Goal: Task Accomplishment & Management: Use online tool/utility

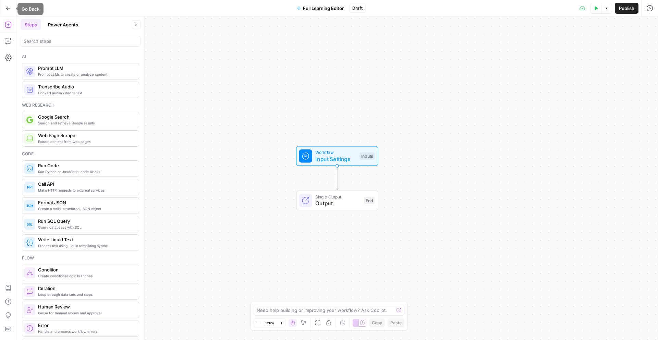
click at [9, 11] on button "Go Back" at bounding box center [8, 8] width 12 height 12
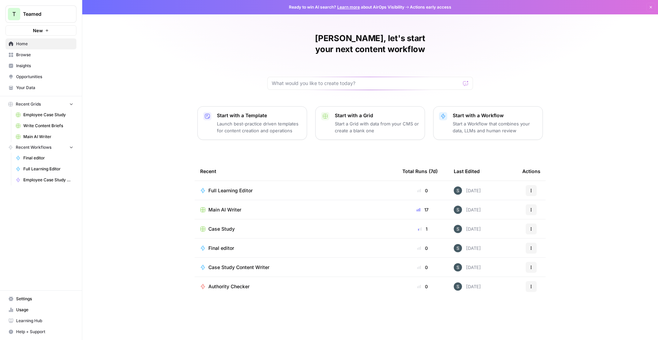
click at [222, 221] on td "Case Study" at bounding box center [296, 228] width 202 height 19
click at [224, 226] on span "Case Study" at bounding box center [221, 229] width 26 height 7
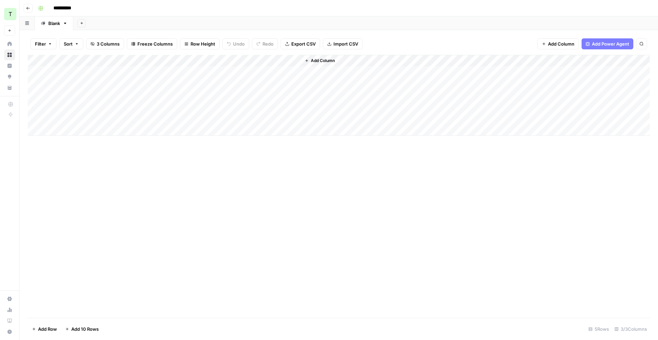
click at [101, 85] on div "Add Column" at bounding box center [339, 95] width 622 height 81
click at [144, 82] on div "Add Column" at bounding box center [339, 95] width 622 height 81
click at [390, 42] on div at bounding box center [494, 178] width 228 height 324
click at [393, 35] on p at bounding box center [493, 34] width 219 height 9
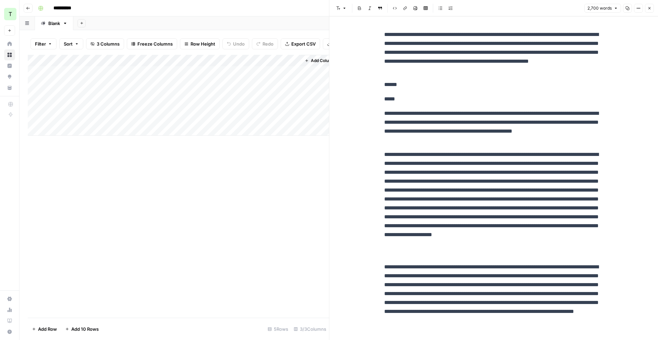
click at [190, 85] on div "Add Column" at bounding box center [178, 95] width 301 height 81
click at [223, 84] on div "Add Column" at bounding box center [178, 95] width 301 height 81
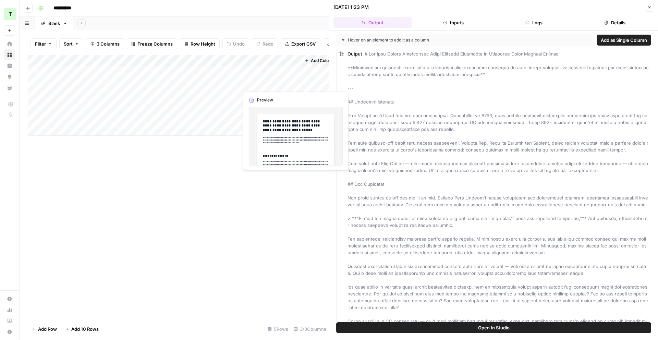
click at [264, 87] on div "Add Column" at bounding box center [178, 95] width 301 height 81
click at [269, 84] on div "Add Column" at bounding box center [178, 95] width 301 height 81
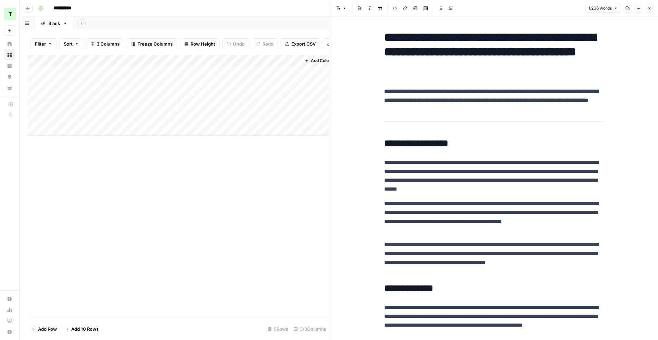
click at [225, 61] on div "Add Column" at bounding box center [178, 95] width 301 height 81
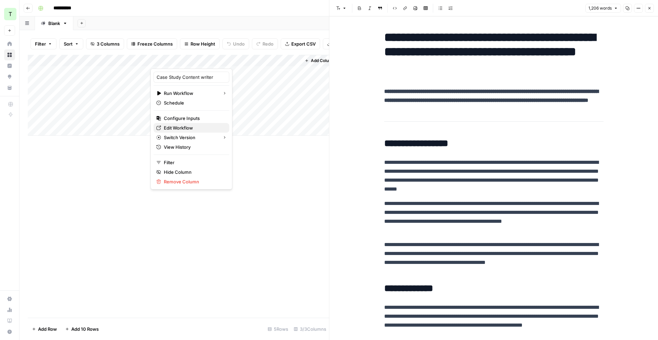
click at [189, 125] on span "Edit Workflow" at bounding box center [194, 127] width 60 height 7
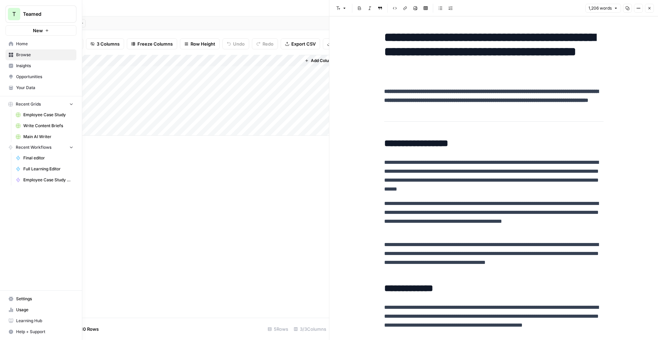
click at [25, 47] on link "Home" at bounding box center [40, 43] width 71 height 11
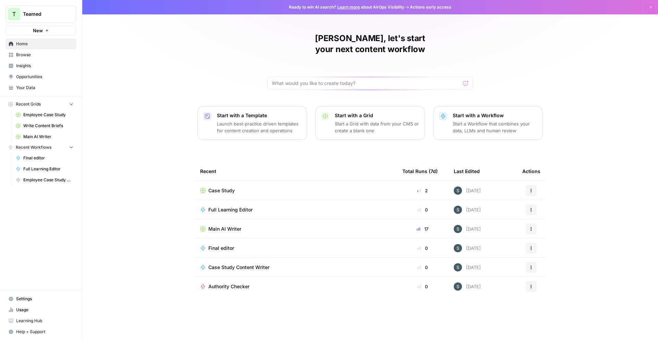
click at [250, 264] on span "Case Study Content Writer" at bounding box center [238, 267] width 61 height 7
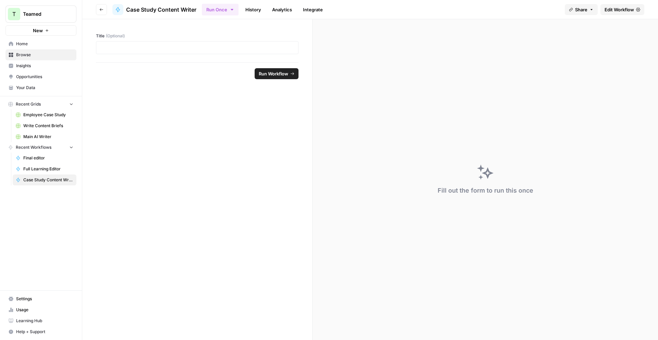
click at [618, 7] on span "Edit Workflow" at bounding box center [619, 9] width 29 height 7
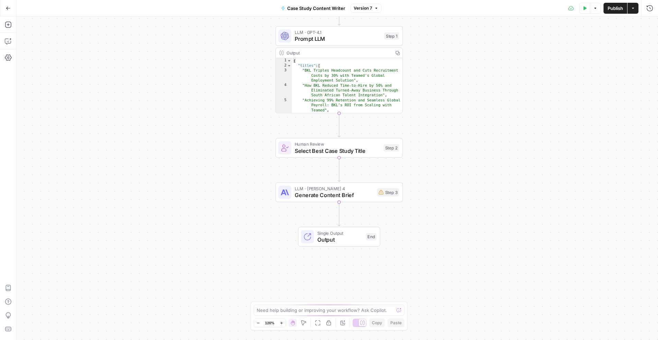
scroll to position [2, 0]
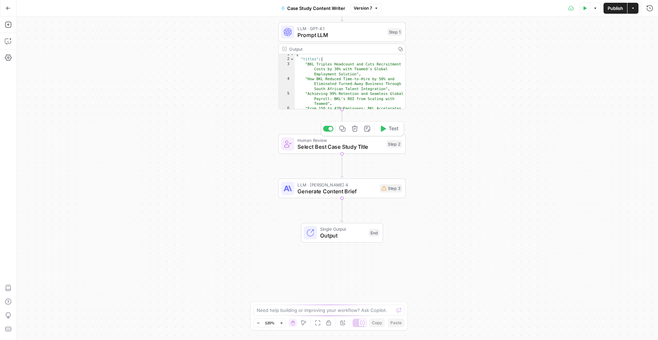
click at [368, 146] on span "Select Best Case Study Title" at bounding box center [341, 147] width 86 height 8
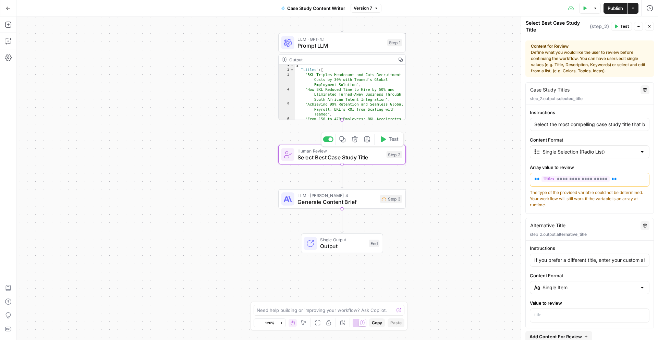
scroll to position [0, 0]
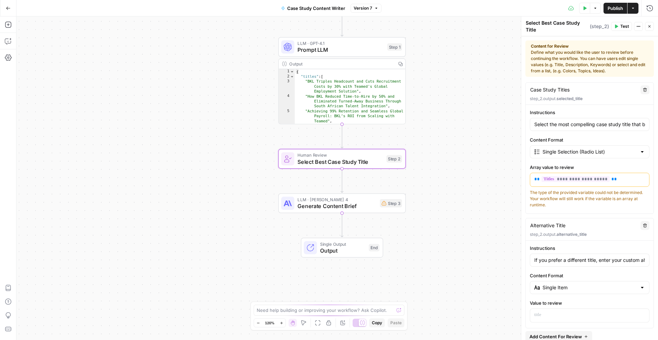
click at [7, 10] on icon "button" at bounding box center [8, 8] width 5 height 5
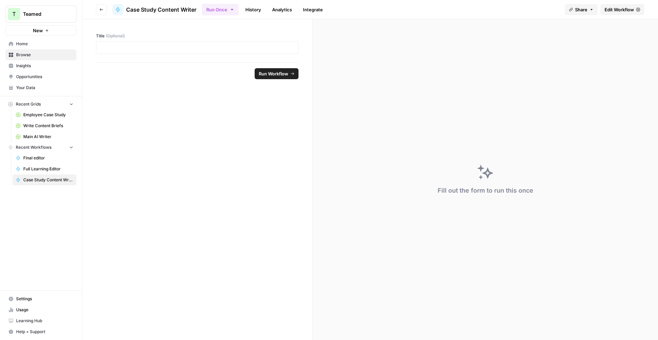
click at [43, 46] on span "Home" at bounding box center [44, 44] width 57 height 6
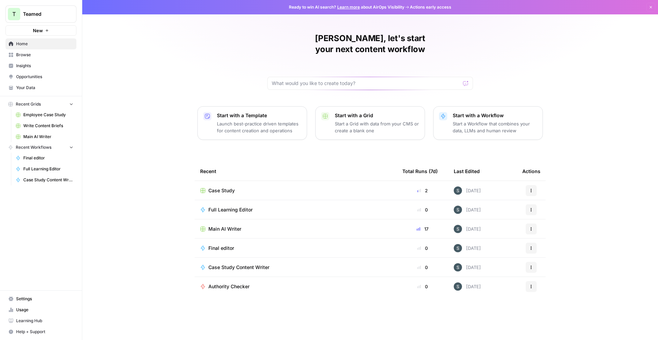
click at [34, 57] on span "Browse" at bounding box center [44, 55] width 57 height 6
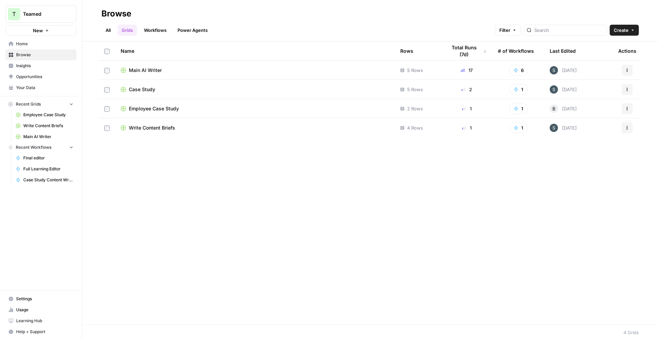
click at [141, 86] on span "Case Study" at bounding box center [142, 89] width 26 height 7
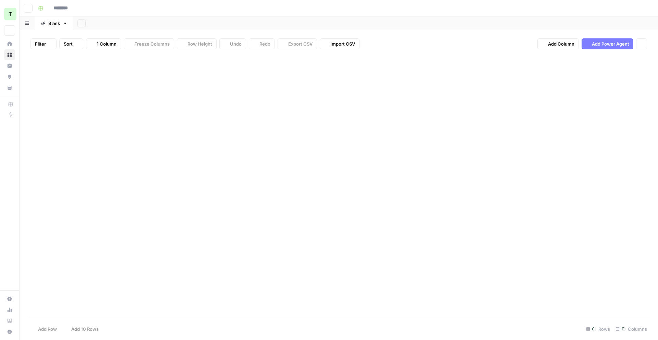
type input "**********"
click at [223, 59] on div "Add Column" at bounding box center [339, 95] width 622 height 81
click at [25, 9] on button "Go back" at bounding box center [28, 8] width 9 height 9
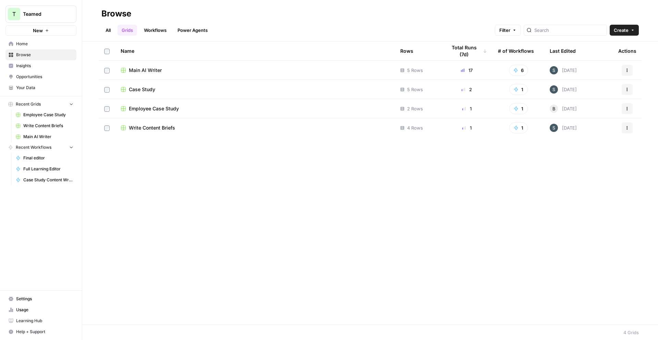
click at [181, 105] on div "Employee Case Study" at bounding box center [255, 108] width 269 height 7
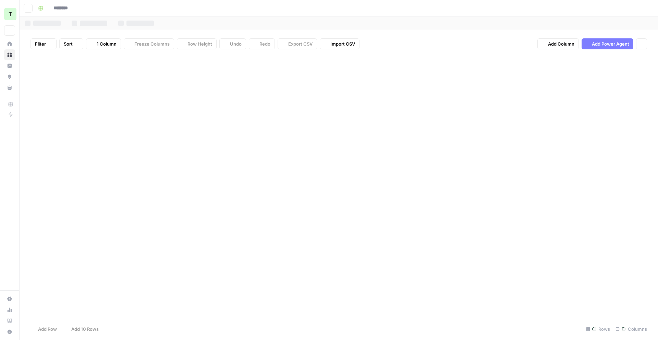
type input "**********"
click at [225, 60] on div "Add Column" at bounding box center [339, 78] width 622 height 46
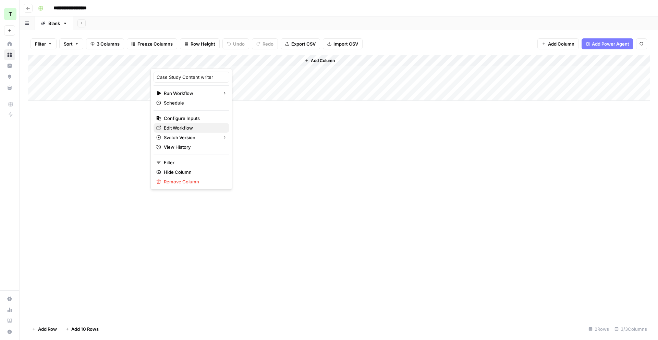
click at [190, 132] on link "Edit Workflow" at bounding box center [192, 128] width 76 height 10
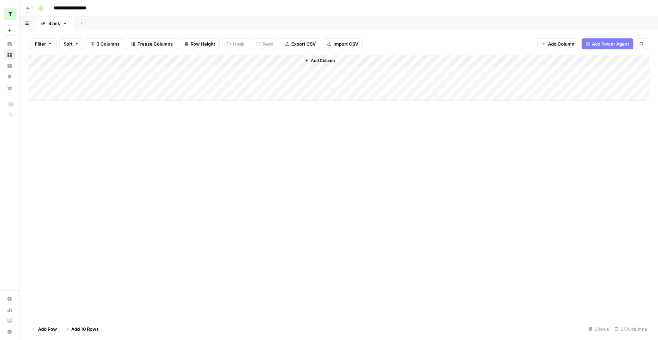
click at [28, 10] on icon "button" at bounding box center [28, 8] width 4 height 4
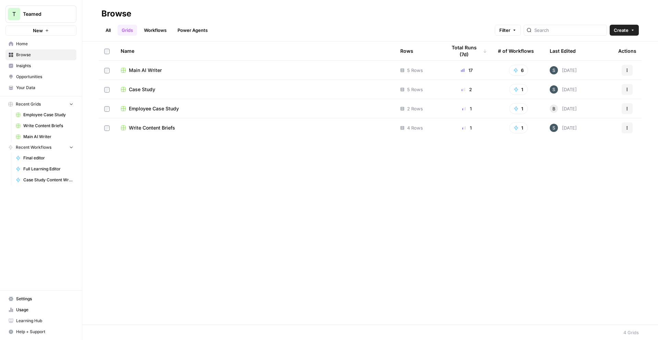
click at [155, 35] on link "Workflows" at bounding box center [155, 30] width 31 height 11
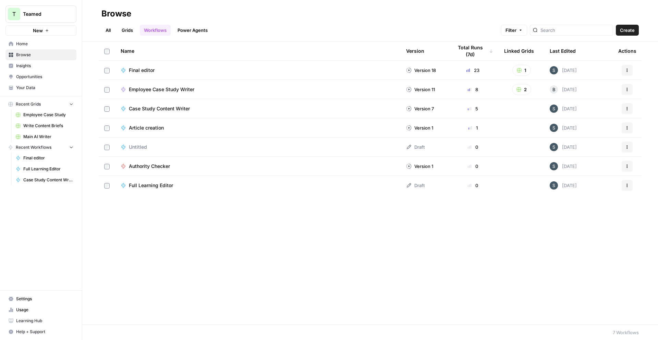
click at [179, 107] on span "Case Study Content Writer" at bounding box center [159, 108] width 61 height 7
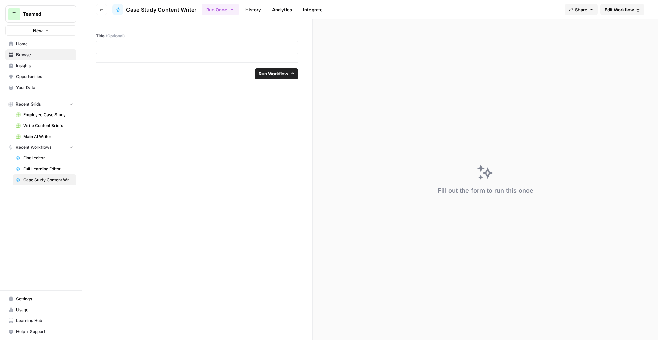
click at [612, 10] on span "Edit Workflow" at bounding box center [619, 9] width 29 height 7
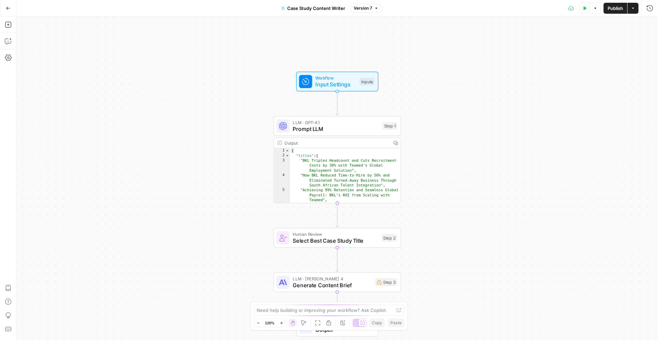
click at [9, 11] on button "Go Back" at bounding box center [8, 8] width 12 height 12
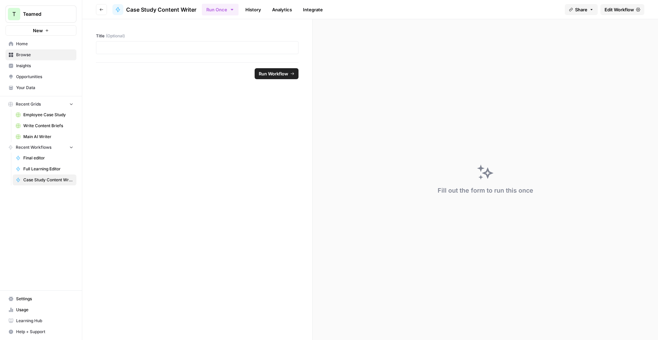
click at [103, 11] on icon "button" at bounding box center [101, 10] width 4 height 4
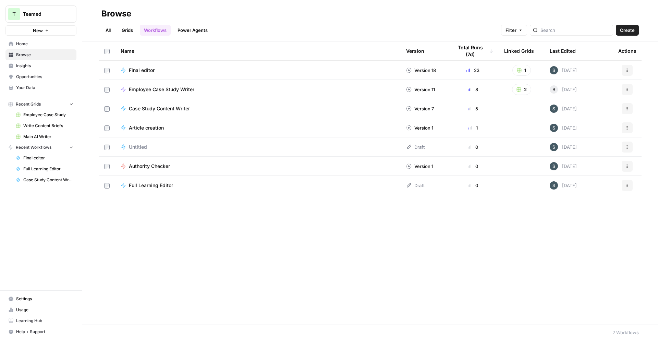
click at [322, 84] on td "Employee Case Study Writer" at bounding box center [258, 89] width 286 height 19
click at [626, 87] on icon "button" at bounding box center [627, 89] width 4 height 4
click at [596, 119] on link "Edit in Studio" at bounding box center [594, 115] width 71 height 10
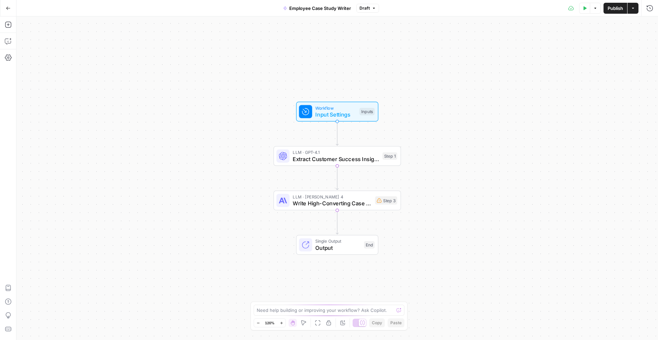
click at [8, 8] on icon "button" at bounding box center [8, 8] width 5 height 5
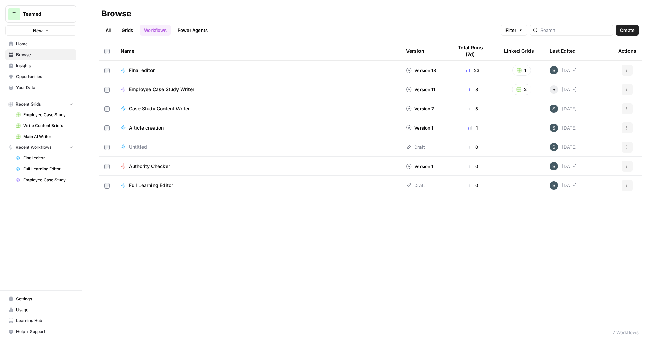
click at [629, 91] on button "Actions" at bounding box center [627, 89] width 11 height 11
click at [592, 118] on span "Edit in Studio" at bounding box center [596, 115] width 55 height 7
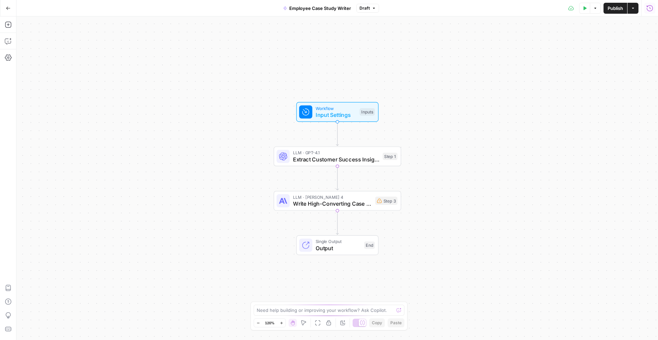
click at [652, 6] on button "Run History" at bounding box center [649, 8] width 11 height 11
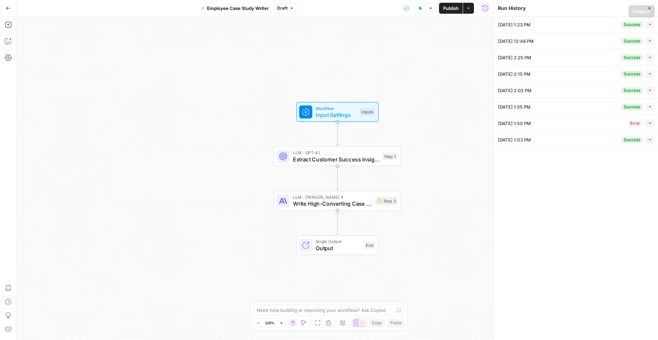
click at [650, 26] on icon "button" at bounding box center [650, 25] width 4 height 4
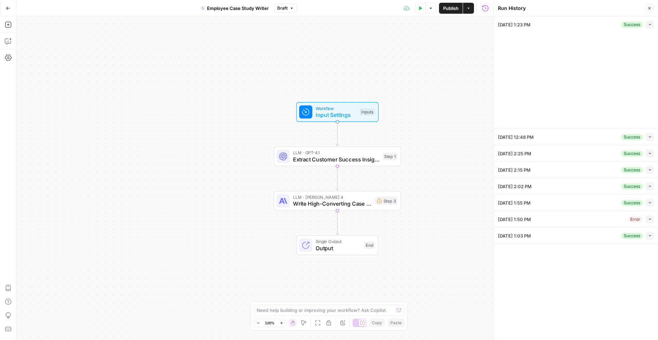
type input "Teamed"
type input "Case Study Strategy Docs"
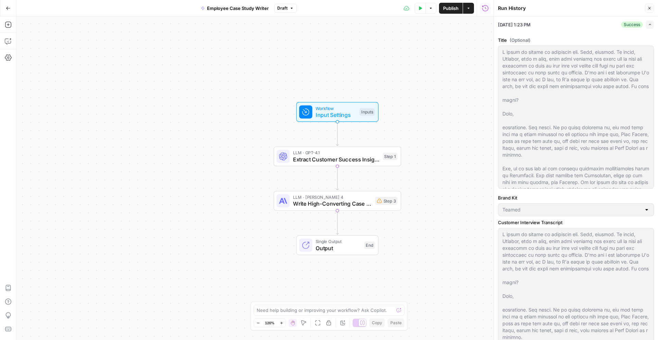
click at [652, 26] on icon "button" at bounding box center [650, 25] width 4 height 4
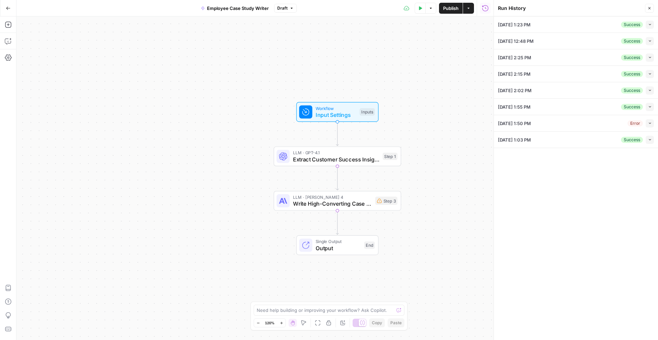
click at [649, 40] on icon "button" at bounding box center [650, 40] width 2 height 1
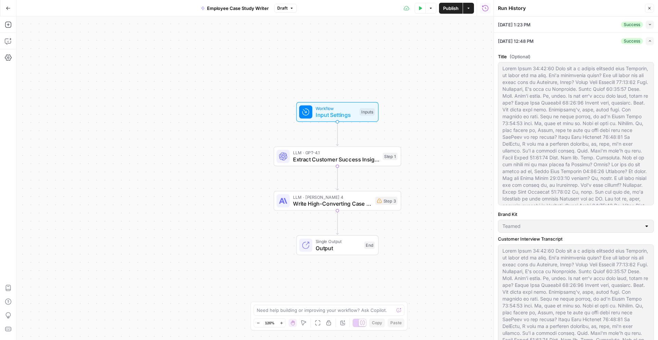
click at [649, 40] on icon "button" at bounding box center [650, 41] width 4 height 4
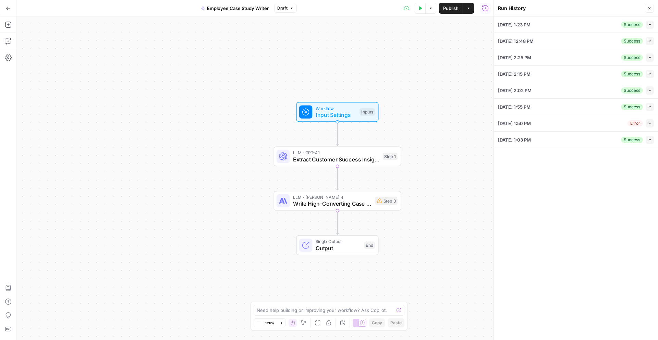
click at [652, 9] on button "Close" at bounding box center [649, 8] width 9 height 9
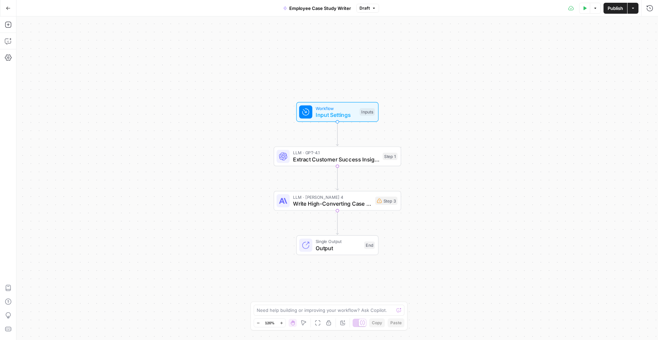
click at [9, 7] on icon "button" at bounding box center [8, 8] width 5 height 5
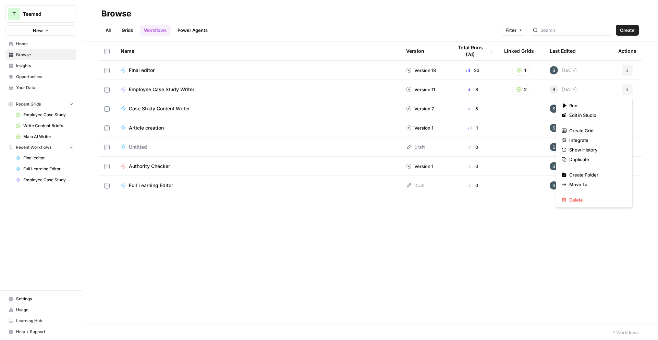
click at [627, 89] on icon "button" at bounding box center [627, 89] width 1 height 1
click at [581, 117] on span "Edit in Studio" at bounding box center [596, 115] width 55 height 7
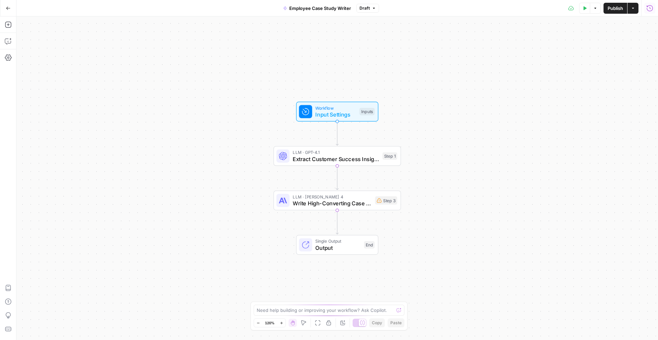
click at [650, 10] on icon "button" at bounding box center [649, 8] width 7 height 7
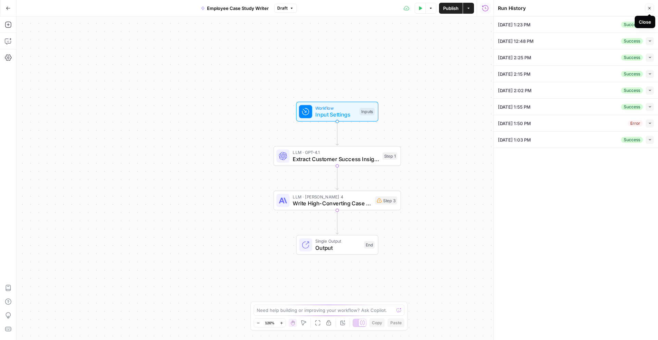
click at [650, 25] on div "Close" at bounding box center [645, 22] width 12 height 7
click at [651, 22] on button "Collapse" at bounding box center [650, 25] width 8 height 8
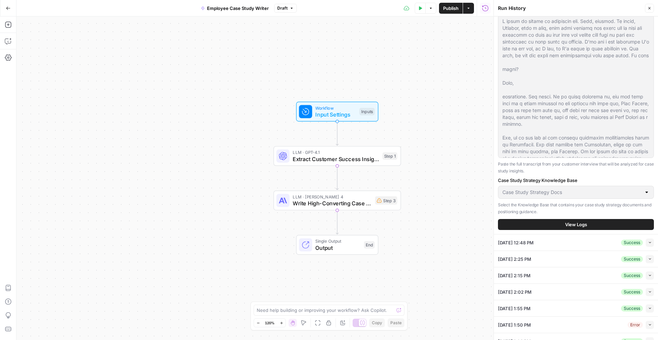
scroll to position [214, 0]
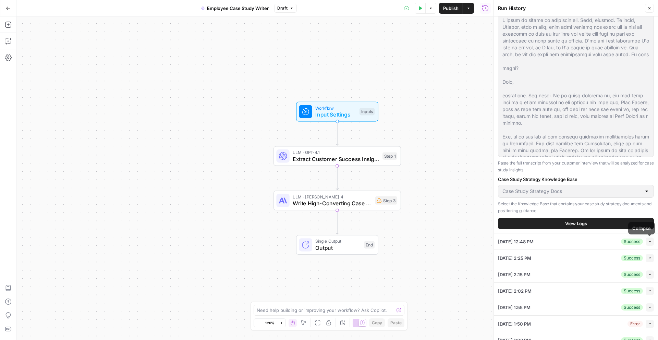
click at [650, 242] on icon "button" at bounding box center [650, 242] width 4 height 4
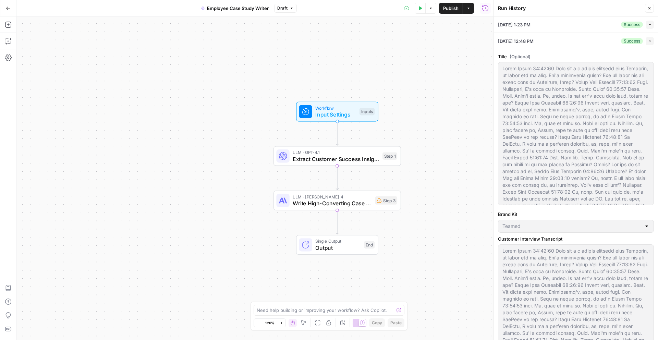
click at [649, 5] on button "Close" at bounding box center [649, 8] width 9 height 9
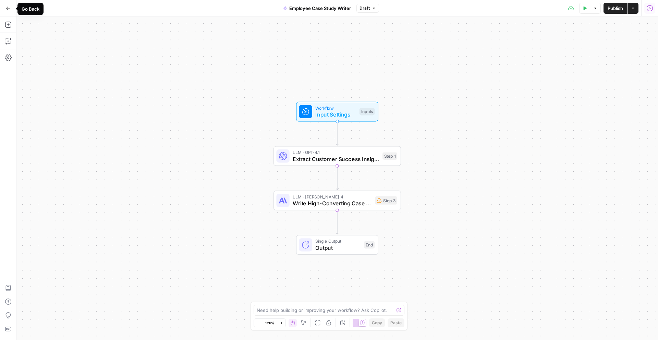
click at [9, 10] on icon "button" at bounding box center [8, 8] width 5 height 5
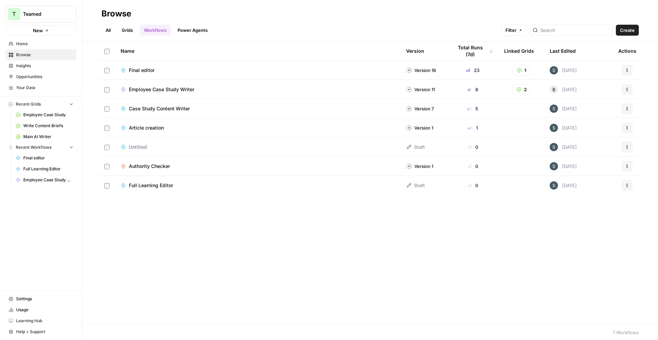
click at [162, 108] on span "Case Study Content Writer" at bounding box center [159, 108] width 61 height 7
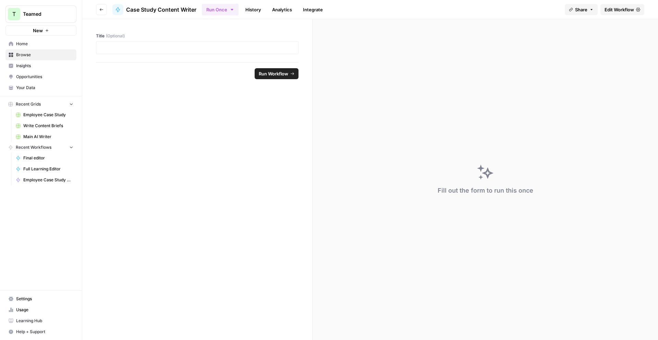
click at [610, 6] on span "Edit Workflow" at bounding box center [619, 9] width 29 height 7
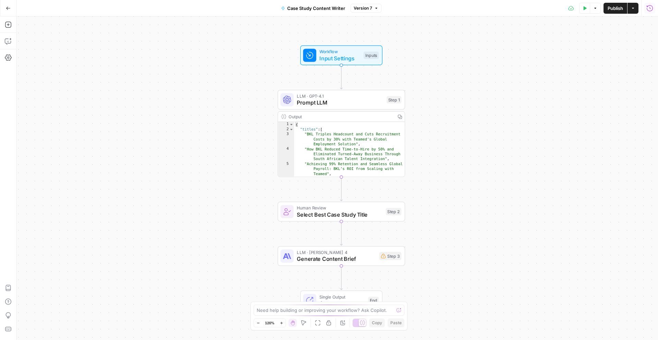
click at [650, 10] on icon "button" at bounding box center [649, 8] width 7 height 7
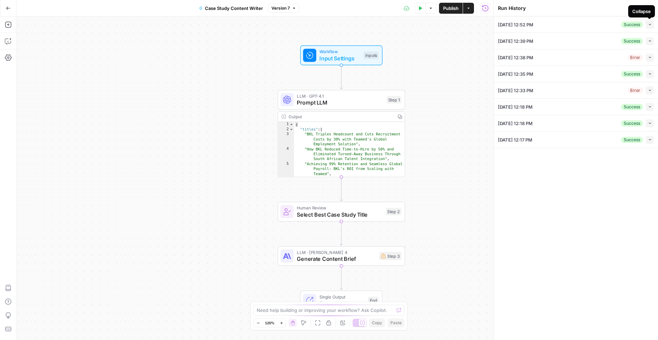
click at [652, 25] on icon "button" at bounding box center [650, 25] width 4 height 4
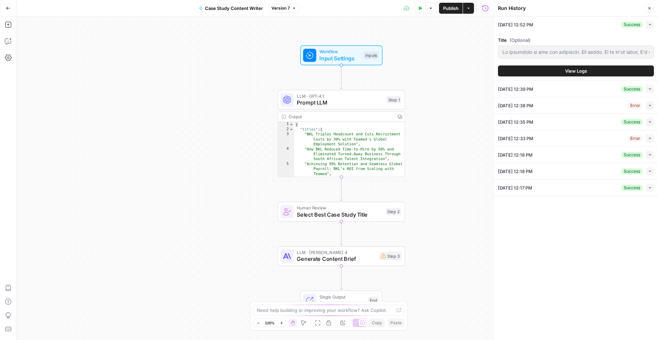
click at [648, 89] on icon "button" at bounding box center [650, 89] width 4 height 4
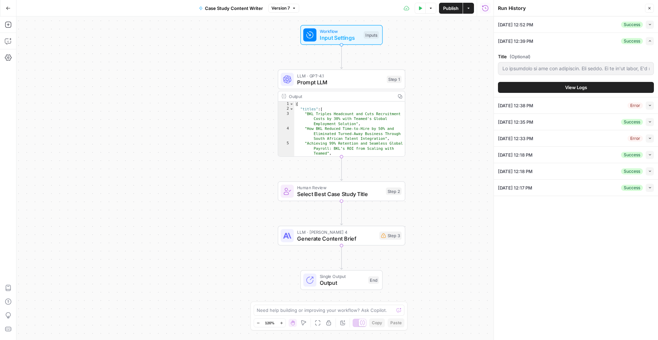
click at [652, 9] on button "Close" at bounding box center [649, 8] width 9 height 9
type input "So hopefully we are now recording. All right. So if we're ready, I'm going to k…"
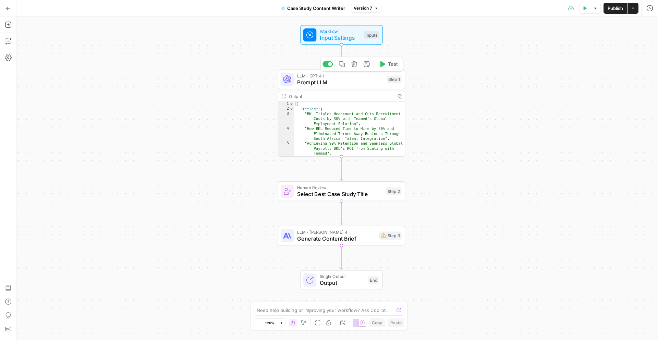
click at [341, 82] on span "Prompt LLM" at bounding box center [340, 82] width 86 height 8
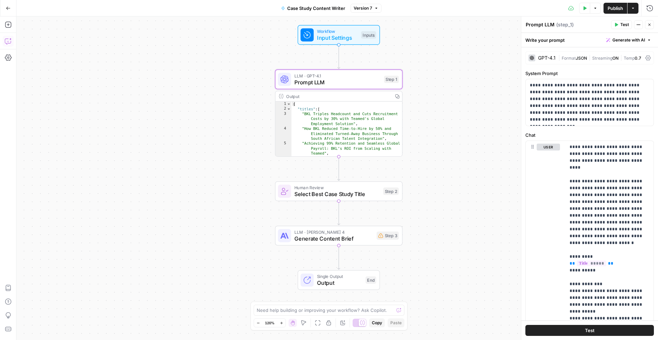
click at [9, 43] on icon "button" at bounding box center [8, 41] width 7 height 7
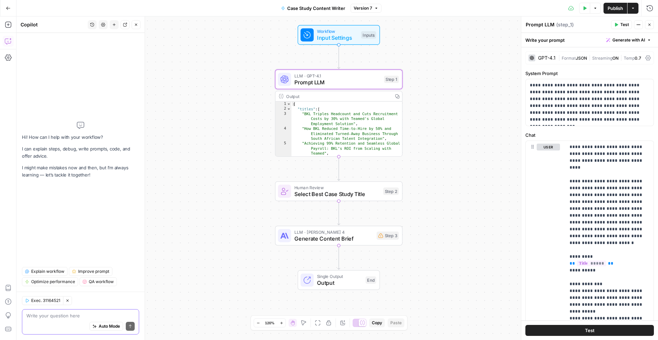
click at [81, 318] on div "Write your question here Auto Mode Send" at bounding box center [80, 321] width 117 height 25
type textarea "Something ahs happend to"
click at [10, 12] on button "Go Back" at bounding box center [8, 8] width 12 height 12
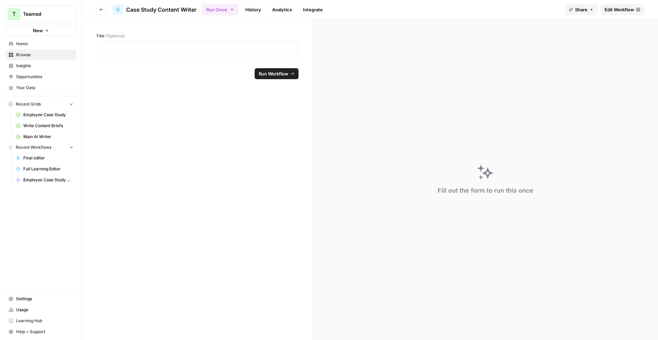
click at [37, 56] on span "Browse" at bounding box center [44, 55] width 57 height 6
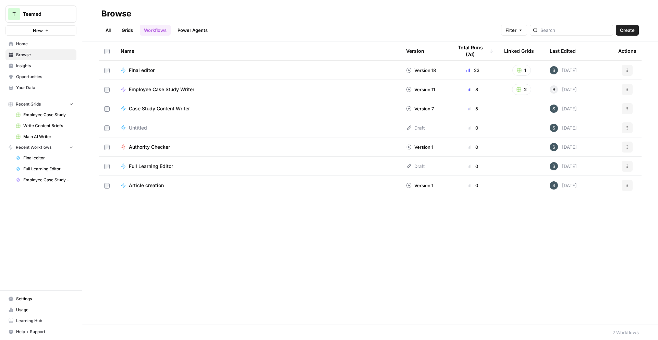
click at [128, 26] on link "Grids" at bounding box center [128, 30] width 20 height 11
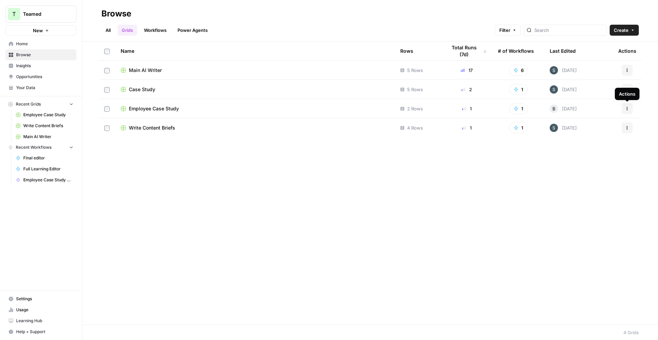
click at [627, 88] on div "Actions" at bounding box center [627, 94] width 25 height 12
click at [627, 88] on icon "button" at bounding box center [627, 89] width 4 height 4
click at [192, 87] on div "Case Study" at bounding box center [255, 89] width 269 height 7
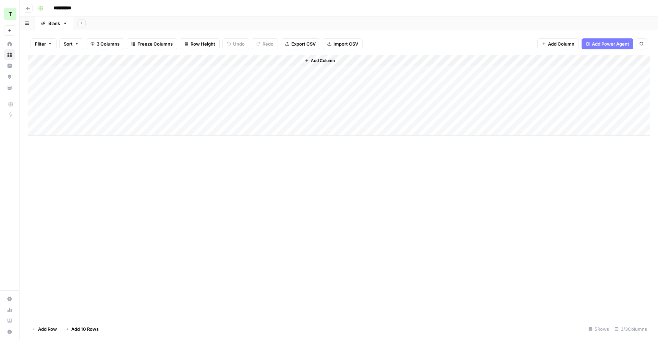
click at [225, 60] on div "Add Column" at bounding box center [339, 95] width 622 height 81
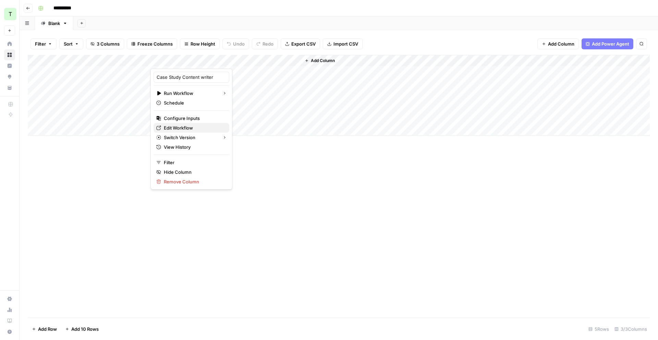
click at [191, 126] on span "Edit Workflow" at bounding box center [194, 127] width 60 height 7
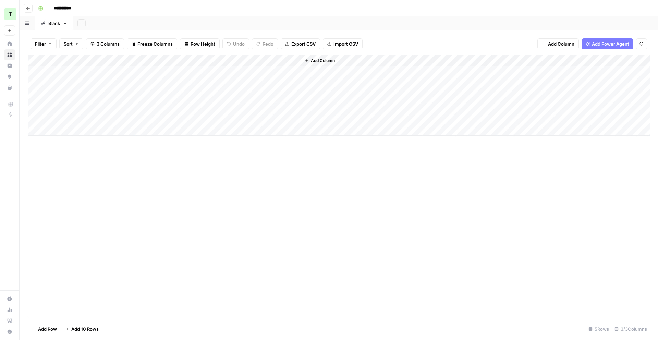
click at [225, 60] on div "Add Column" at bounding box center [339, 95] width 622 height 81
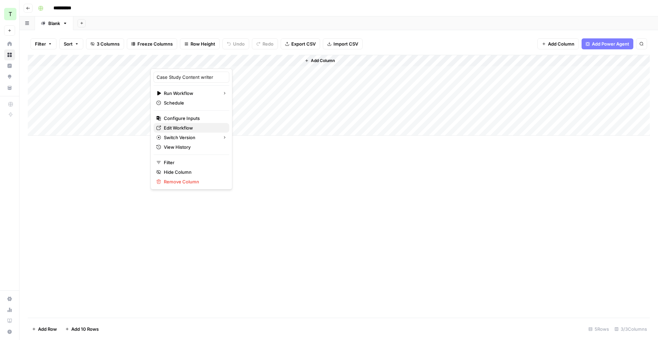
click at [191, 128] on span "Edit Workflow" at bounding box center [194, 127] width 60 height 7
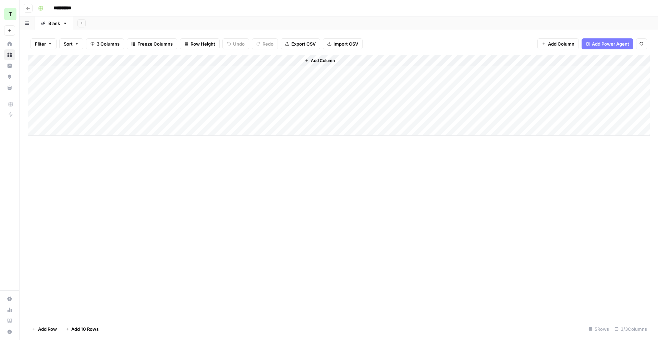
click at [226, 60] on div "Add Column" at bounding box center [339, 95] width 622 height 81
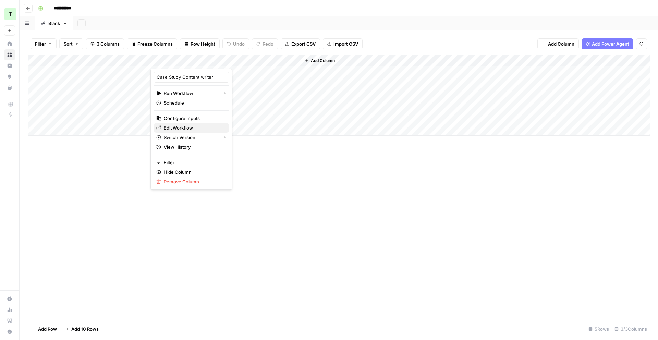
click at [189, 130] on span "Edit Workflow" at bounding box center [194, 127] width 60 height 7
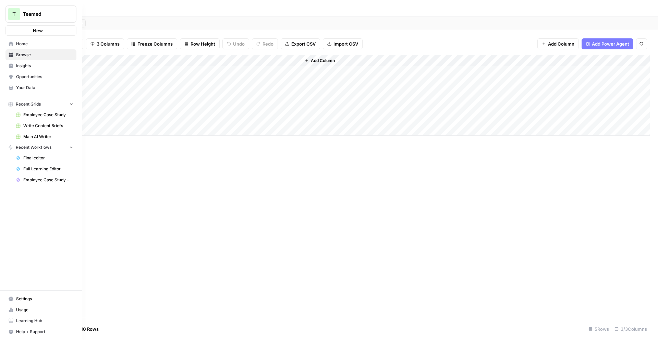
click at [9, 43] on icon at bounding box center [11, 43] width 5 height 5
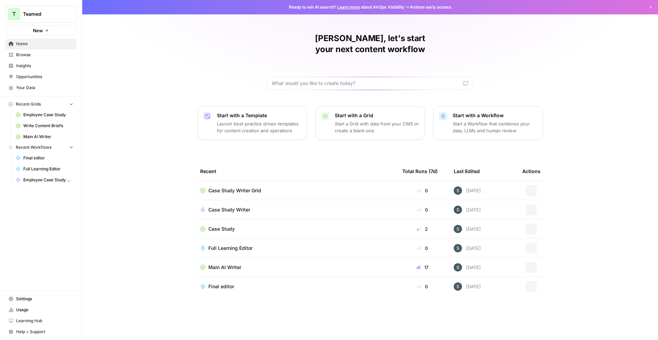
click at [37, 56] on span "Browse" at bounding box center [44, 55] width 57 height 6
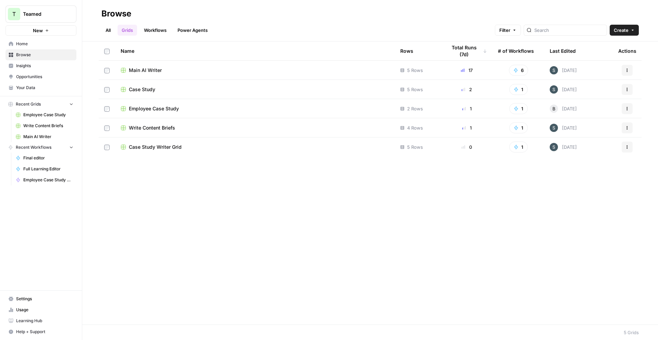
click at [158, 33] on link "Workflows" at bounding box center [155, 30] width 31 height 11
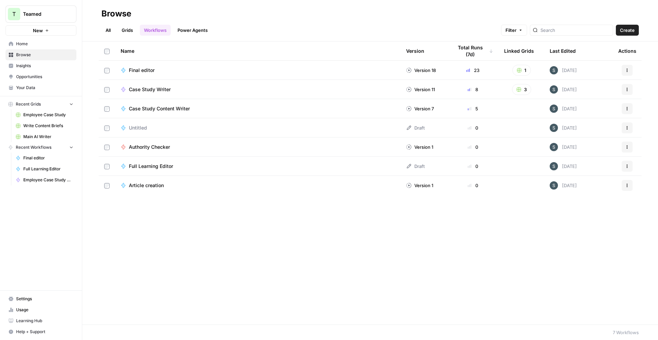
click at [176, 107] on span "Case Study Content Writer" at bounding box center [159, 108] width 61 height 7
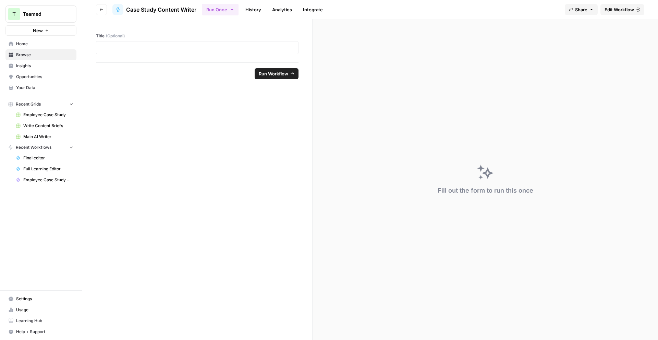
click at [630, 7] on span "Edit Workflow" at bounding box center [619, 9] width 29 height 7
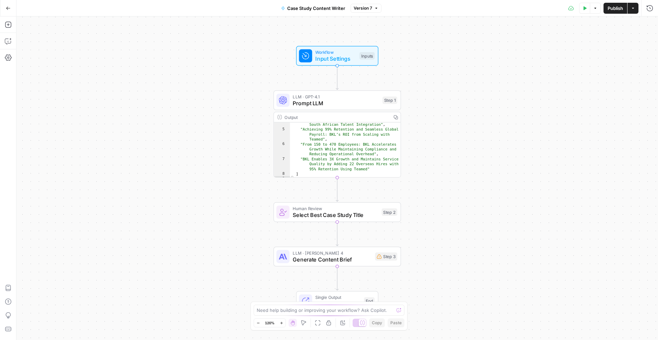
scroll to position [33, 0]
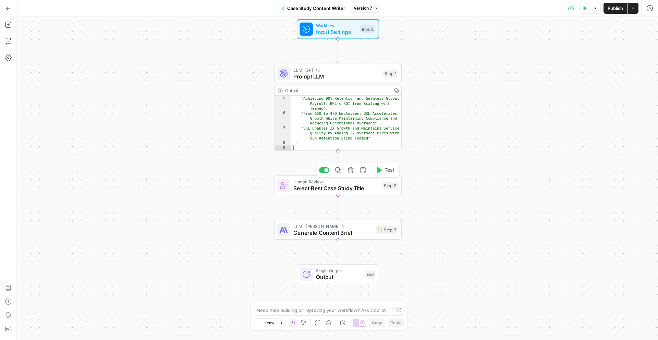
click at [341, 187] on span "Select Best Case Study Title" at bounding box center [336, 188] width 86 height 8
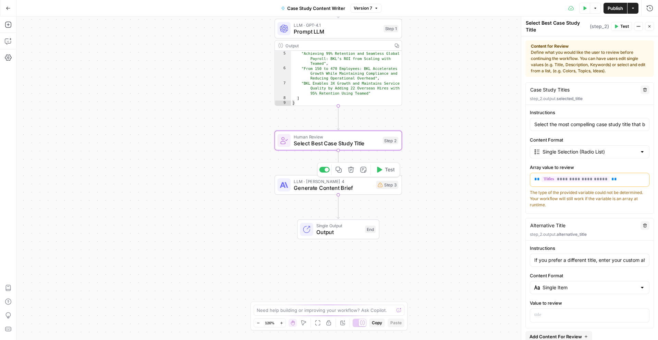
click at [327, 189] on span "Generate Content Brief" at bounding box center [333, 188] width 79 height 8
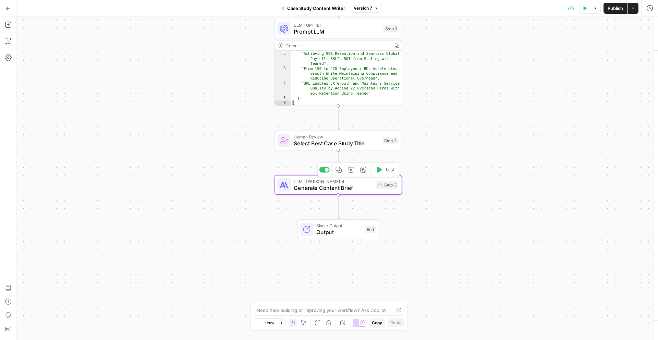
type textarea "Generate Content Brief"
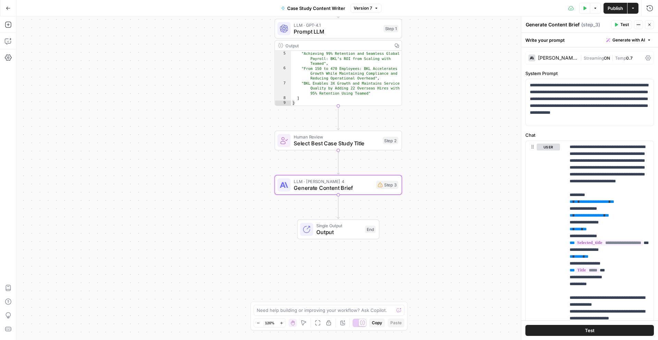
click at [11, 8] on button "Go Back" at bounding box center [8, 8] width 12 height 12
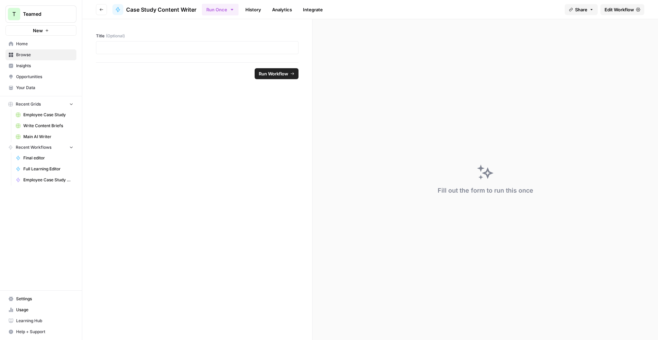
click at [58, 51] on link "Browse" at bounding box center [40, 54] width 71 height 11
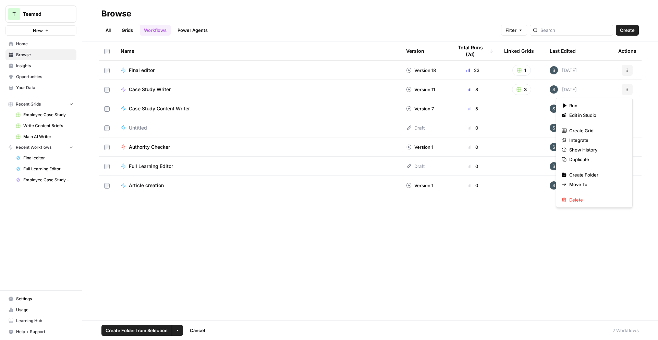
click at [630, 88] on button "Actions" at bounding box center [627, 89] width 11 height 11
click at [625, 114] on td "Actions" at bounding box center [627, 108] width 29 height 19
click at [627, 110] on icon "button" at bounding box center [627, 109] width 1 height 1
click at [589, 218] on span "Delete" at bounding box center [596, 219] width 55 height 7
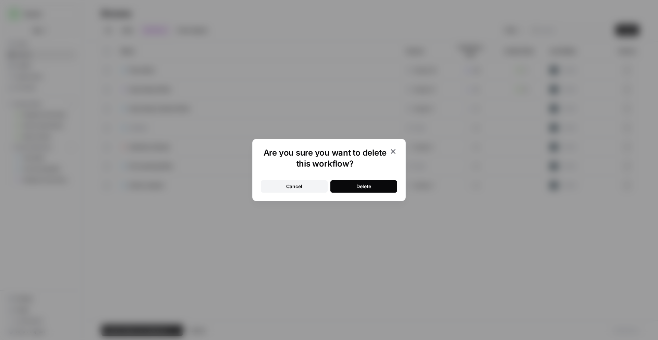
click at [368, 187] on div "Delete" at bounding box center [363, 186] width 15 height 7
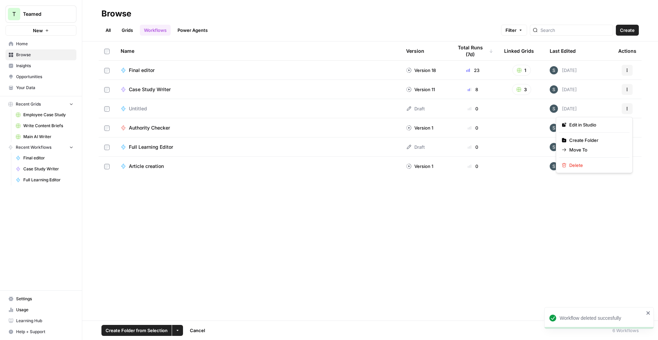
click at [629, 107] on icon "button" at bounding box center [627, 109] width 4 height 4
click at [581, 168] on span "Delete" at bounding box center [596, 165] width 55 height 7
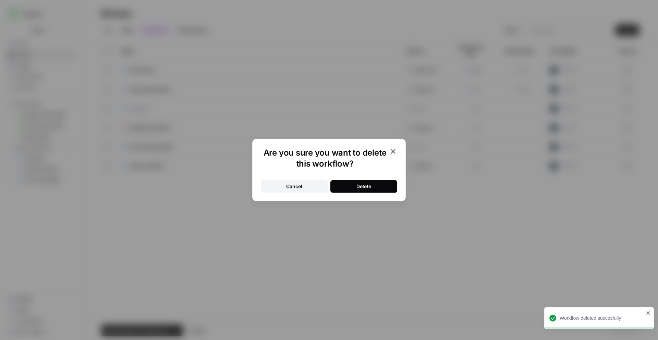
click at [359, 188] on div "Delete" at bounding box center [363, 186] width 15 height 7
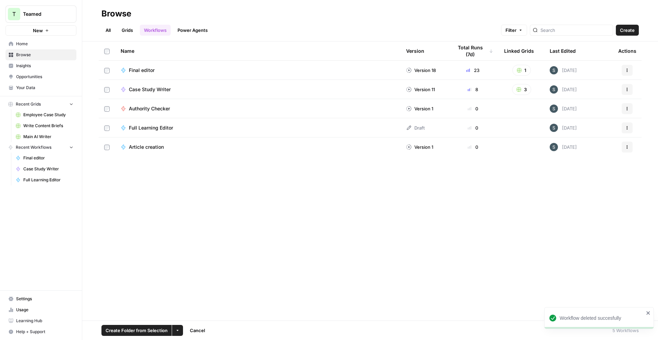
click at [224, 89] on div "Case Study Writer" at bounding box center [258, 89] width 275 height 7
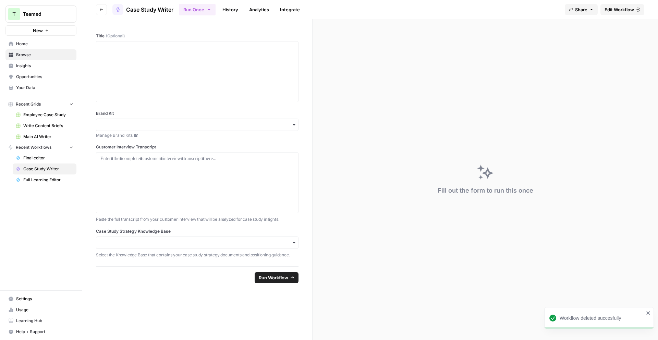
click at [104, 8] on button "Go back" at bounding box center [101, 9] width 11 height 11
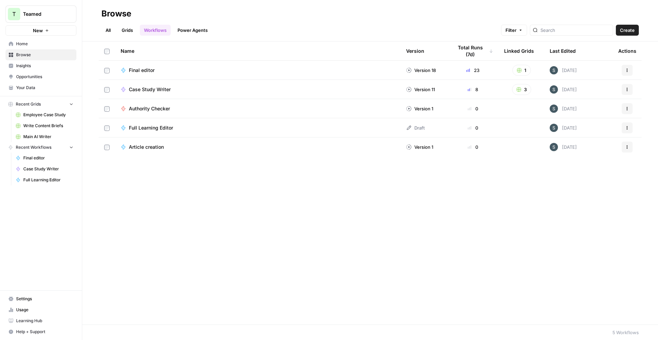
click at [623, 90] on button "Actions" at bounding box center [627, 89] width 11 height 11
click at [599, 158] on span "Duplicate" at bounding box center [596, 159] width 55 height 7
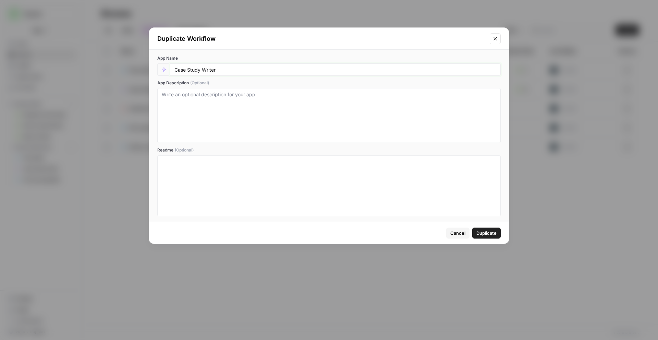
click at [249, 72] on input "Case Study Writer" at bounding box center [335, 69] width 322 height 6
click at [186, 68] on input "Case Study Writer" at bounding box center [335, 69] width 322 height 6
click at [182, 69] on input "Case Study Writer" at bounding box center [335, 69] width 322 height 6
type input "Employee Case Study Writer"
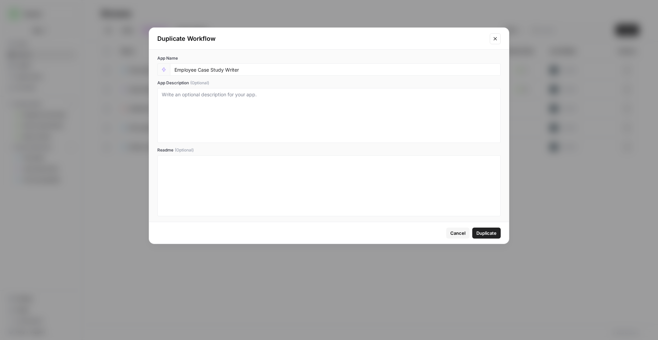
click at [489, 233] on span "Duplicate" at bounding box center [486, 233] width 20 height 7
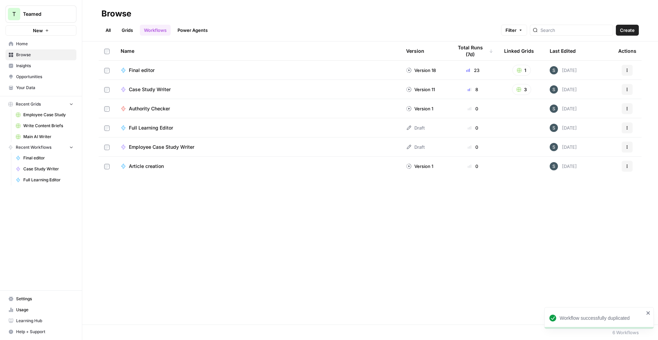
click at [179, 147] on span "Employee Case Study Writer" at bounding box center [161, 147] width 65 height 7
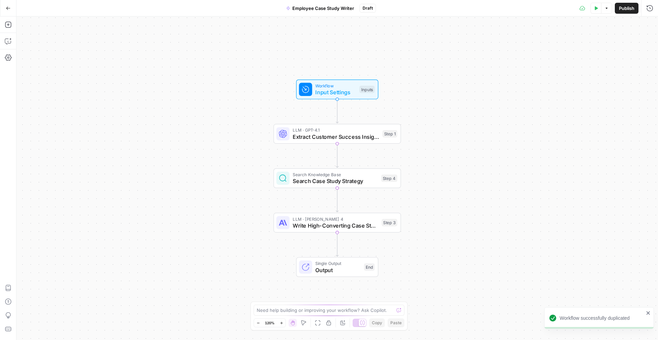
click at [314, 10] on span "Employee Case Study Writer" at bounding box center [323, 8] width 62 height 7
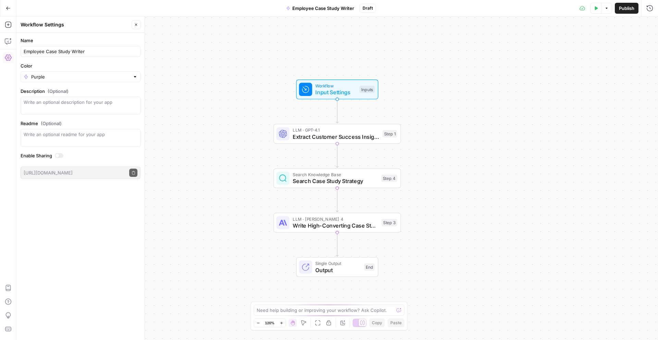
click at [372, 9] on span "Draft" at bounding box center [368, 8] width 10 height 6
drag, startPoint x: 368, startPoint y: 9, endPoint x: 355, endPoint y: 11, distance: 13.0
click at [368, 9] on span "Draft" at bounding box center [368, 8] width 10 height 6
click at [6, 9] on icon "button" at bounding box center [8, 8] width 5 height 5
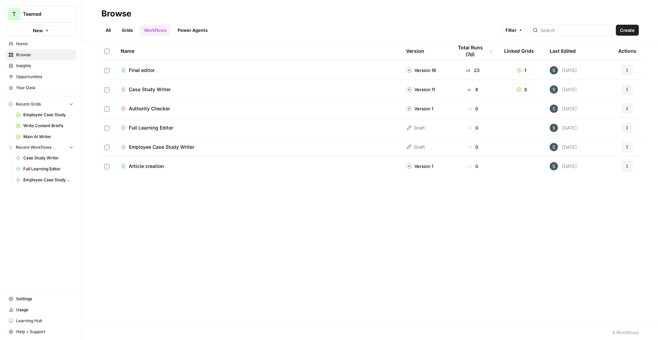
click at [165, 88] on span "Case Study Writer" at bounding box center [150, 89] width 42 height 7
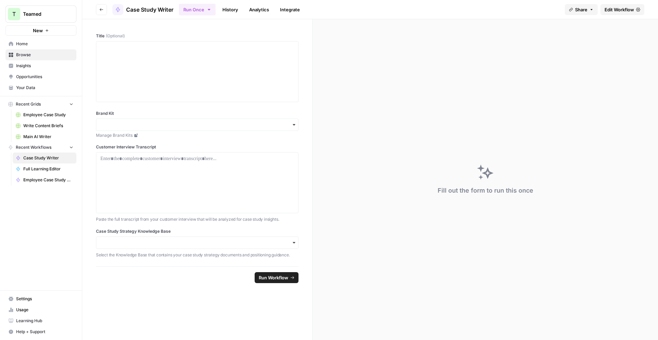
click at [623, 4] on link "Edit Workflow" at bounding box center [623, 9] width 44 height 11
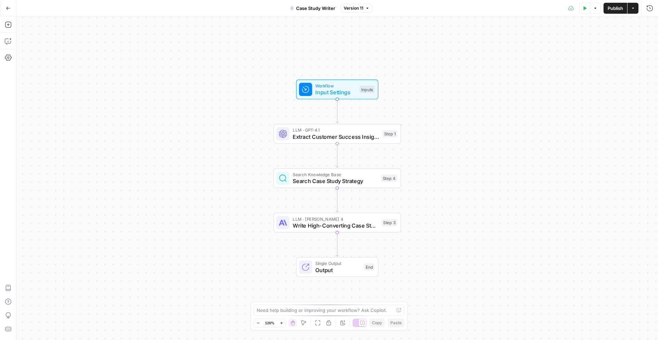
click at [360, 10] on span "Version 11" at bounding box center [354, 8] width 20 height 6
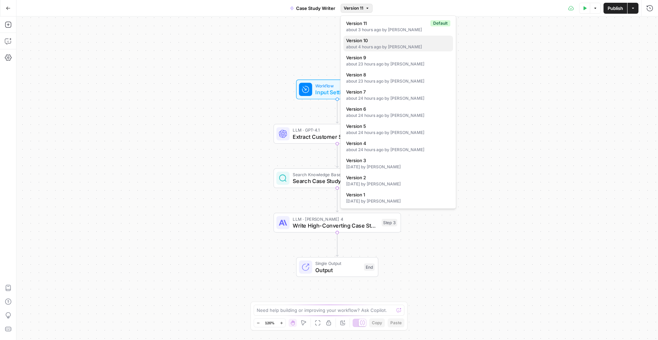
click at [396, 40] on span "Version 10" at bounding box center [396, 40] width 101 height 7
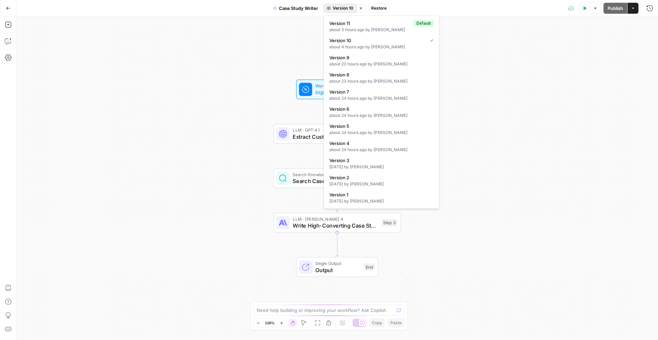
click at [347, 5] on span "Version 10" at bounding box center [343, 8] width 21 height 6
click at [370, 56] on span "Version 9" at bounding box center [379, 57] width 101 height 7
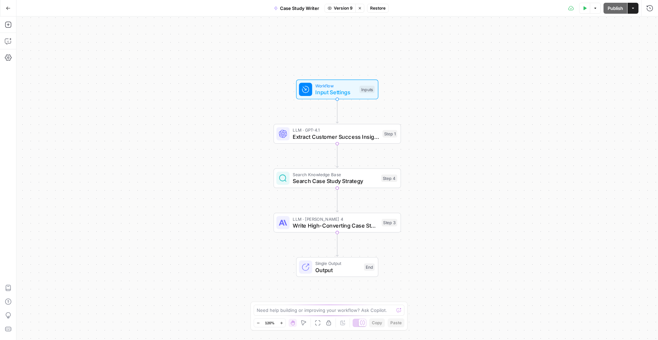
click at [354, 9] on button "Version 9" at bounding box center [340, 8] width 31 height 9
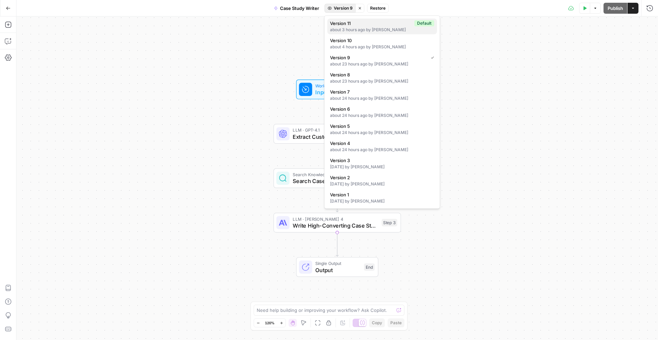
click at [360, 27] on div "about 3 hours ago by Steen Stones" at bounding box center [382, 30] width 104 height 6
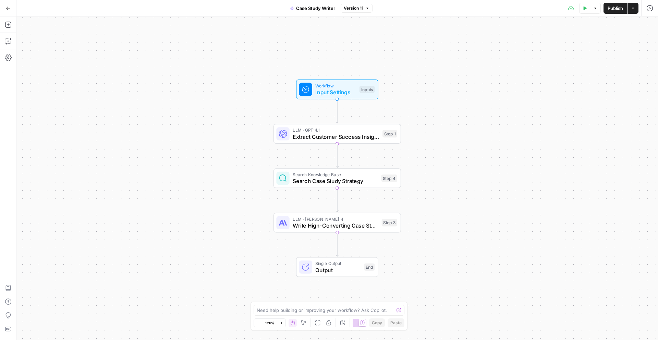
click at [355, 8] on span "Version 11" at bounding box center [354, 8] width 20 height 6
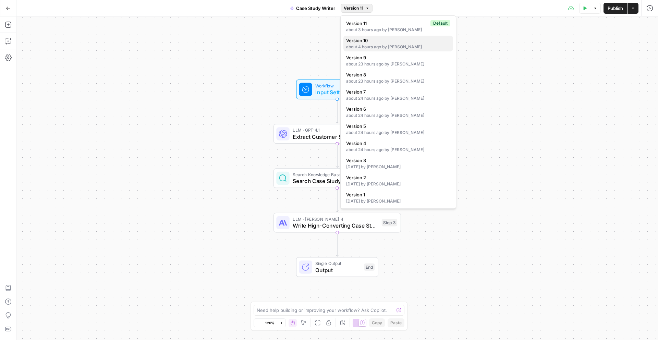
click at [366, 37] on span "Version 10" at bounding box center [396, 40] width 101 height 7
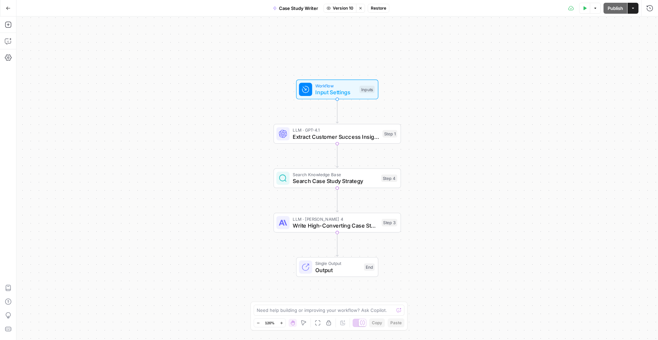
click at [347, 8] on span "Version 10" at bounding box center [343, 8] width 21 height 6
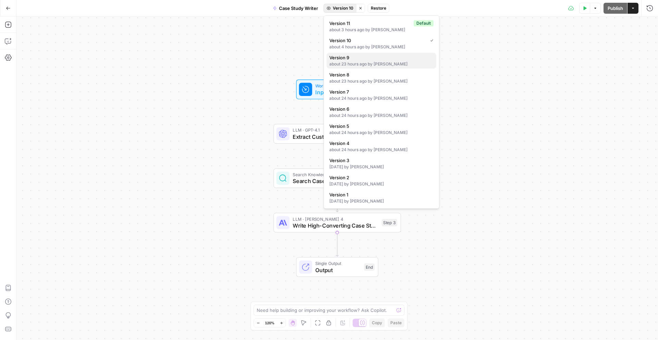
click at [370, 61] on div "about 23 hours ago by Steen Stones" at bounding box center [381, 64] width 104 height 6
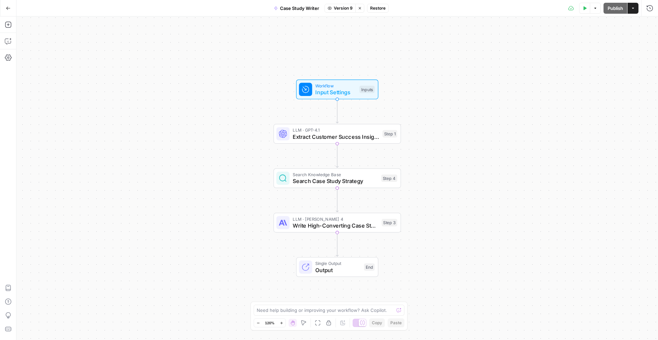
click at [344, 6] on span "Version 9" at bounding box center [343, 8] width 19 height 6
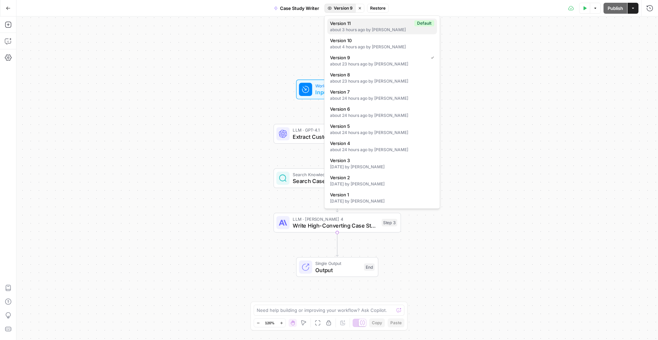
click at [359, 29] on div "about 3 hours ago by Steen Stones" at bounding box center [382, 30] width 104 height 6
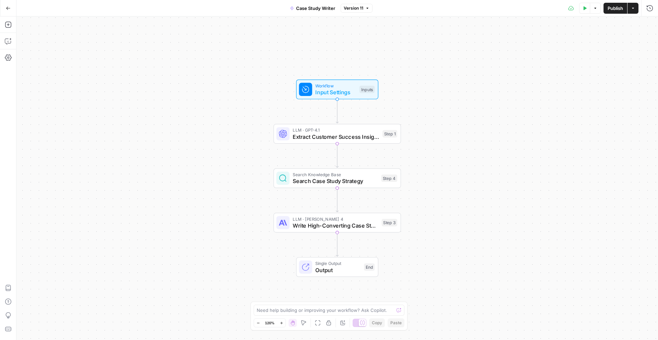
click at [8, 12] on button "Go Back" at bounding box center [8, 8] width 12 height 12
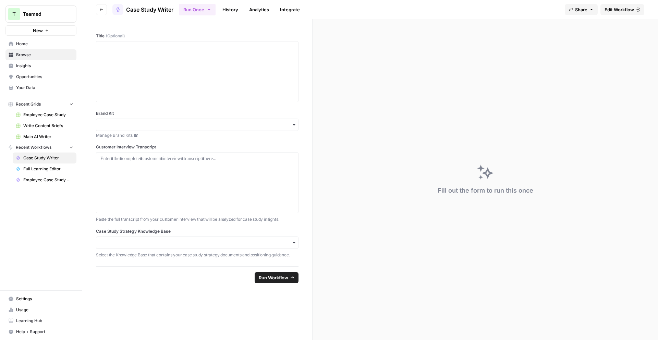
click at [41, 59] on link "Browse" at bounding box center [40, 54] width 71 height 11
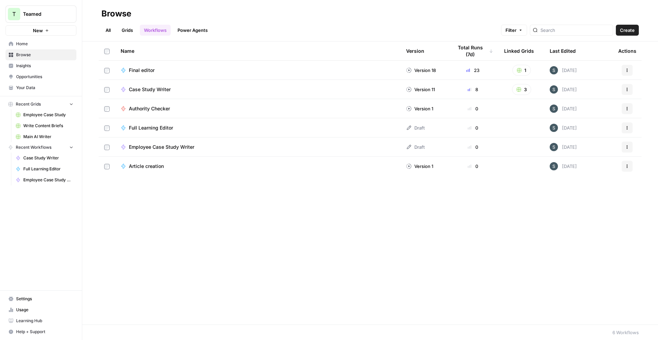
click at [126, 34] on link "Grids" at bounding box center [128, 30] width 20 height 11
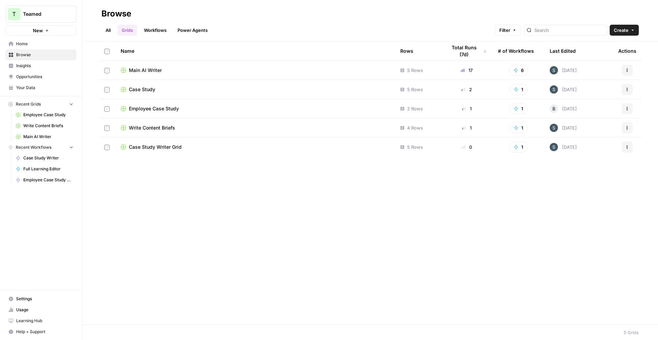
click at [187, 112] on td "Employee Case Study" at bounding box center [255, 108] width 280 height 19
click at [166, 108] on span "Employee Case Study" at bounding box center [154, 108] width 50 height 7
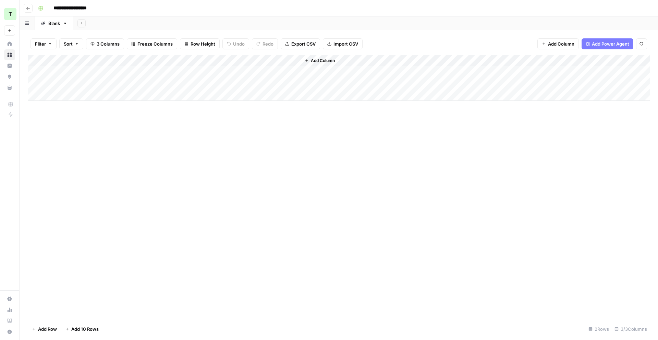
click at [223, 59] on div "Add Column" at bounding box center [339, 78] width 622 height 46
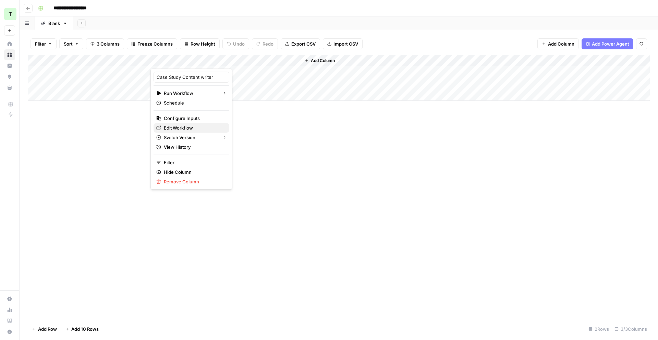
click at [189, 130] on span "Edit Workflow" at bounding box center [194, 127] width 60 height 7
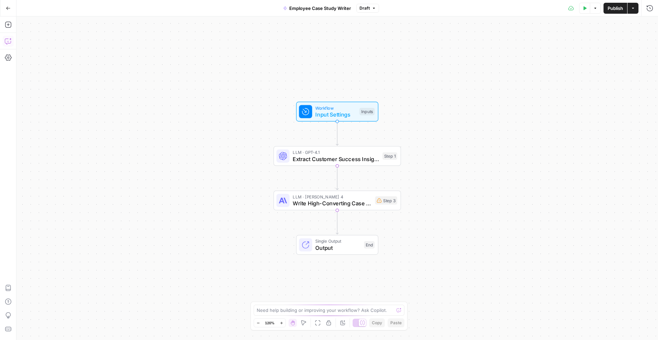
click at [9, 44] on icon "button" at bounding box center [8, 41] width 7 height 7
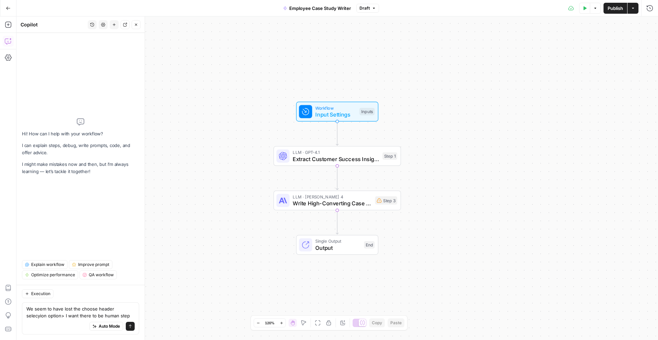
type textarea "We seem to have lost the choose header selecyion option> I want there to be hum…"
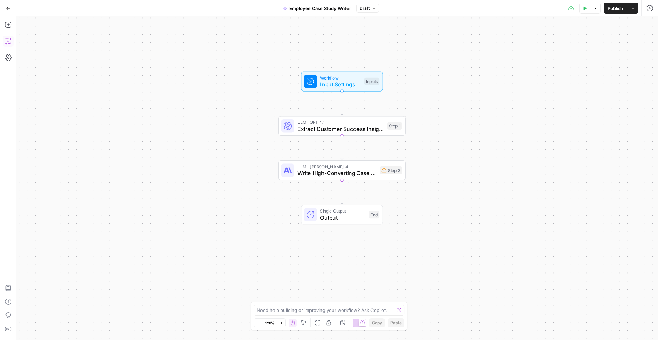
click at [9, 44] on icon "button" at bounding box center [8, 41] width 7 height 7
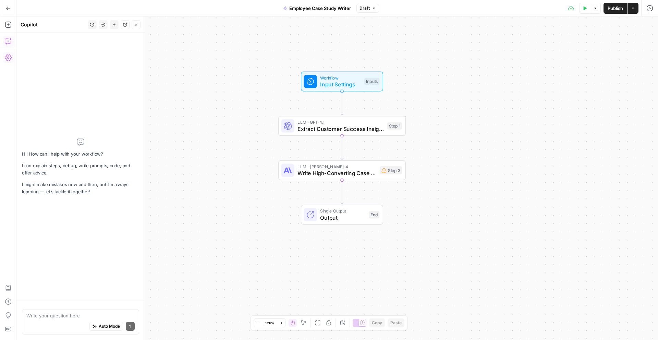
click at [8, 59] on icon "button" at bounding box center [8, 57] width 7 height 7
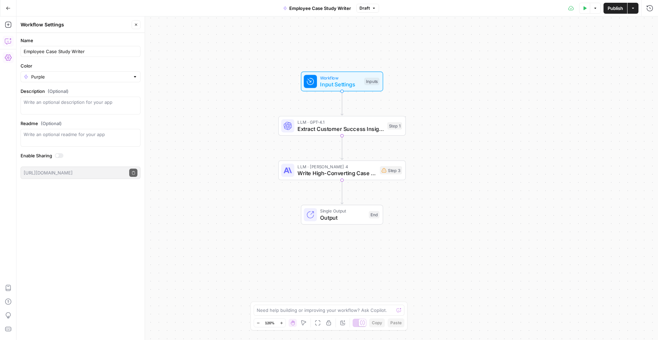
click at [7, 36] on button "Copilot" at bounding box center [8, 41] width 11 height 11
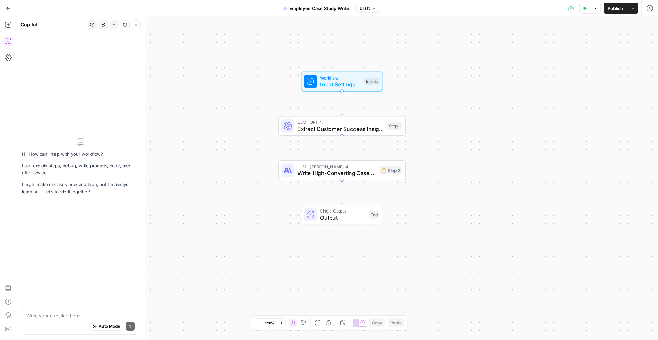
click at [96, 312] on textarea at bounding box center [80, 315] width 108 height 7
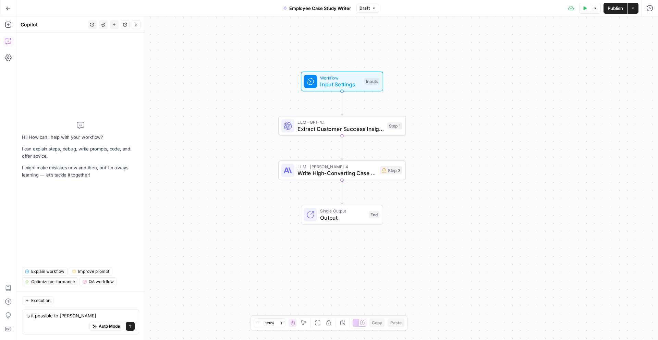
type textarea "Is it possible to undo chanesg"
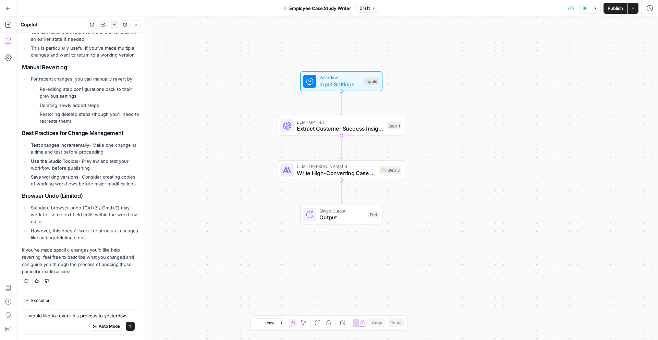
scroll to position [127, 0]
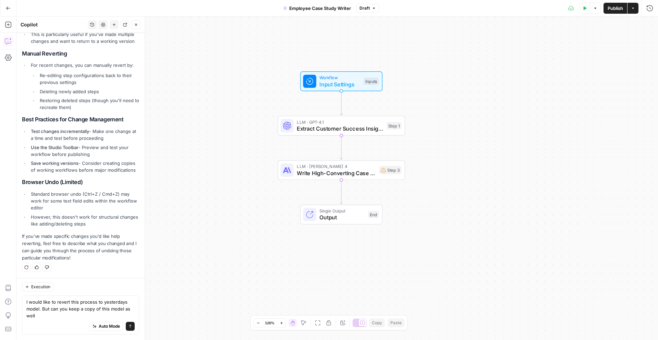
type textarea "I would like to revert this process to yesterdays model. But can you keep a cop…"
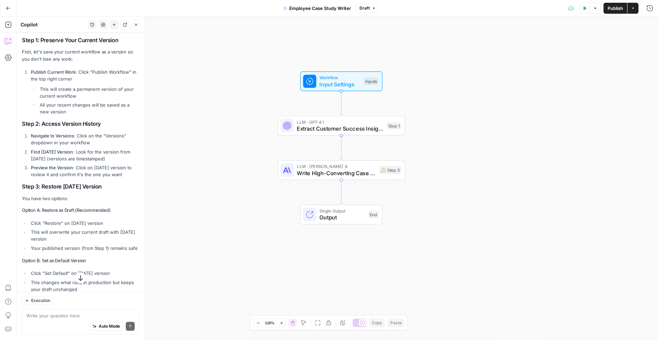
scroll to position [410, 0]
click at [373, 10] on icon "button" at bounding box center [374, 8] width 4 height 4
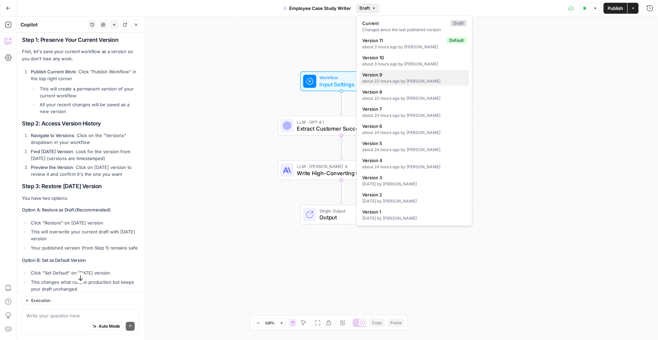
click at [420, 78] on div "about 23 hours ago by Steen Stones" at bounding box center [414, 81] width 104 height 6
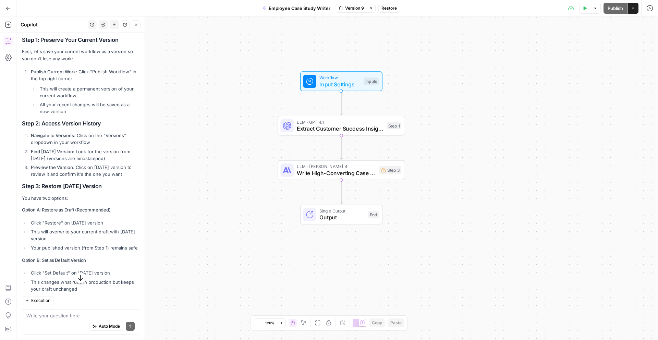
scroll to position [432, 0]
click at [367, 125] on span "Extract Customer Success Insights" at bounding box center [340, 128] width 86 height 8
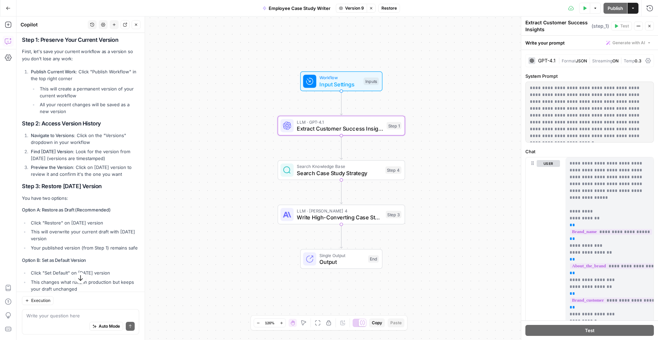
click at [360, 209] on span "LLM · Claude Sonnet 4" at bounding box center [340, 211] width 86 height 7
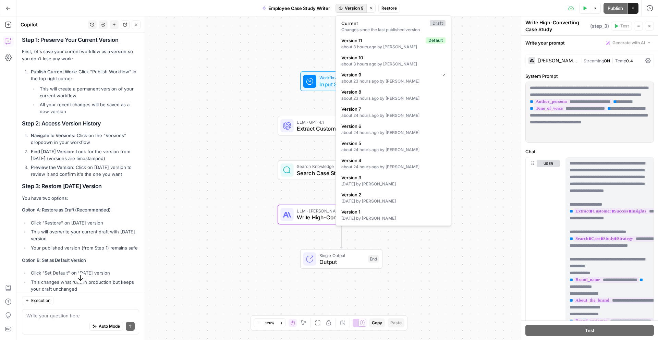
click at [361, 10] on span "Version 9" at bounding box center [354, 8] width 19 height 6
click at [400, 62] on div "about 3 hours ago by Steen Stones" at bounding box center [393, 64] width 104 height 6
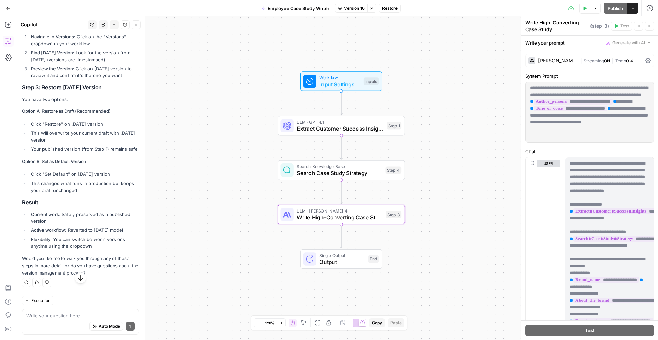
scroll to position [540, 0]
click at [396, 6] on span "Restore" at bounding box center [389, 8] width 15 height 6
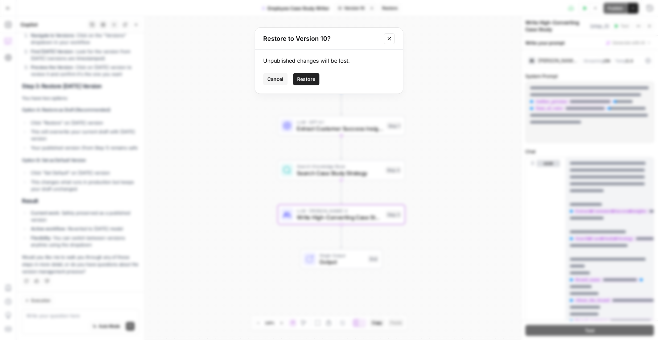
click at [302, 80] on span "Restore" at bounding box center [306, 79] width 18 height 7
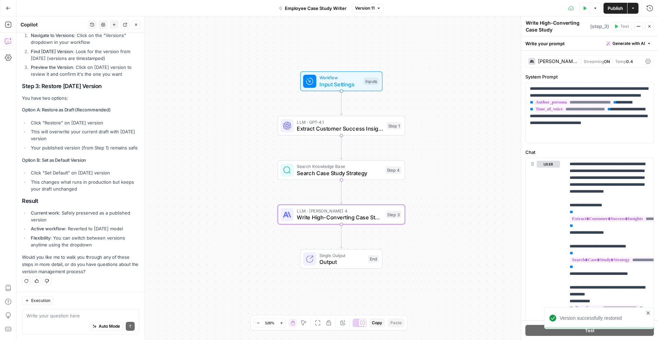
click at [324, 10] on span "Employee Case Study Writer" at bounding box center [316, 8] width 62 height 7
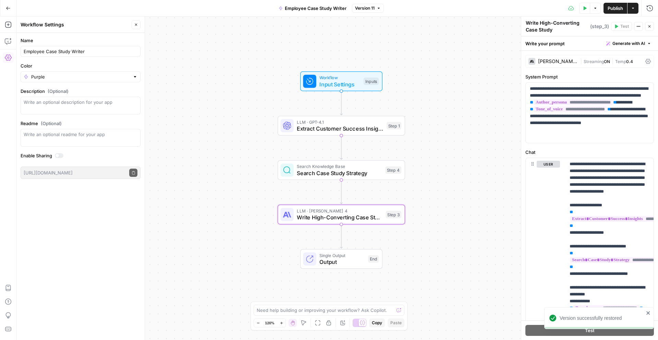
click at [34, 47] on div "Employee Case Study Writer" at bounding box center [81, 51] width 120 height 11
click at [33, 47] on div "Employee Case Study Writer" at bounding box center [81, 51] width 120 height 11
click at [33, 52] on input "Employee Case Study Writer" at bounding box center [81, 51] width 114 height 7
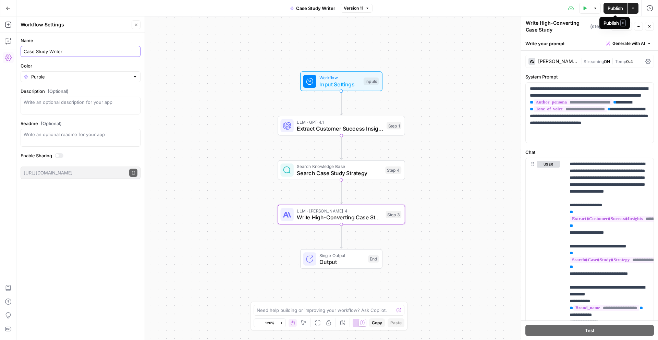
type input "Case Study Writer"
click at [634, 9] on icon "button" at bounding box center [633, 8] width 4 height 4
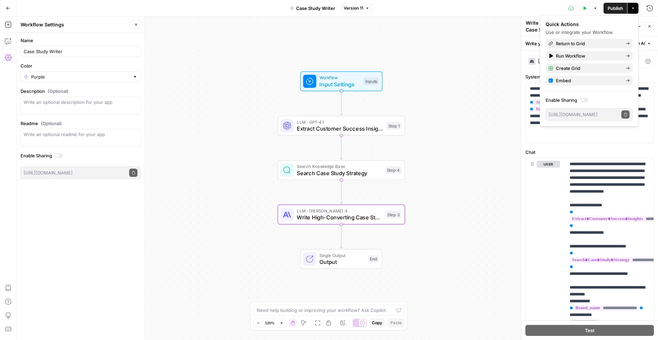
click at [634, 9] on icon "button" at bounding box center [633, 8] width 4 height 4
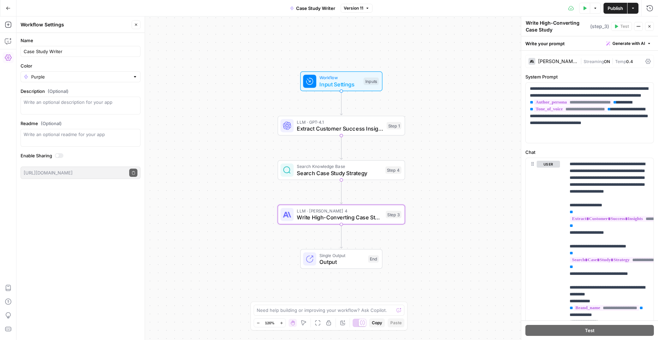
click at [442, 35] on div "Workflow Input Settings Inputs LLM · GPT-4.1 Extract Customer Success Insights …" at bounding box center [337, 178] width 642 height 324
click at [9, 42] on icon "button" at bounding box center [8, 41] width 7 height 7
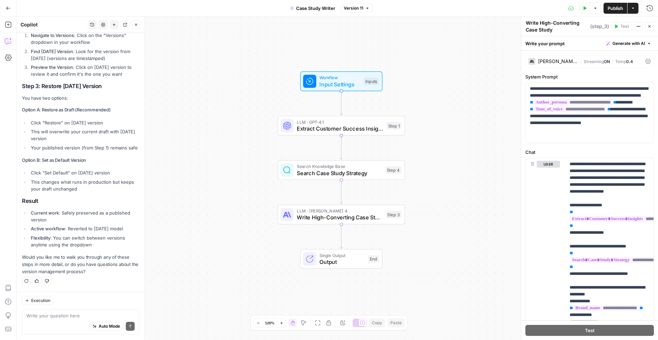
click at [75, 315] on textarea at bounding box center [80, 315] width 108 height 7
type textarea "How do I now save this as a new workflwo"
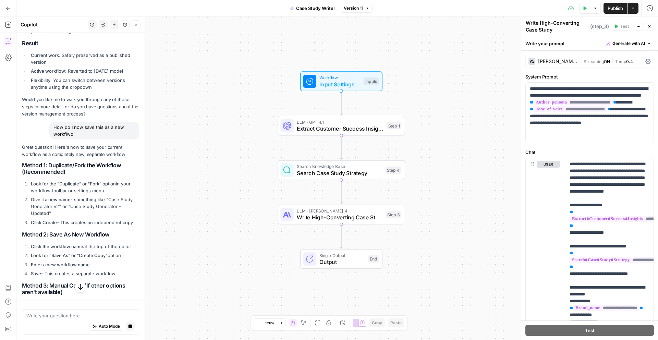
scroll to position [690, 0]
click at [643, 27] on button "Actions" at bounding box center [638, 26] width 9 height 9
click at [641, 27] on button "Actions" at bounding box center [638, 26] width 9 height 9
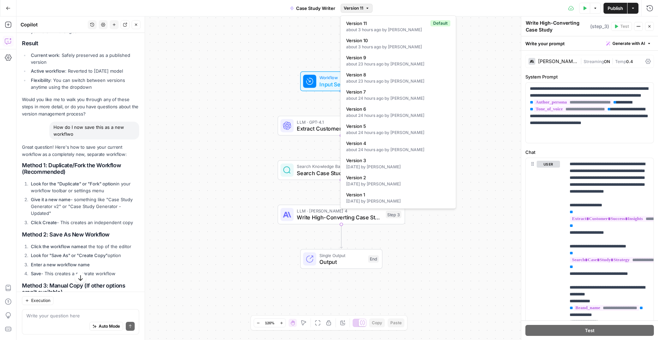
click at [371, 8] on button "Version 11" at bounding box center [357, 8] width 32 height 9
click at [368, 7] on icon "button" at bounding box center [367, 8] width 4 height 4
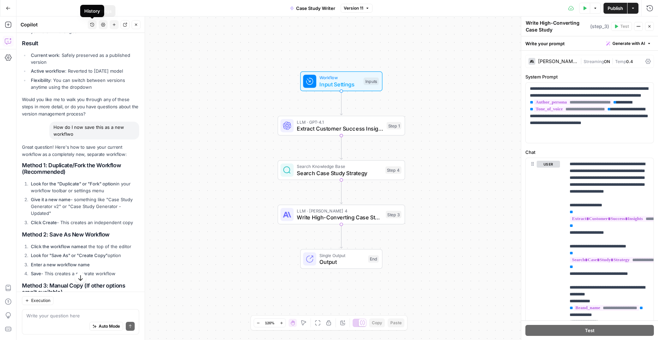
click at [100, 25] on button "Settings" at bounding box center [103, 24] width 9 height 9
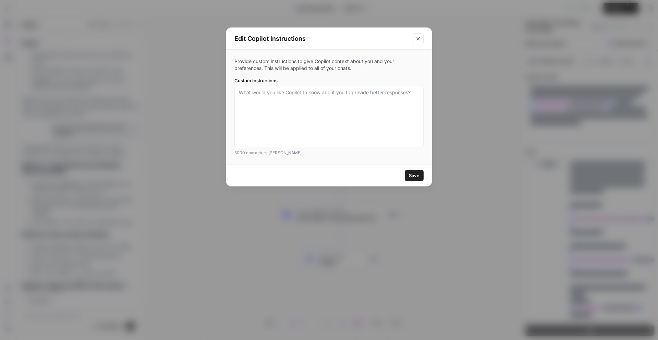
click at [417, 38] on icon "Close modal" at bounding box center [417, 38] width 3 height 3
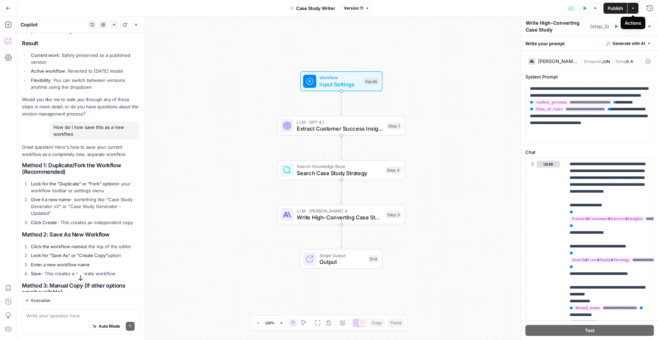
click at [634, 8] on icon "button" at bounding box center [633, 8] width 4 height 4
click at [488, 59] on div "Workflow Input Settings Inputs LLM · GPT-4.1 Extract Customer Success Insights …" at bounding box center [337, 178] width 642 height 324
click at [638, 25] on icon "button" at bounding box center [639, 26] width 4 height 4
click at [647, 60] on icon at bounding box center [647, 61] width 5 height 5
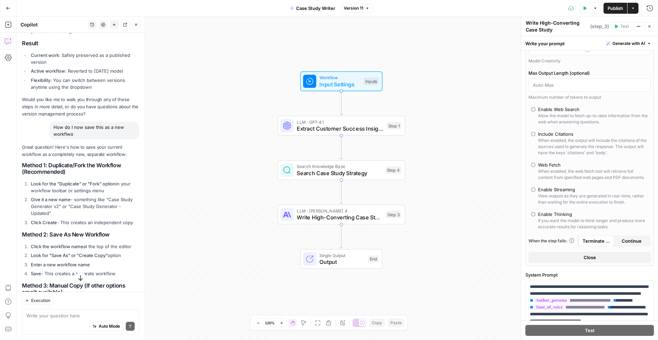
scroll to position [0, 0]
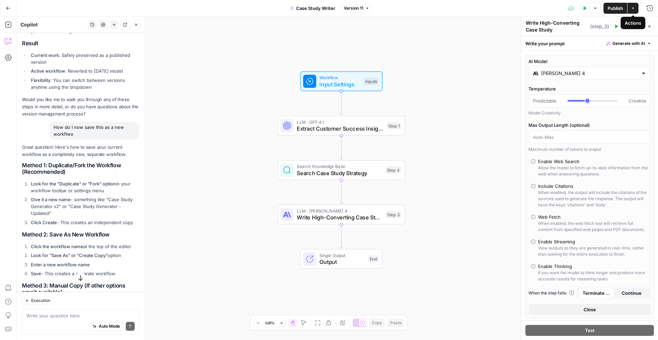
click at [634, 10] on button "Actions" at bounding box center [633, 8] width 11 height 11
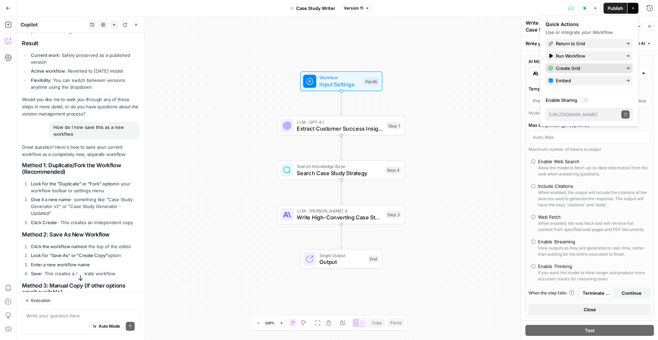
click at [608, 67] on span "Create Grid" at bounding box center [588, 68] width 64 height 7
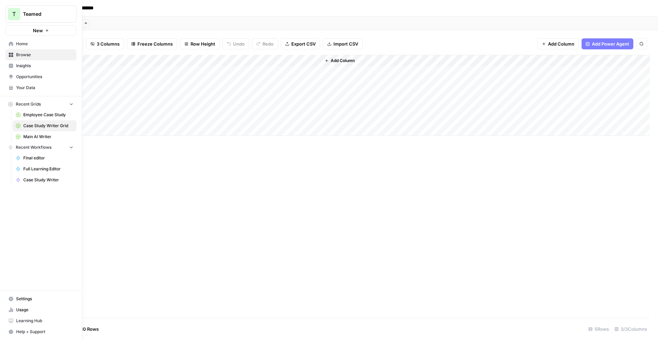
click at [10, 42] on icon at bounding box center [11, 43] width 5 height 5
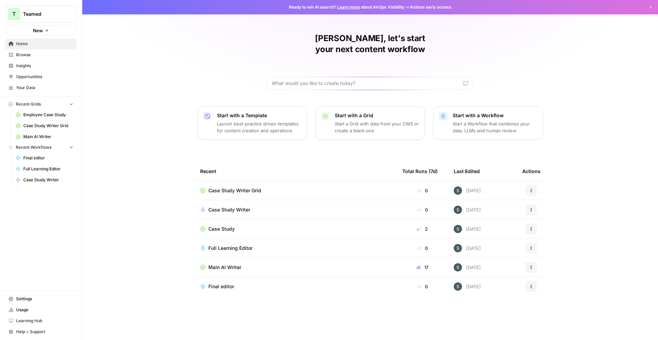
click at [48, 58] on link "Browse" at bounding box center [40, 54] width 71 height 11
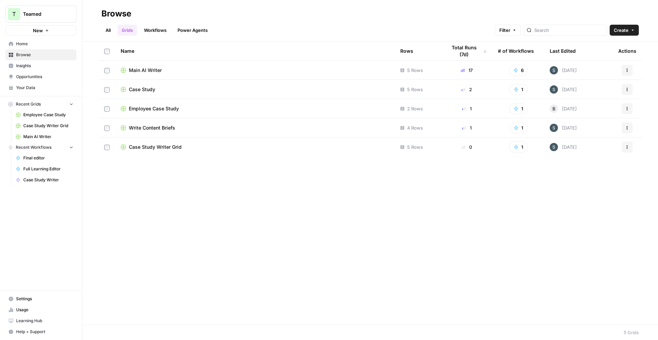
click at [149, 32] on link "Workflows" at bounding box center [155, 30] width 31 height 11
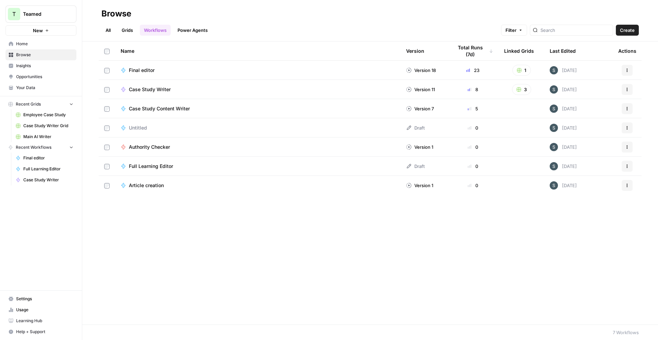
click at [128, 31] on link "Grids" at bounding box center [128, 30] width 20 height 11
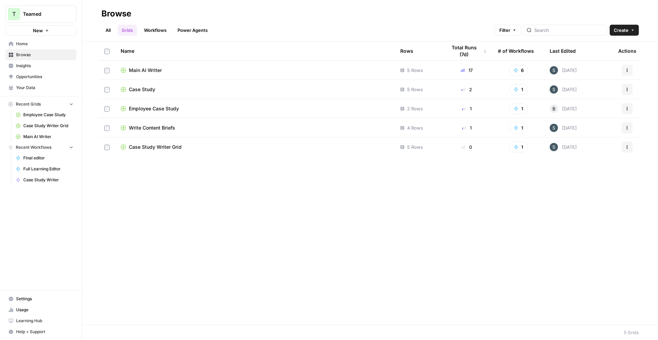
click at [161, 31] on link "Workflows" at bounding box center [155, 30] width 31 height 11
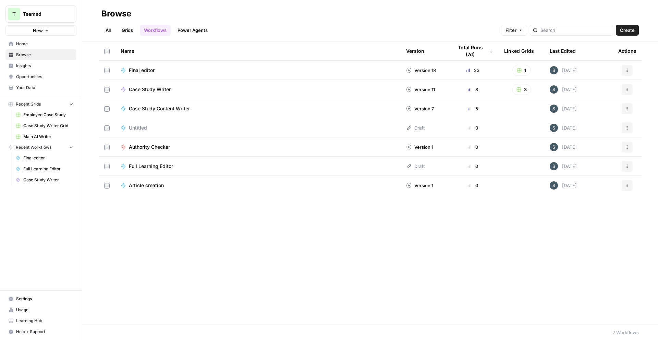
click at [159, 91] on span "Case Study Writer" at bounding box center [150, 89] width 42 height 7
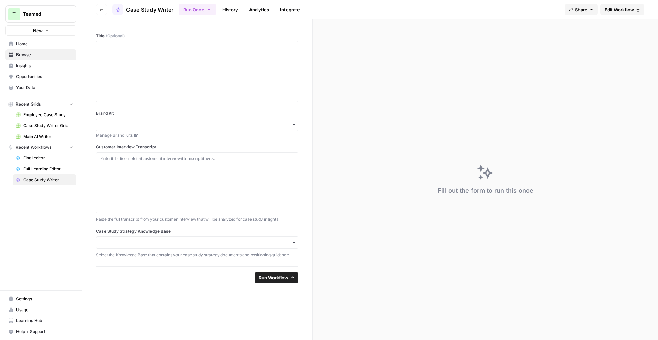
click at [266, 11] on link "Analytics" at bounding box center [259, 9] width 28 height 11
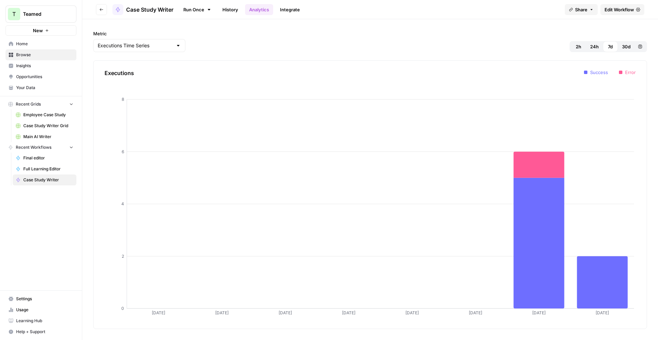
click at [283, 13] on link "Integrate" at bounding box center [290, 9] width 28 height 11
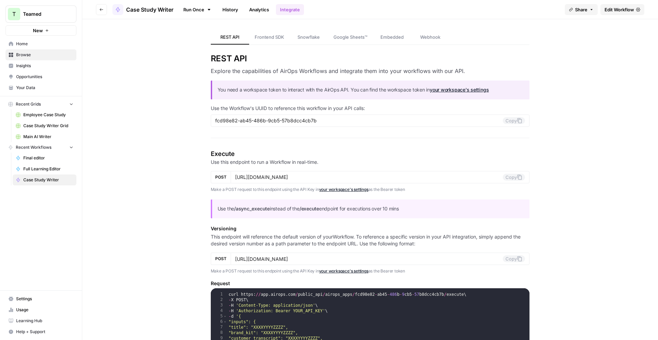
click at [622, 10] on span "Edit Workflow" at bounding box center [619, 9] width 29 height 7
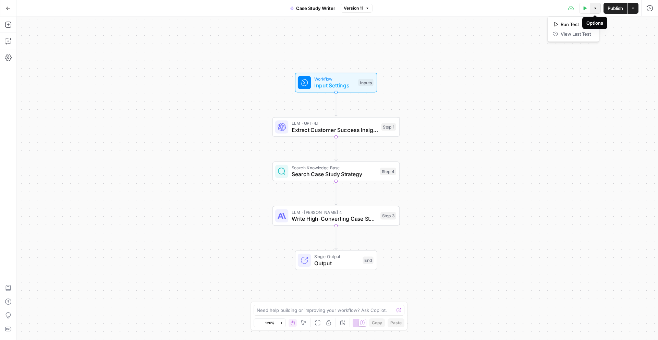
click at [595, 10] on icon "button" at bounding box center [595, 8] width 4 height 4
click at [303, 6] on span "Case Study Writer" at bounding box center [315, 8] width 39 height 7
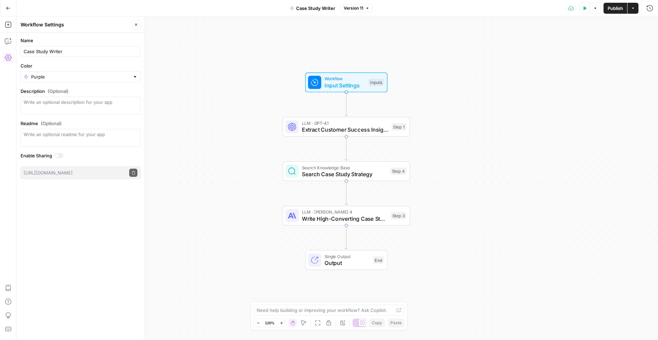
click at [135, 25] on icon "button" at bounding box center [136, 25] width 4 height 4
click at [594, 10] on icon "button" at bounding box center [595, 8] width 4 height 4
click at [636, 8] on button "Actions" at bounding box center [633, 8] width 11 height 11
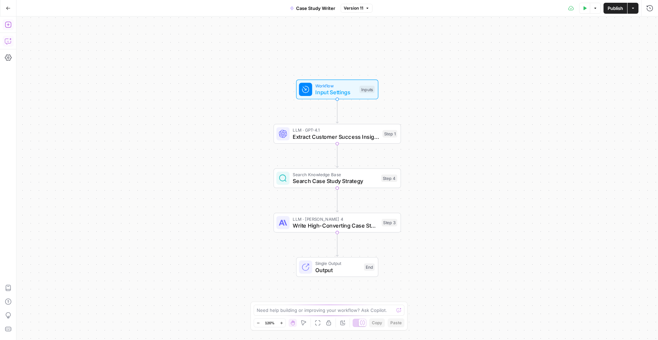
click at [3, 40] on button "Copilot" at bounding box center [8, 41] width 11 height 11
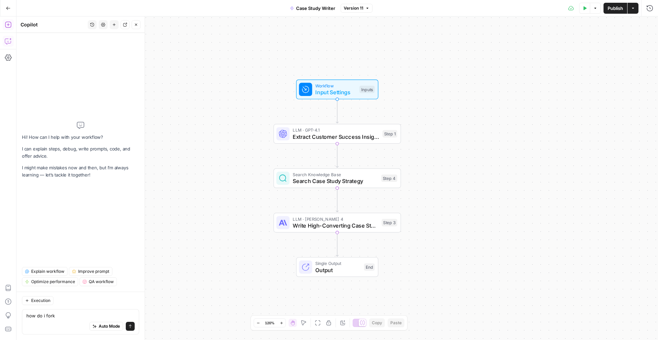
type textarea "how do i fork"
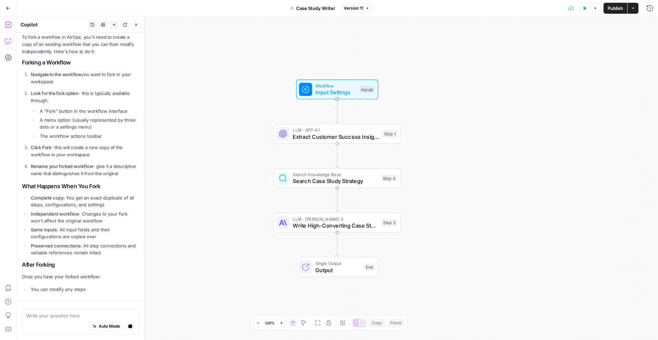
scroll to position [63, 0]
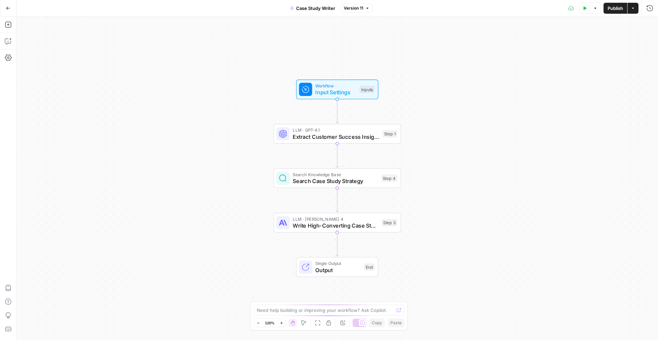
click at [10, 8] on icon "button" at bounding box center [8, 8] width 5 height 5
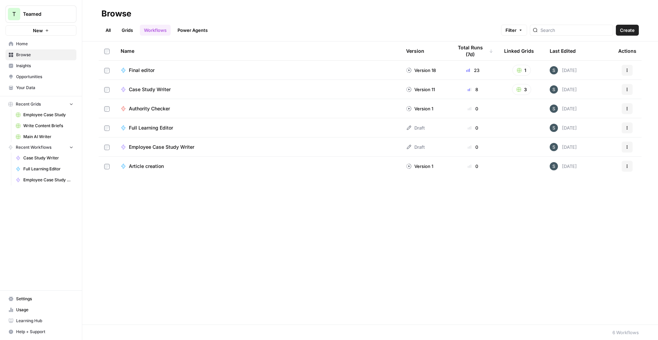
click at [123, 30] on link "Grids" at bounding box center [128, 30] width 20 height 11
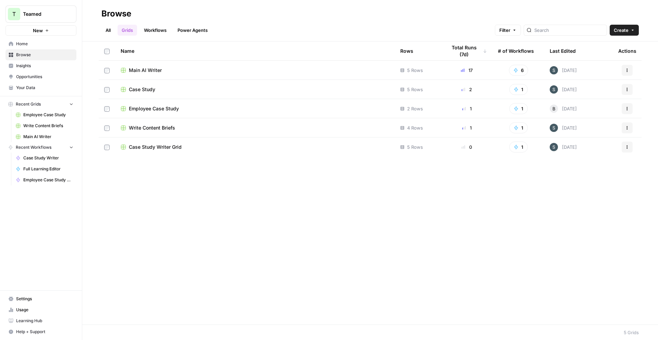
click at [195, 112] on td "Employee Case Study" at bounding box center [255, 108] width 280 height 19
click at [172, 109] on span "Employee Case Study" at bounding box center [154, 108] width 50 height 7
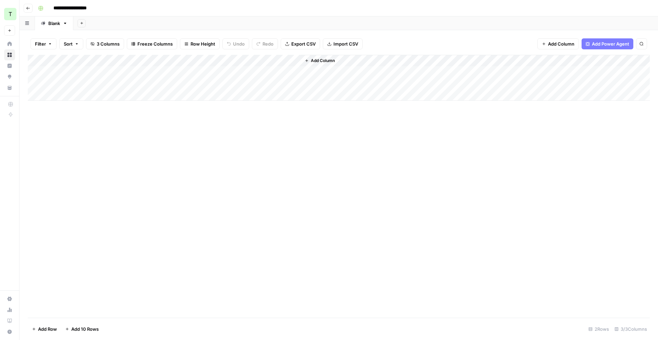
click at [307, 61] on icon "button" at bounding box center [307, 61] width 4 height 4
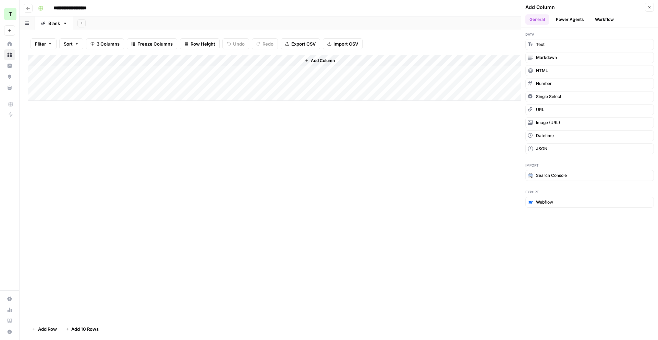
click at [608, 19] on button "Workflow" at bounding box center [604, 19] width 27 height 10
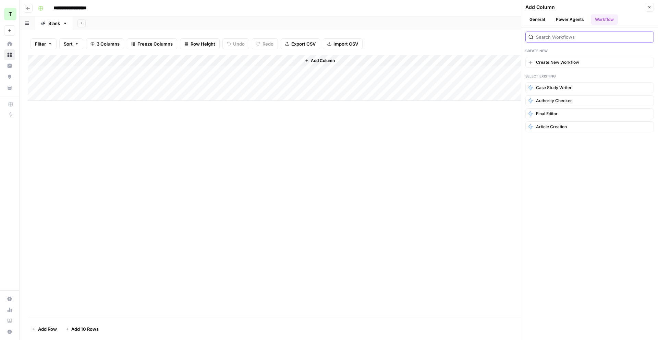
click at [586, 36] on input "search" at bounding box center [593, 37] width 115 height 7
type input "emplo"
click at [567, 19] on button "Power Agents" at bounding box center [570, 19] width 36 height 10
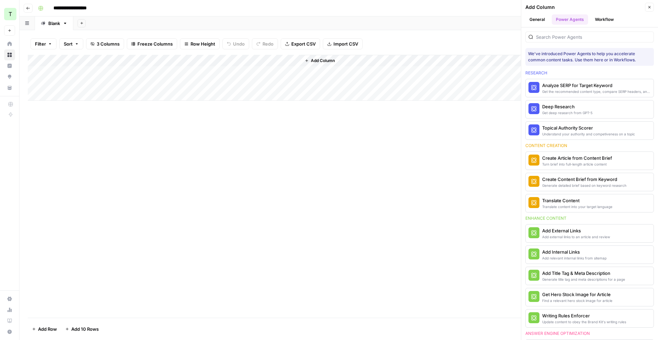
click at [536, 23] on button "General" at bounding box center [537, 19] width 24 height 10
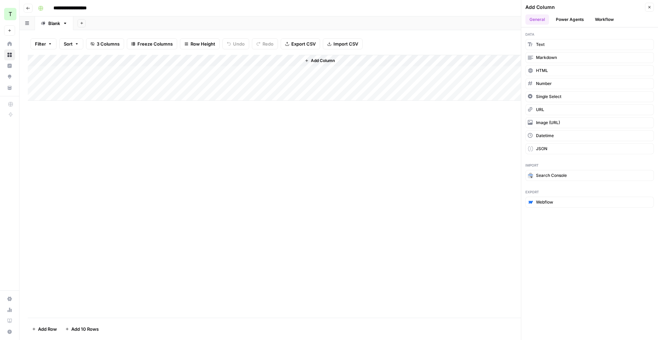
click at [252, 125] on div "Add Column" at bounding box center [339, 186] width 622 height 263
click at [646, 6] on button "Close" at bounding box center [649, 7] width 9 height 9
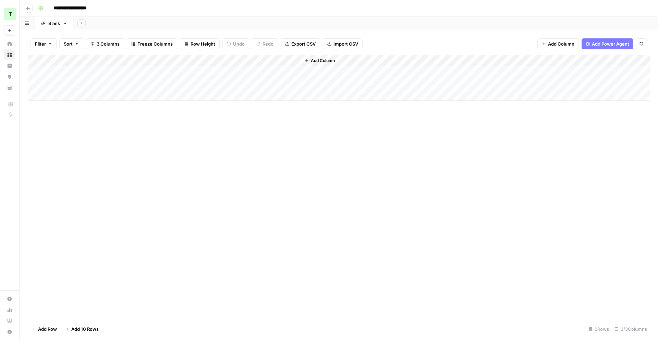
click at [29, 8] on icon "button" at bounding box center [28, 8] width 4 height 4
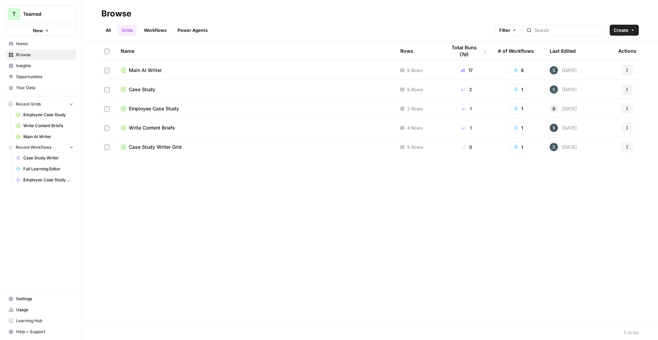
click at [191, 90] on div "Case Study" at bounding box center [255, 89] width 269 height 7
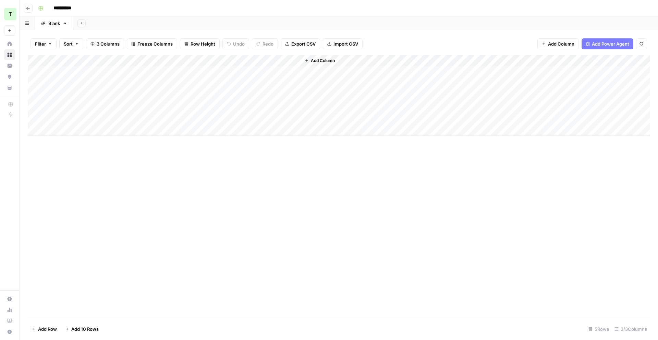
click at [226, 61] on div "Add Column" at bounding box center [339, 95] width 622 height 81
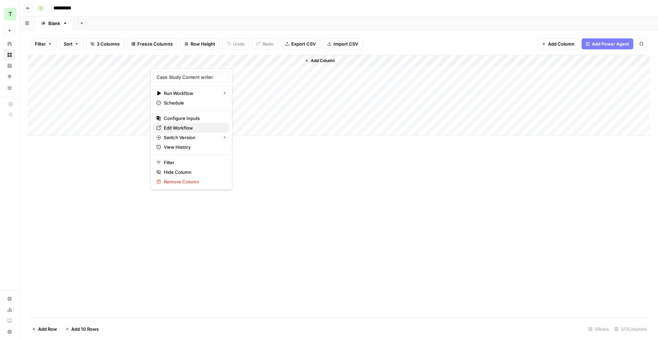
click at [193, 126] on span "Edit Workflow" at bounding box center [194, 127] width 60 height 7
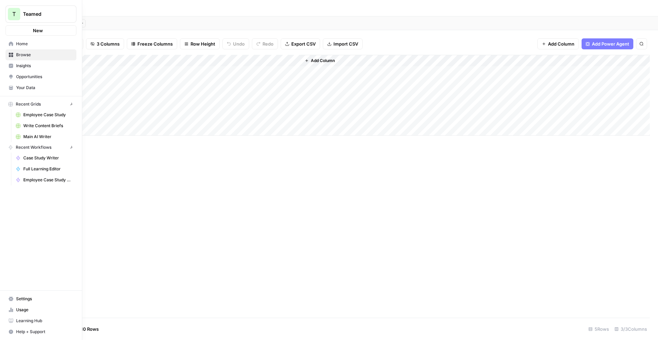
click at [12, 44] on icon at bounding box center [11, 43] width 4 height 4
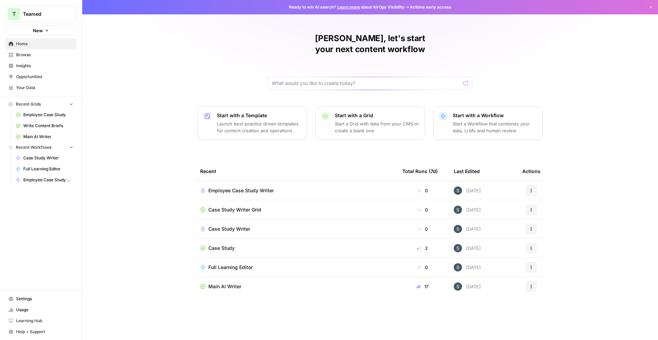
click at [351, 187] on div "Employee Case Study Writer" at bounding box center [295, 190] width 191 height 7
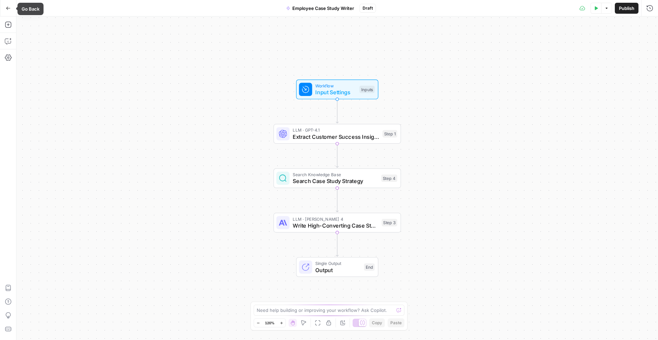
click at [7, 7] on icon "button" at bounding box center [8, 8] width 5 height 5
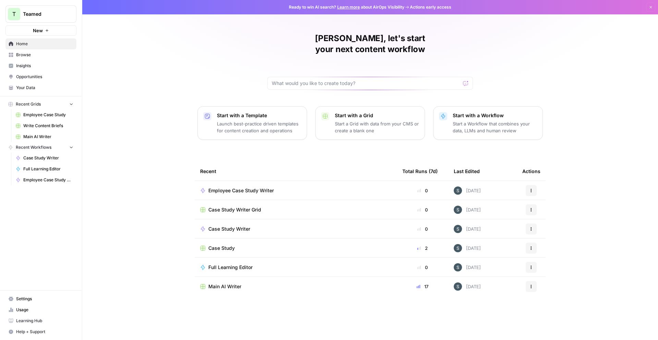
click at [32, 56] on span "Browse" at bounding box center [44, 55] width 57 height 6
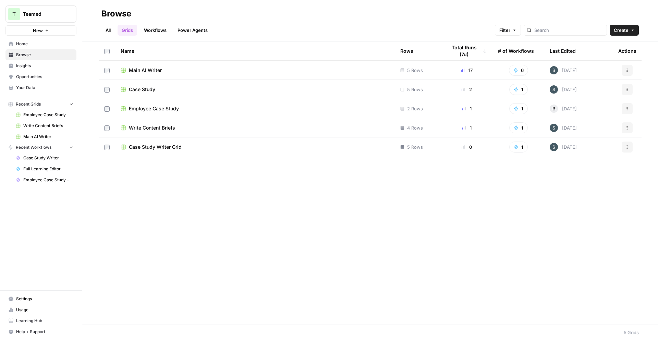
click at [301, 108] on div "Employee Case Study" at bounding box center [255, 108] width 269 height 7
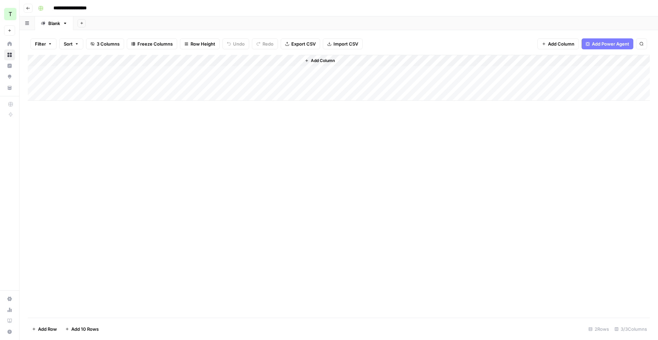
click at [226, 61] on div "Add Column" at bounding box center [339, 78] width 622 height 46
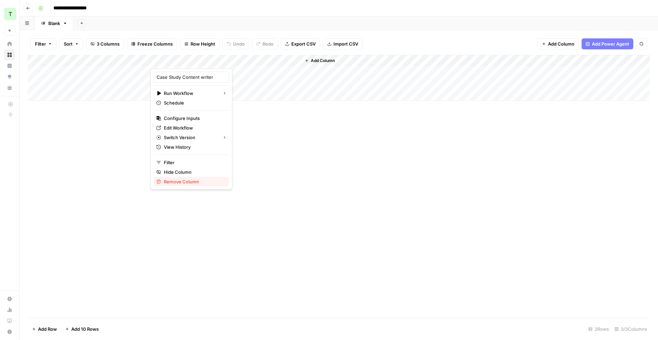
click at [187, 184] on span "Remove Column" at bounding box center [194, 181] width 60 height 7
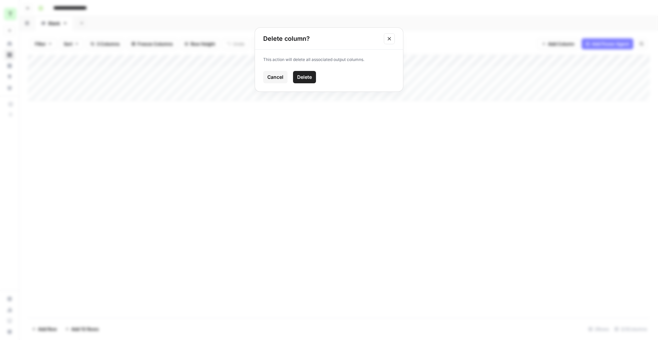
click at [306, 76] on span "Delete" at bounding box center [304, 77] width 15 height 7
click at [174, 56] on button "Add Column" at bounding box center [170, 60] width 36 height 9
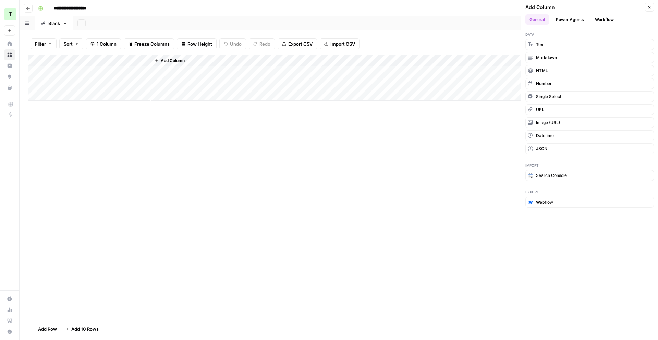
click at [609, 24] on button "Workflow" at bounding box center [604, 19] width 27 height 10
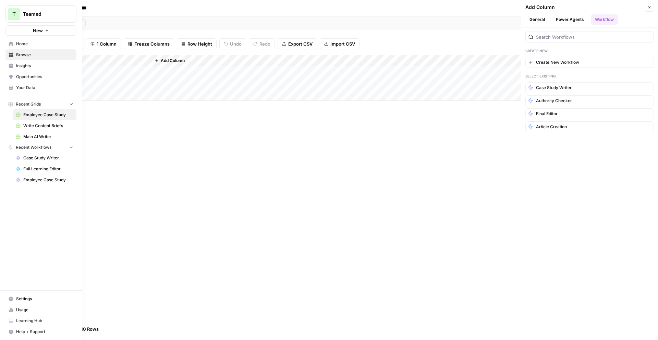
click at [17, 56] on span "Browse" at bounding box center [44, 55] width 57 height 6
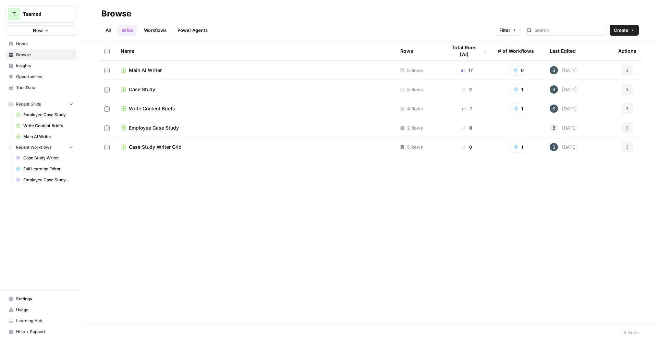
click at [170, 132] on td "Employee Case Study" at bounding box center [255, 127] width 280 height 19
click at [163, 29] on link "Workflows" at bounding box center [155, 30] width 31 height 11
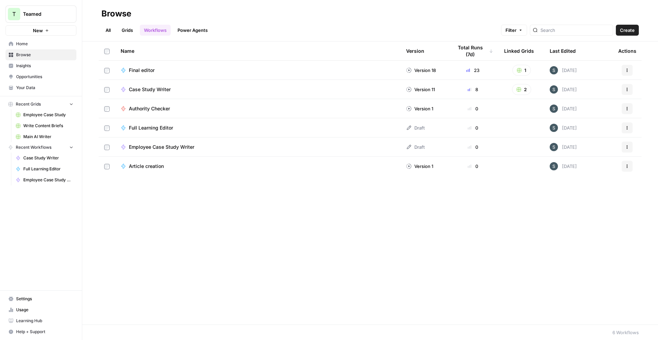
click at [190, 149] on span "Employee Case Study Writer" at bounding box center [161, 147] width 65 height 7
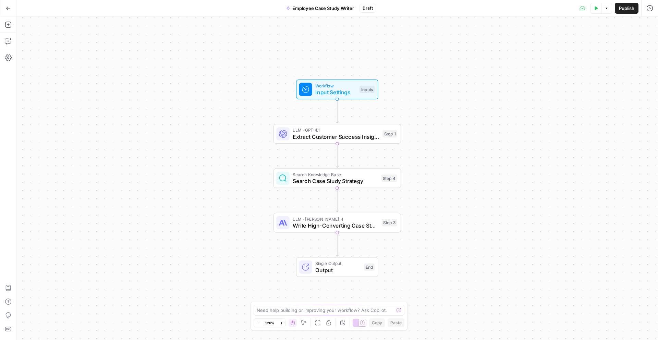
click at [635, 7] on button "Publish" at bounding box center [627, 8] width 24 height 11
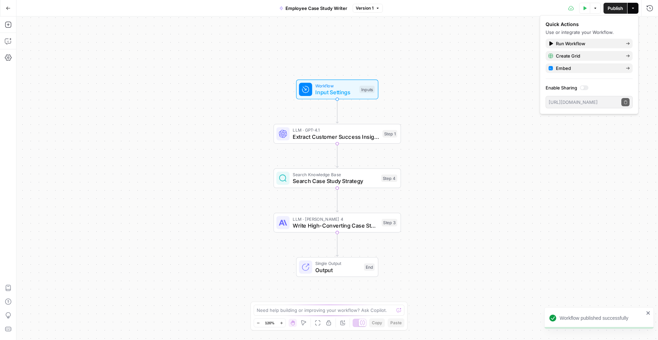
click at [4, 10] on button "Go Back" at bounding box center [8, 8] width 12 height 12
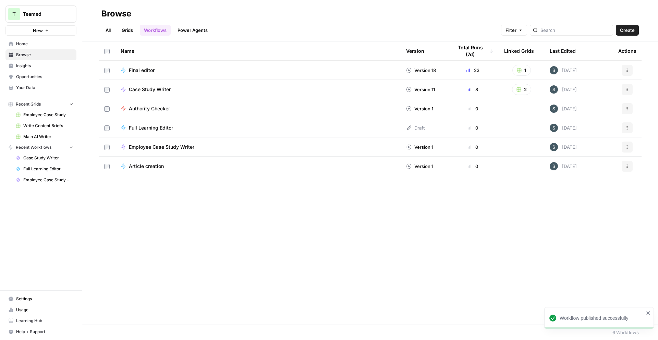
click at [127, 32] on link "Grids" at bounding box center [128, 30] width 20 height 11
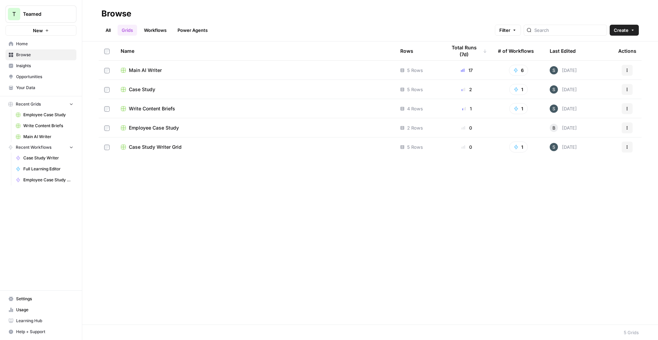
click at [204, 128] on div "Employee Case Study" at bounding box center [255, 127] width 269 height 7
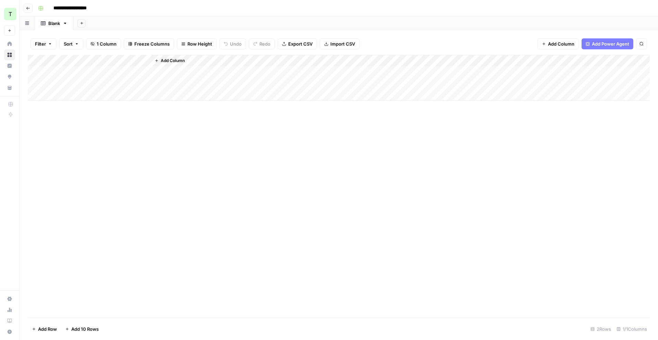
click at [172, 59] on span "Add Column" at bounding box center [173, 61] width 24 height 6
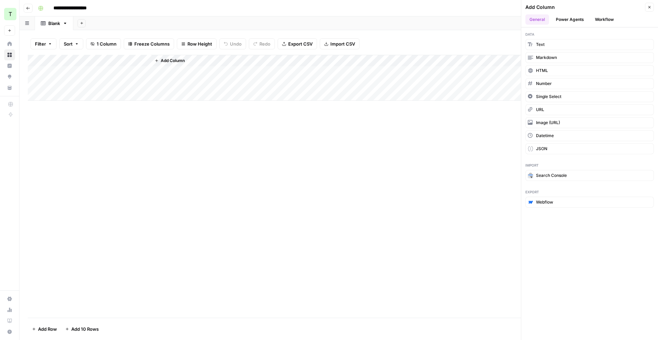
click at [608, 16] on button "Workflow" at bounding box center [604, 19] width 27 height 10
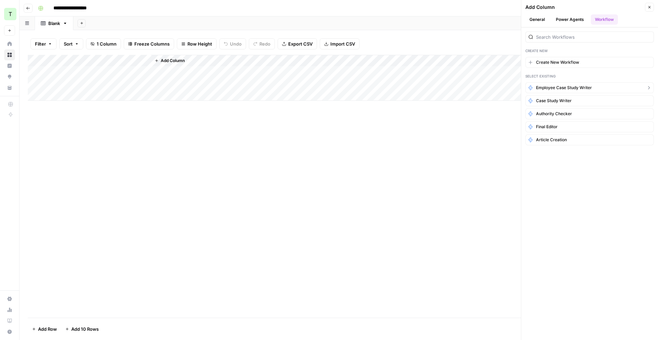
click at [572, 86] on span "Employee Case Study Writer" at bounding box center [564, 88] width 56 height 6
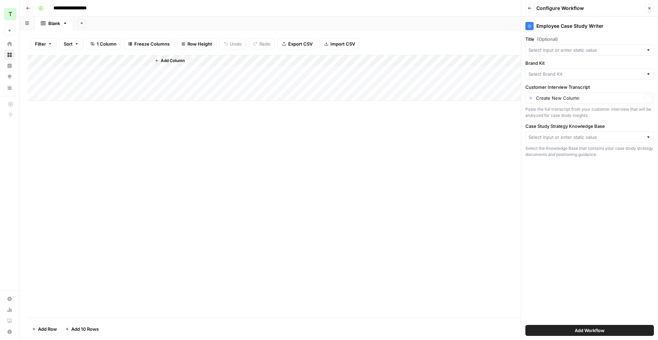
type input "Teamed"
click at [612, 50] on input "Title (Optional)" at bounding box center [586, 50] width 115 height 7
click at [570, 86] on span "Transcript" at bounding box center [588, 87] width 114 height 7
type input "Transcript"
click at [595, 134] on input "Case Study Strategy Knowledge Base" at bounding box center [586, 137] width 115 height 7
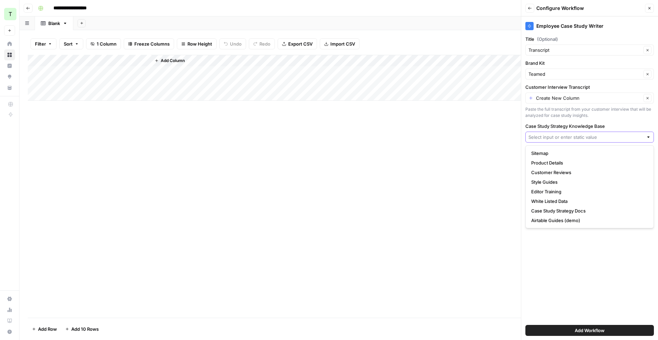
click at [596, 134] on input "Case Study Strategy Knowledge Base" at bounding box center [586, 137] width 115 height 7
click at [593, 294] on div "Employee Case Study Writer Title (Optional) Transcript Clear Brand Kit Teamed C…" at bounding box center [589, 178] width 137 height 324
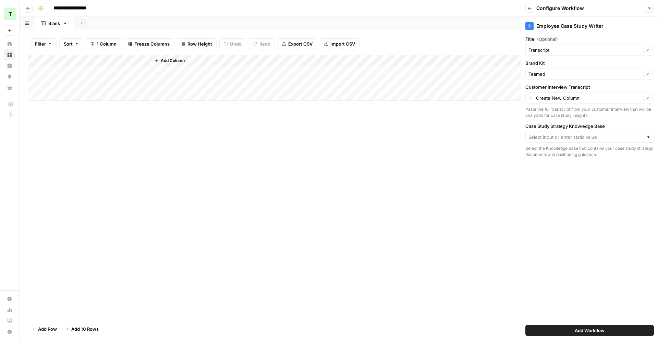
click at [592, 328] on span "Add Workflow" at bounding box center [590, 330] width 30 height 7
click at [650, 11] on button "Close" at bounding box center [649, 8] width 9 height 9
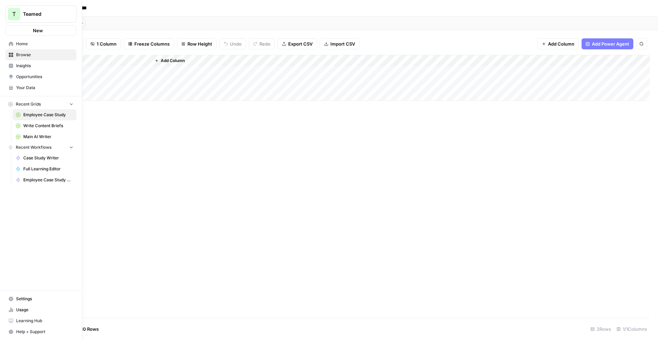
click at [7, 44] on link "Home" at bounding box center [40, 43] width 71 height 11
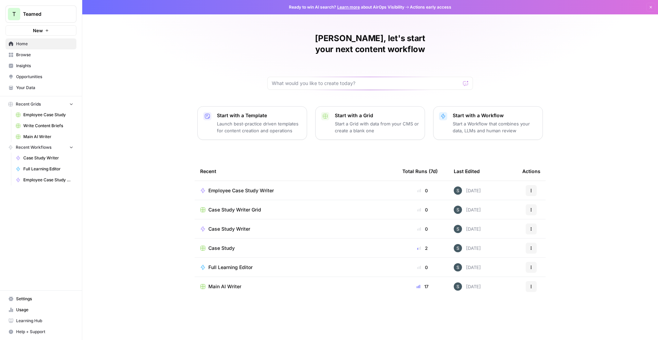
click at [32, 56] on span "Browse" at bounding box center [44, 55] width 57 height 6
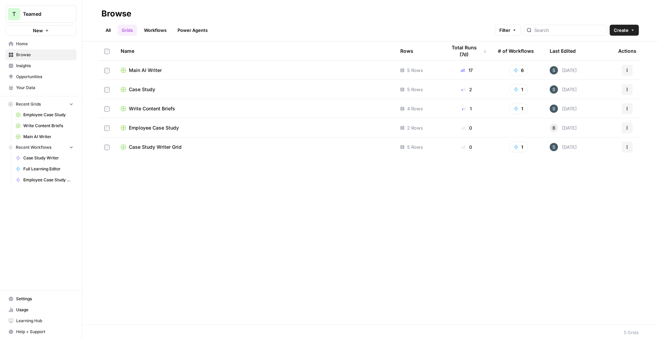
click at [161, 27] on link "Workflows" at bounding box center [155, 30] width 31 height 11
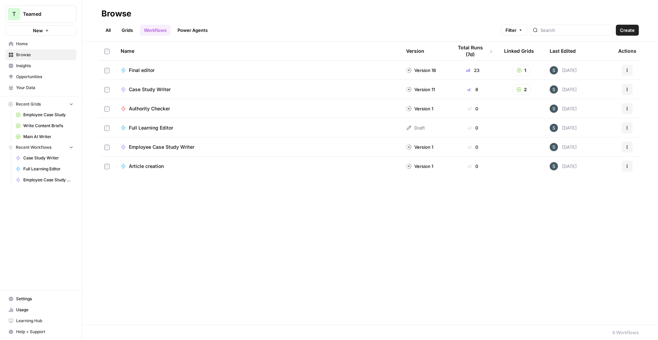
click at [200, 148] on div "Employee Case Study Writer" at bounding box center [258, 147] width 275 height 7
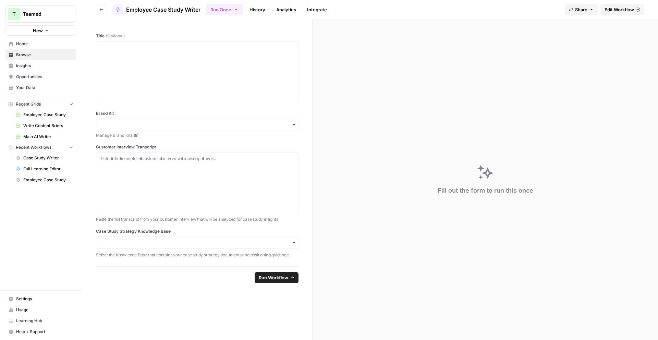
click at [619, 11] on span "Edit Workflow" at bounding box center [619, 9] width 29 height 7
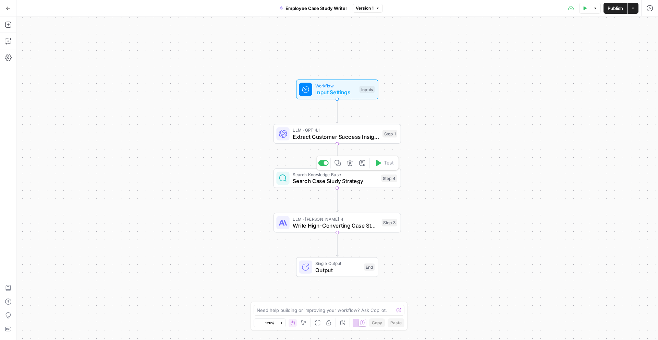
click at [355, 181] on span "Search Case Study Strategy" at bounding box center [335, 181] width 85 height 8
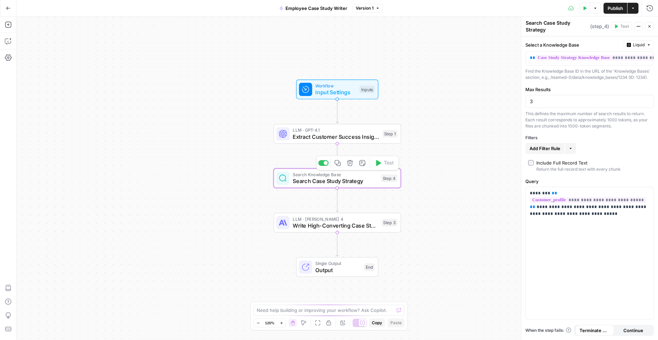
click at [350, 166] on icon "button" at bounding box center [350, 163] width 6 height 6
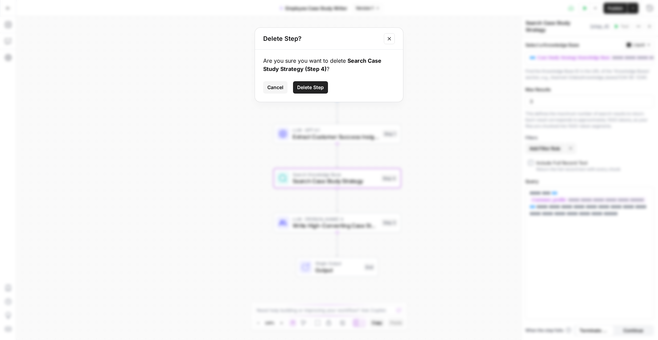
click at [318, 84] on span "Delete Step" at bounding box center [310, 87] width 27 height 7
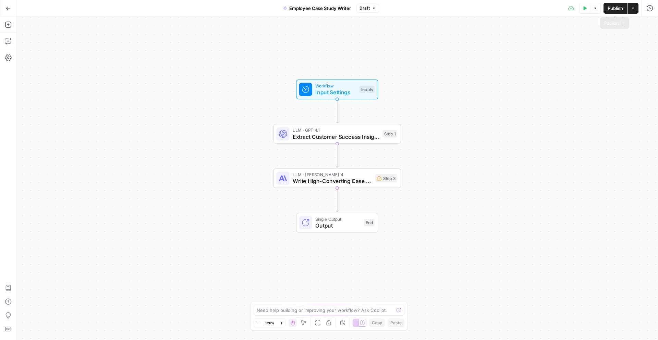
click at [618, 10] on span "Publish" at bounding box center [615, 8] width 15 height 7
click at [12, 10] on button "Go Back" at bounding box center [8, 8] width 12 height 12
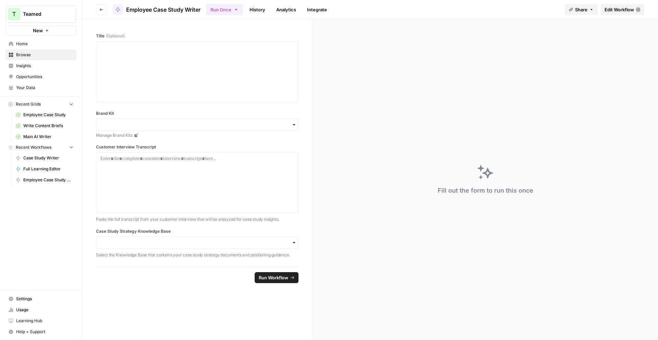
click at [34, 56] on span "Browse" at bounding box center [44, 55] width 57 height 6
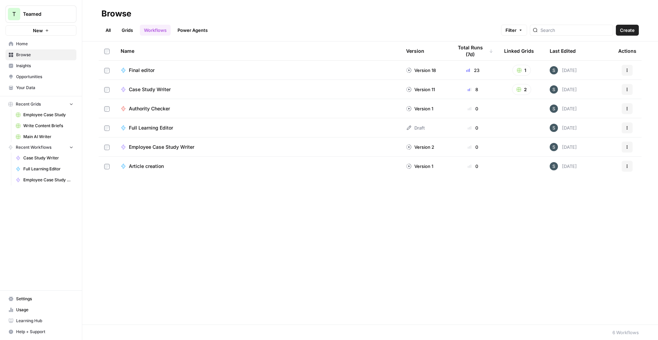
click at [126, 29] on link "Grids" at bounding box center [128, 30] width 20 height 11
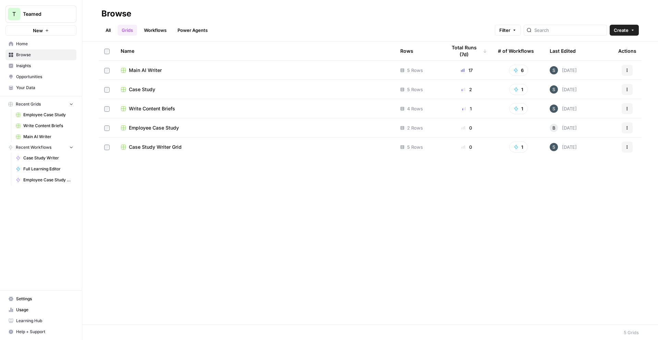
click at [171, 126] on span "Employee Case Study" at bounding box center [154, 127] width 50 height 7
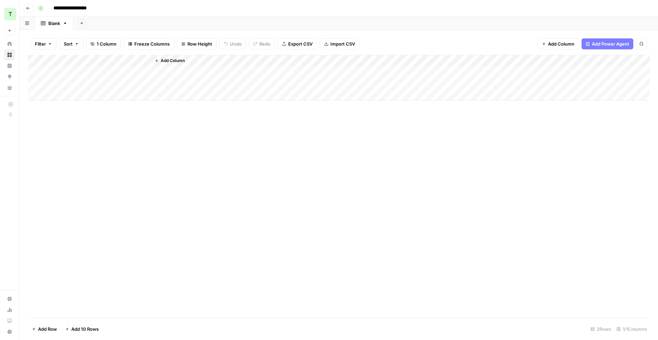
click at [183, 60] on span "Add Column" at bounding box center [173, 61] width 24 height 6
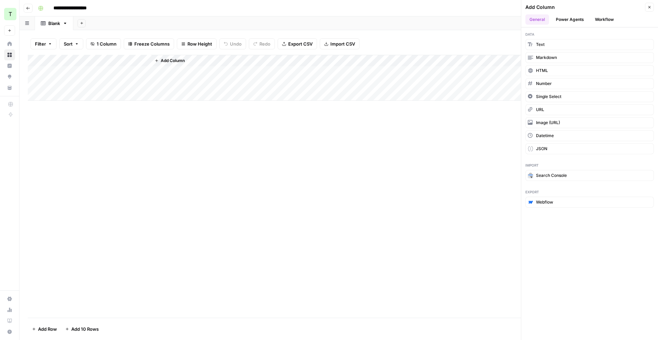
click at [602, 19] on button "Workflow" at bounding box center [604, 19] width 27 height 10
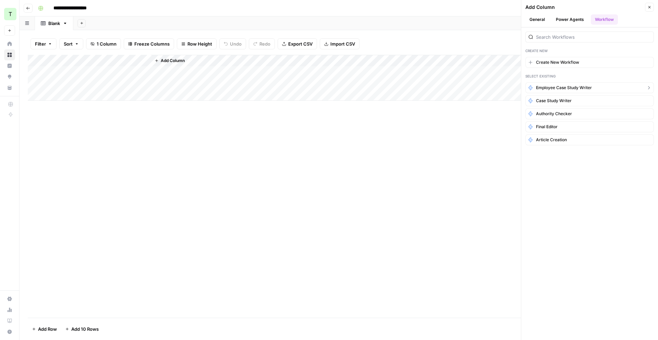
click at [572, 88] on span "Employee Case Study Writer" at bounding box center [564, 88] width 56 height 6
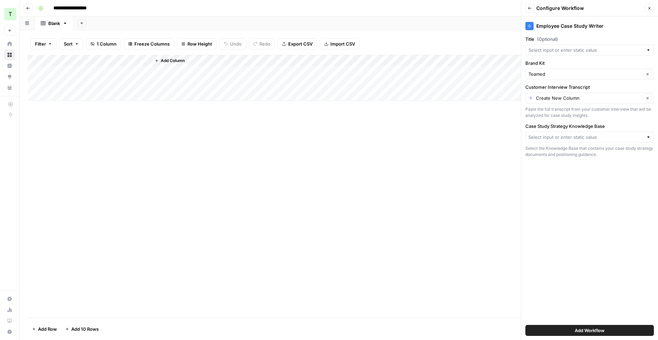
click at [553, 54] on div at bounding box center [589, 50] width 129 height 11
click at [550, 88] on span "Transcript" at bounding box center [588, 87] width 114 height 7
type input "Transcript"
click at [558, 131] on div "Case Study Strategy Knowledge Base Select the Knowledge Base that contains your…" at bounding box center [589, 140] width 129 height 35
click at [561, 135] on input "Case Study Strategy Knowledge Base" at bounding box center [586, 137] width 115 height 7
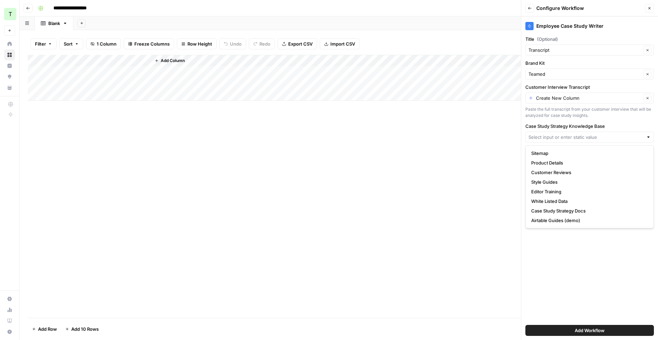
click at [564, 141] on div at bounding box center [589, 137] width 129 height 11
click at [553, 125] on label "Case Study Strategy Knowledge Base" at bounding box center [589, 126] width 129 height 7
click at [553, 134] on input "Case Study Strategy Knowledge Base" at bounding box center [586, 137] width 115 height 7
click at [548, 116] on div "Paste the full transcript from your customer interview that will be analyzed fo…" at bounding box center [589, 112] width 129 height 12
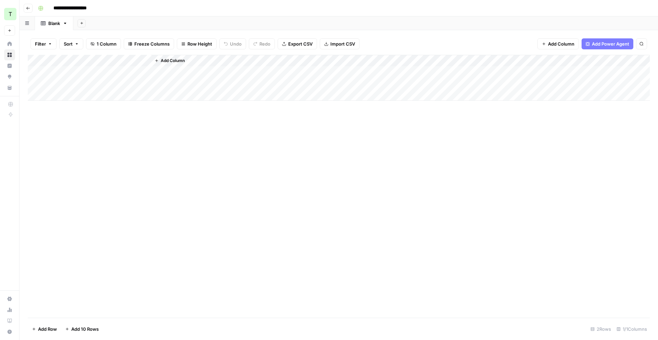
click at [173, 59] on span "Add Column" at bounding box center [173, 61] width 24 height 6
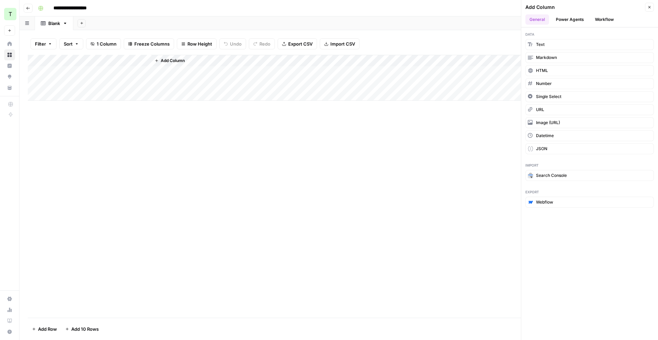
click at [603, 19] on button "Workflow" at bounding box center [604, 19] width 27 height 10
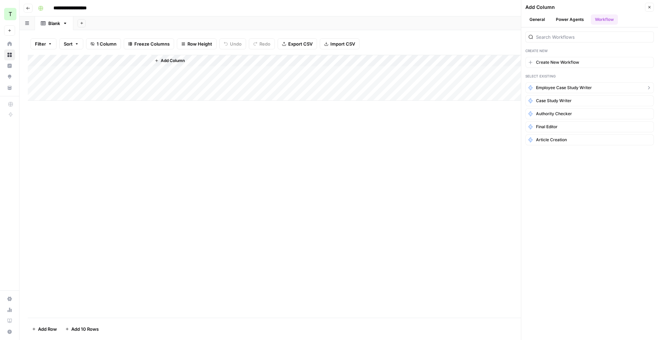
click at [584, 88] on span "Employee Case Study Writer" at bounding box center [564, 88] width 56 height 6
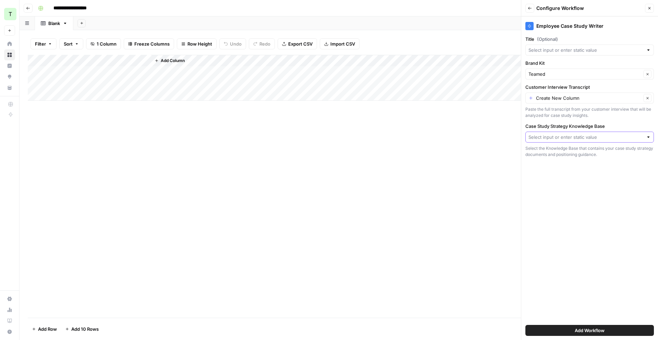
click at [600, 140] on input "Case Study Strategy Knowledge Base" at bounding box center [586, 137] width 115 height 7
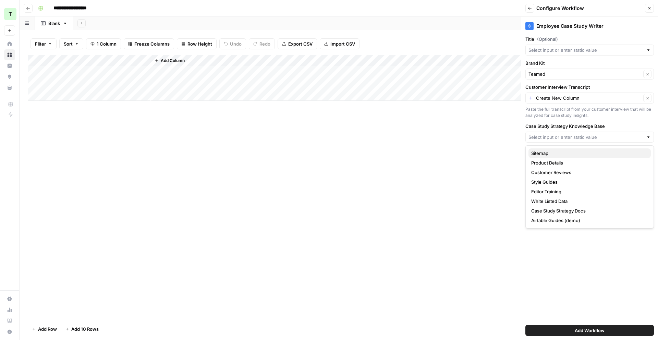
drag, startPoint x: 588, startPoint y: 155, endPoint x: 588, endPoint y: 152, distance: 3.8
click at [588, 155] on span "Sitemap" at bounding box center [588, 153] width 114 height 7
type input "Sitemap"
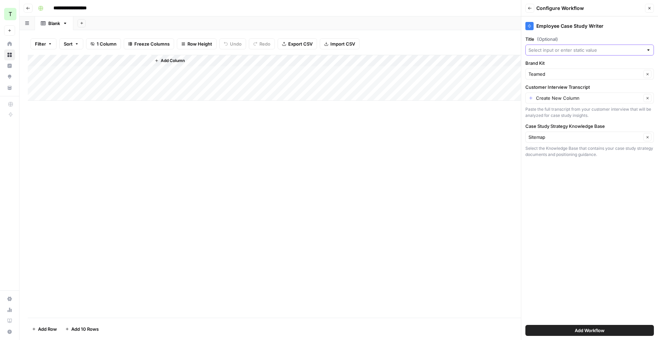
click at [566, 49] on input "Title (Optional)" at bounding box center [586, 50] width 115 height 7
click at [548, 88] on span "Transcript" at bounding box center [588, 87] width 114 height 7
type input "Transcript"
click at [586, 330] on span "Add Workflow" at bounding box center [590, 330] width 30 height 7
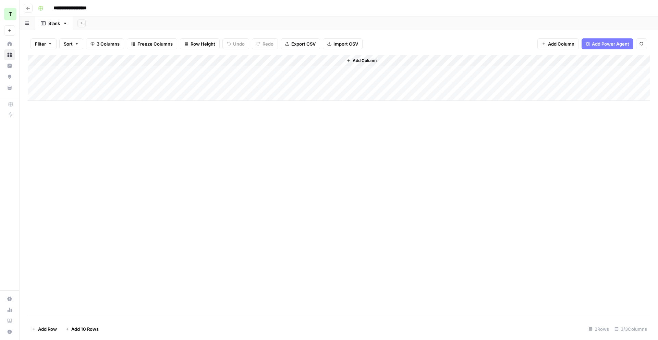
click at [146, 62] on div "Add Column" at bounding box center [339, 78] width 622 height 46
click at [97, 132] on div "Transcript Markdown Filter Hide Column Remove Column" at bounding box center [93, 102] width 82 height 67
click at [98, 129] on span "Remove Column" at bounding box center [95, 127] width 60 height 7
click at [300, 84] on span "Delete" at bounding box center [304, 83] width 15 height 7
click at [208, 58] on div "Add Column" at bounding box center [339, 78] width 622 height 46
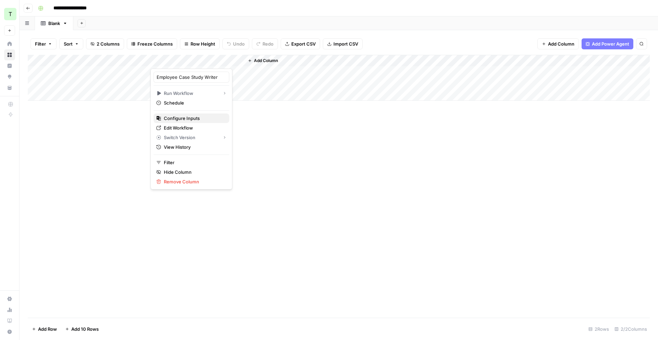
click at [189, 119] on span "Configure Inputs" at bounding box center [194, 118] width 60 height 7
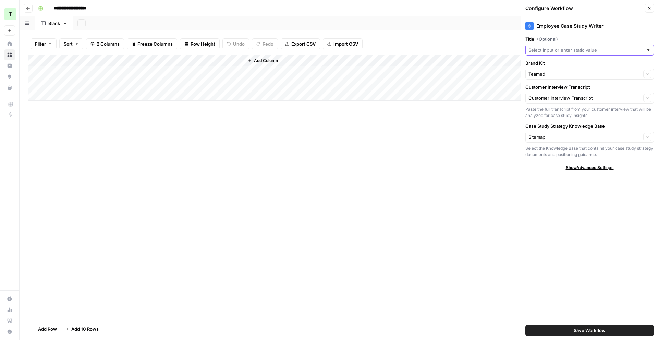
click at [571, 49] on input "Title (Optional)" at bounding box center [586, 50] width 115 height 7
click at [561, 78] on span "Customer Interview Transcript" at bounding box center [588, 75] width 114 height 7
type input "Customer Interview Transcript"
click at [591, 334] on button "Save Workflow" at bounding box center [589, 330] width 129 height 11
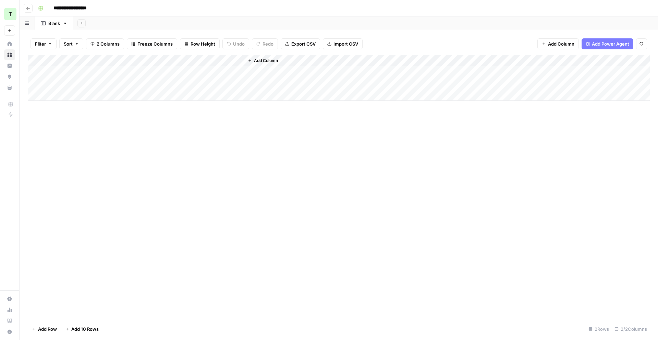
click at [229, 60] on div "Add Column" at bounding box center [339, 78] width 622 height 46
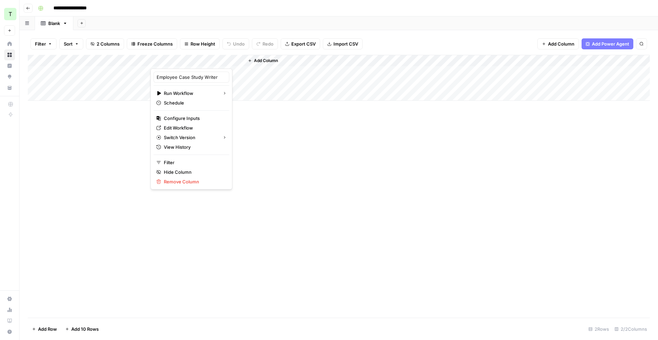
click at [75, 125] on div "Add Column" at bounding box center [339, 186] width 622 height 263
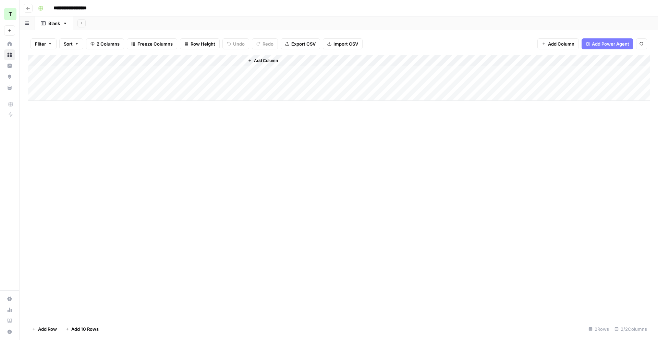
click at [9, 45] on icon at bounding box center [10, 43] width 4 height 4
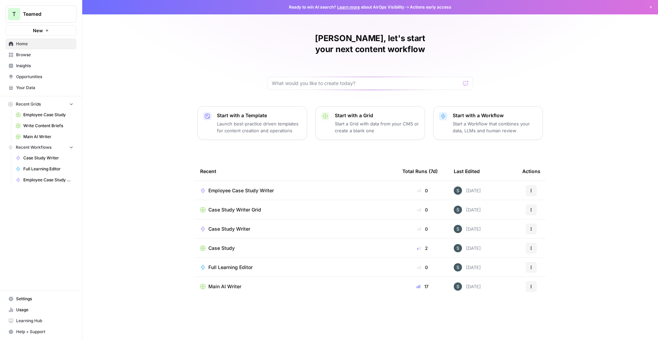
click at [36, 53] on span "Browse" at bounding box center [44, 55] width 57 height 6
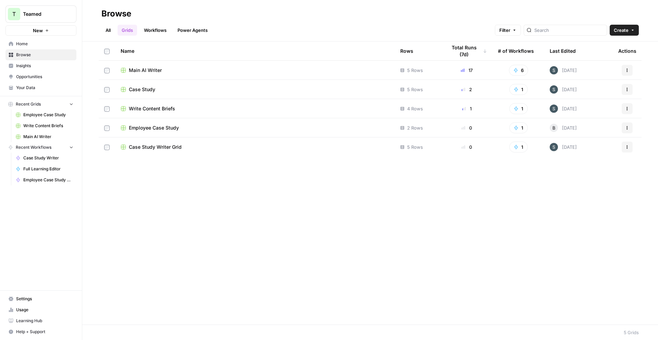
click at [160, 34] on link "Workflows" at bounding box center [155, 30] width 31 height 11
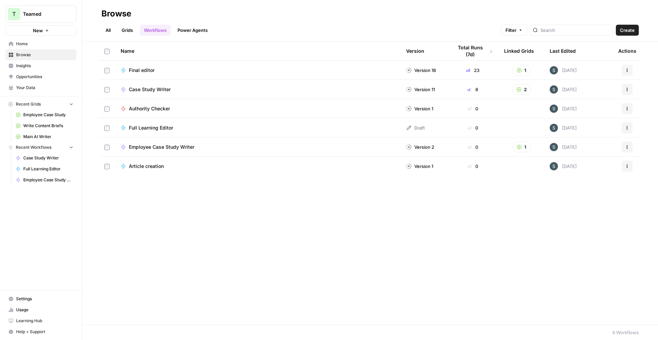
click at [124, 32] on link "Grids" at bounding box center [128, 30] width 20 height 11
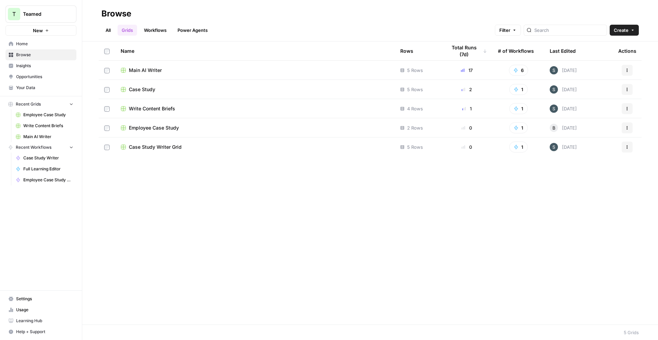
click at [187, 147] on div "Case Study Writer Grid" at bounding box center [255, 147] width 269 height 7
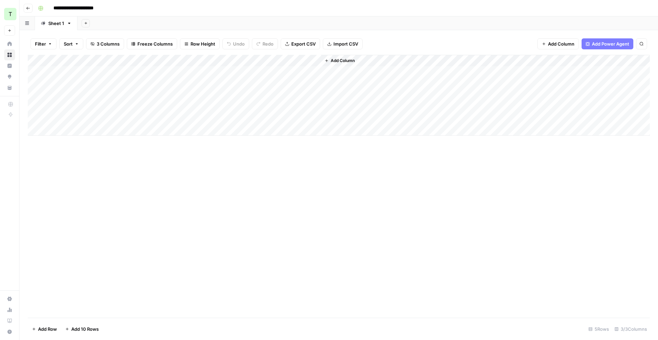
click at [28, 10] on icon "button" at bounding box center [28, 8] width 4 height 4
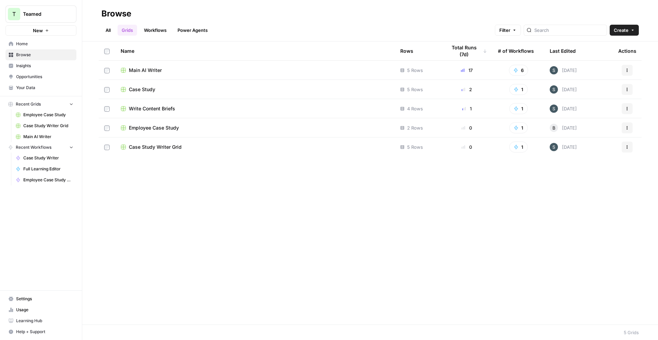
click at [155, 88] on div "Case Study" at bounding box center [255, 89] width 269 height 7
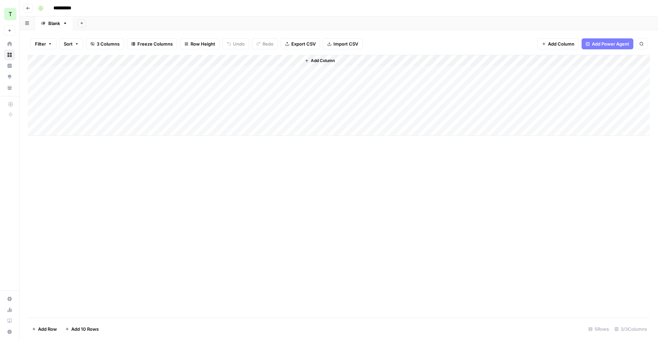
click at [222, 60] on div "Add Column" at bounding box center [339, 95] width 622 height 81
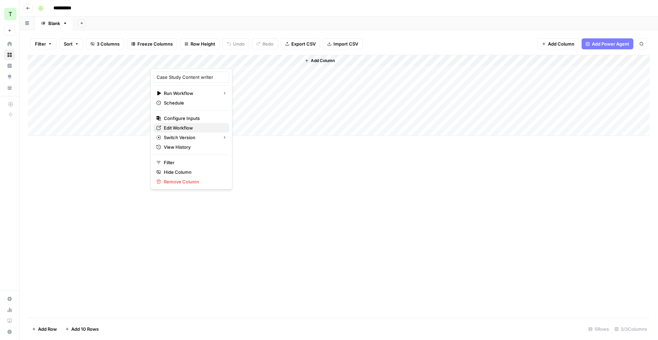
click at [189, 130] on span "Edit Workflow" at bounding box center [194, 127] width 60 height 7
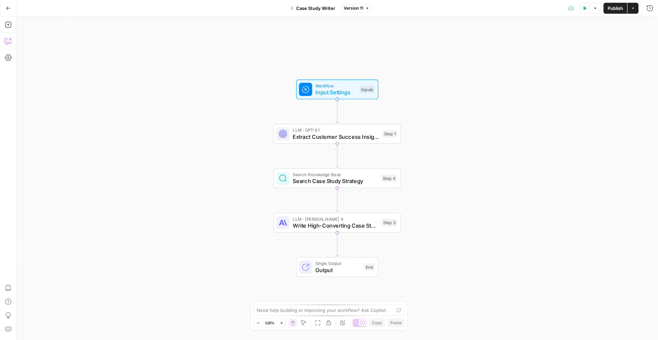
click at [13, 46] on button "Copilot" at bounding box center [8, 41] width 11 height 11
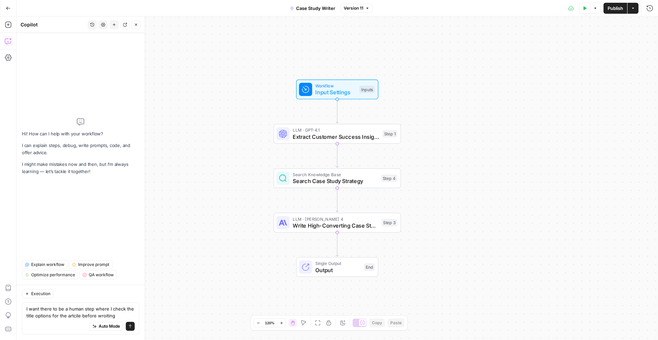
type textarea "I want there to be a human step where I check the title options for the artcile…"
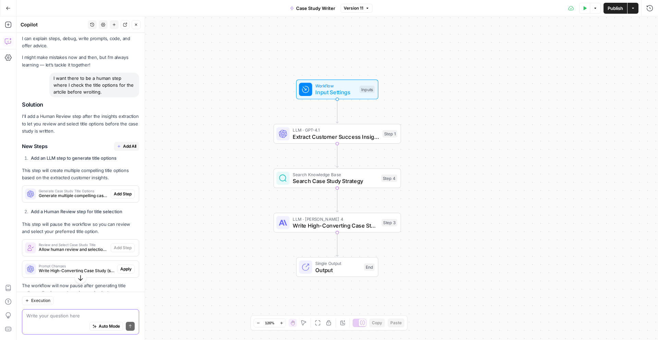
scroll to position [15, 0]
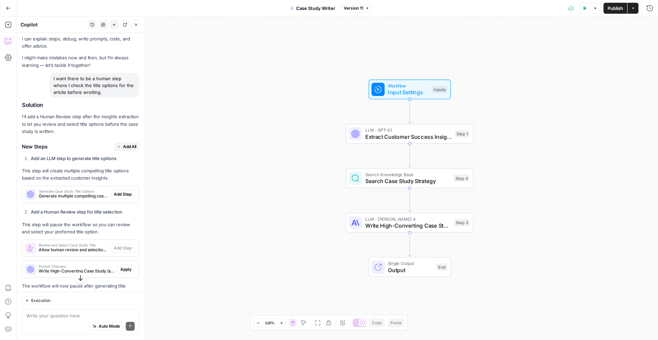
drag, startPoint x: 128, startPoint y: 195, endPoint x: 130, endPoint y: 160, distance: 35.0
click at [130, 179] on div "Solution I'll add a Human Review step after the insights extraction to let you …" at bounding box center [80, 210] width 117 height 217
click at [133, 145] on span "Add All" at bounding box center [129, 147] width 13 height 6
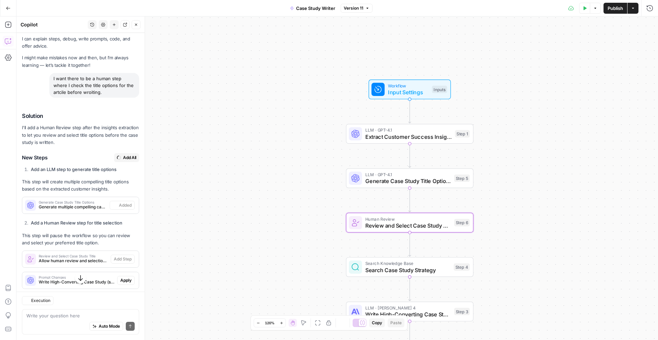
type textarea "Review and Select Case Study Title"
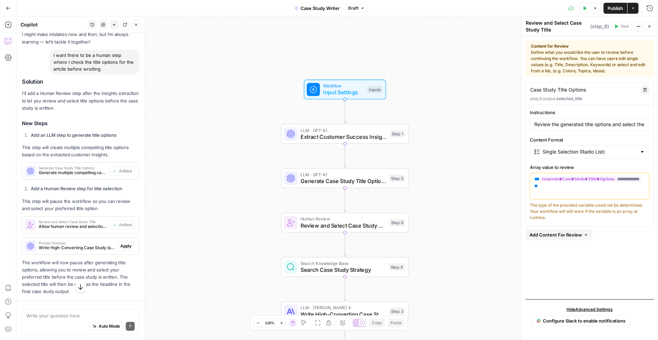
scroll to position [69, 0]
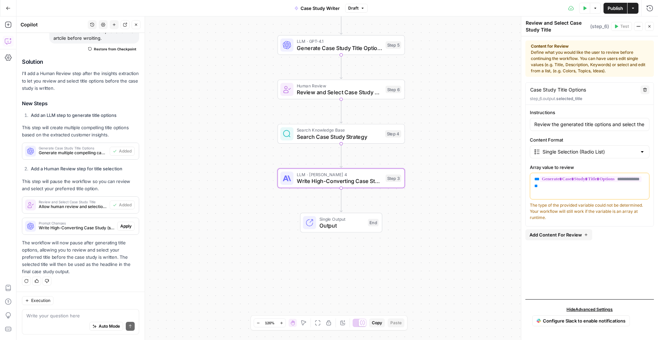
click at [129, 228] on span "Apply" at bounding box center [125, 226] width 11 height 6
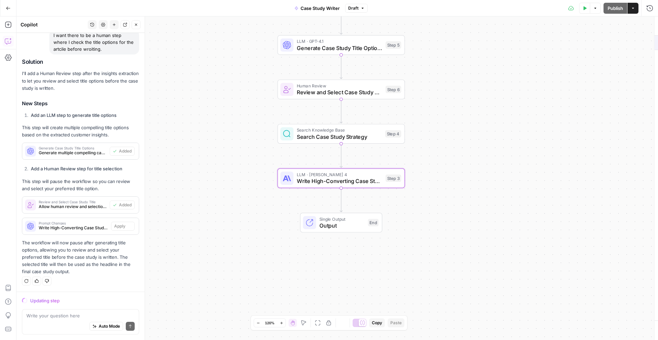
scroll to position [58, 0]
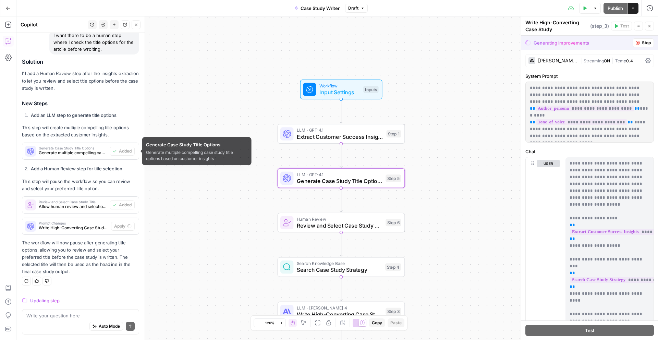
click at [103, 151] on span "Generate multiple compelling case study title options based on customer insights" at bounding box center [73, 153] width 68 height 6
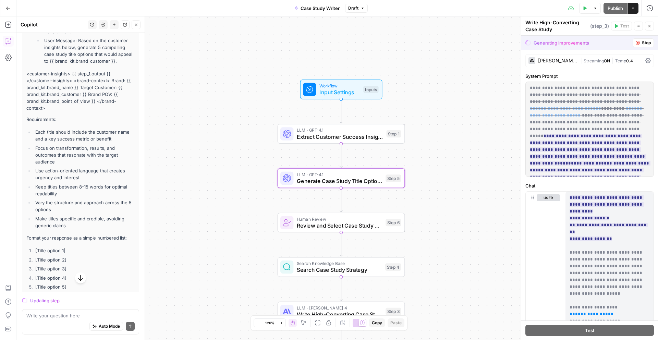
scroll to position [437, 0]
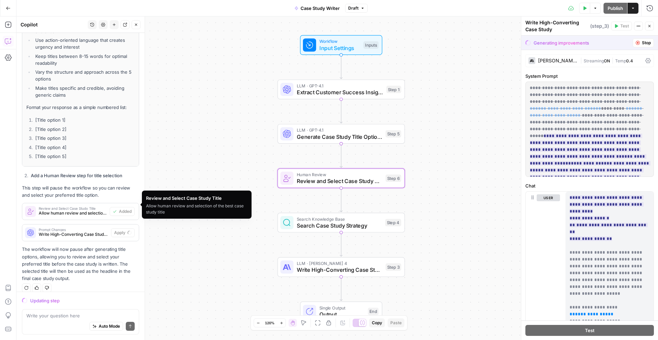
click at [105, 207] on span "Review and Select Case Study Title" at bounding box center [73, 208] width 68 height 3
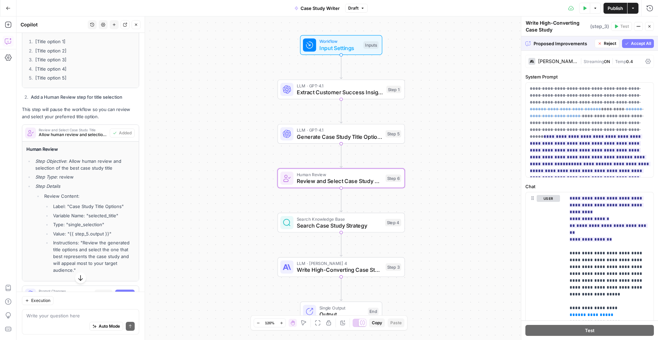
scroll to position [519, 0]
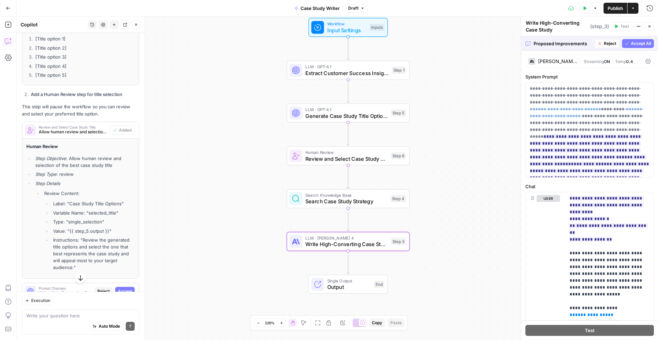
click at [130, 288] on span "Accept" at bounding box center [125, 291] width 14 height 6
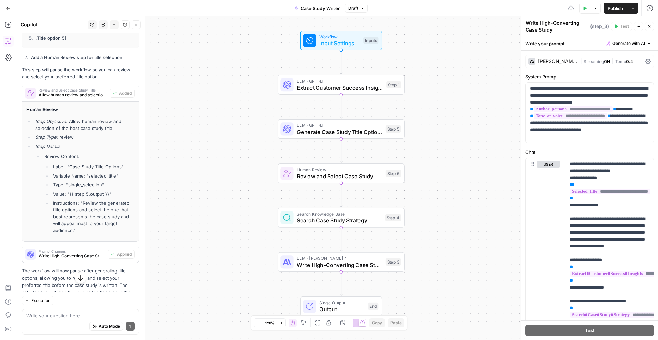
scroll to position [588, 0]
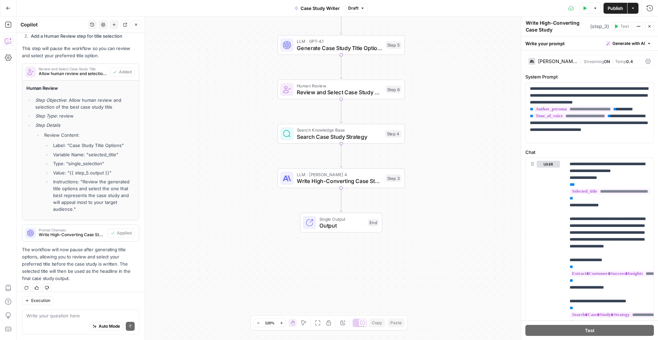
click at [620, 8] on span "Publish" at bounding box center [615, 8] width 15 height 7
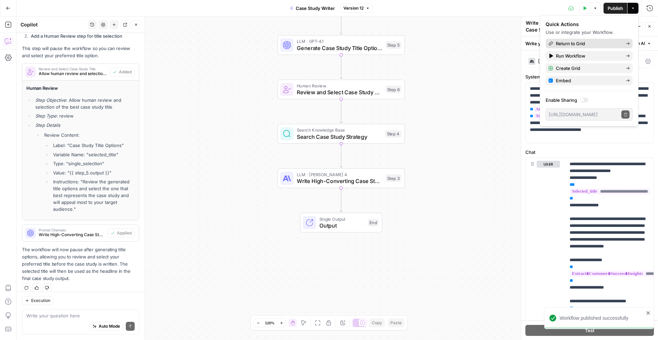
click at [591, 43] on span "Return to Grid" at bounding box center [588, 43] width 64 height 7
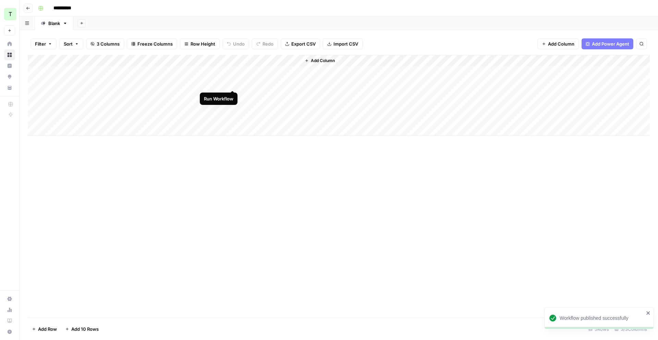
click at [232, 83] on div "Add Column" at bounding box center [339, 95] width 622 height 81
click at [211, 83] on div "Add Column" at bounding box center [339, 95] width 622 height 81
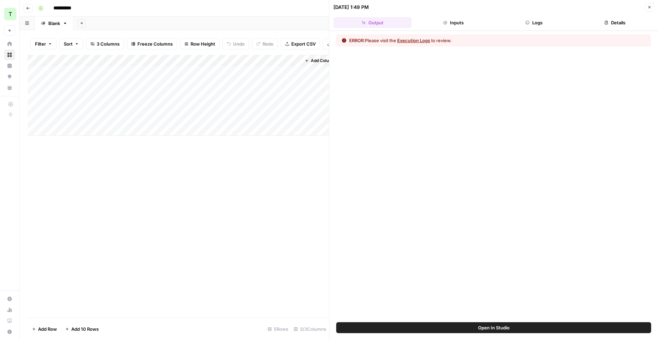
click at [422, 38] on button "Execution Logs" at bounding box center [413, 40] width 33 height 7
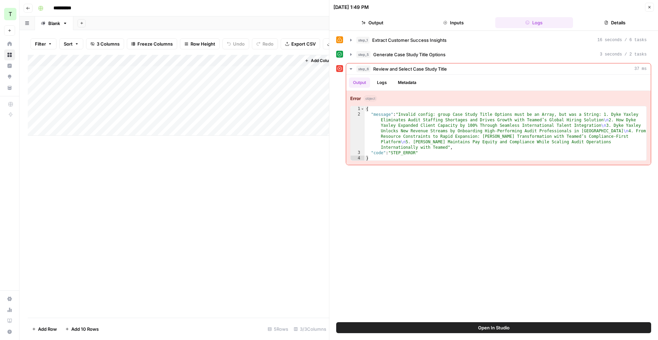
click at [498, 330] on span "Open In Studio" at bounding box center [494, 327] width 32 height 7
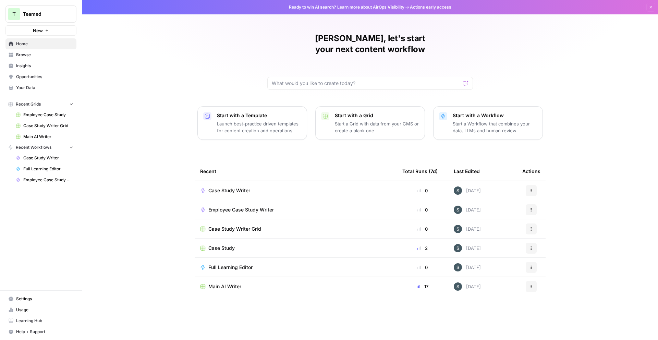
click at [49, 57] on span "Browse" at bounding box center [44, 55] width 57 height 6
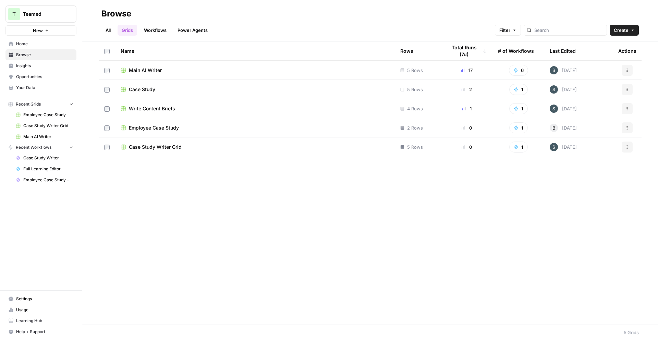
click at [173, 127] on span "Employee Case Study" at bounding box center [154, 127] width 50 height 7
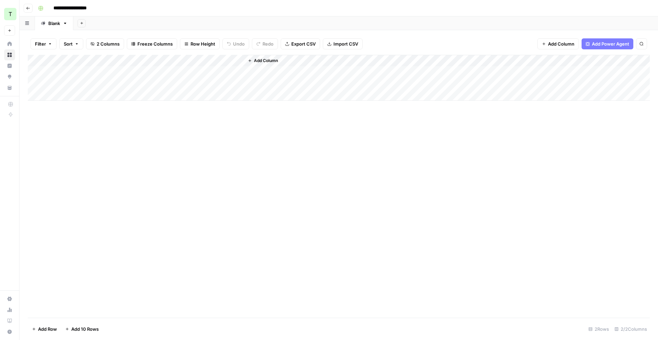
click at [228, 61] on div "Add Column" at bounding box center [339, 78] width 622 height 46
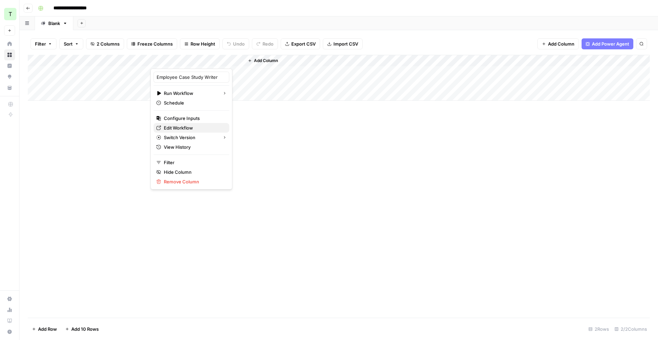
click at [187, 129] on span "Edit Workflow" at bounding box center [194, 127] width 60 height 7
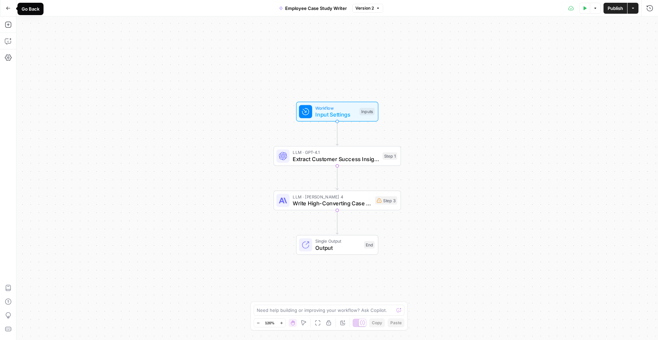
click at [14, 12] on button "Go Back" at bounding box center [8, 8] width 12 height 12
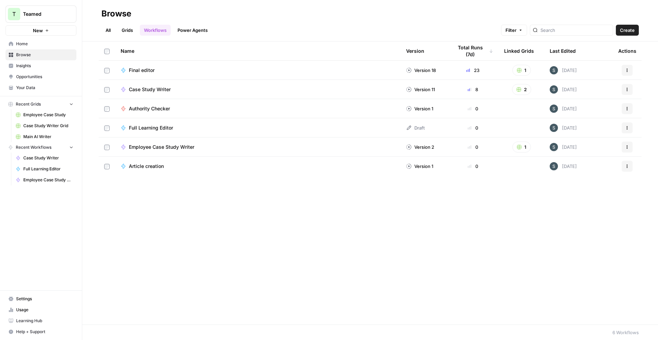
click at [126, 29] on link "Grids" at bounding box center [128, 30] width 20 height 11
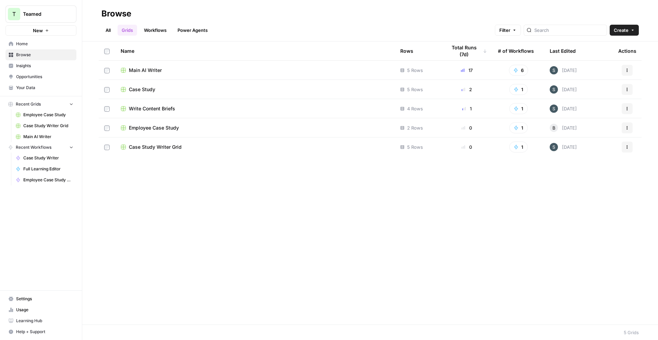
click at [150, 129] on span "Employee Case Study" at bounding box center [154, 127] width 50 height 7
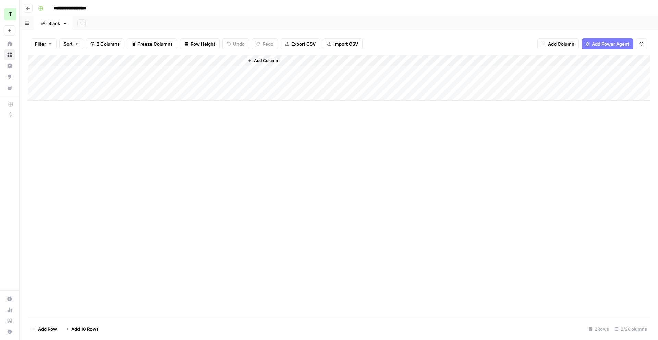
click at [232, 60] on div "Add Column" at bounding box center [339, 78] width 622 height 46
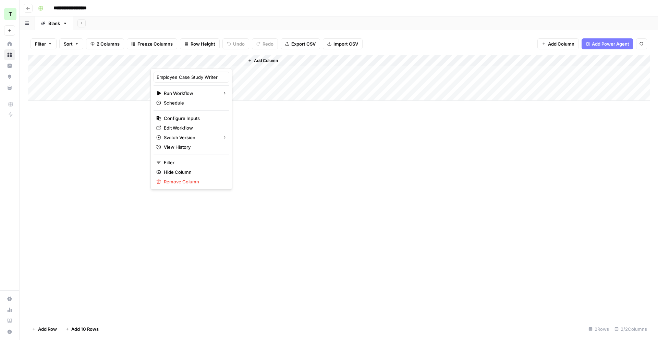
drag, startPoint x: 112, startPoint y: 162, endPoint x: 117, endPoint y: 156, distance: 7.3
click at [112, 161] on div "Add Column" at bounding box center [339, 186] width 622 height 263
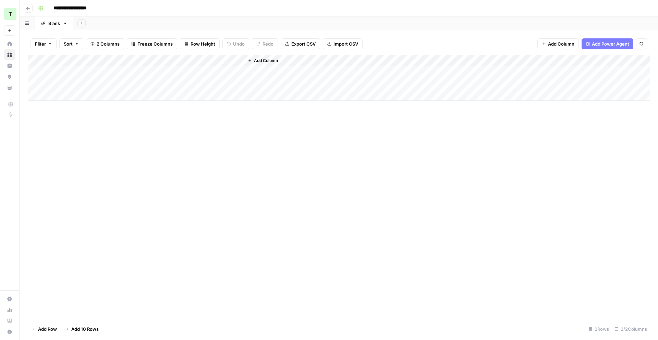
click at [230, 61] on div "Add Column" at bounding box center [339, 78] width 622 height 46
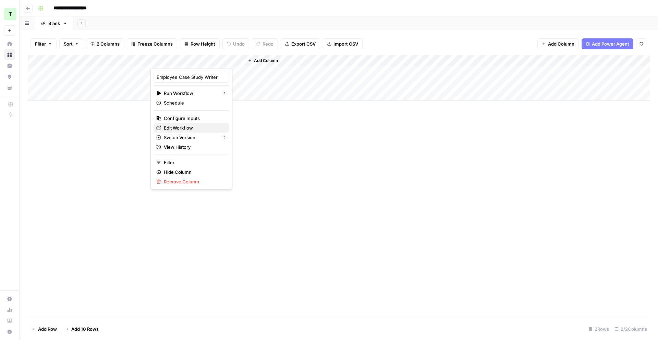
click at [190, 130] on span "Edit Workflow" at bounding box center [194, 127] width 60 height 7
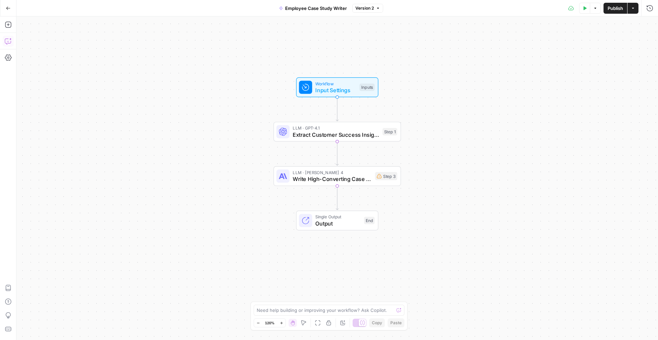
click at [3, 39] on button "Copilot" at bounding box center [8, 41] width 11 height 11
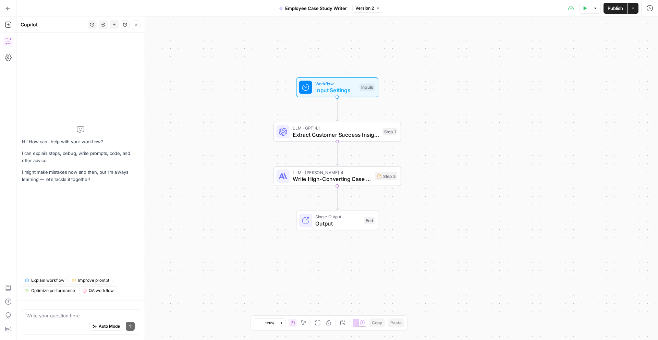
click at [7, 10] on icon "button" at bounding box center [8, 8] width 5 height 5
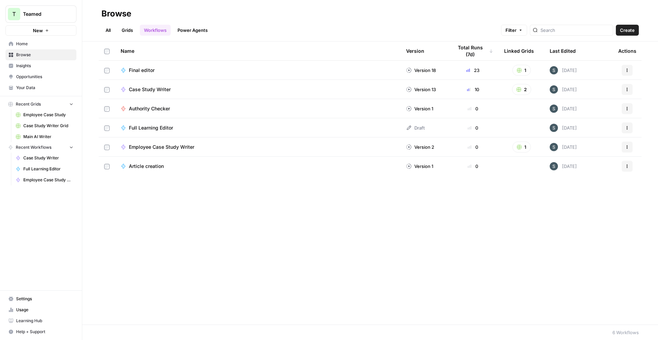
click at [134, 30] on link "Grids" at bounding box center [128, 30] width 20 height 11
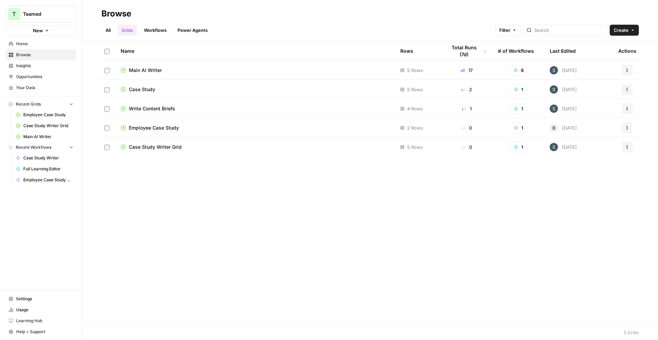
click at [627, 148] on icon "button" at bounding box center [627, 148] width 1 height 1
click at [589, 202] on span "Delete" at bounding box center [596, 203] width 55 height 7
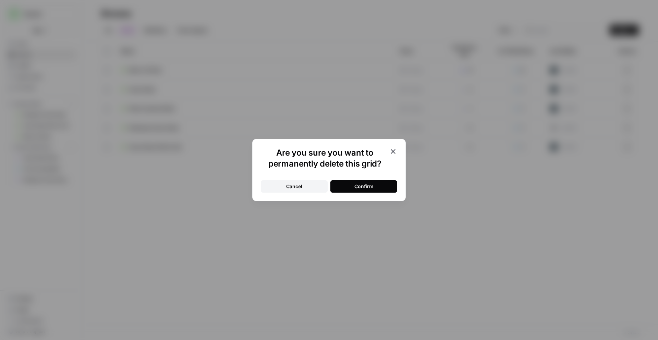
click at [376, 184] on button "Confirm" at bounding box center [363, 186] width 67 height 12
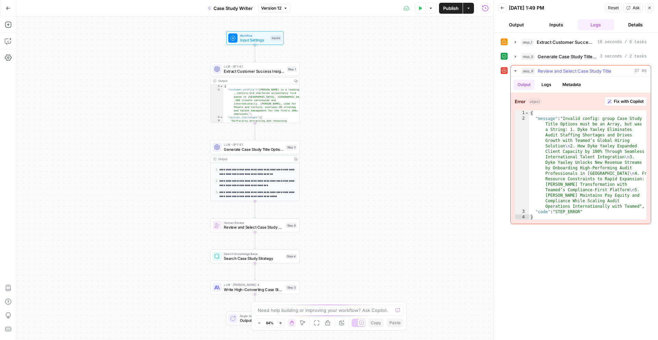
click at [636, 100] on span "Fix with Copilot" at bounding box center [629, 101] width 30 height 6
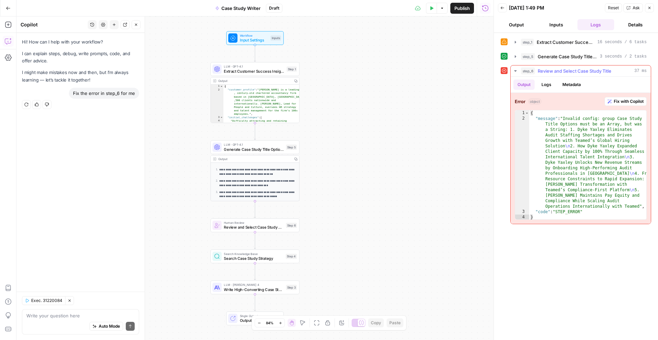
click at [621, 102] on span "Fix with Copilot" at bounding box center [629, 101] width 30 height 6
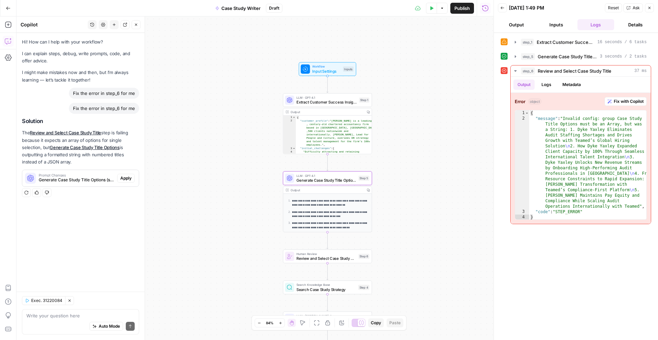
click at [132, 178] on button "Apply" at bounding box center [125, 178] width 17 height 9
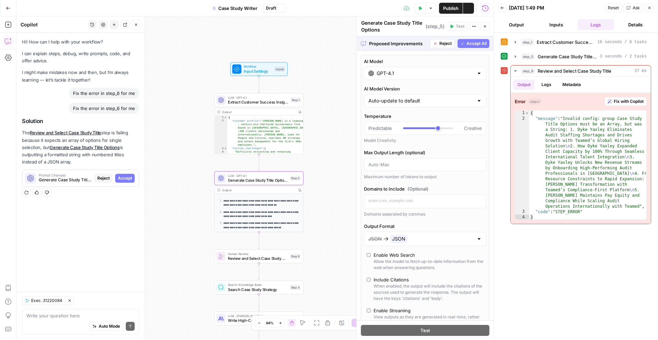
click at [120, 179] on span "Accept" at bounding box center [125, 178] width 14 height 6
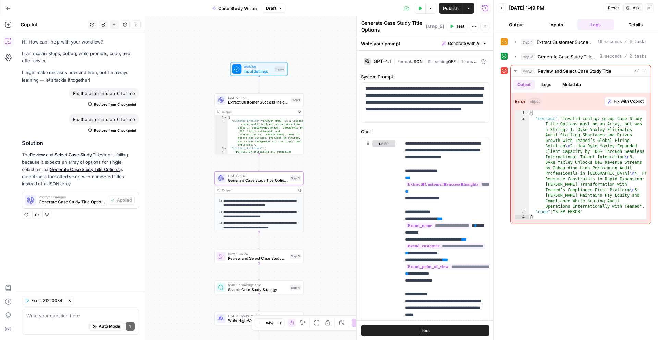
click at [456, 8] on span "Publish" at bounding box center [450, 8] width 15 height 7
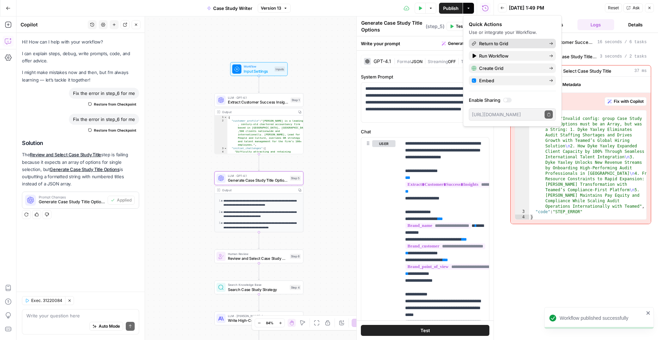
click at [501, 44] on span "Return to Grid" at bounding box center [511, 43] width 64 height 7
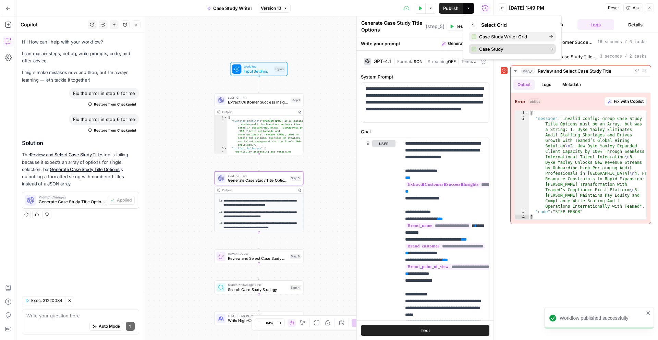
click at [491, 47] on span "Case Study" at bounding box center [511, 49] width 64 height 7
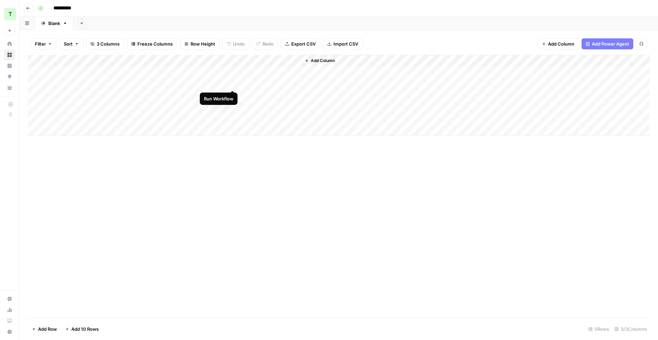
click at [233, 85] on div "Add Column" at bounding box center [339, 95] width 622 height 81
click at [223, 85] on div "Add Column" at bounding box center [339, 95] width 622 height 81
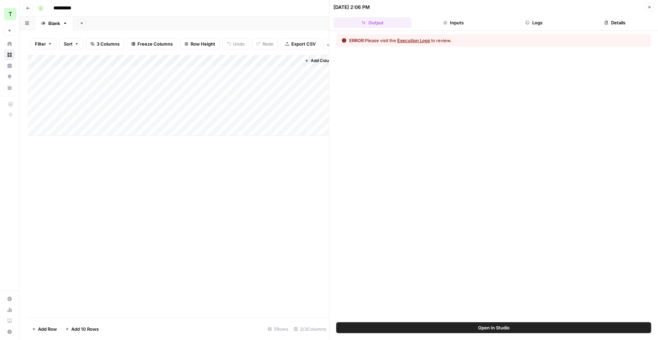
click at [422, 41] on button "Execution Logs" at bounding box center [413, 40] width 33 height 7
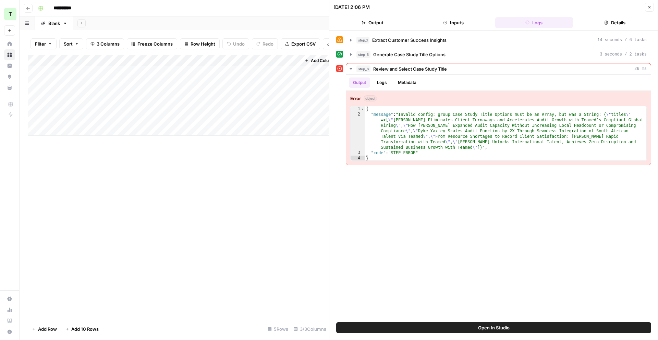
drag, startPoint x: 523, startPoint y: 326, endPoint x: 520, endPoint y: 323, distance: 4.2
click at [523, 326] on button "Open In Studio" at bounding box center [493, 327] width 315 height 11
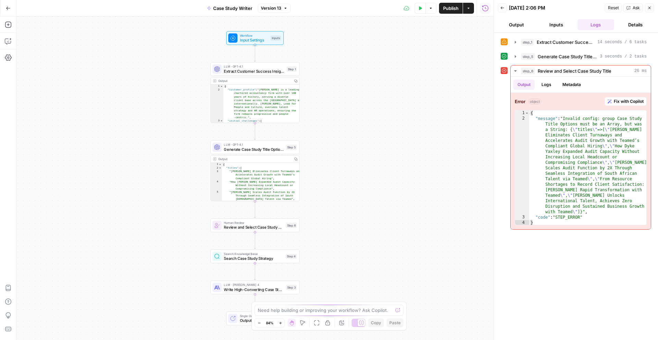
click at [277, 146] on span "Generate Case Study Title Options" at bounding box center [254, 149] width 60 height 6
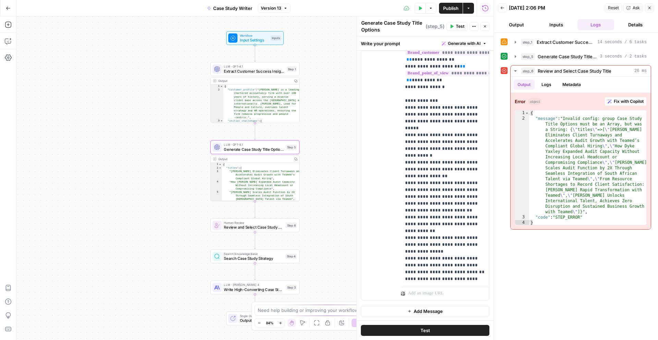
scroll to position [73, 0]
click at [545, 85] on button "Logs" at bounding box center [546, 85] width 18 height 10
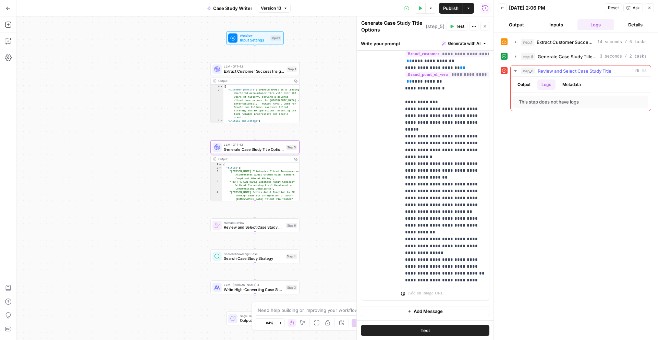
click at [528, 85] on button "Output" at bounding box center [523, 85] width 21 height 10
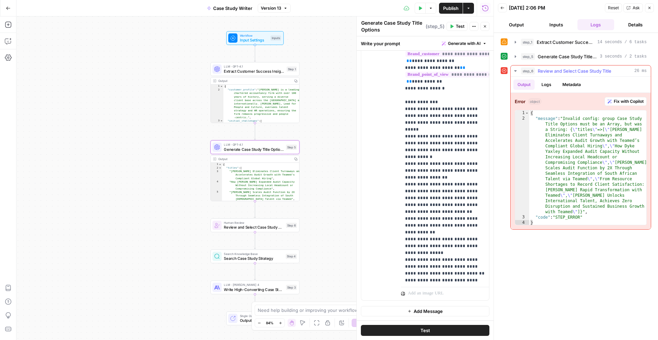
click at [623, 100] on span "Fix with Copilot" at bounding box center [629, 101] width 30 height 6
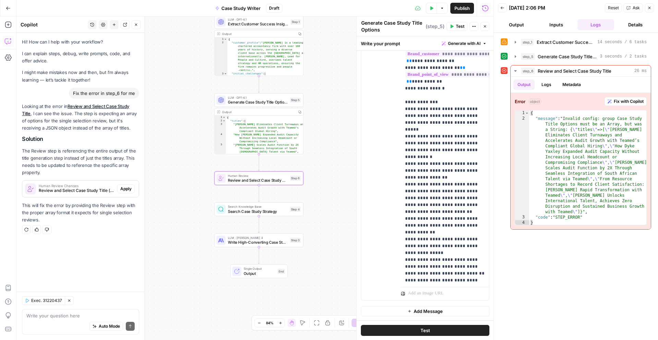
click at [126, 190] on span "Apply" at bounding box center [125, 189] width 11 height 6
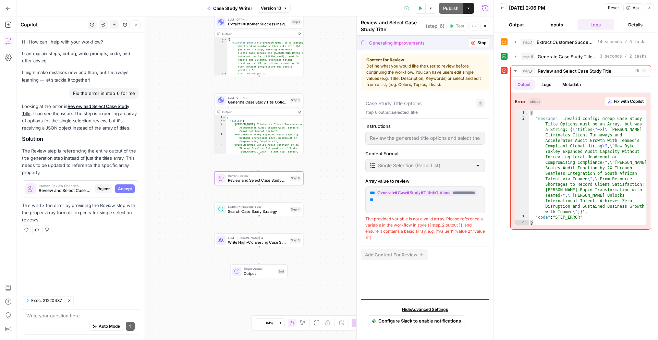
click at [123, 189] on span "Accept" at bounding box center [125, 189] width 14 height 6
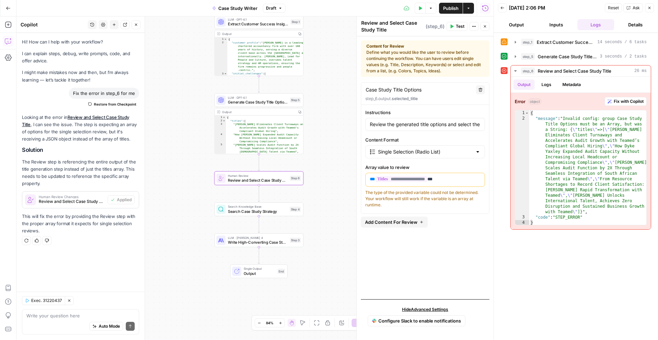
click at [460, 25] on span "Test" at bounding box center [460, 26] width 9 height 6
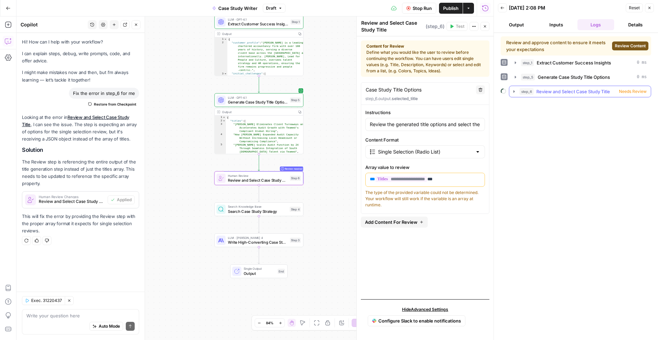
click at [514, 91] on icon "button" at bounding box center [513, 91] width 1 height 2
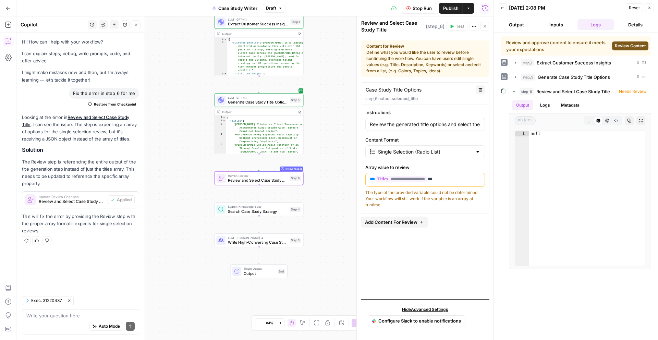
type textarea "**********"
click at [272, 142] on div "{ "titles" : [ "Dyke Yaxley Eliminates Client Turnaways and Accelerates Audit G…" at bounding box center [264, 142] width 77 height 52
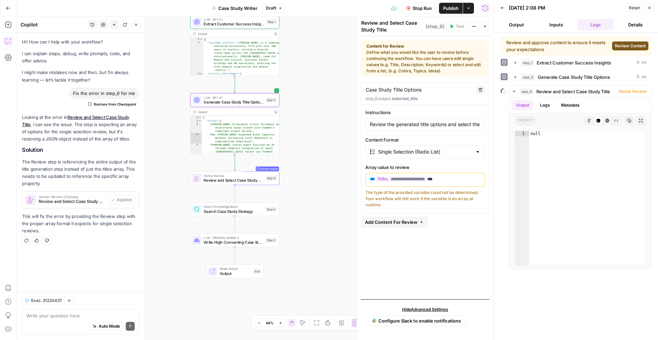
click at [452, 10] on span "Publish" at bounding box center [450, 8] width 15 height 7
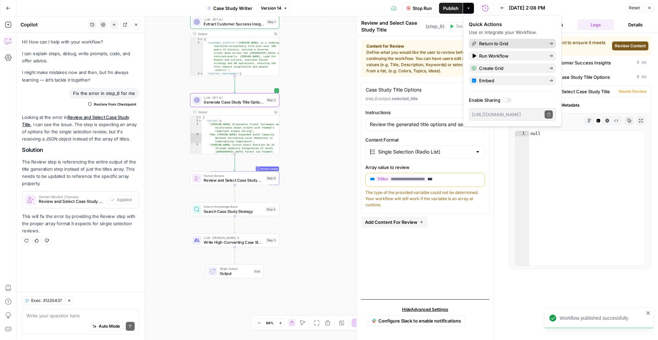
click at [511, 40] on span "Return to Grid" at bounding box center [511, 43] width 64 height 7
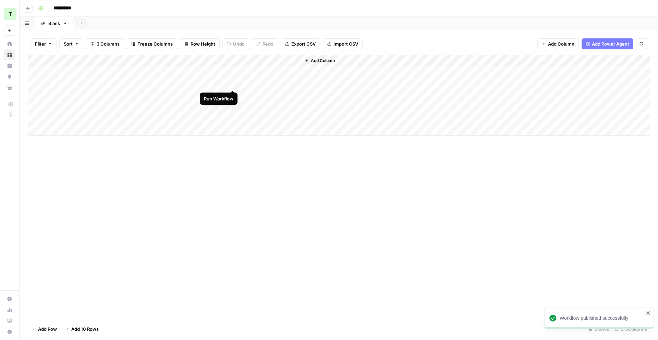
click at [233, 84] on div "Add Column" at bounding box center [339, 95] width 622 height 81
click at [207, 86] on div "Add Column" at bounding box center [339, 95] width 622 height 81
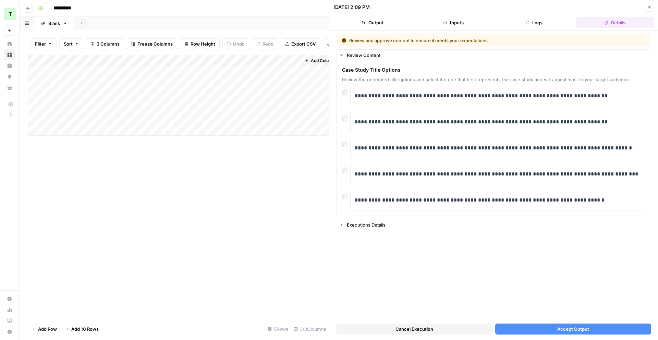
click at [570, 333] on button "Accept Output" at bounding box center [573, 329] width 156 height 11
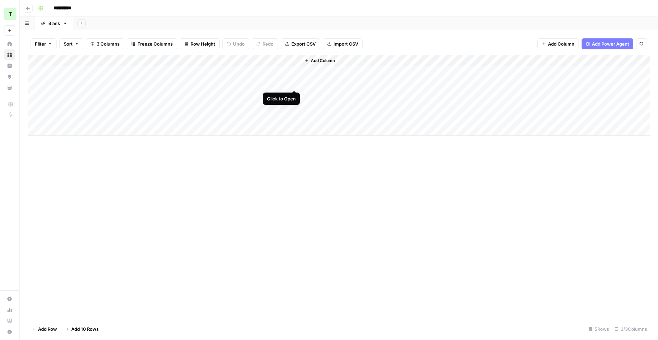
click at [294, 84] on div "Add Column" at bounding box center [339, 95] width 622 height 81
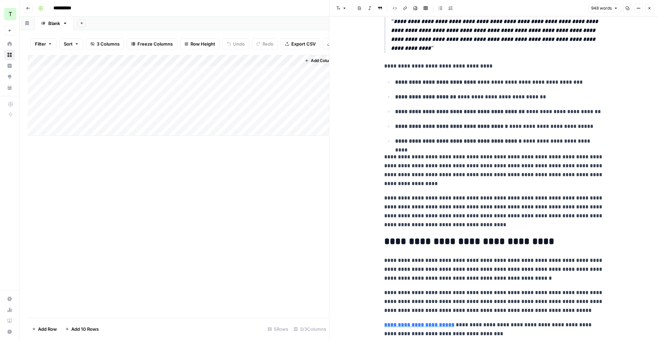
scroll to position [810, 0]
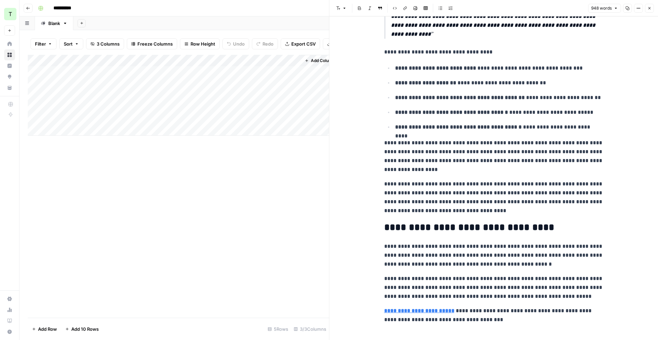
click at [546, 48] on p "**********" at bounding box center [493, 52] width 219 height 9
click at [628, 7] on icon "button" at bounding box center [628, 8] width 4 height 4
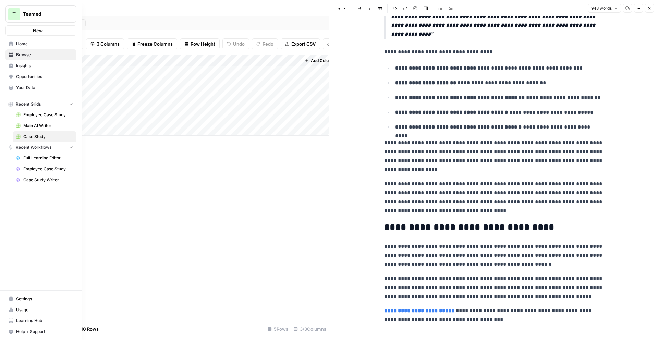
click at [8, 40] on link "Home" at bounding box center [40, 43] width 71 height 11
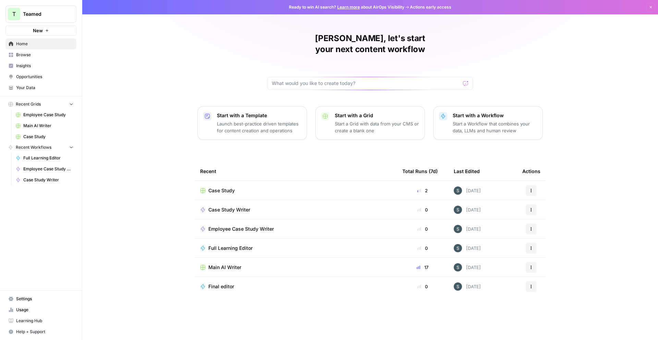
click at [29, 57] on span "Browse" at bounding box center [44, 55] width 57 height 6
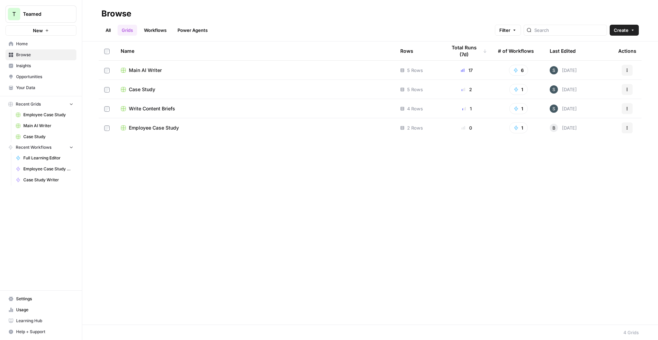
click at [189, 70] on div "Main AI Writer" at bounding box center [255, 70] width 269 height 7
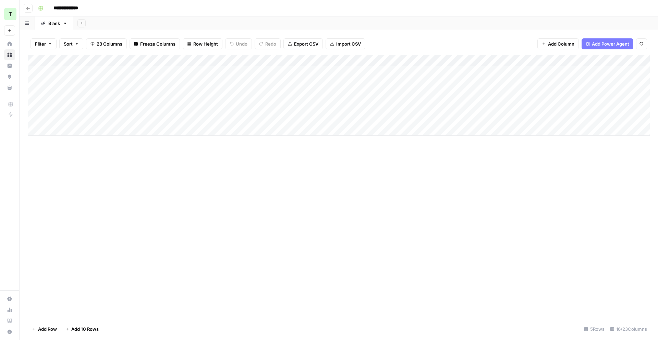
click at [279, 107] on div "Add Column" at bounding box center [339, 95] width 622 height 81
click at [294, 108] on div "Add Column" at bounding box center [339, 95] width 622 height 81
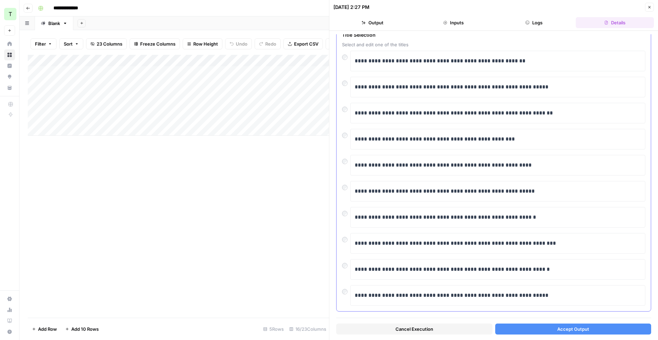
scroll to position [43, 0]
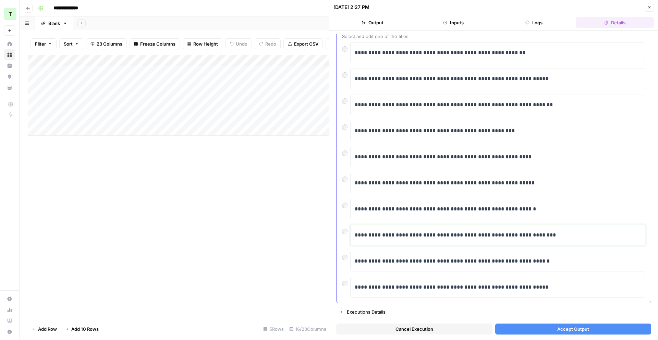
click at [510, 237] on p "**********" at bounding box center [498, 235] width 286 height 9
click at [343, 280] on div at bounding box center [346, 282] width 8 height 10
click at [341, 284] on div "**********" at bounding box center [494, 160] width 314 height 285
click at [540, 334] on button "Accept Output" at bounding box center [573, 329] width 156 height 11
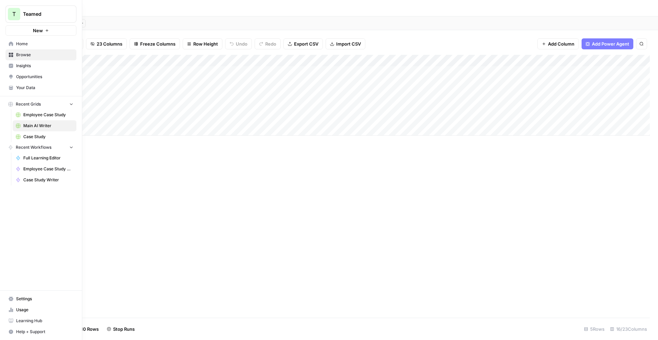
click at [10, 66] on icon at bounding box center [11, 66] width 4 height 4
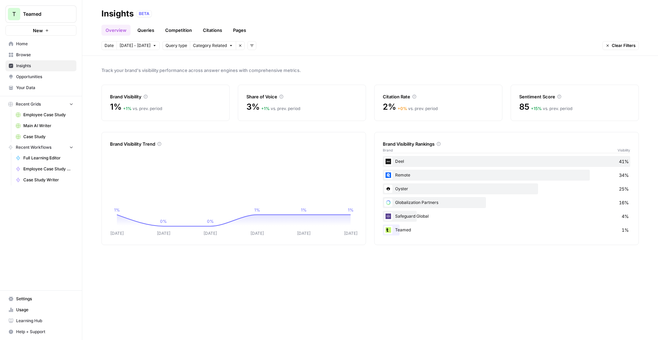
click at [30, 76] on span "Opportunities" at bounding box center [44, 77] width 57 height 6
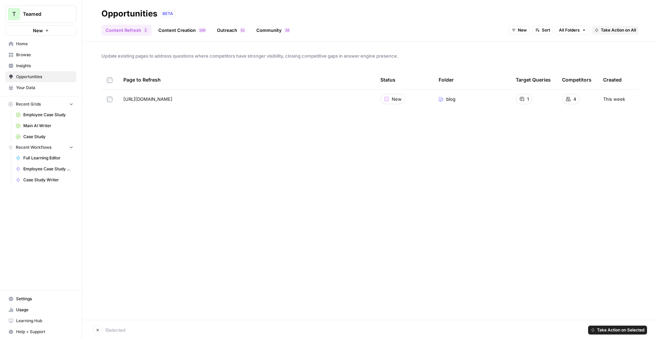
click at [625, 332] on span "Take Action on Selected" at bounding box center [620, 330] width 47 height 6
click at [634, 305] on span "Create New Grid" at bounding box center [621, 305] width 41 height 7
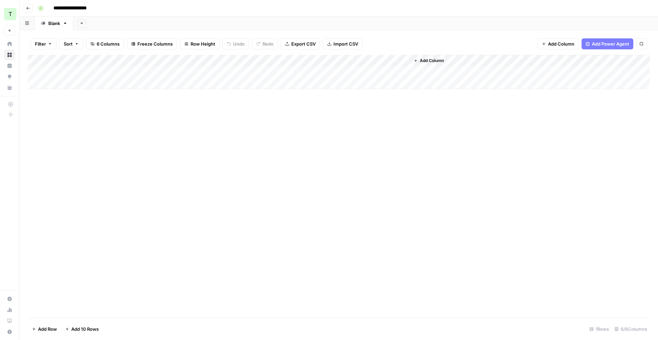
click at [255, 71] on div "Add Column" at bounding box center [339, 72] width 622 height 34
click at [271, 71] on div "Add Column" at bounding box center [339, 72] width 622 height 34
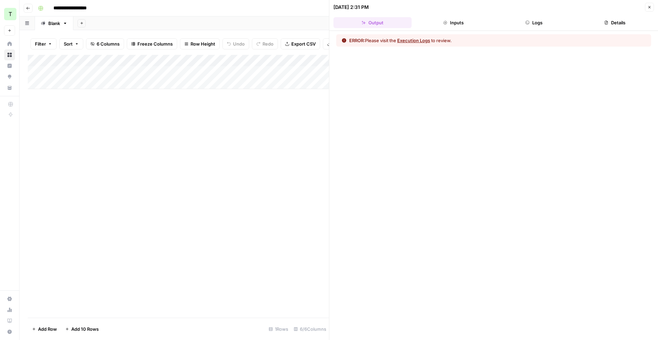
click at [426, 42] on button "Execution Logs" at bounding box center [413, 40] width 33 height 7
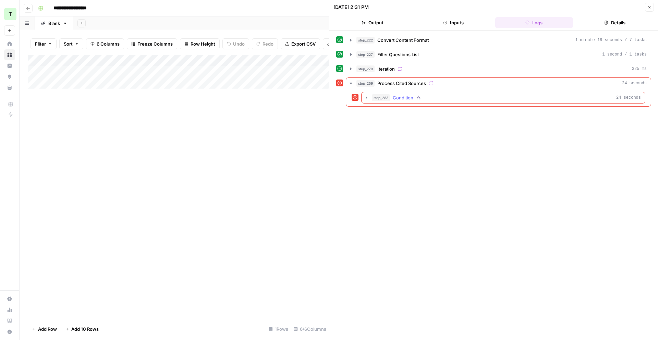
click at [473, 99] on div "step_283 Condition 24 seconds" at bounding box center [506, 97] width 269 height 7
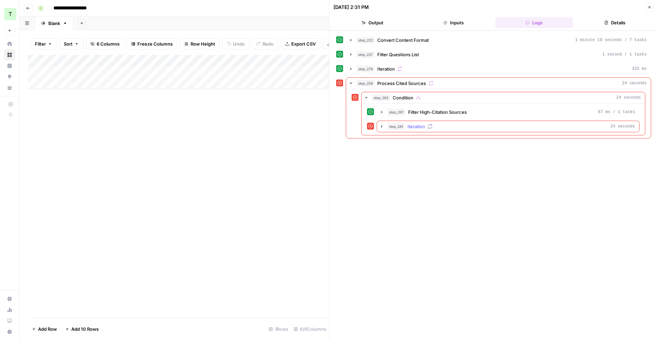
click at [471, 128] on div "step_281 Iteration 24 seconds" at bounding box center [511, 126] width 248 height 7
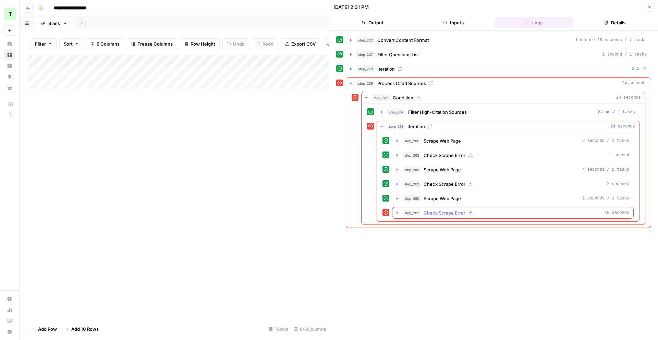
click at [488, 211] on div "step_262 Check Scrape Error 10 seconds" at bounding box center [516, 212] width 227 height 7
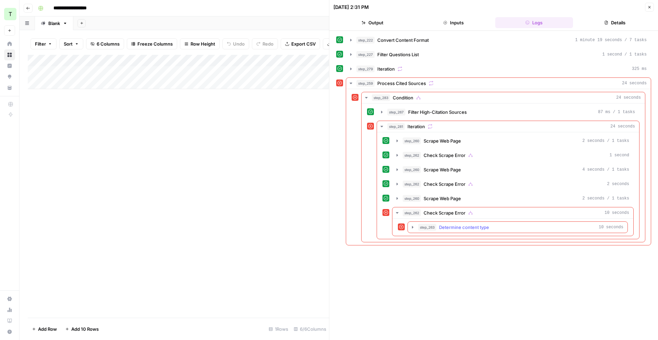
click at [495, 226] on div "step_263 Determine content type 10 seconds" at bounding box center [520, 227] width 205 height 7
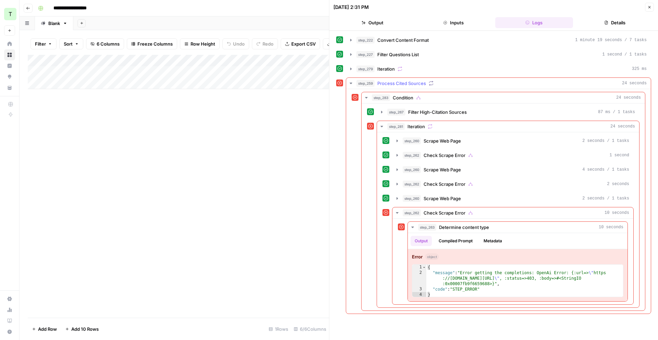
click at [350, 84] on icon "button" at bounding box center [350, 83] width 5 height 5
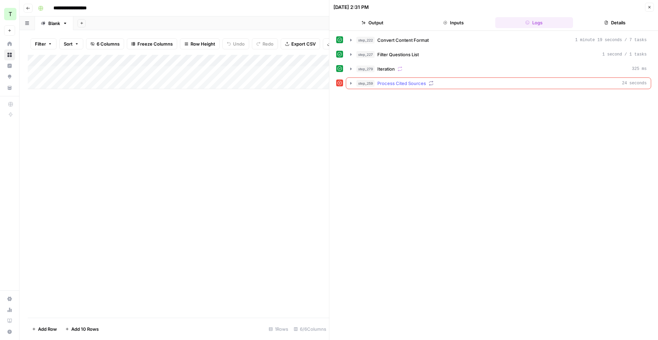
drag, startPoint x: 467, startPoint y: 85, endPoint x: 453, endPoint y: 85, distance: 14.1
click at [467, 85] on div "step_259 Process Cited Sources 24 seconds" at bounding box center [501, 83] width 290 height 7
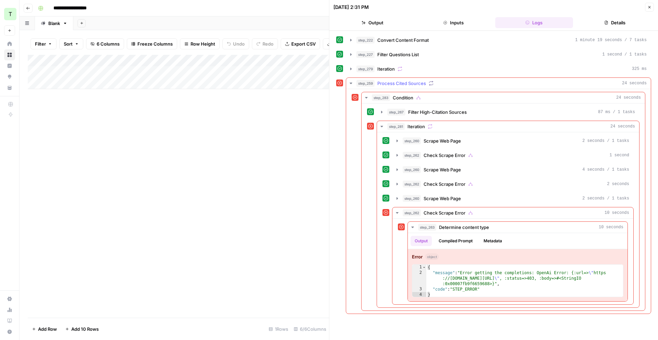
click at [424, 85] on span "Process Cited Sources" at bounding box center [401, 83] width 49 height 7
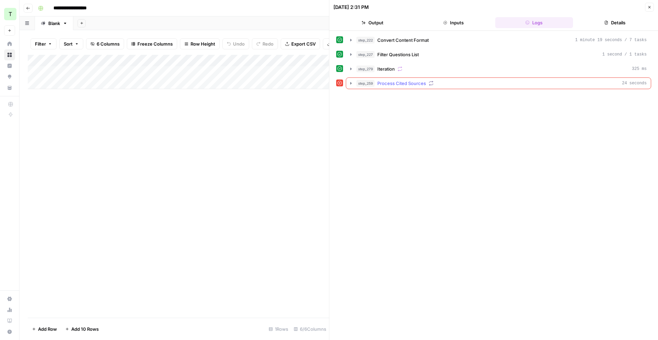
click at [424, 85] on span "Process Cited Sources" at bounding box center [401, 83] width 49 height 7
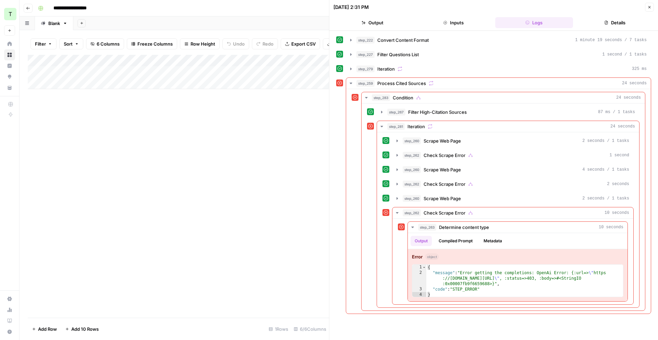
click at [271, 61] on div "Add Column" at bounding box center [178, 72] width 301 height 34
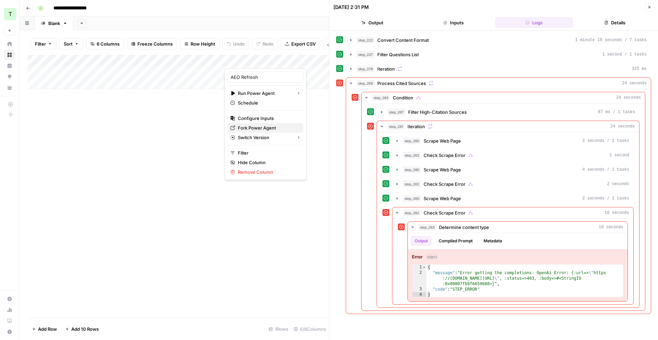
click at [275, 126] on span "Fork Power Agent" at bounding box center [268, 127] width 60 height 7
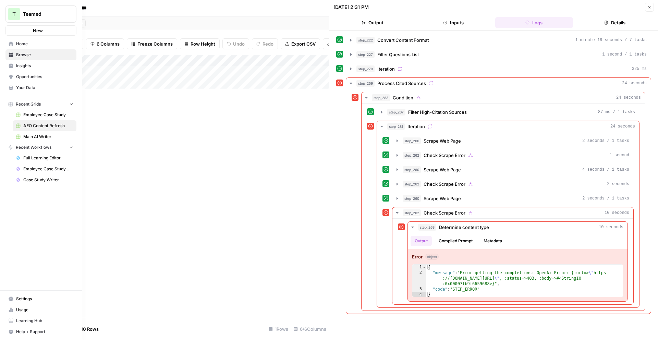
click at [11, 41] on icon at bounding box center [11, 43] width 5 height 5
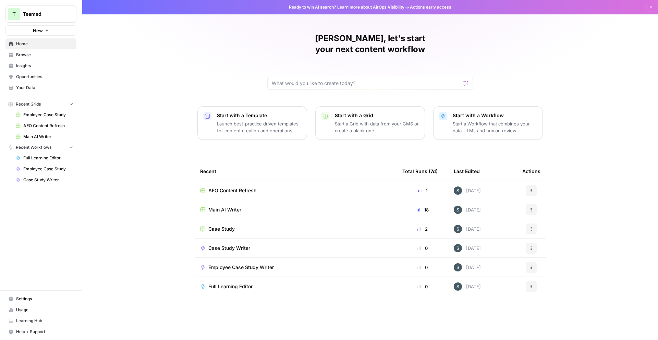
click at [234, 206] on span "Main AI Writer" at bounding box center [224, 209] width 33 height 7
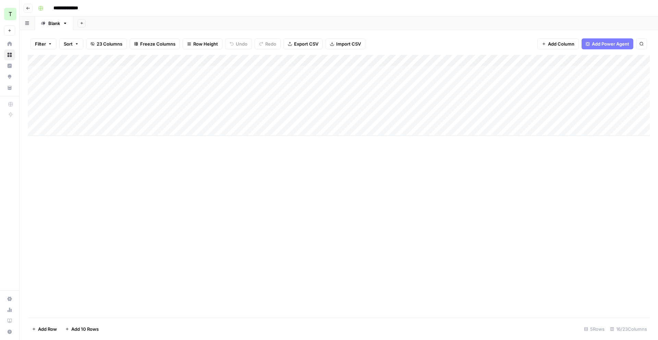
click at [319, 61] on div "Add Column" at bounding box center [339, 95] width 622 height 81
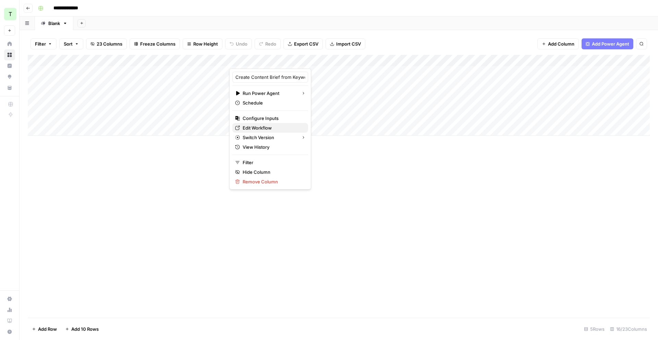
click at [274, 130] on span "Edit Workflow" at bounding box center [273, 127] width 60 height 7
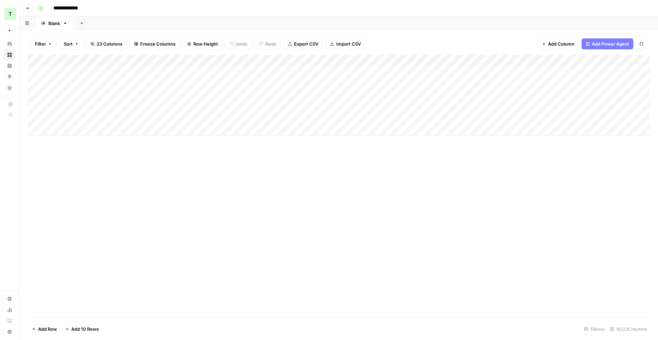
click at [476, 61] on div "Add Column" at bounding box center [339, 95] width 622 height 81
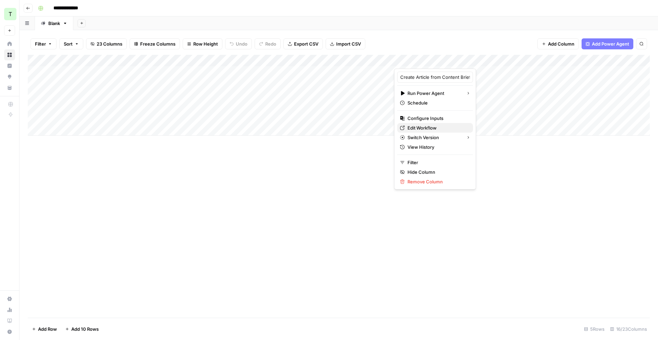
click at [444, 126] on span "Edit Workflow" at bounding box center [438, 127] width 60 height 7
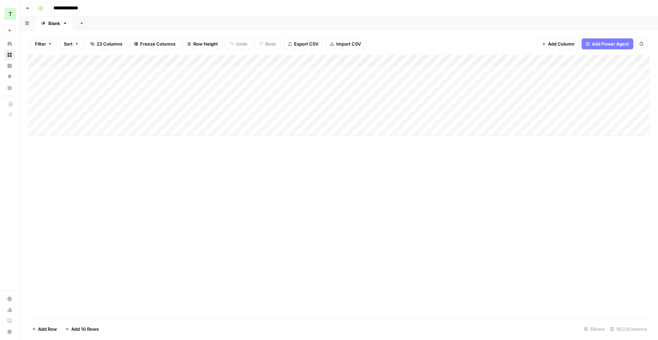
click at [444, 108] on div "Add Column" at bounding box center [339, 95] width 622 height 81
click at [469, 60] on div "Add Column" at bounding box center [339, 95] width 622 height 81
drag, startPoint x: 502, startPoint y: 126, endPoint x: 478, endPoint y: 118, distance: 25.6
click at [502, 126] on div "Add Column" at bounding box center [339, 95] width 622 height 81
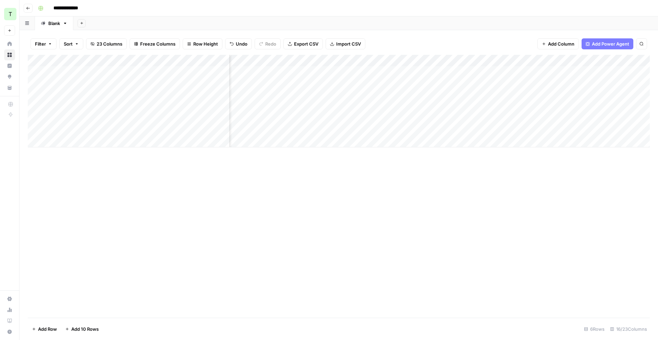
click at [461, 106] on div "Add Column" at bounding box center [339, 101] width 622 height 93
click at [469, 60] on div "Add Column" at bounding box center [339, 101] width 622 height 93
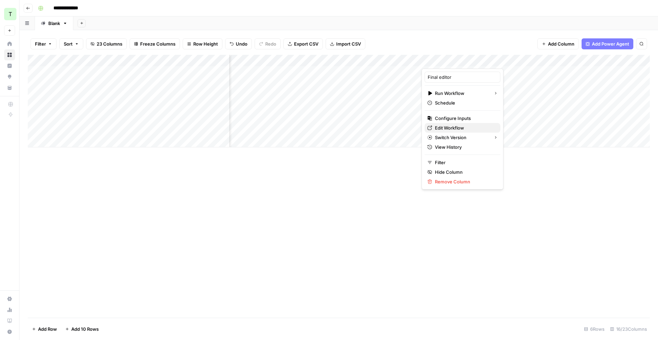
click at [454, 125] on span "Edit Workflow" at bounding box center [465, 127] width 60 height 7
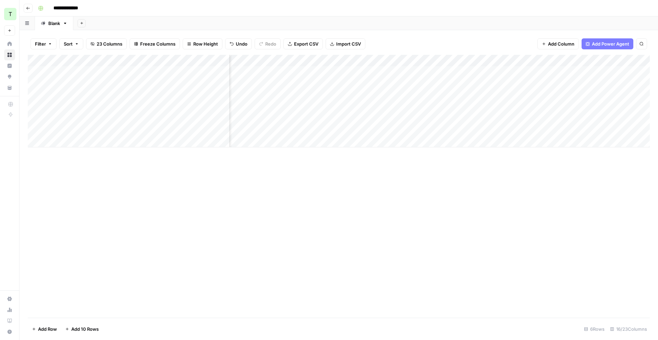
click at [467, 61] on div "Add Column" at bounding box center [339, 101] width 622 height 93
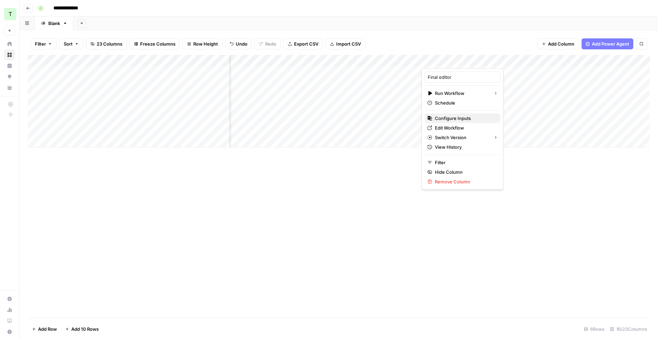
click at [462, 117] on span "Configure Inputs" at bounding box center [465, 118] width 60 height 7
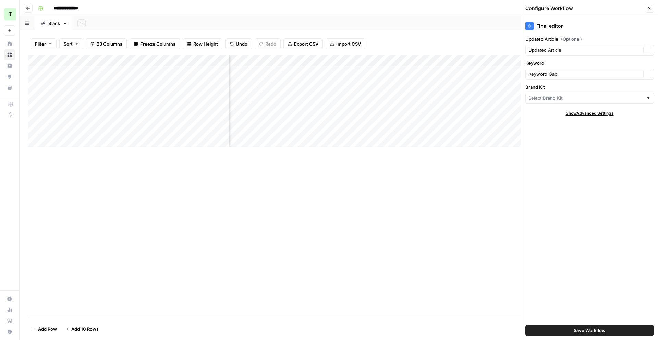
type input "Teamed"
click at [582, 48] on input "Updated Article (Optional)" at bounding box center [585, 50] width 113 height 7
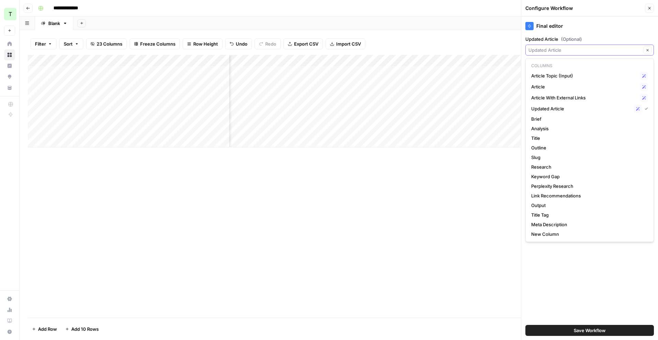
scroll to position [0, 221]
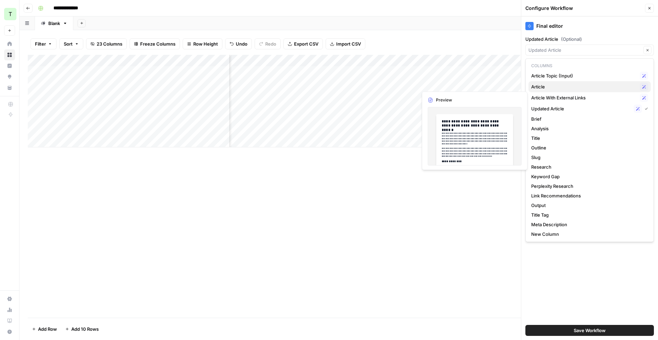
click at [554, 87] on span "Article" at bounding box center [584, 86] width 106 height 7
type input "Article"
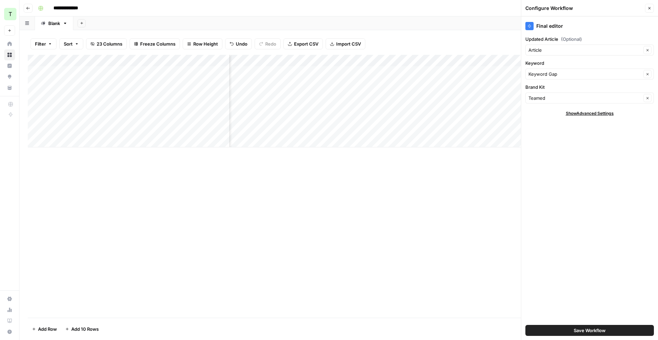
click at [598, 331] on span "Save Workflow" at bounding box center [590, 330] width 32 height 7
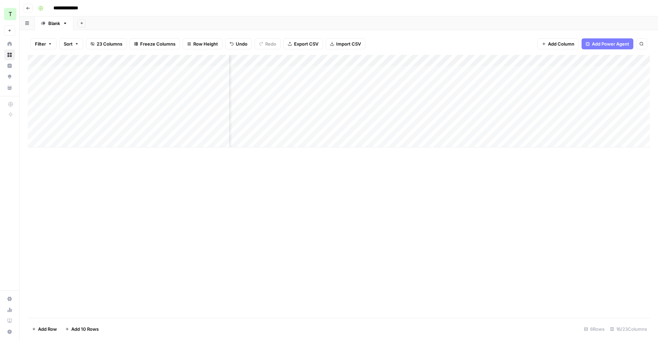
scroll to position [0, 505]
click at [459, 106] on div "Add Column" at bounding box center [339, 101] width 622 height 93
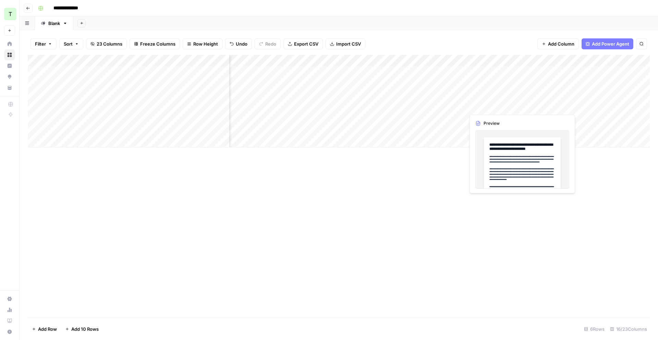
click at [498, 105] on div "Add Column" at bounding box center [339, 101] width 622 height 93
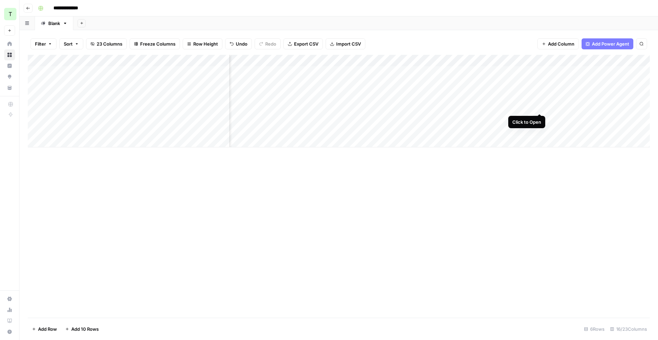
click at [538, 107] on div "Add Column" at bounding box center [339, 101] width 622 height 93
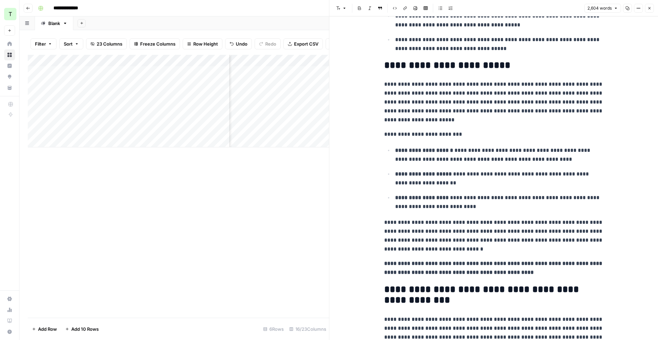
scroll to position [296, 0]
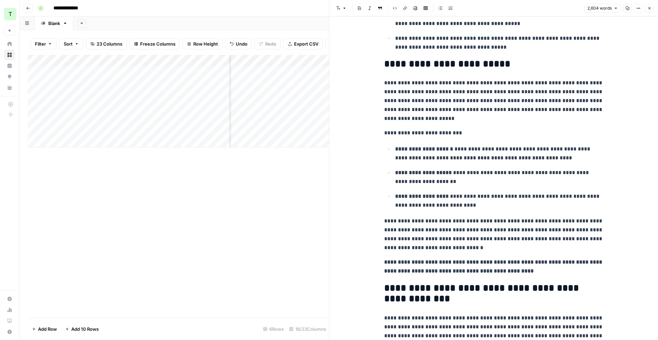
click at [648, 11] on button "Close" at bounding box center [649, 8] width 9 height 9
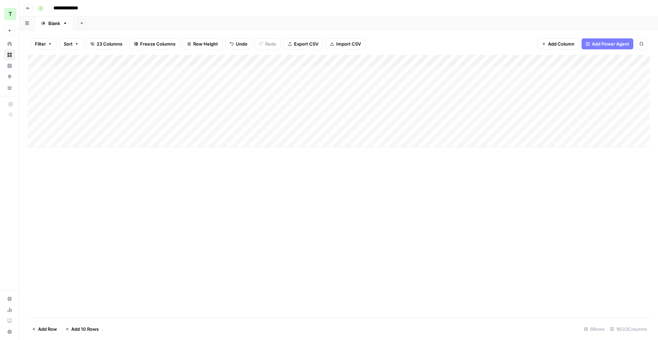
click at [197, 109] on div "Add Column" at bounding box center [339, 101] width 622 height 93
click at [37, 108] on div "Add Column" at bounding box center [339, 101] width 622 height 93
click at [52, 329] on span "Delete 1 Row" at bounding box center [45, 329] width 27 height 7
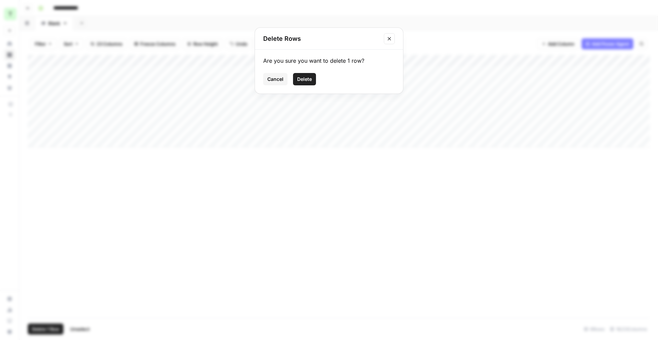
click at [308, 81] on span "Delete" at bounding box center [304, 79] width 15 height 7
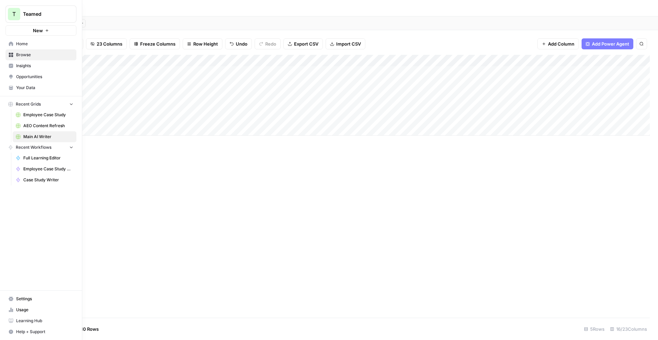
click at [8, 65] on link "Insights" at bounding box center [40, 65] width 71 height 11
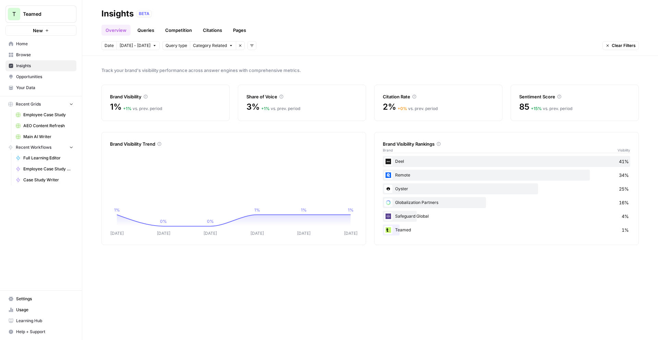
click at [39, 79] on span "Opportunities" at bounding box center [44, 77] width 57 height 6
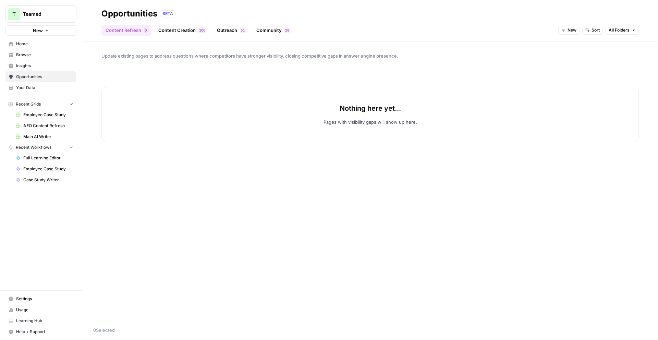
click at [183, 28] on link "Content Creation 0 0 1" at bounding box center [182, 30] width 56 height 11
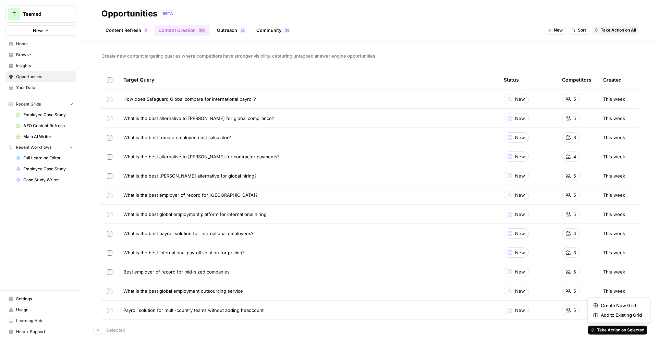
click at [617, 331] on span "Take Action on Selected" at bounding box center [620, 330] width 47 height 6
click at [618, 315] on span "Add to Existing Grid" at bounding box center [621, 315] width 41 height 7
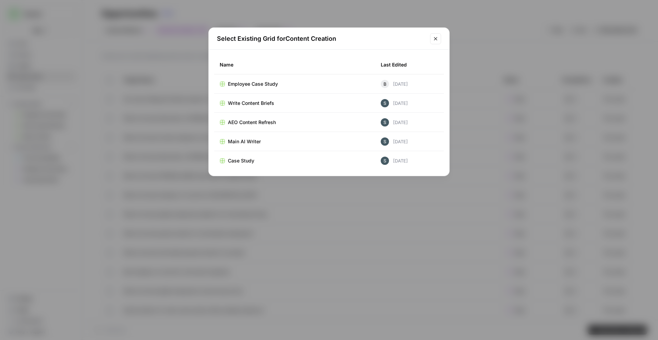
click at [310, 140] on div "Main AI Writer" at bounding box center [295, 141] width 150 height 7
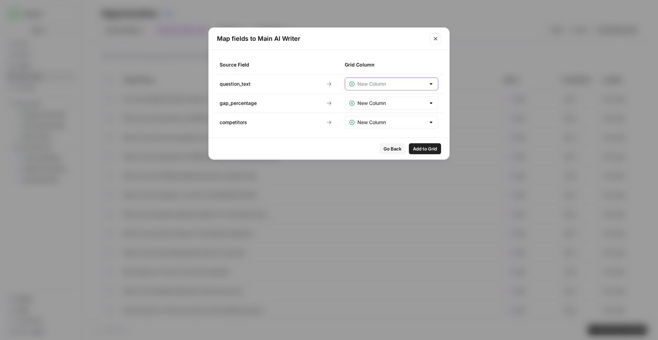
click at [418, 83] on input "text" at bounding box center [392, 84] width 68 height 7
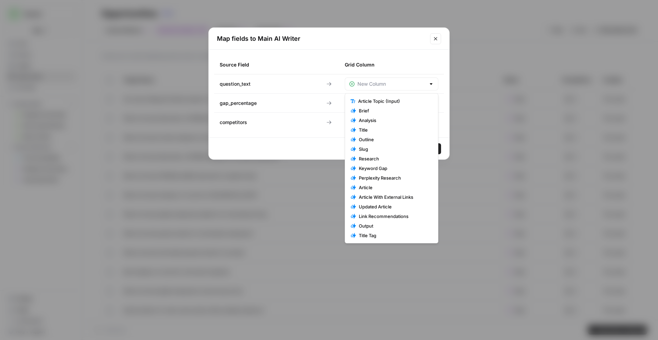
type input "New Column"
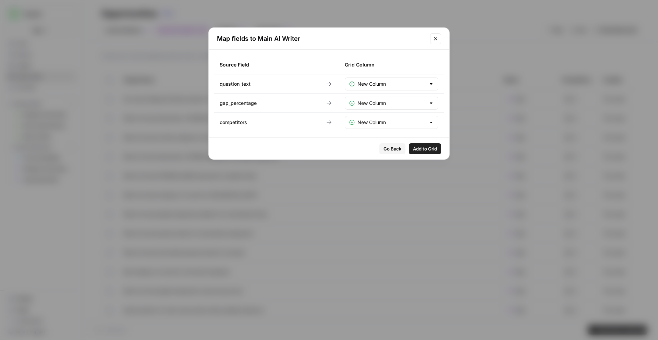
click at [439, 84] on td "New Column" at bounding box center [391, 83] width 105 height 19
click at [431, 84] on div at bounding box center [430, 84] width 5 height 7
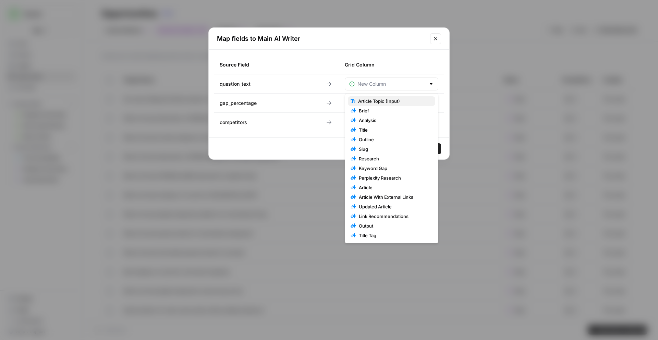
click at [411, 101] on span "Article Topic (Input)" at bounding box center [394, 101] width 72 height 7
type input "Article Topic (Input)"
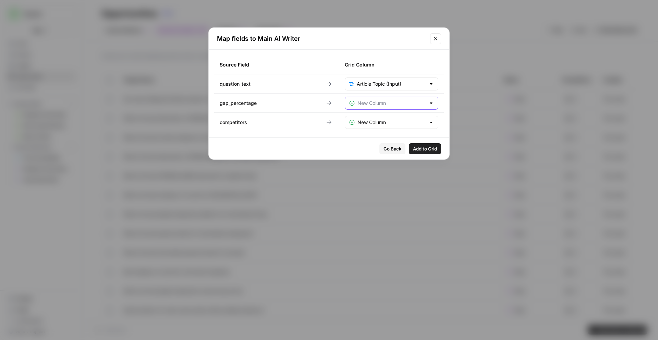
click at [411, 101] on input "text" at bounding box center [392, 103] width 68 height 7
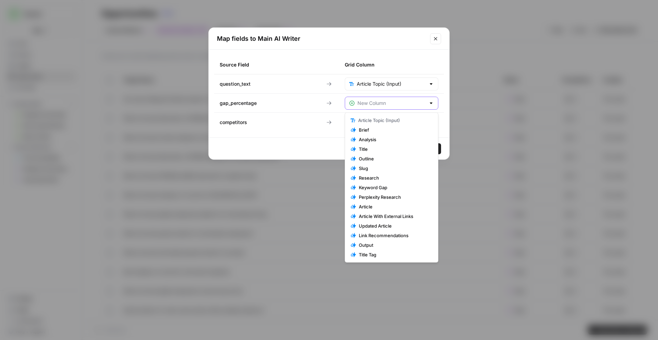
click at [411, 101] on input "text" at bounding box center [392, 103] width 68 height 7
type input "New Column"
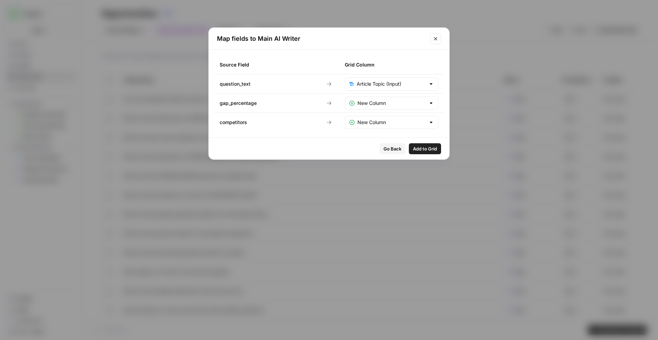
click at [442, 95] on td "New Column" at bounding box center [391, 103] width 105 height 19
click at [422, 98] on div "New Column" at bounding box center [392, 103] width 94 height 13
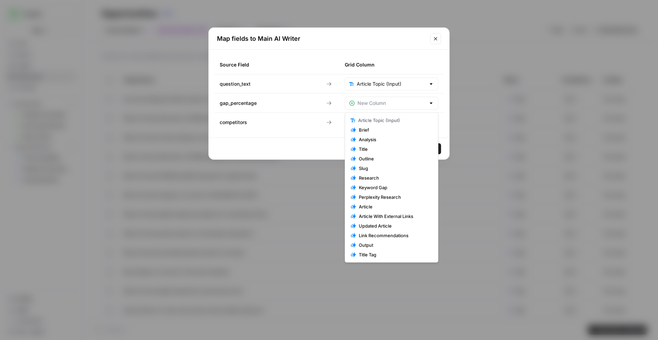
click at [422, 98] on div at bounding box center [392, 103] width 94 height 13
type input "New Column"
click at [441, 96] on td "New Column" at bounding box center [391, 103] width 105 height 19
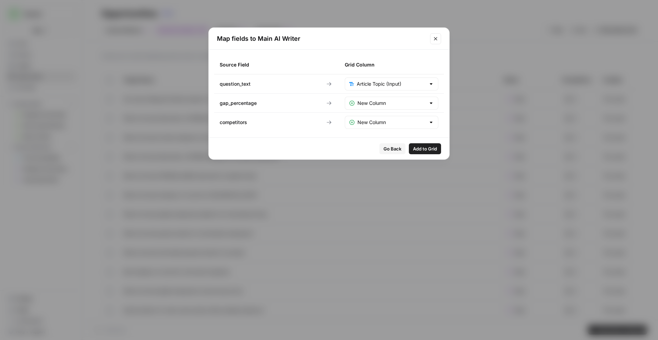
click at [428, 122] on div at bounding box center [430, 122] width 5 height 7
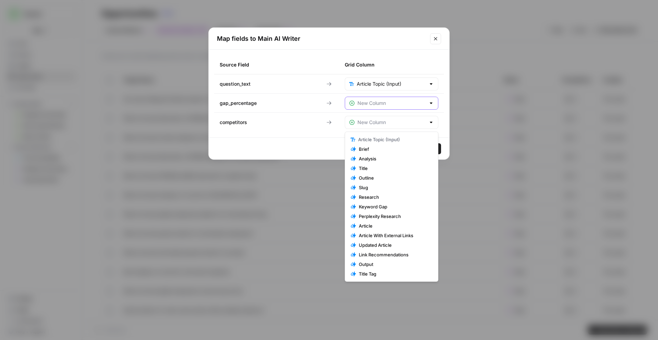
click at [408, 101] on input "text" at bounding box center [392, 103] width 68 height 7
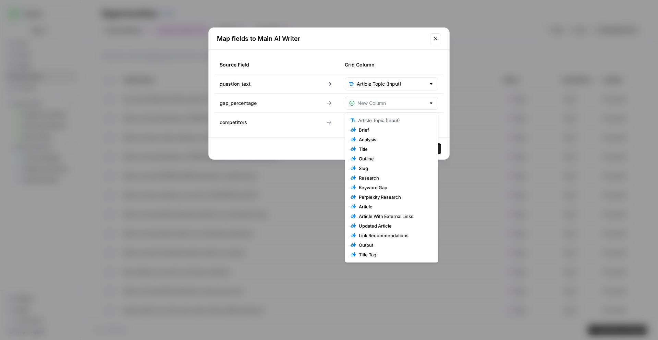
click at [446, 104] on div "Source Field Grid Column question_text Article Topic (Input) gap_percentage com…" at bounding box center [329, 94] width 241 height 88
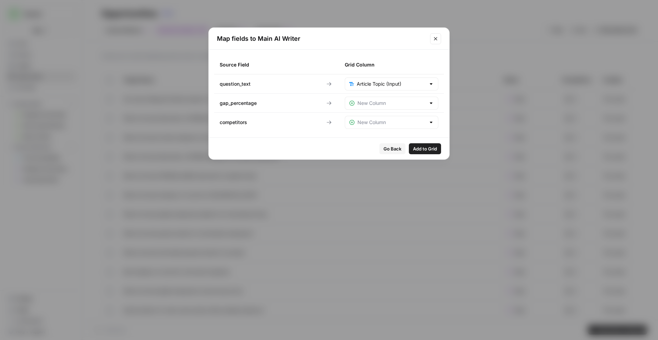
click at [421, 147] on span "Add to Grid" at bounding box center [425, 148] width 24 height 7
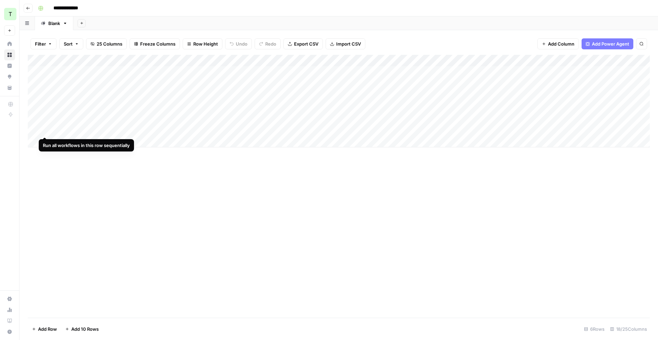
click at [46, 129] on div "Add Column" at bounding box center [339, 101] width 622 height 93
click at [291, 130] on div "Add Column" at bounding box center [339, 101] width 622 height 93
click at [327, 130] on div "Add Column" at bounding box center [339, 101] width 622 height 93
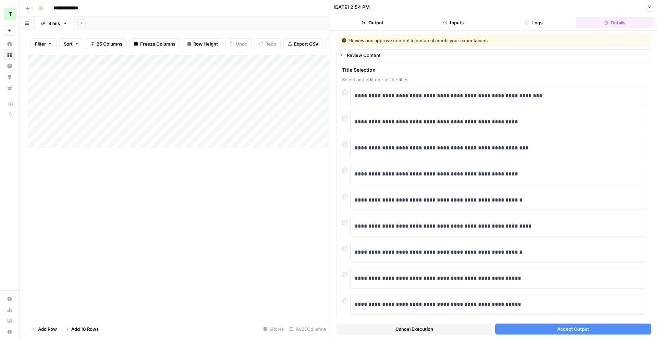
click at [603, 326] on button "Accept Output" at bounding box center [573, 329] width 156 height 11
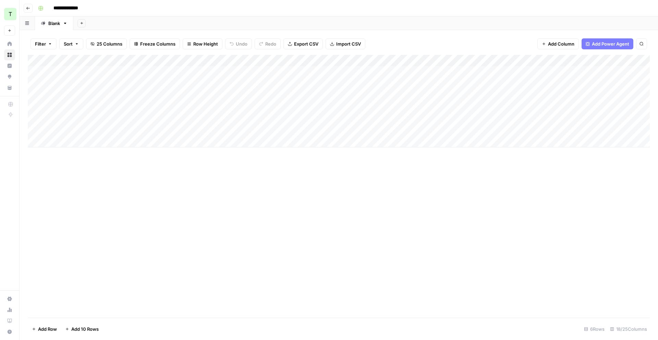
click at [485, 130] on div "Add Column" at bounding box center [339, 101] width 622 height 93
click at [328, 130] on div "Add Column" at bounding box center [339, 101] width 622 height 93
click at [303, 131] on div "Add Column" at bounding box center [339, 101] width 622 height 93
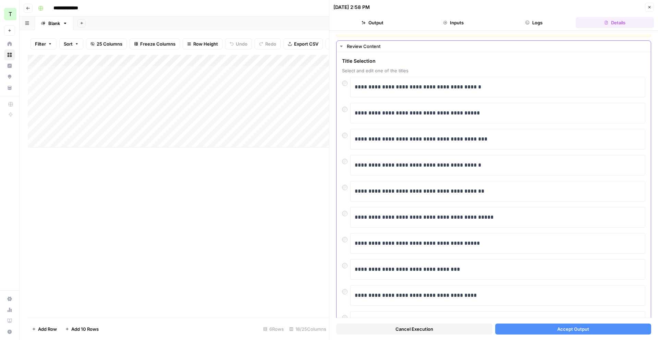
scroll to position [11, 0]
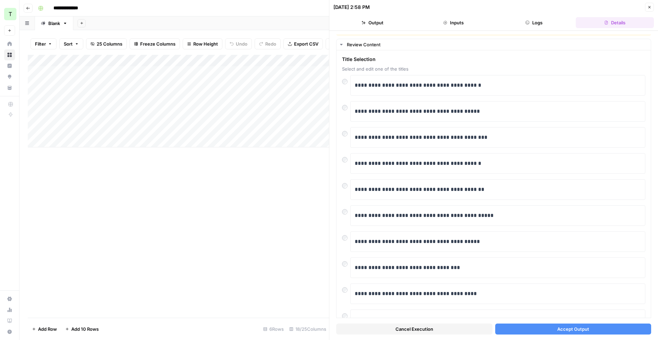
click at [191, 130] on div "Add Column" at bounding box center [178, 101] width 301 height 93
click at [183, 128] on div "Add Column" at bounding box center [178, 101] width 301 height 93
click at [183, 128] on textarea "**********" at bounding box center [140, 131] width 179 height 10
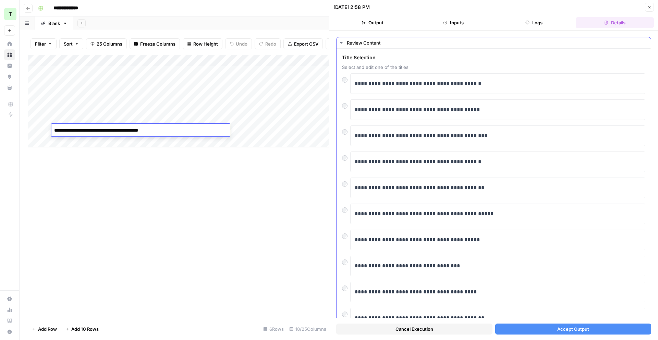
scroll to position [0, 0]
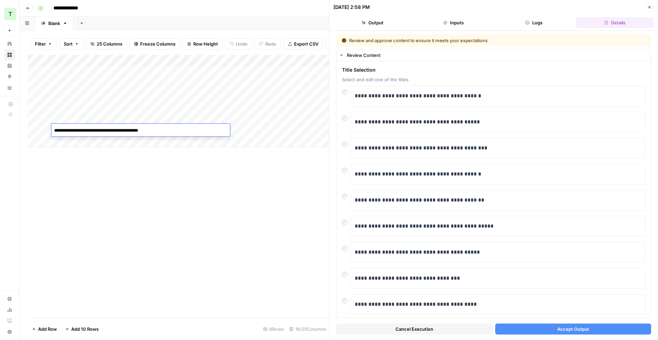
click at [158, 133] on textarea "**********" at bounding box center [140, 131] width 179 height 10
click at [96, 131] on textarea "**********" at bounding box center [140, 131] width 179 height 10
click at [96, 130] on textarea "**********" at bounding box center [140, 131] width 179 height 10
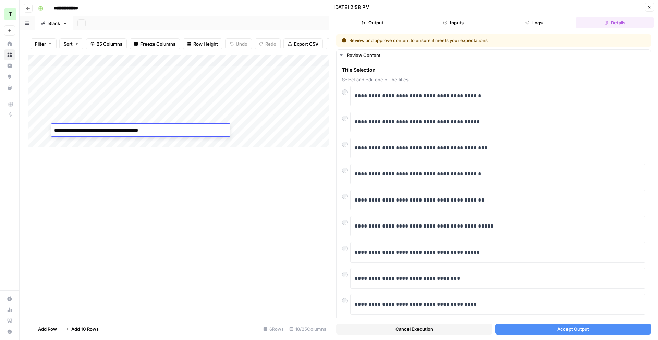
click at [104, 130] on textarea "**********" at bounding box center [140, 131] width 179 height 10
type textarea "**********"
click at [395, 331] on button "Cancel Execution" at bounding box center [414, 329] width 156 height 11
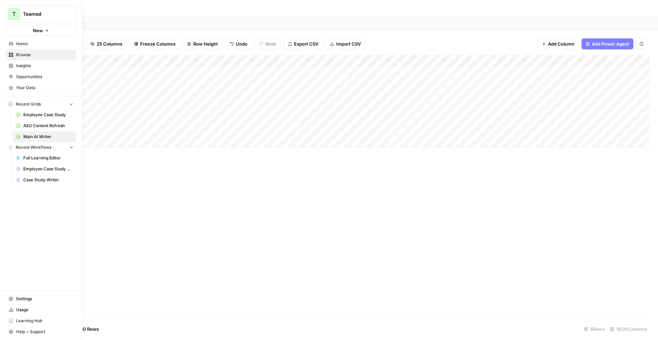
click at [12, 75] on icon at bounding box center [10, 76] width 3 height 3
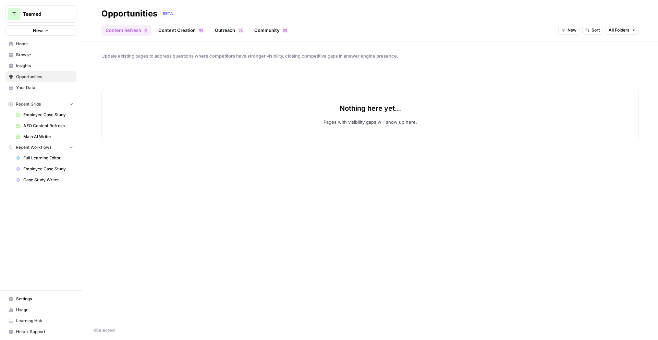
click at [182, 31] on link "Content Creation 9 9" at bounding box center [181, 30] width 54 height 11
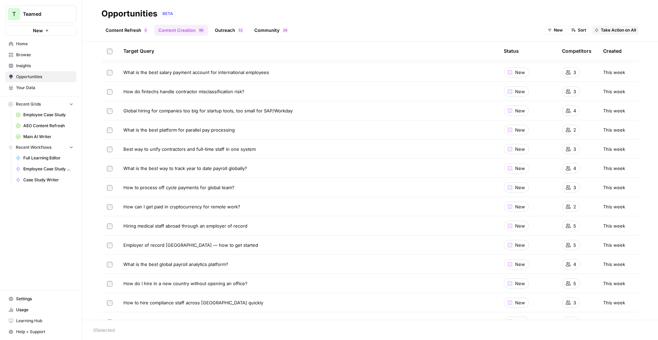
scroll to position [1681, 0]
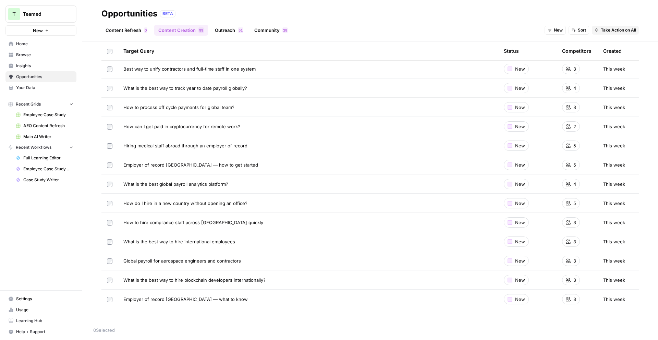
click at [213, 222] on span "How to hire compliance staff across Europe quickly" at bounding box center [193, 222] width 140 height 7
click at [640, 329] on span "Take Action on Selected" at bounding box center [620, 330] width 47 height 6
click at [631, 314] on span "Add to Existing Grid" at bounding box center [621, 315] width 41 height 7
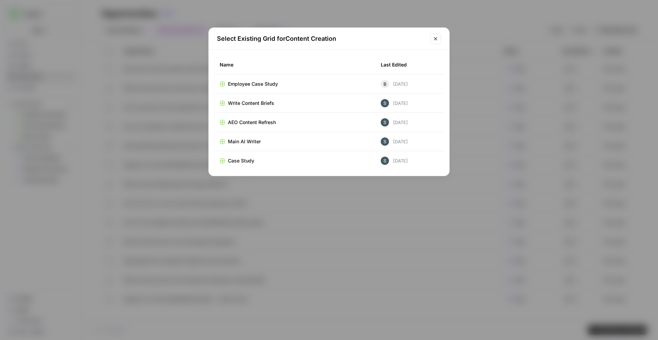
click at [279, 138] on div "Main AI Writer" at bounding box center [295, 141] width 150 height 7
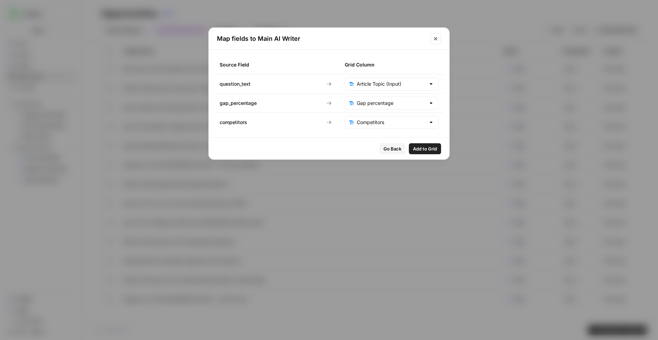
click at [426, 146] on span "Add to Grid" at bounding box center [425, 148] width 24 height 7
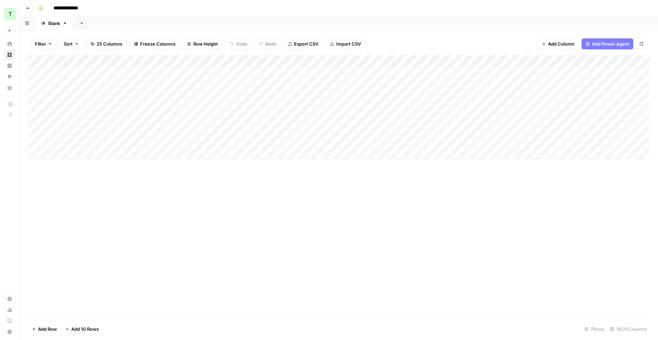
click at [142, 141] on div "Add Column" at bounding box center [339, 107] width 622 height 104
click at [94, 141] on div "Add Column" at bounding box center [339, 107] width 622 height 104
click at [94, 141] on textarea "**********" at bounding box center [140, 142] width 179 height 10
type textarea "**********"
click at [123, 173] on div "Add Column" at bounding box center [339, 186] width 622 height 263
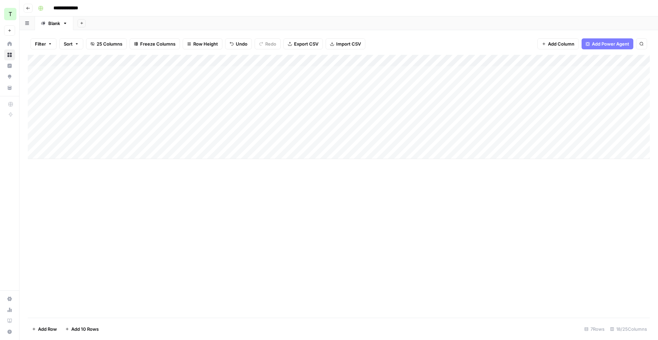
click at [281, 143] on div "Add Column" at bounding box center [339, 107] width 622 height 104
click at [160, 130] on div "Add Column" at bounding box center [339, 107] width 622 height 104
click at [160, 130] on textarea "**********" at bounding box center [140, 131] width 179 height 10
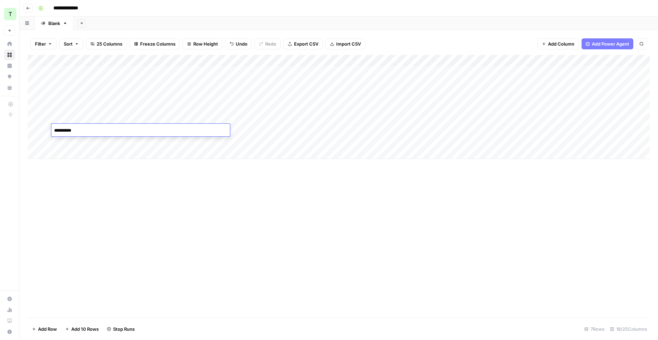
type textarea "********"
drag, startPoint x: 35, startPoint y: 130, endPoint x: 34, endPoint y: 123, distance: 6.6
click at [35, 130] on div "Add Column" at bounding box center [339, 107] width 622 height 104
click at [34, 119] on div "Add Column" at bounding box center [339, 107] width 622 height 104
click at [35, 106] on div "Add Column" at bounding box center [339, 107] width 622 height 104
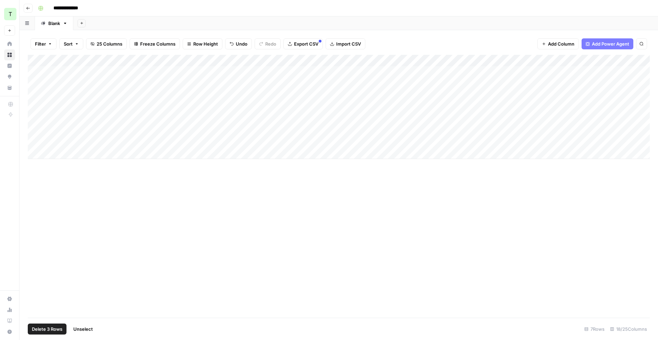
click at [47, 327] on span "Delete 3 Rows" at bounding box center [47, 329] width 31 height 7
click at [300, 77] on span "Delete" at bounding box center [304, 79] width 15 height 7
click at [289, 106] on div "Add Column" at bounding box center [339, 89] width 622 height 69
click at [324, 107] on div "Add Column" at bounding box center [339, 89] width 622 height 69
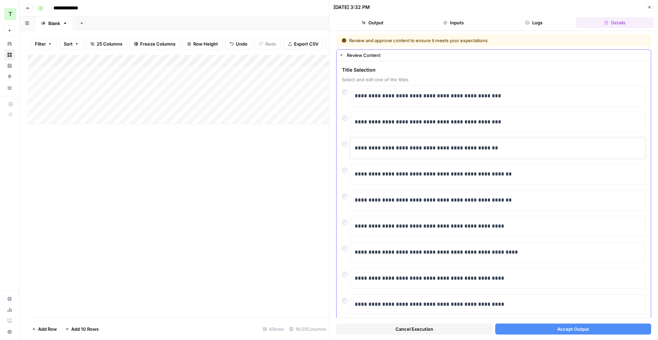
click at [386, 147] on p "**********" at bounding box center [498, 148] width 286 height 9
click at [348, 173] on div at bounding box center [346, 169] width 8 height 10
click at [586, 326] on span "Accept Output" at bounding box center [573, 329] width 32 height 7
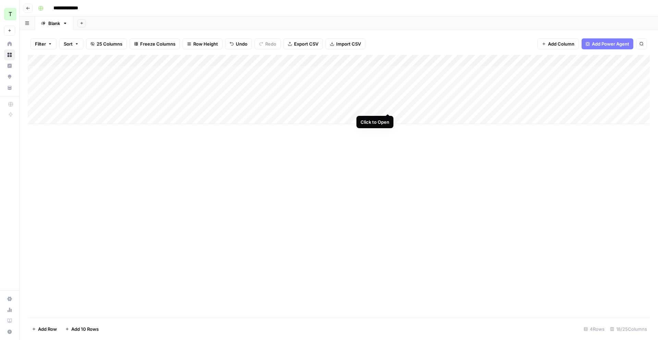
click at [387, 107] on div "Add Column" at bounding box center [339, 89] width 622 height 69
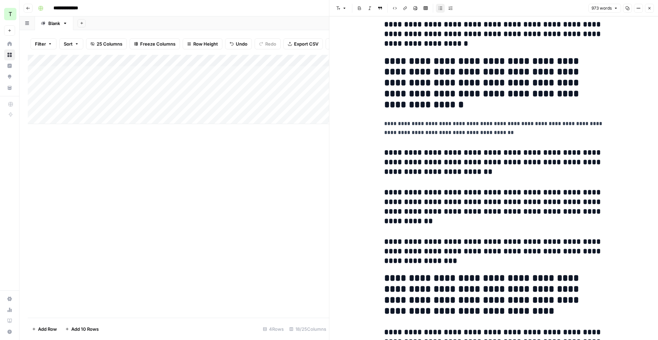
scroll to position [576, 0]
click at [647, 8] on button "Close" at bounding box center [649, 8] width 9 height 9
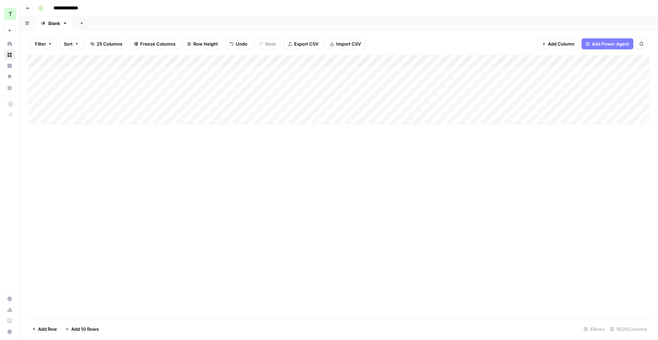
click at [443, 108] on div "Add Column" at bounding box center [339, 89] width 622 height 69
click at [45, 107] on div "Add Column" at bounding box center [339, 89] width 622 height 69
click at [297, 109] on div "Add Column" at bounding box center [339, 89] width 622 height 69
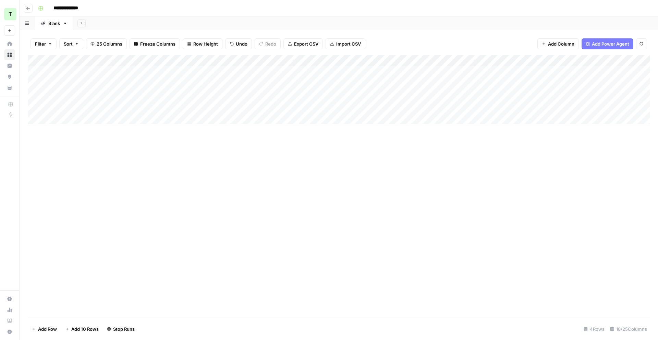
click at [327, 107] on div "Add Column" at bounding box center [339, 89] width 622 height 69
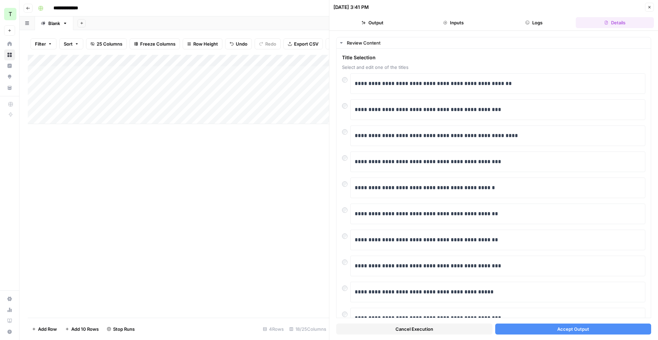
scroll to position [15, 0]
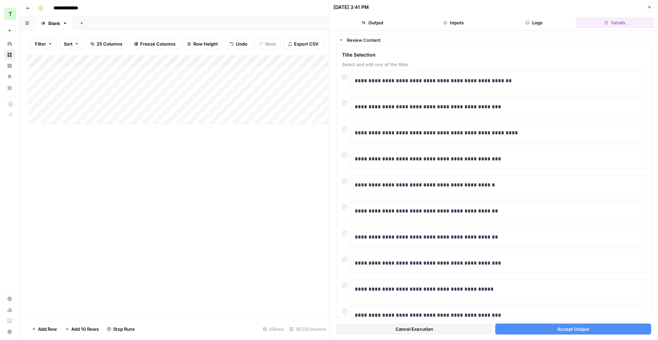
click at [164, 105] on div "Add Column" at bounding box center [178, 89] width 301 height 69
click at [82, 104] on div "Add Column" at bounding box center [178, 89] width 301 height 69
click at [69, 107] on textarea "**********" at bounding box center [140, 107] width 179 height 10
click at [64, 107] on textarea "**********" at bounding box center [140, 107] width 179 height 10
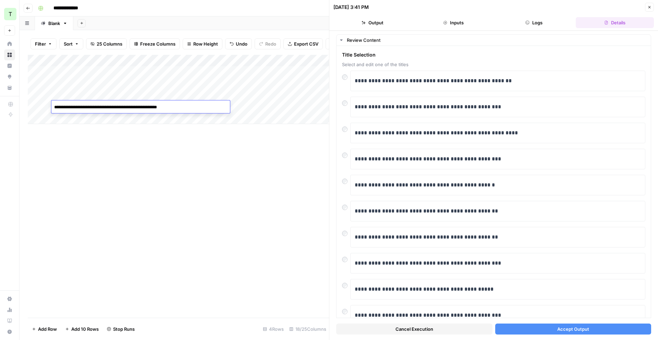
type textarea "**********"
click at [104, 178] on div "Add Column" at bounding box center [178, 186] width 301 height 263
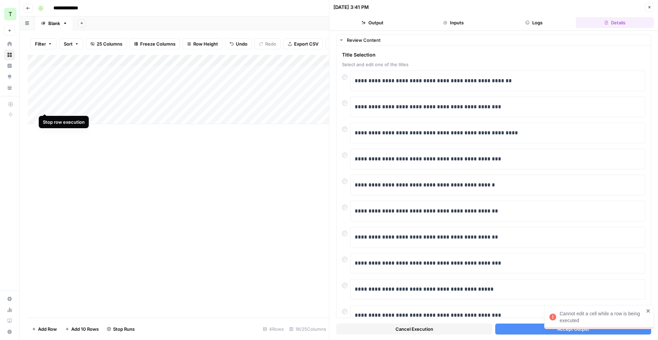
click at [42, 106] on div "Add Column" at bounding box center [178, 89] width 301 height 69
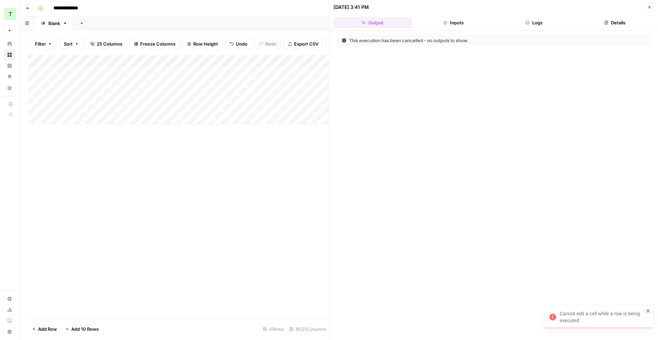
click at [46, 107] on div "Add Column" at bounding box center [178, 89] width 301 height 69
click at [71, 106] on div "Add Column" at bounding box center [178, 89] width 301 height 69
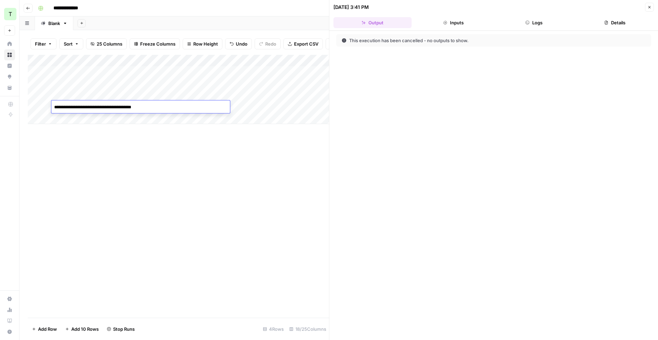
click at [74, 107] on textarea "**********" at bounding box center [140, 107] width 179 height 10
click at [69, 107] on textarea "**********" at bounding box center [140, 107] width 179 height 10
click at [327, 107] on div at bounding box center [329, 170] width 7 height 340
click at [325, 107] on div at bounding box center [328, 170] width 7 height 340
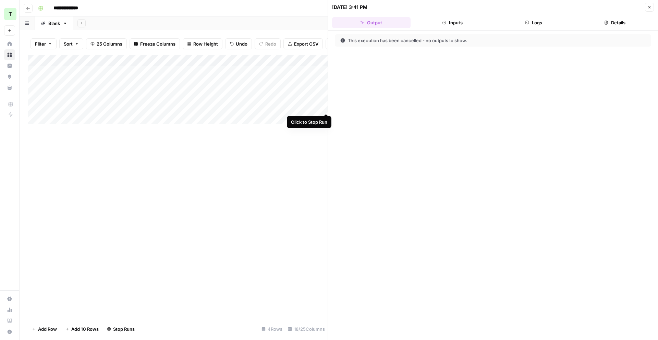
click at [323, 107] on div "Add Column" at bounding box center [178, 89] width 300 height 69
click at [325, 107] on div at bounding box center [328, 170] width 7 height 340
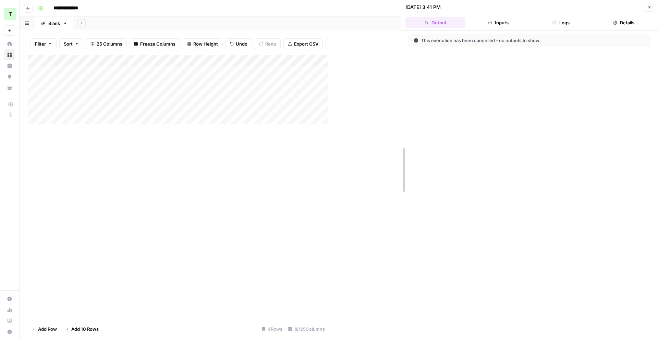
drag, startPoint x: 327, startPoint y: 170, endPoint x: 330, endPoint y: 128, distance: 42.7
click at [90, 102] on div "Add Column" at bounding box center [214, 89] width 373 height 69
click at [70, 105] on div "Add Column" at bounding box center [214, 89] width 373 height 69
click at [70, 105] on textarea "**********" at bounding box center [140, 107] width 179 height 10
drag, startPoint x: 64, startPoint y: 107, endPoint x: 68, endPoint y: 111, distance: 5.8
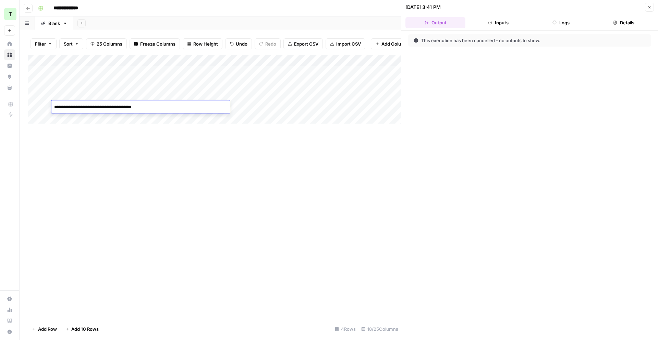
click at [65, 107] on textarea "**********" at bounding box center [140, 107] width 179 height 10
type textarea "**********"
click at [326, 107] on div "Add Column" at bounding box center [214, 89] width 373 height 69
click at [649, 6] on icon "button" at bounding box center [649, 7] width 4 height 4
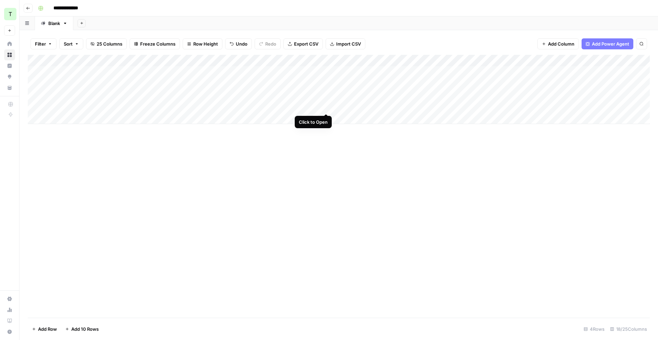
click at [325, 107] on div "Add Column" at bounding box center [339, 89] width 622 height 69
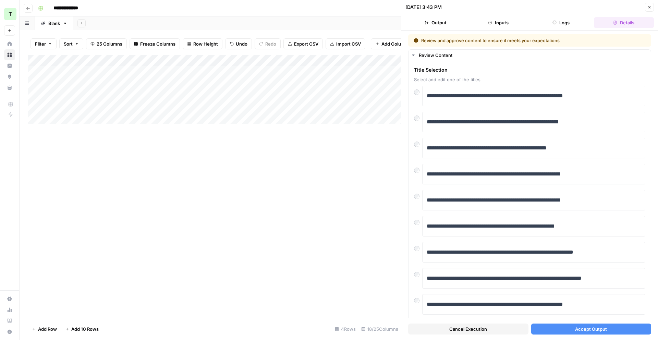
click at [601, 332] on button "Accept Output" at bounding box center [591, 329] width 120 height 11
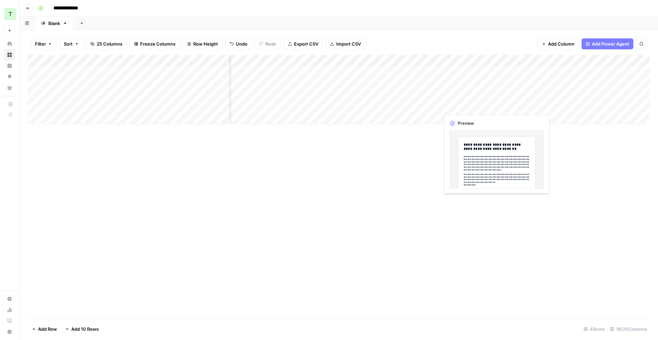
scroll to position [0, 56]
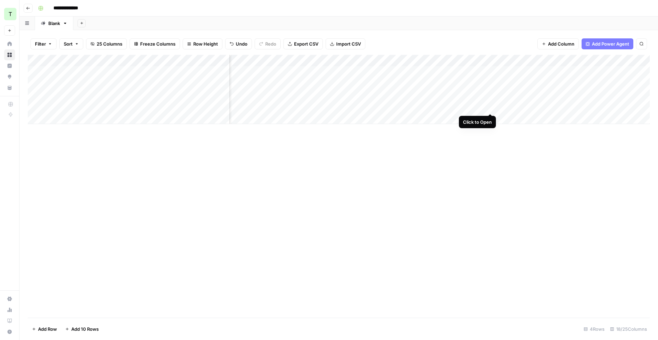
click at [490, 107] on div "Add Column" at bounding box center [339, 89] width 622 height 69
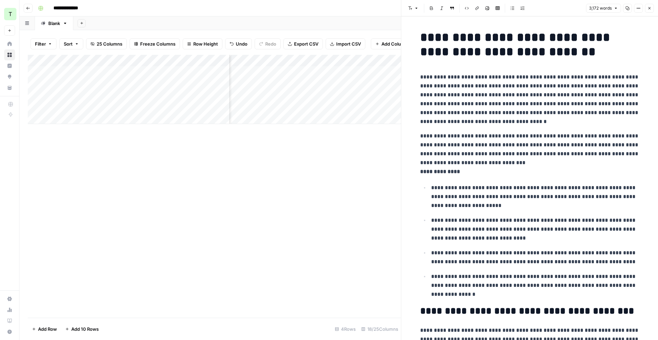
scroll to position [0, 0]
click at [650, 9] on icon "button" at bounding box center [649, 8] width 4 height 4
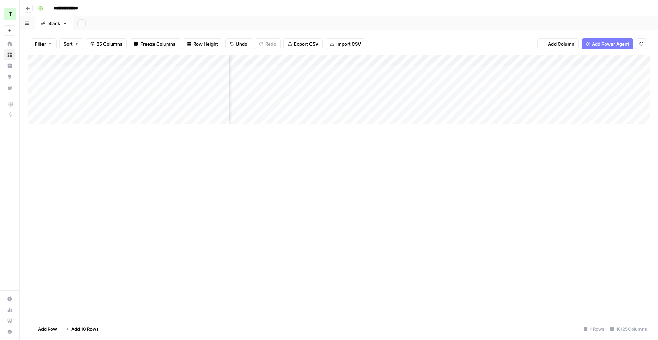
scroll to position [0, 156]
click at [435, 106] on div "Add Column" at bounding box center [339, 89] width 622 height 69
click at [582, 106] on div "Add Column" at bounding box center [339, 89] width 622 height 69
click at [584, 59] on div "Add Column" at bounding box center [339, 89] width 622 height 69
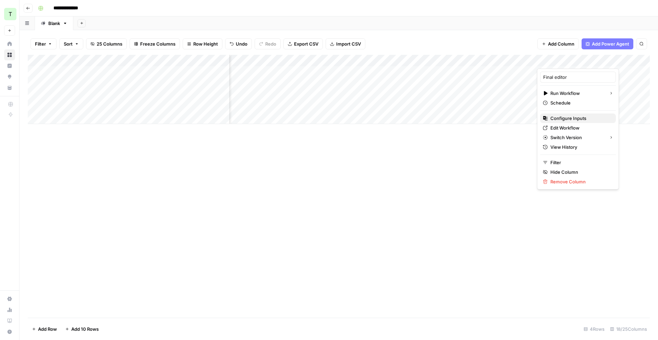
click at [572, 117] on span "Configure Inputs" at bounding box center [580, 118] width 60 height 7
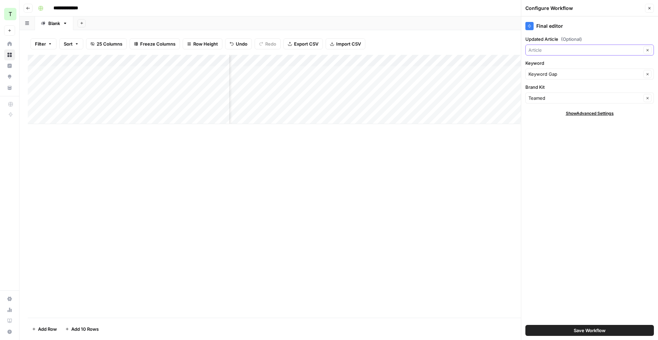
click at [579, 52] on input "Updated Article (Optional)" at bounding box center [585, 50] width 113 height 7
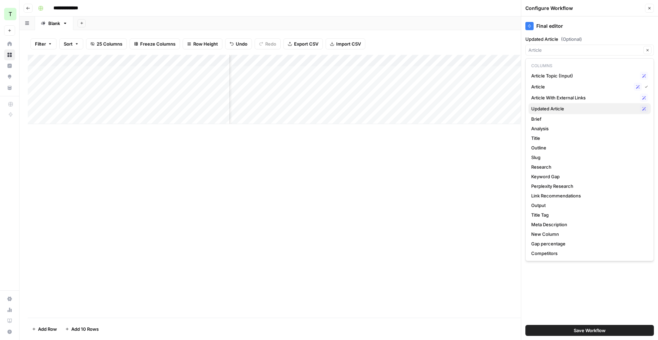
click at [578, 111] on span "Updated Article" at bounding box center [584, 108] width 106 height 7
type input "Updated Article"
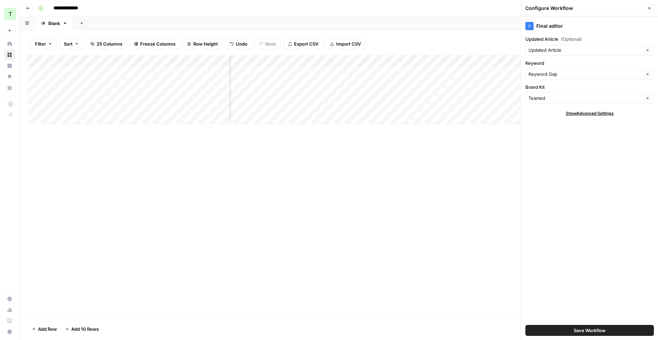
click at [582, 329] on span "Save Workflow" at bounding box center [590, 330] width 32 height 7
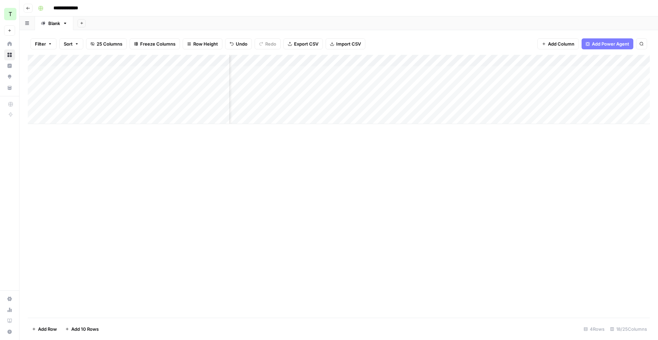
click at [570, 107] on div "Add Column" at bounding box center [339, 89] width 622 height 69
click at [573, 106] on div "Add Column" at bounding box center [339, 89] width 622 height 69
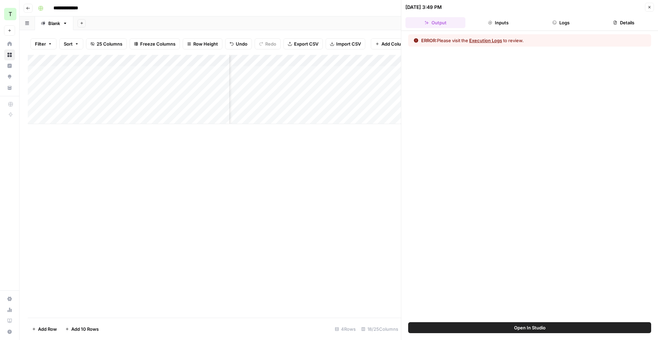
click at [495, 41] on button "Execution Logs" at bounding box center [485, 40] width 33 height 7
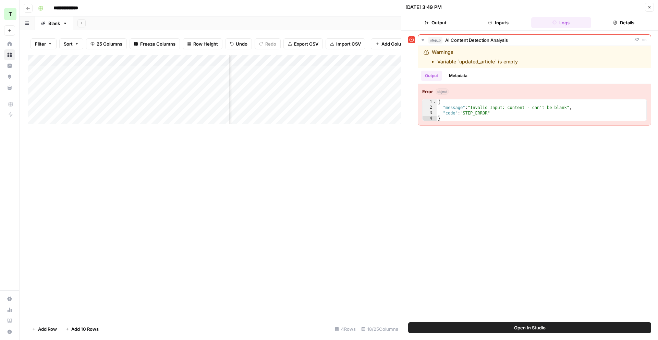
click at [651, 8] on icon "button" at bounding box center [649, 7] width 4 height 4
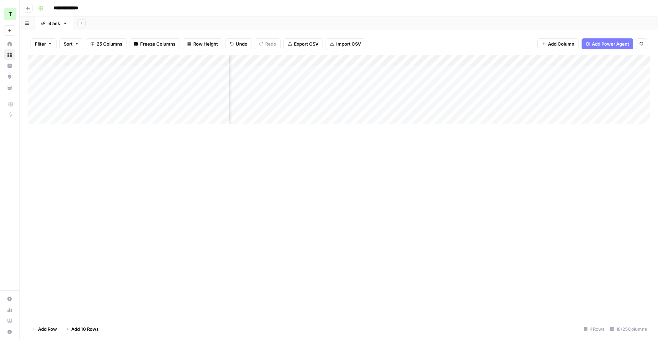
click at [584, 62] on div "Add Column" at bounding box center [339, 89] width 622 height 69
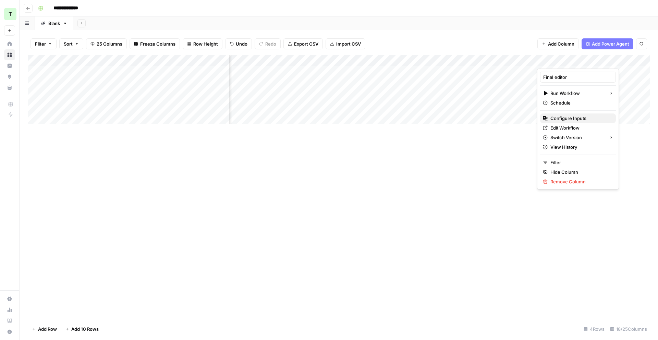
click at [574, 116] on span "Configure Inputs" at bounding box center [580, 118] width 60 height 7
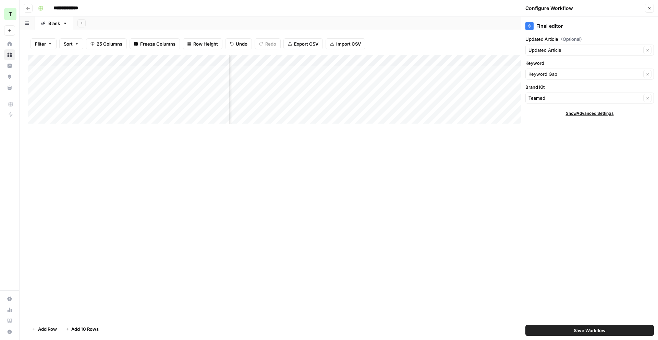
drag, startPoint x: 598, startPoint y: 330, endPoint x: 593, endPoint y: 329, distance: 4.8
click at [598, 330] on span "Save Workflow" at bounding box center [590, 330] width 32 height 7
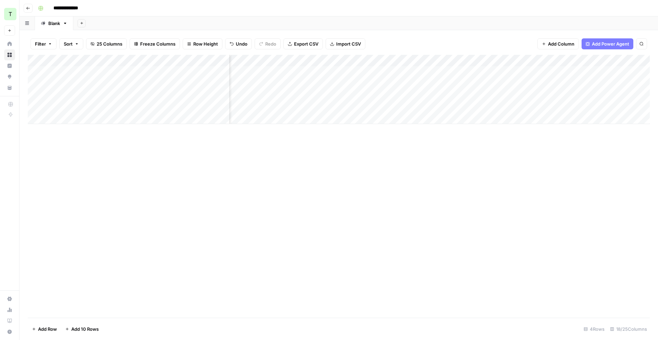
scroll to position [0, 569]
click at [466, 94] on div "Add Column" at bounding box center [339, 89] width 622 height 69
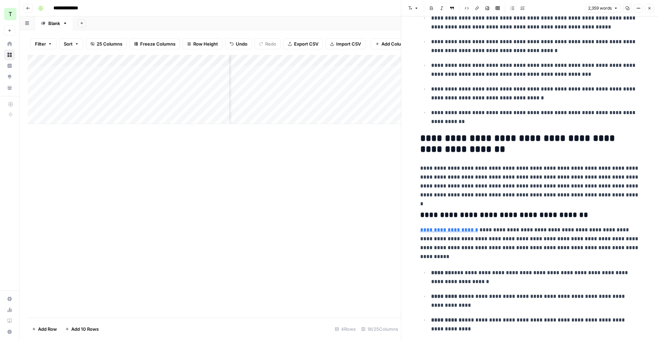
scroll to position [208, 0]
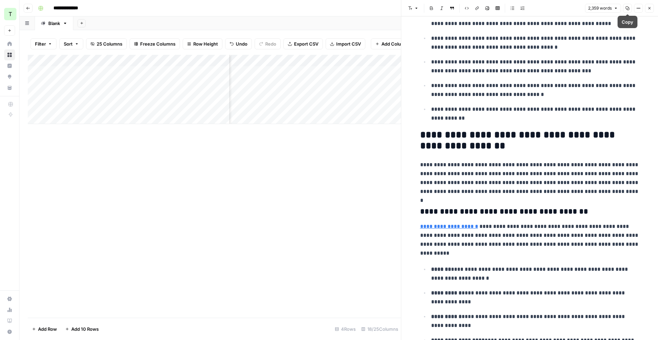
click at [627, 9] on icon "button" at bounding box center [628, 9] width 4 height 4
click at [651, 9] on icon "button" at bounding box center [649, 8] width 4 height 4
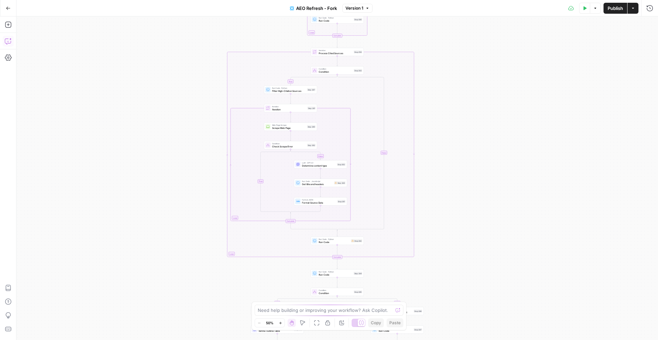
click at [7, 42] on icon "button" at bounding box center [8, 41] width 7 height 7
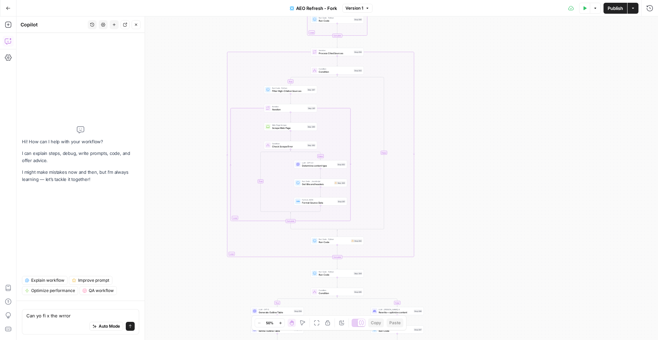
type textarea "Can yo fi x the wrror"
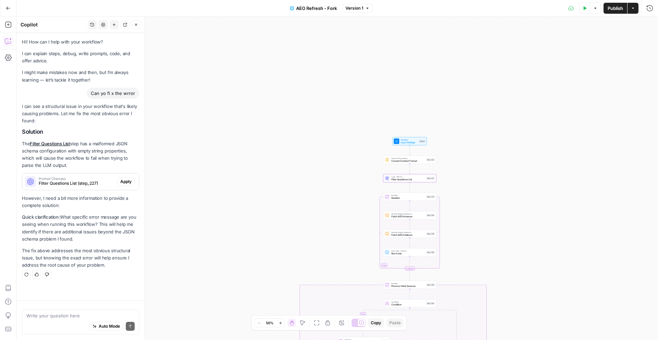
click at [131, 182] on span "Apply" at bounding box center [125, 182] width 11 height 6
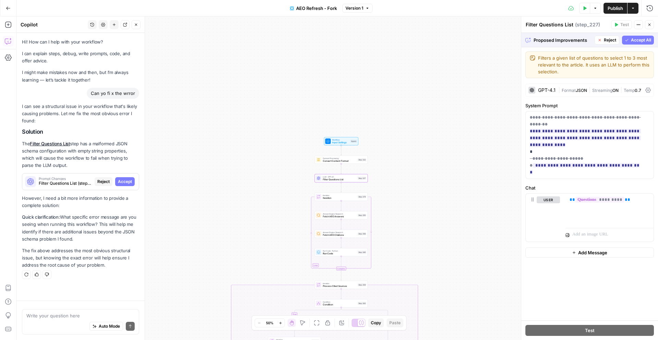
click at [125, 181] on span "Accept" at bounding box center [125, 182] width 14 height 6
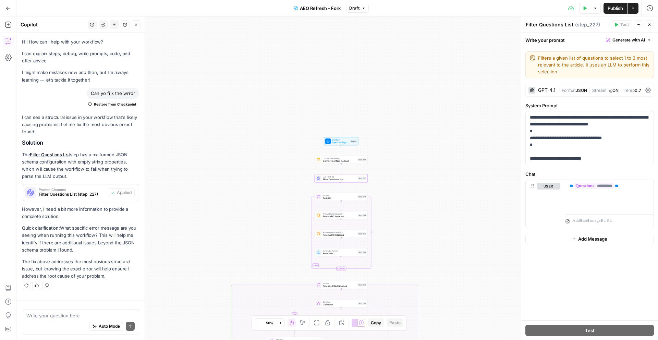
click at [616, 13] on button "Publish" at bounding box center [616, 8] width 24 height 11
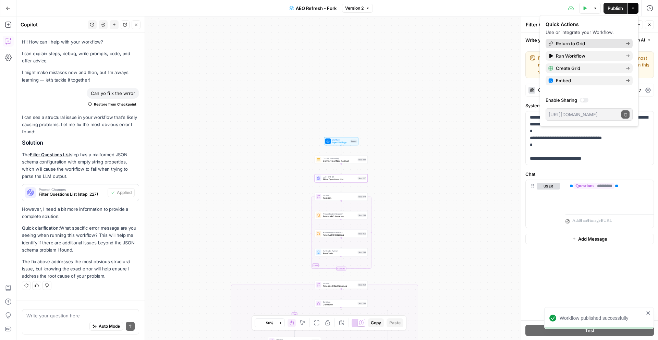
click at [583, 44] on span "Return to Grid" at bounding box center [588, 43] width 64 height 7
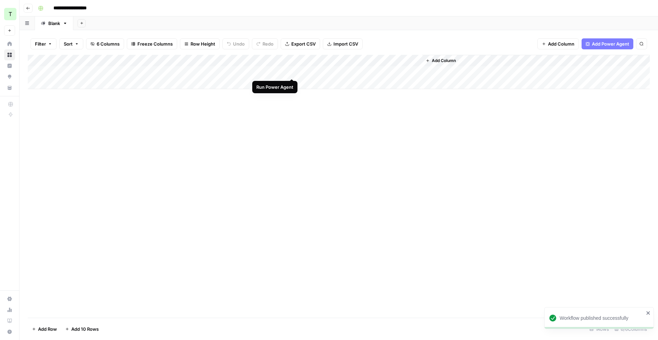
click at [292, 71] on div "Add Column" at bounding box center [339, 72] width 622 height 34
click at [343, 73] on div "Add Column" at bounding box center [339, 72] width 622 height 34
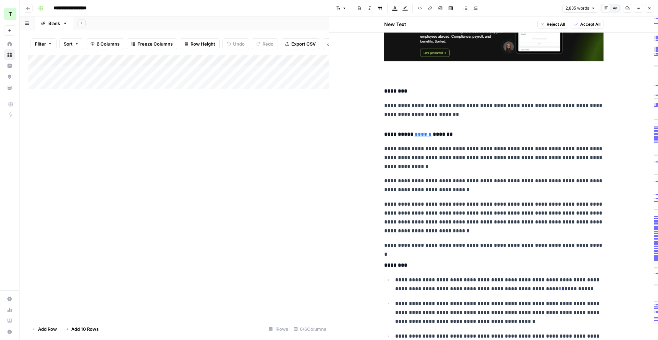
scroll to position [999, 0]
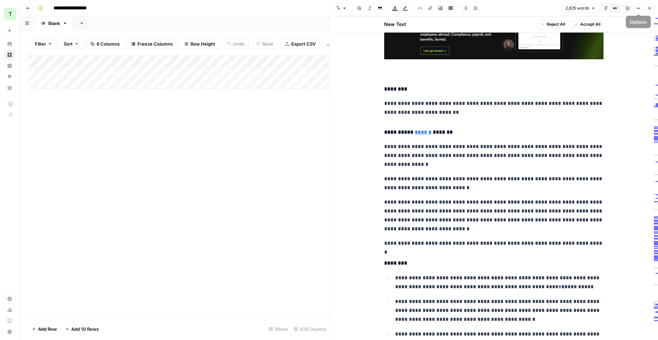
click at [652, 8] on button "Close" at bounding box center [649, 8] width 9 height 9
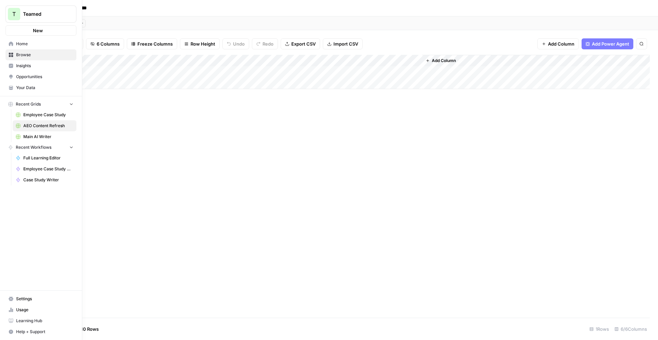
click at [7, 42] on link "Home" at bounding box center [40, 43] width 71 height 11
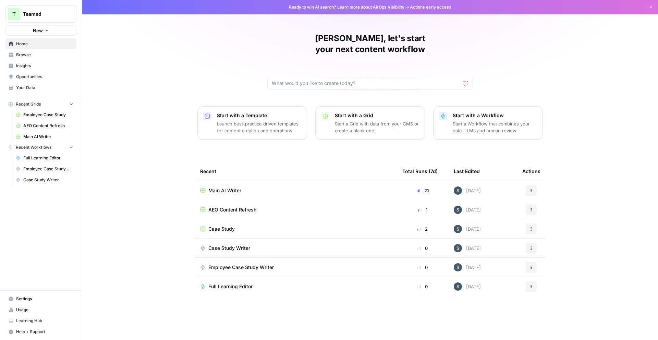
click at [233, 226] on span "Case Study" at bounding box center [221, 229] width 26 height 7
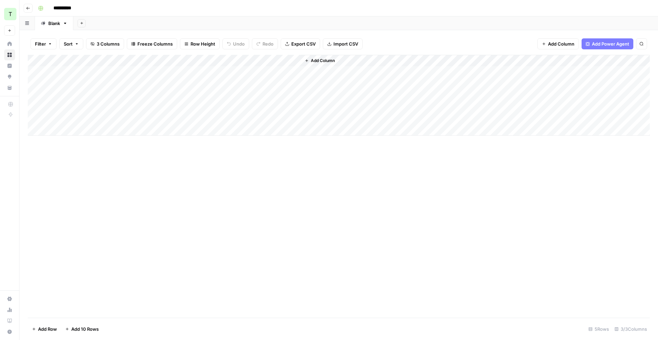
click at [224, 61] on div "Add Column" at bounding box center [339, 95] width 622 height 81
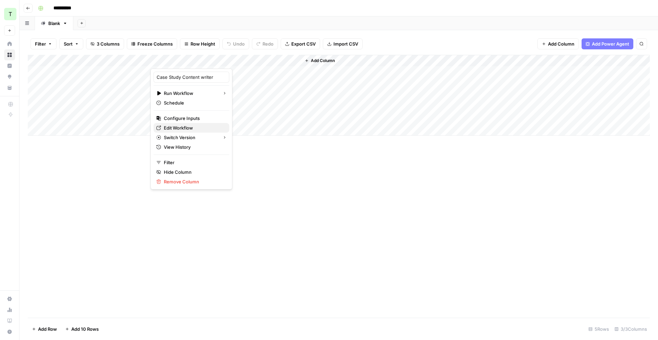
click at [191, 128] on span "Edit Workflow" at bounding box center [194, 127] width 60 height 7
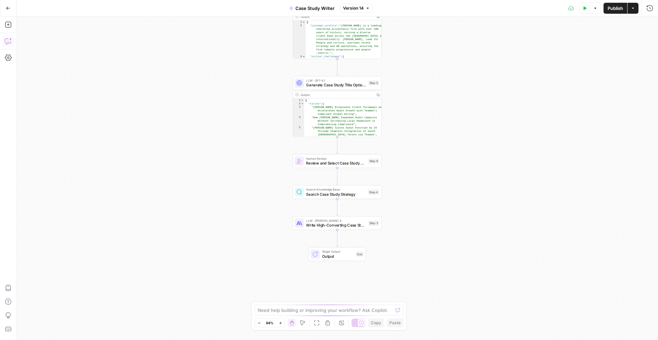
click at [8, 41] on icon "button" at bounding box center [8, 41] width 7 height 7
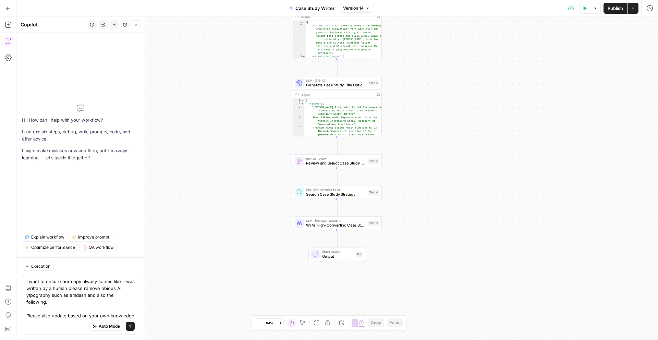
type textarea "L ipsu do sitame con adip elitse doeiu temp in utl etdolor ma a enima minimv qu…"
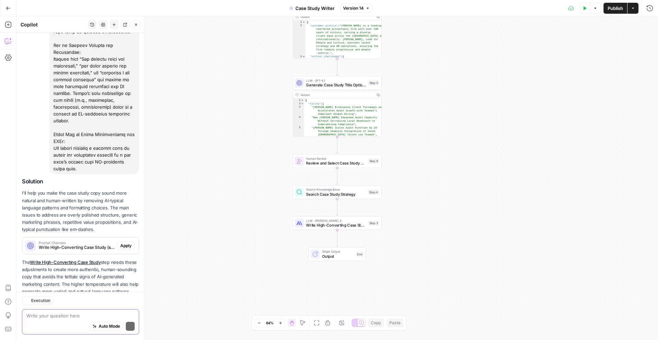
scroll to position [232, 0]
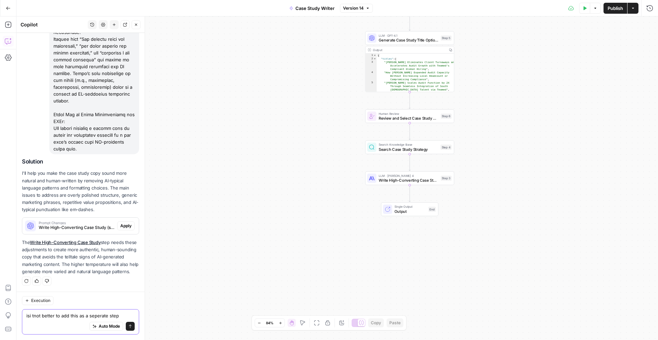
type textarea "isi tnot better to add this as a seperate step"
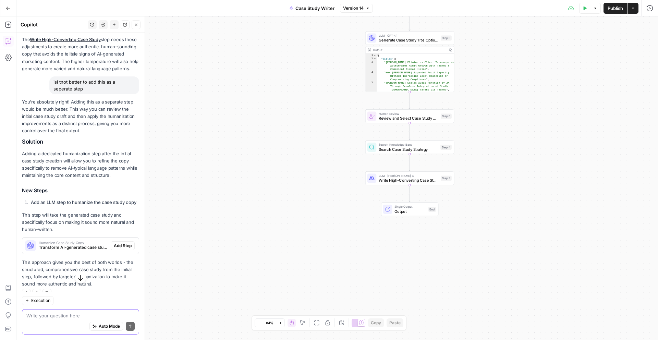
scroll to position [448, 0]
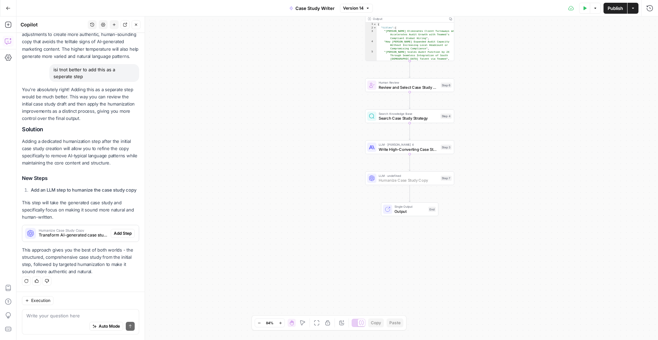
click at [119, 234] on span "Add Step" at bounding box center [123, 233] width 18 height 6
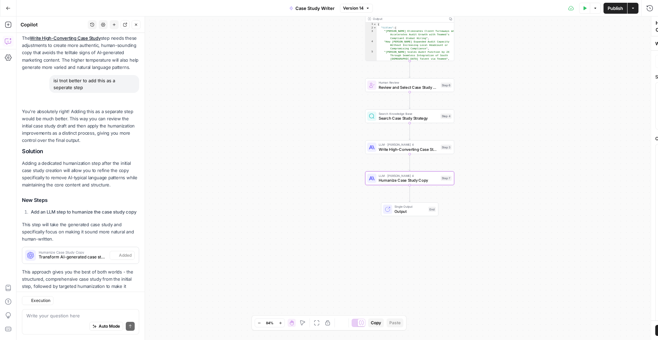
scroll to position [470, 0]
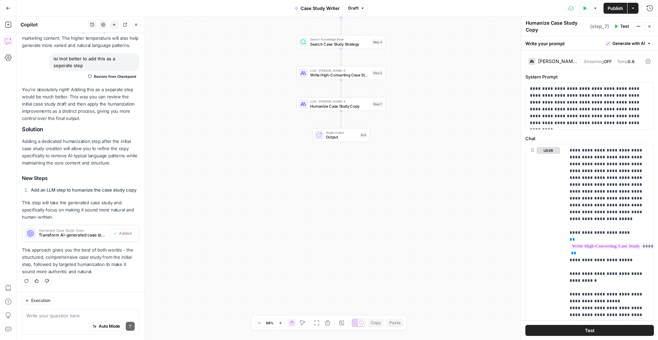
click at [615, 7] on span "Publish" at bounding box center [615, 8] width 15 height 7
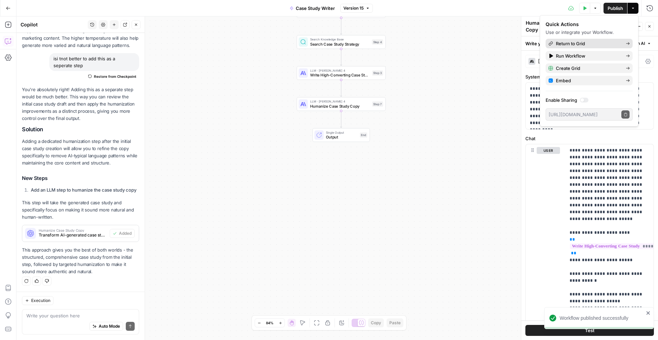
click at [609, 41] on span "Return to Grid" at bounding box center [588, 43] width 64 height 7
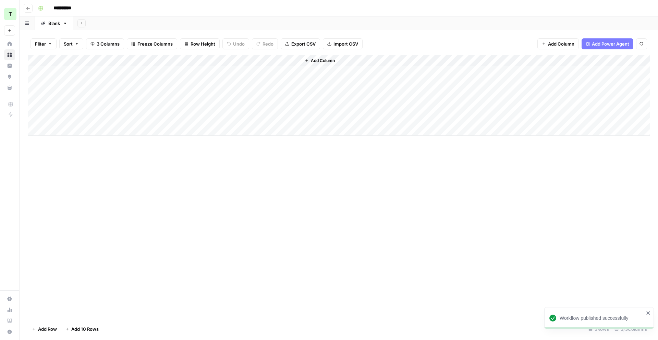
drag, startPoint x: 35, startPoint y: 95, endPoint x: 35, endPoint y: 102, distance: 7.6
click at [35, 96] on div "Add Column" at bounding box center [339, 95] width 622 height 81
drag, startPoint x: 35, startPoint y: 107, endPoint x: 36, endPoint y: 116, distance: 8.9
click at [36, 108] on div "Add Column" at bounding box center [339, 95] width 622 height 81
click at [36, 118] on div "Add Column" at bounding box center [339, 95] width 622 height 81
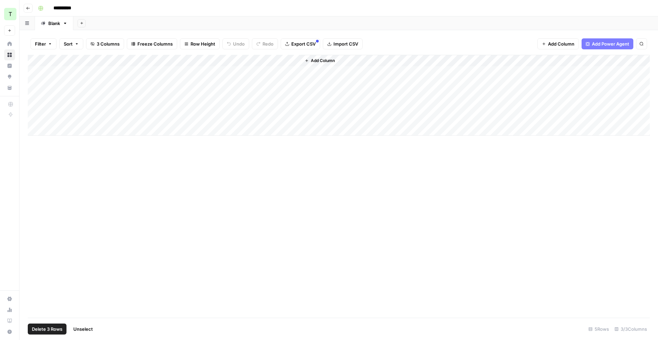
click at [51, 326] on span "Delete 3 Rows" at bounding box center [47, 329] width 31 height 7
click at [298, 78] on span "Delete" at bounding box center [304, 79] width 15 height 7
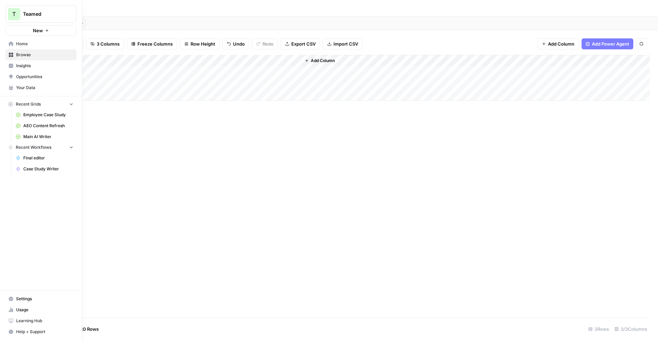
click at [11, 66] on icon at bounding box center [11, 66] width 4 height 4
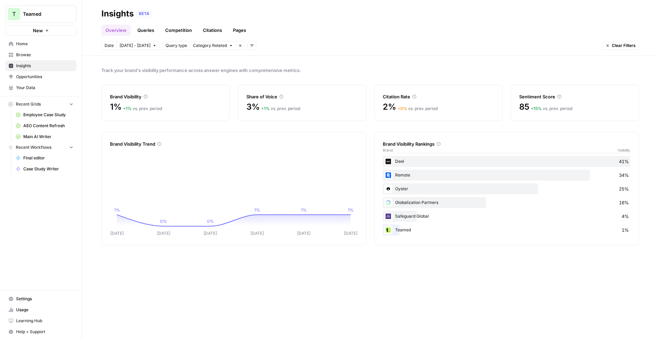
click at [37, 77] on span "Opportunities" at bounding box center [44, 77] width 57 height 6
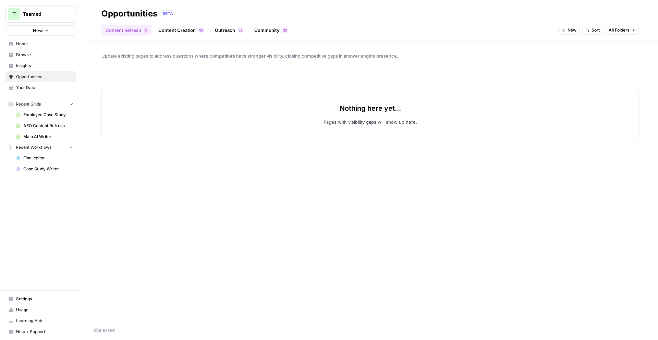
click at [224, 29] on link "Outreach 1 5" at bounding box center [229, 30] width 37 height 11
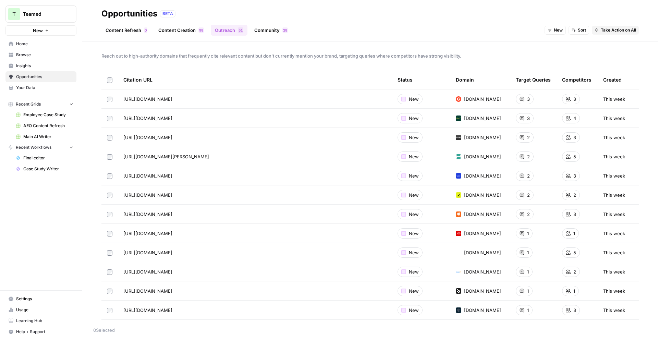
click at [46, 57] on span "Browse" at bounding box center [44, 55] width 57 height 6
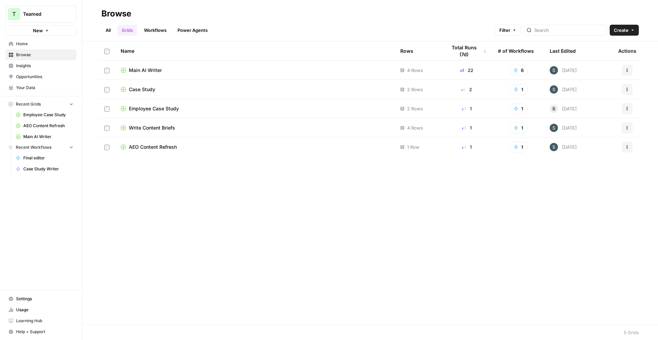
click at [161, 146] on span "AEO Content Refresh" at bounding box center [153, 147] width 48 height 7
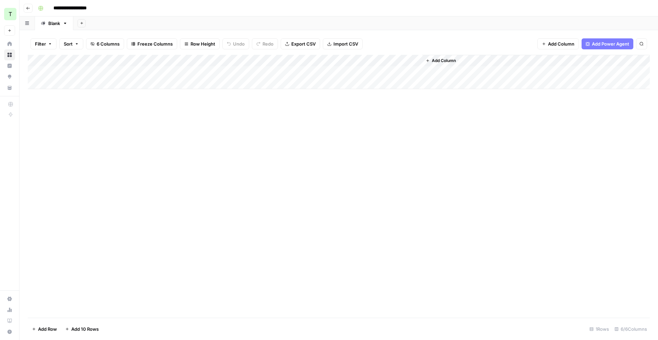
click at [283, 62] on div "Add Column" at bounding box center [339, 72] width 622 height 34
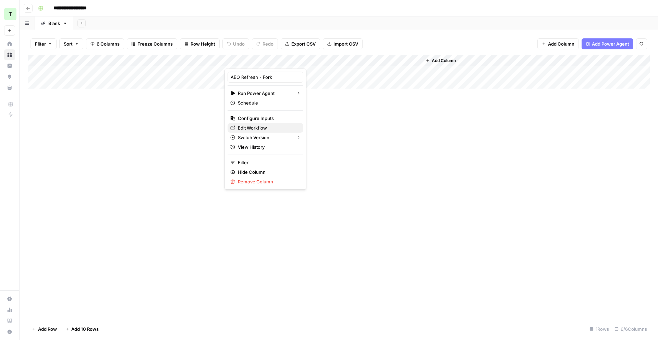
click at [260, 130] on span "Edit Workflow" at bounding box center [268, 127] width 60 height 7
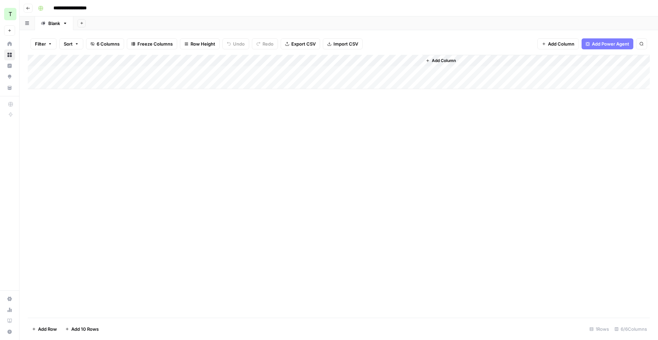
click at [284, 62] on div "Add Column" at bounding box center [339, 72] width 622 height 34
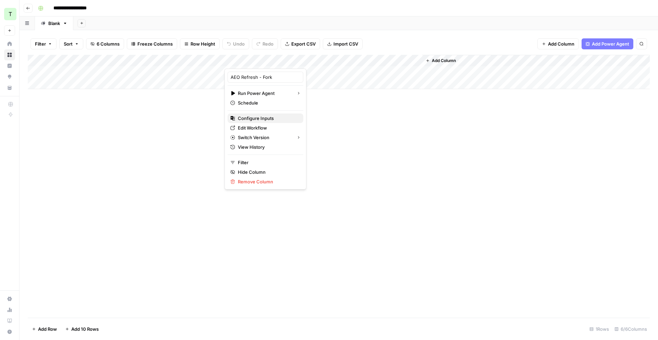
click at [270, 116] on span "Configure Inputs" at bounding box center [268, 118] width 60 height 7
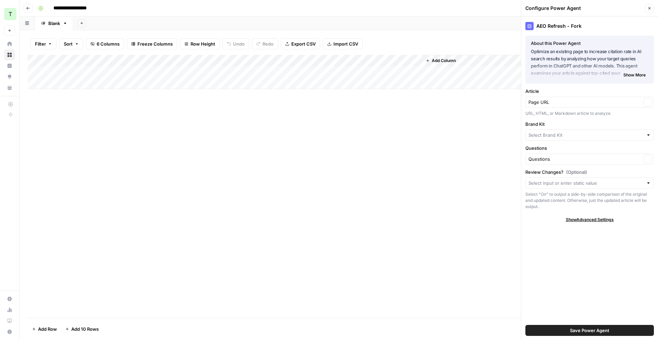
type input "Teamed"
click at [572, 184] on input "Review Changes? (Optional)" at bounding box center [586, 183] width 115 height 7
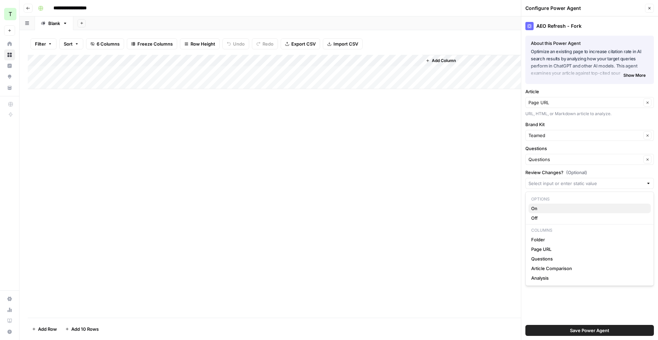
click at [573, 208] on span "On" at bounding box center [588, 208] width 114 height 7
type input "On"
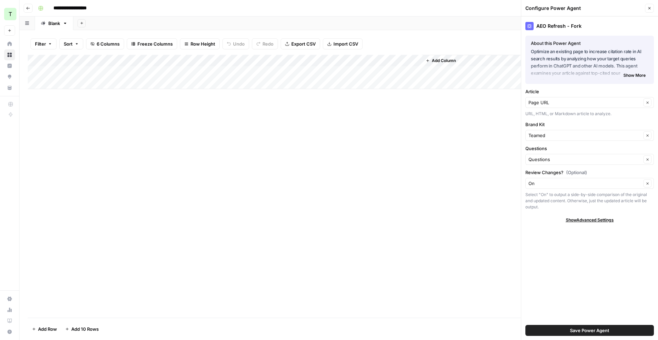
click at [568, 329] on button "Save Power Agent" at bounding box center [589, 330] width 129 height 11
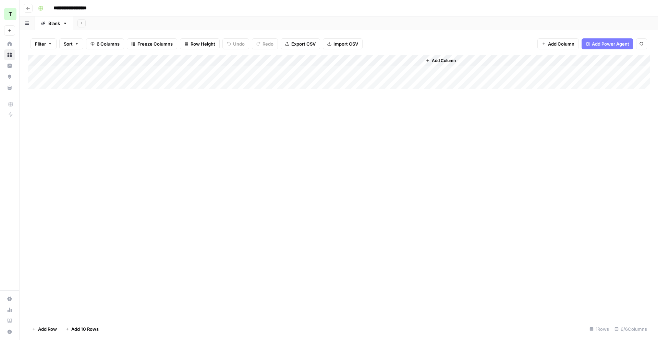
click at [402, 71] on div "Add Column" at bounding box center [339, 72] width 622 height 34
click at [415, 70] on div "Add Column" at bounding box center [339, 72] width 622 height 34
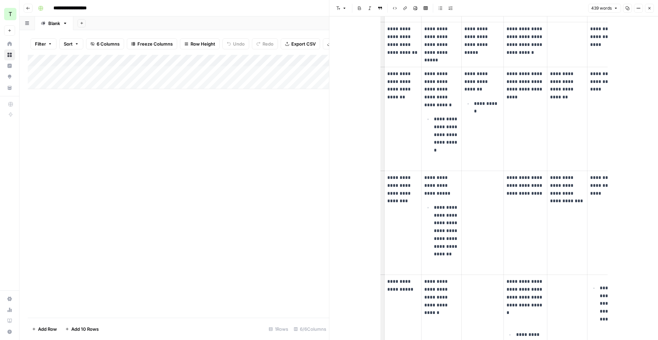
click at [309, 148] on div "Add Column" at bounding box center [178, 186] width 301 height 263
click at [646, 10] on button "Close" at bounding box center [649, 8] width 9 height 9
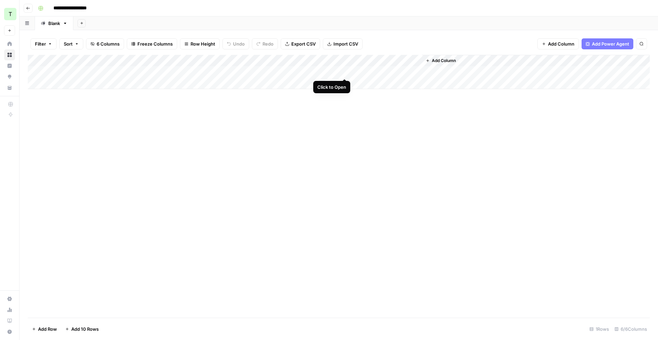
click at [344, 72] on div "Add Column" at bounding box center [339, 72] width 622 height 34
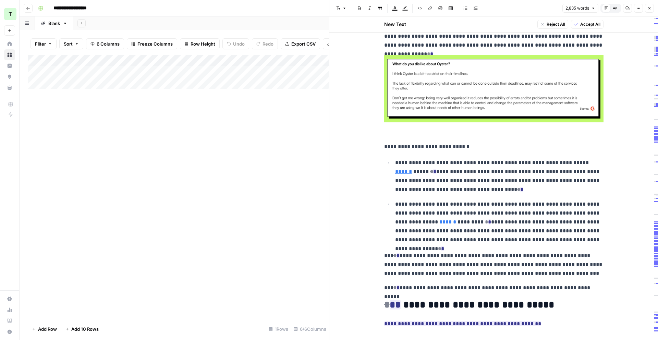
scroll to position [409, 0]
click at [282, 60] on div "Add Column" at bounding box center [178, 72] width 301 height 34
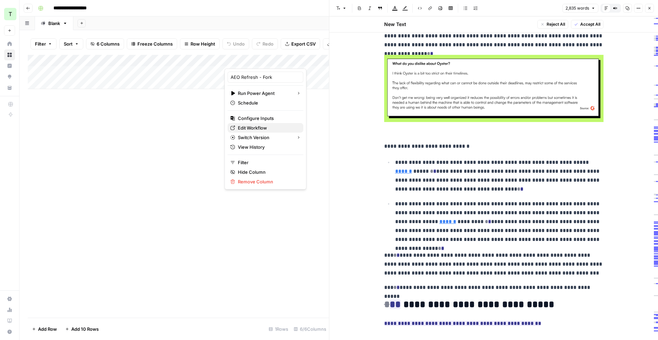
click at [265, 127] on span "Edit Workflow" at bounding box center [268, 127] width 60 height 7
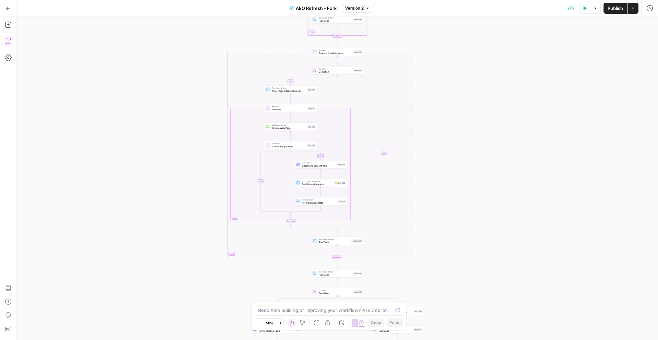
click at [9, 44] on icon "button" at bounding box center [8, 41] width 7 height 7
click at [280, 324] on icon "button" at bounding box center [281, 323] width 4 height 4
click at [280, 323] on icon "button" at bounding box center [280, 323] width 2 height 2
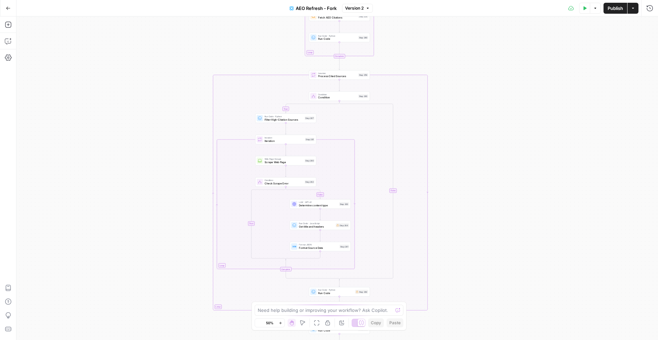
click at [280, 323] on icon "button" at bounding box center [280, 323] width 2 height 2
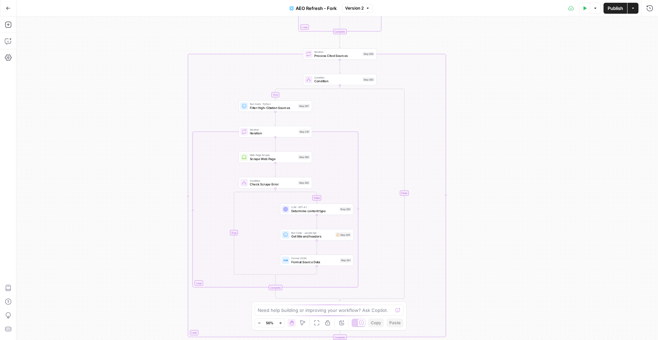
click at [280, 323] on icon "button" at bounding box center [280, 323] width 2 height 2
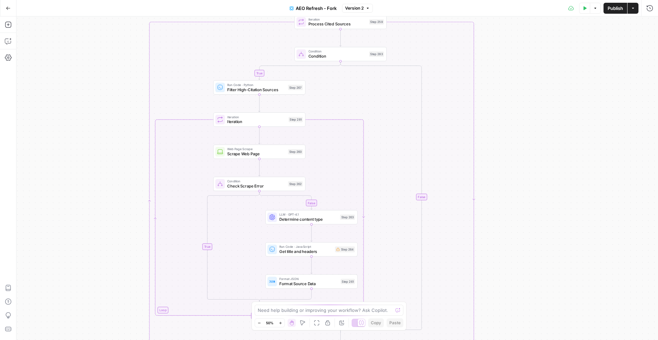
click at [280, 323] on icon "button" at bounding box center [280, 323] width 2 height 2
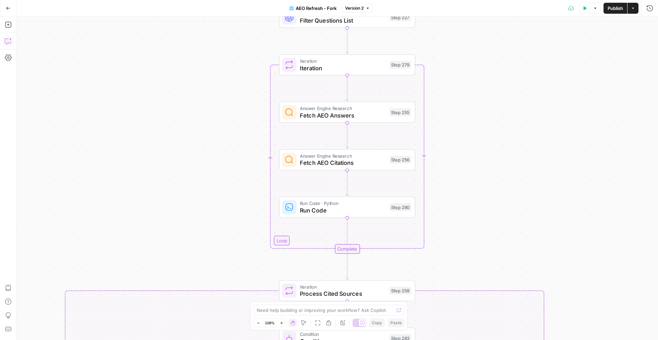
click at [5, 38] on icon "button" at bounding box center [8, 41] width 7 height 7
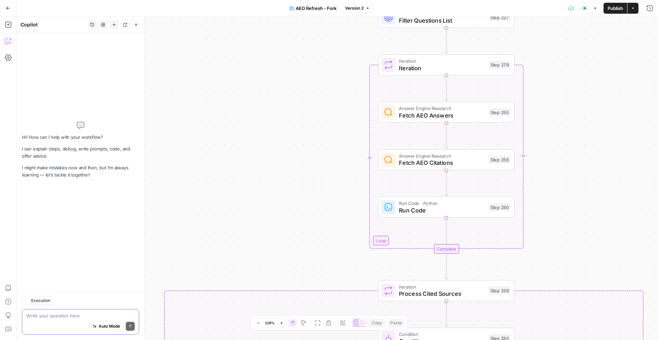
click at [89, 318] on div "Write your question here Auto Mode Send" at bounding box center [80, 321] width 117 height 25
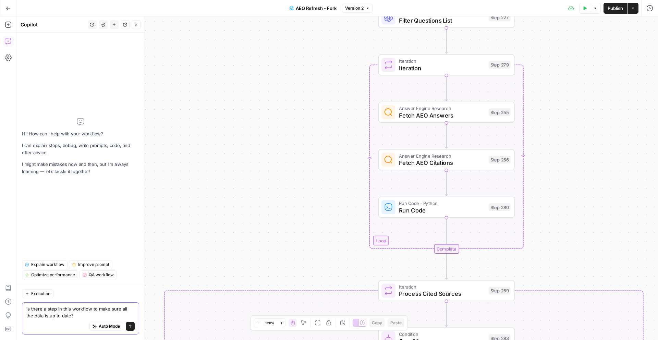
type textarea "is there a step in this workflow to make sure all the data is up to date?"
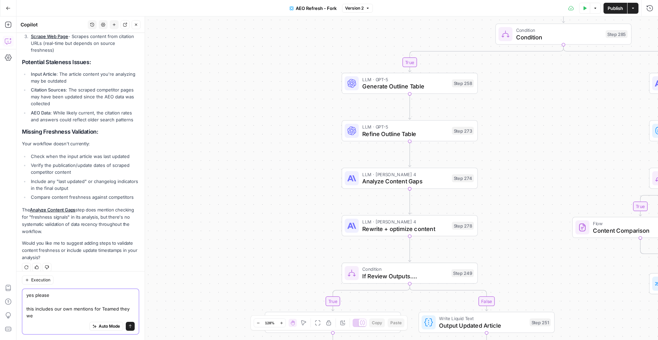
scroll to position [160, 0]
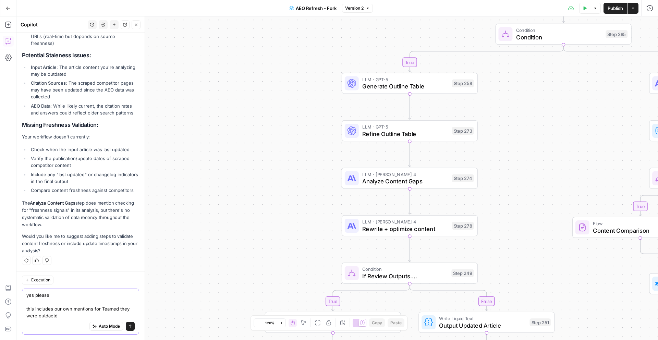
type textarea "yes please this includes our own mentions for Teamed they were outdaetd"
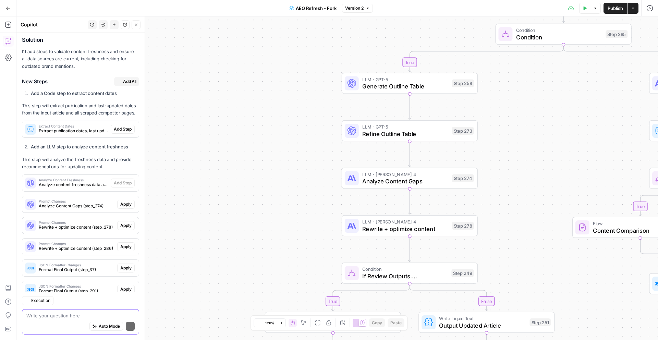
scroll to position [440, 0]
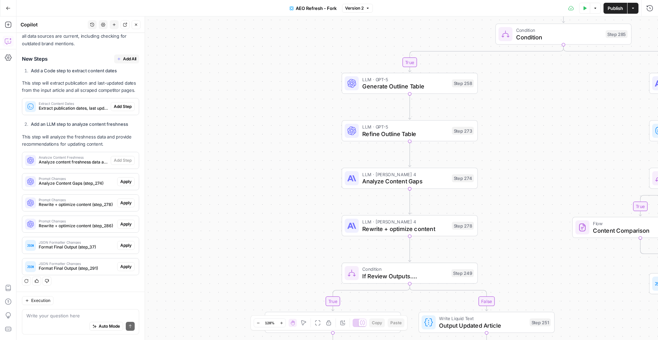
click at [135, 59] on span "Add All" at bounding box center [129, 59] width 13 height 6
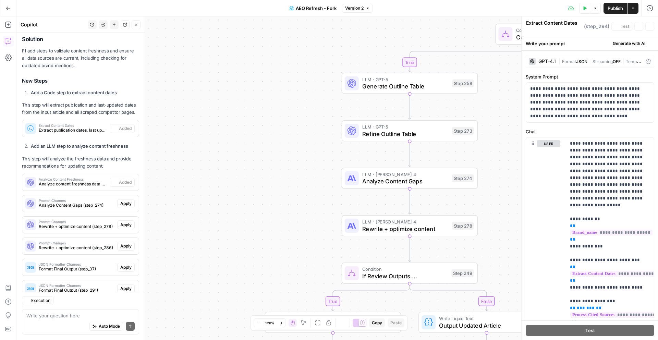
type textarea "Analyze Content Freshness"
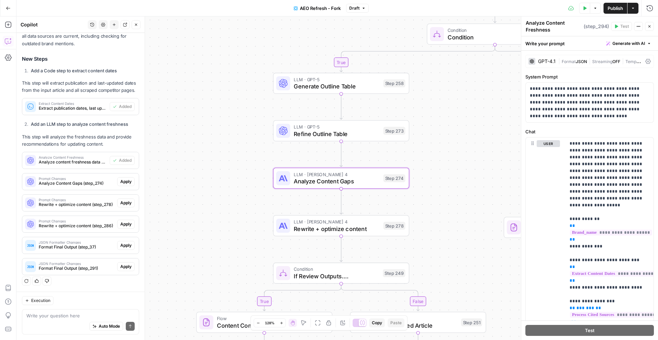
click at [126, 182] on span "Apply" at bounding box center [125, 182] width 11 height 6
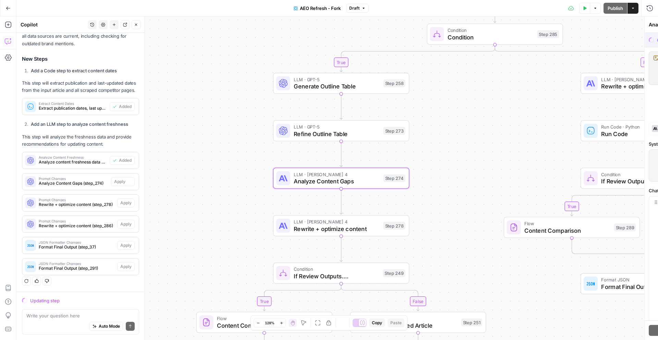
scroll to position [440, 0]
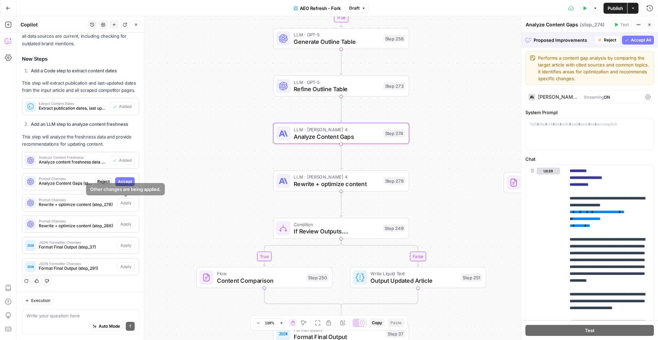
click at [129, 181] on span "Accept" at bounding box center [125, 182] width 14 height 6
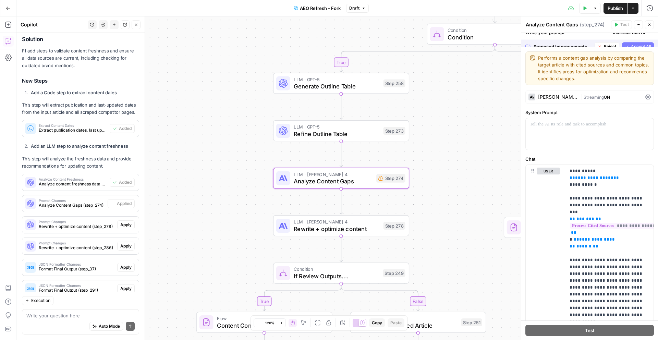
scroll to position [462, 0]
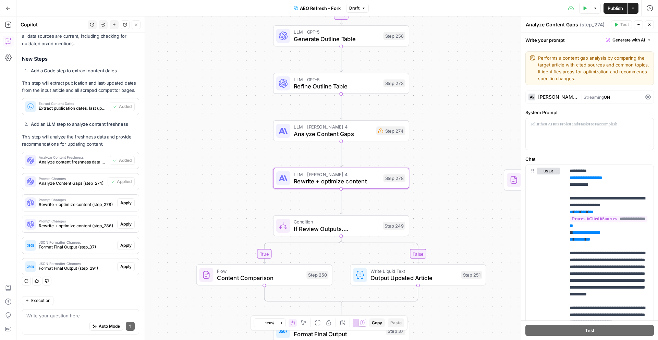
click at [126, 202] on span "Apply" at bounding box center [125, 203] width 11 height 6
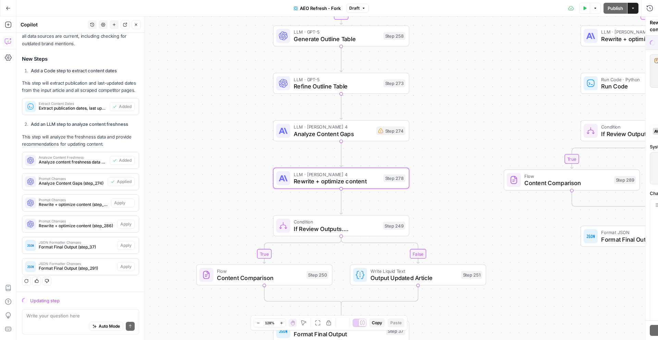
scroll to position [440, 0]
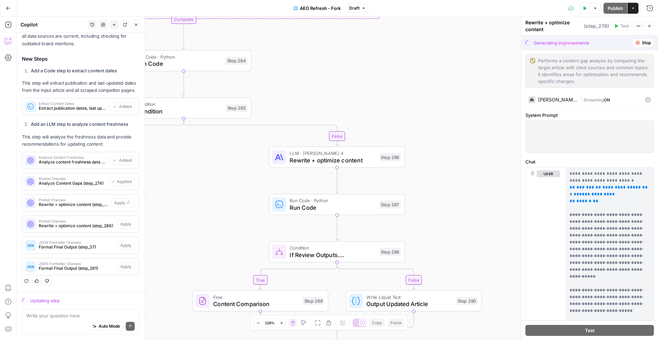
click at [257, 323] on icon "button" at bounding box center [258, 323] width 2 height 0
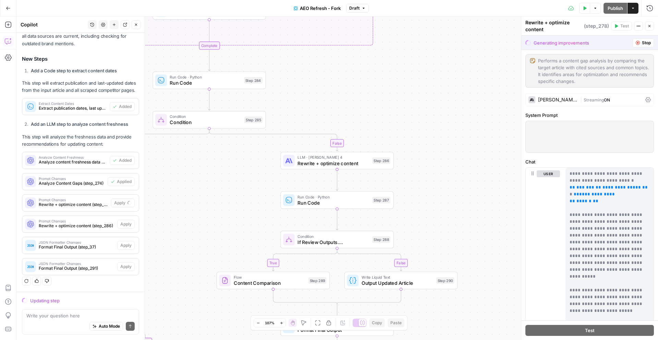
click at [257, 323] on icon "button" at bounding box center [258, 323] width 2 height 0
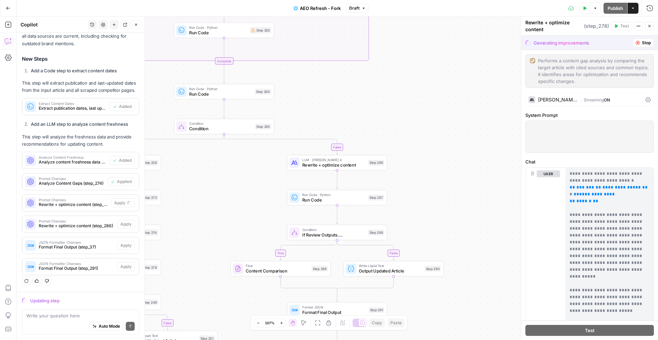
click at [257, 323] on icon "button" at bounding box center [258, 323] width 2 height 0
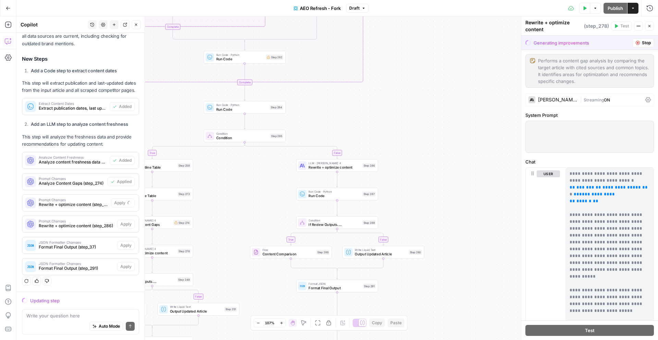
click at [257, 323] on icon "button" at bounding box center [258, 323] width 2 height 0
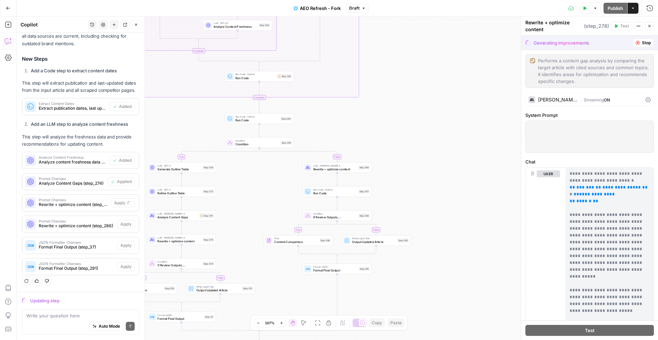
click at [257, 323] on icon "button" at bounding box center [258, 323] width 2 height 0
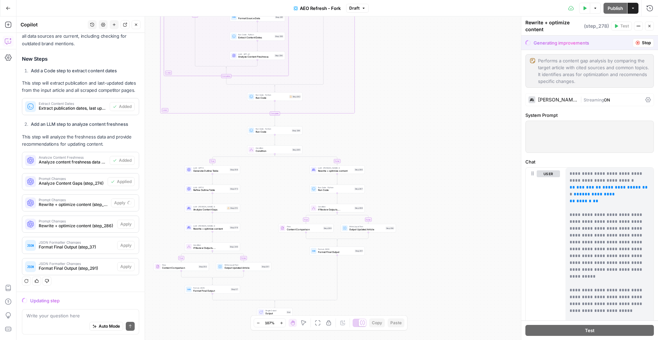
click at [257, 323] on icon "button" at bounding box center [258, 323] width 2 height 0
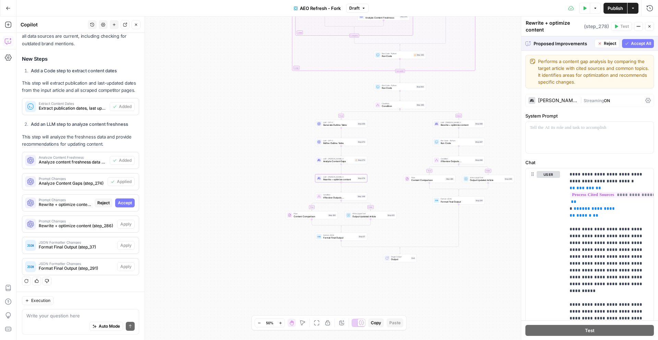
drag, startPoint x: 128, startPoint y: 203, endPoint x: 132, endPoint y: 199, distance: 5.8
click at [128, 203] on span "Accept" at bounding box center [125, 203] width 14 height 6
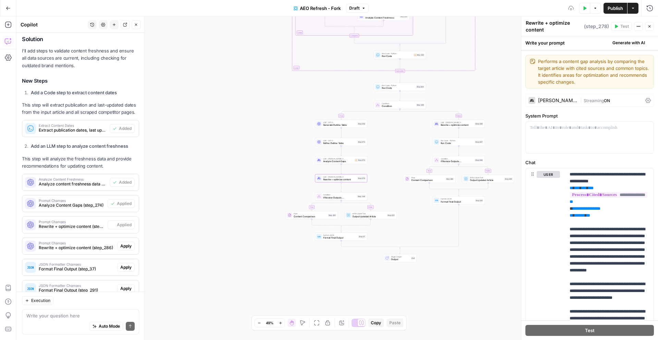
scroll to position [462, 0]
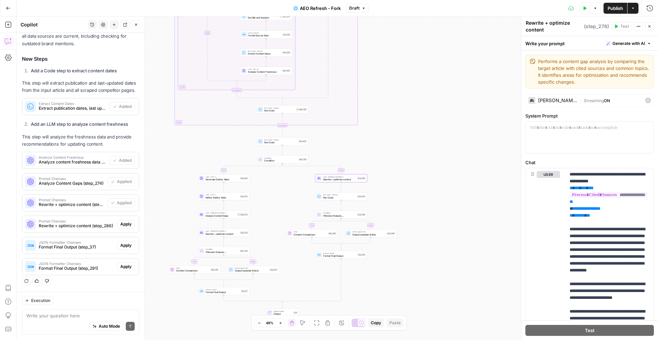
click at [129, 226] on span "Apply" at bounding box center [125, 224] width 11 height 6
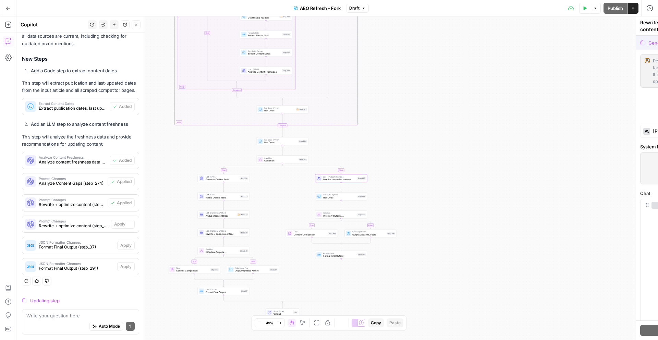
scroll to position [440, 0]
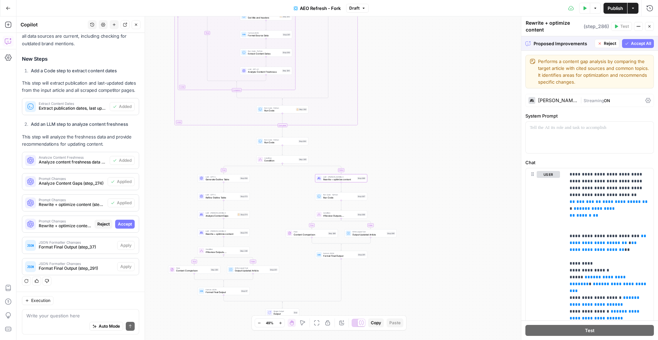
click at [121, 228] on button "Accept" at bounding box center [125, 224] width 20 height 9
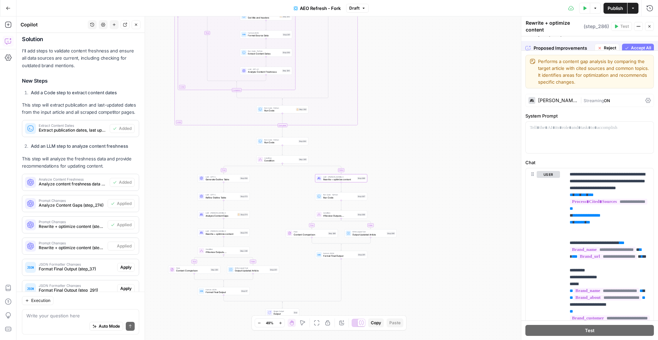
scroll to position [462, 0]
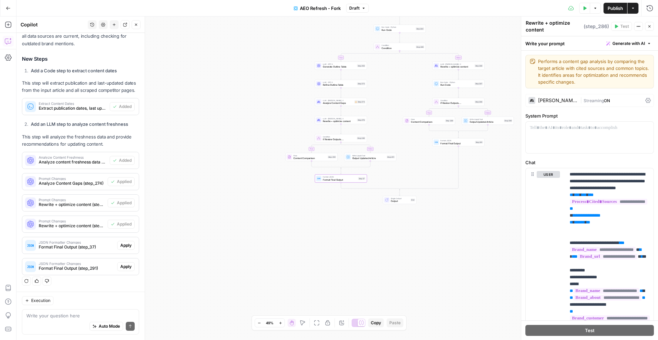
click at [129, 245] on span "Apply" at bounding box center [125, 245] width 11 height 6
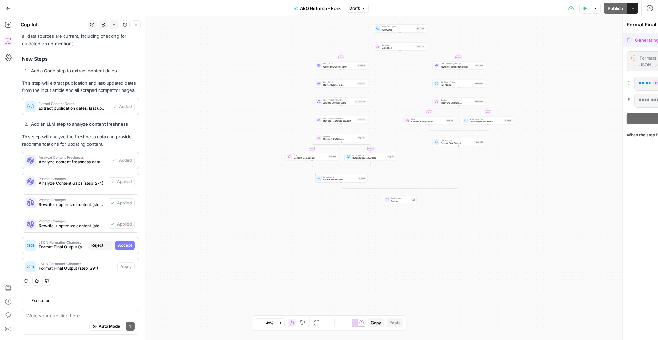
scroll to position [440, 0]
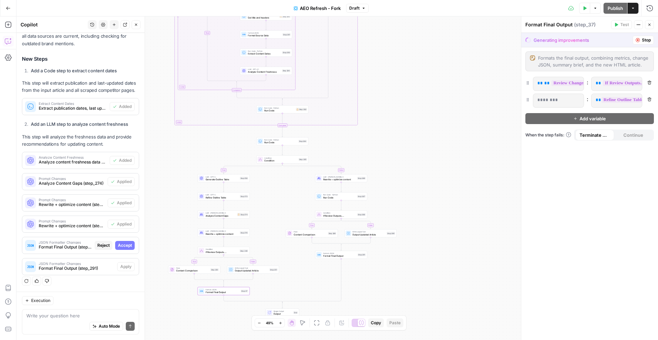
drag, startPoint x: 129, startPoint y: 246, endPoint x: 123, endPoint y: 246, distance: 5.1
click at [126, 246] on span "Accept" at bounding box center [125, 245] width 14 height 6
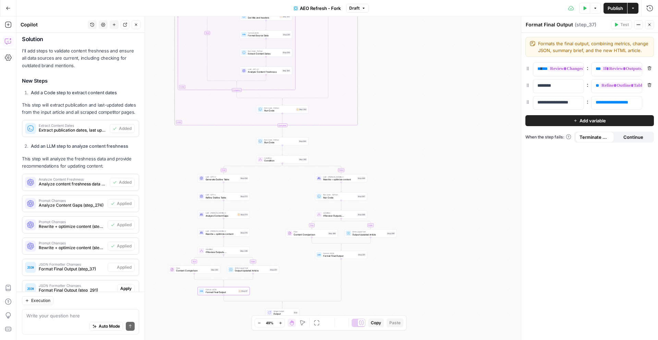
scroll to position [462, 0]
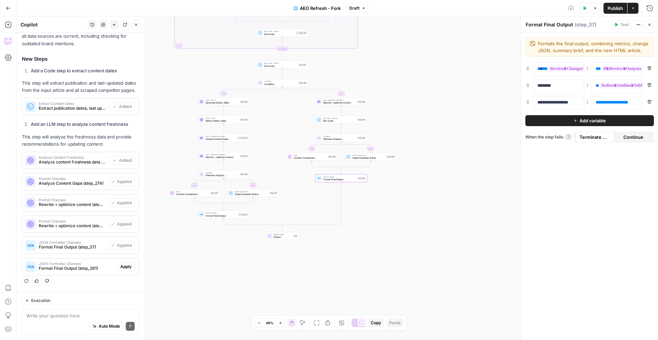
click at [125, 267] on span "Apply" at bounding box center [125, 267] width 11 height 6
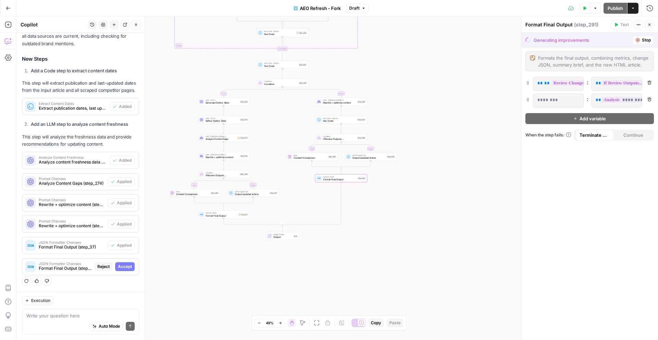
click at [125, 267] on span "Accept" at bounding box center [125, 267] width 14 height 6
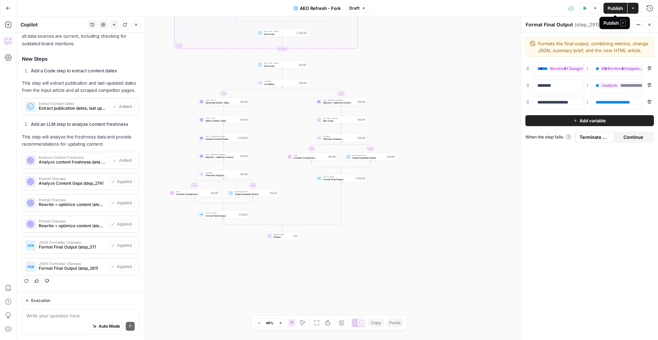
click at [622, 7] on span "Publish" at bounding box center [615, 8] width 15 height 7
drag, startPoint x: 62, startPoint y: 313, endPoint x: 65, endPoint y: 312, distance: 3.5
click at [63, 313] on textarea at bounding box center [80, 315] width 108 height 7
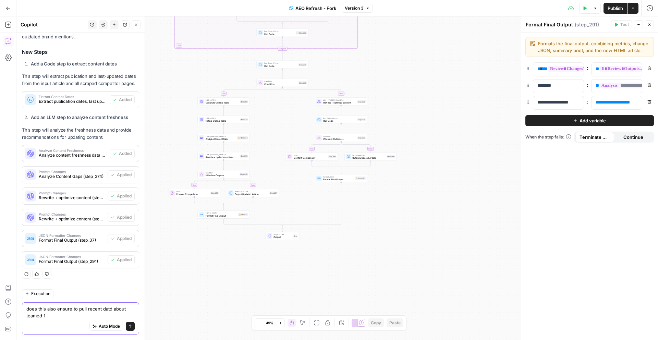
type textarea "does this also ensure to pull recent datd about teamed"
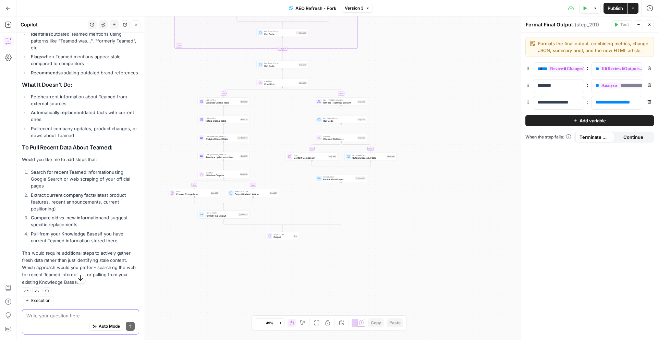
scroll to position [788, 0]
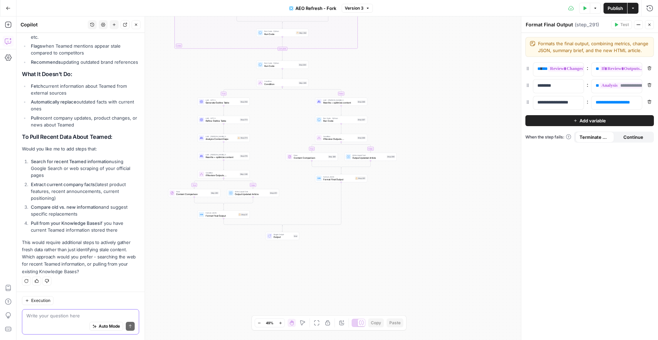
click at [71, 317] on textarea at bounding box center [80, 315] width 108 height 7
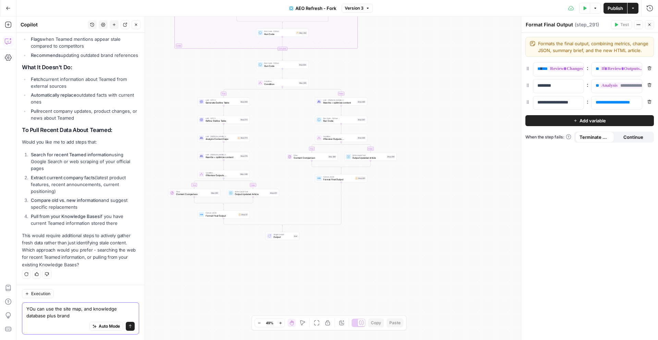
type textarea "YOu can use the site map, and knowledge database plus brand"
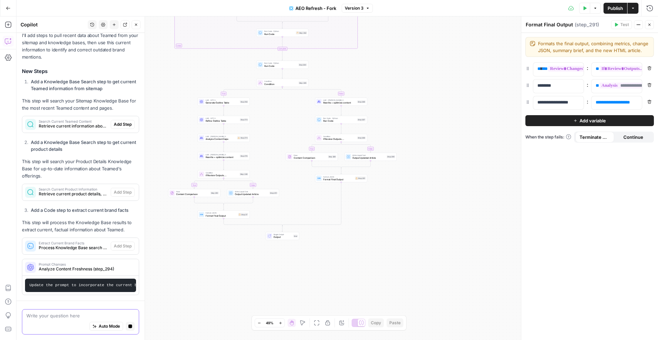
scroll to position [1044, 0]
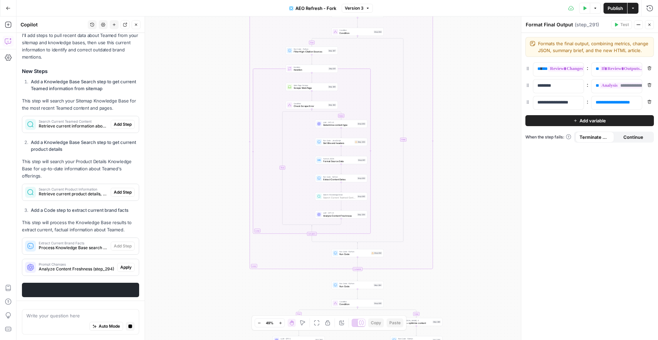
click at [123, 125] on div "Solution I'll add steps to pull recent data about Teamed from your sitemap and …" at bounding box center [80, 158] width 117 height 277
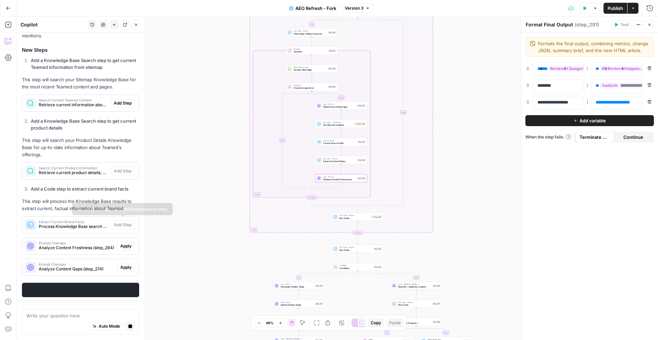
scroll to position [1087, 0]
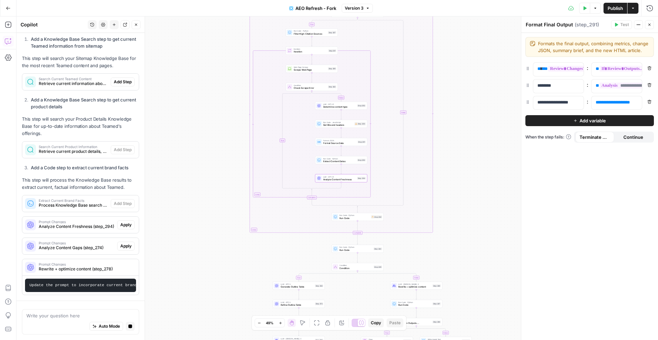
click at [128, 225] on span "Apply" at bounding box center [125, 225] width 11 height 6
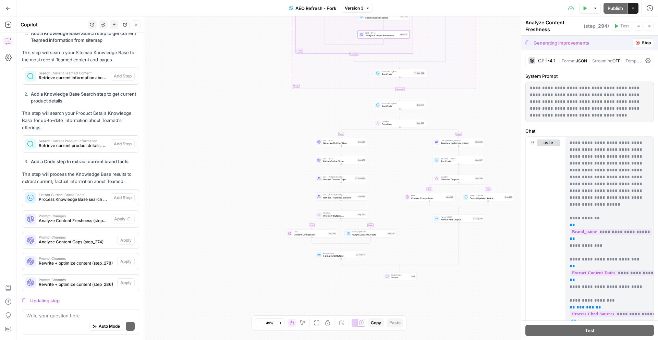
scroll to position [1114, 0]
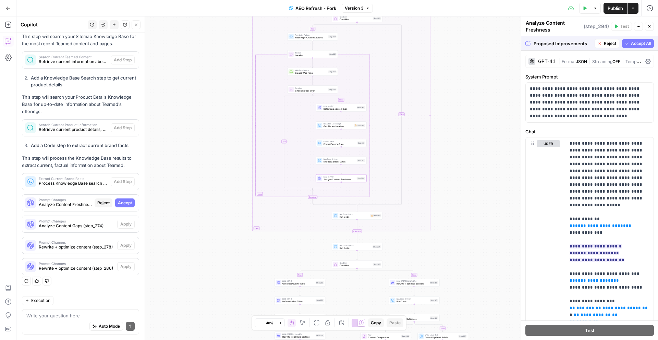
click at [125, 202] on span "Accept" at bounding box center [125, 203] width 14 height 6
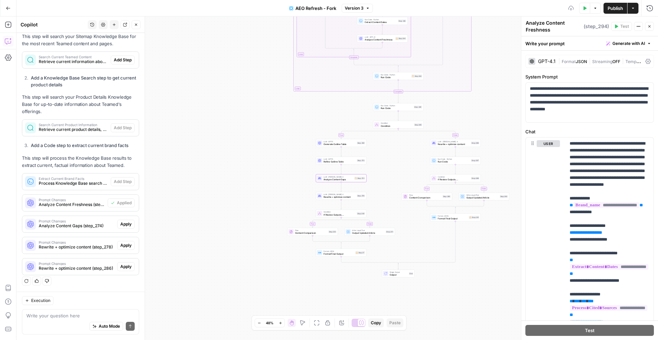
click at [125, 227] on span "Apply" at bounding box center [125, 224] width 11 height 6
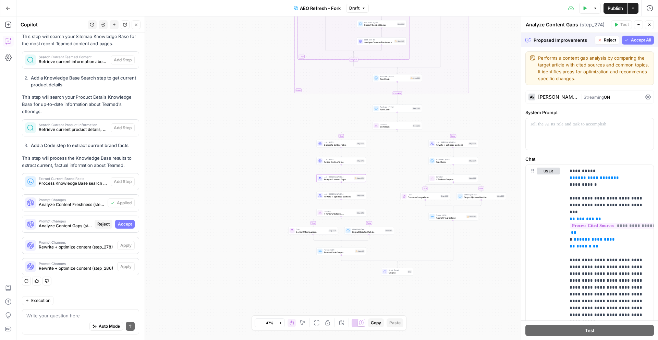
click at [125, 223] on span "Accept" at bounding box center [125, 224] width 14 height 6
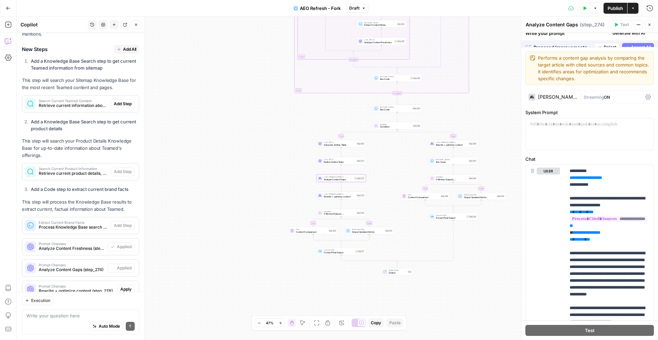
scroll to position [1158, 0]
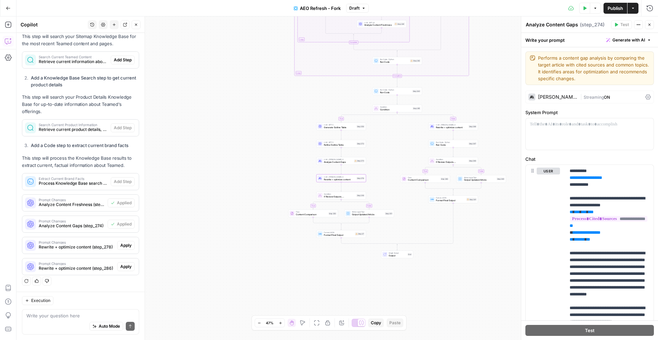
click at [126, 247] on span "Apply" at bounding box center [125, 245] width 11 height 6
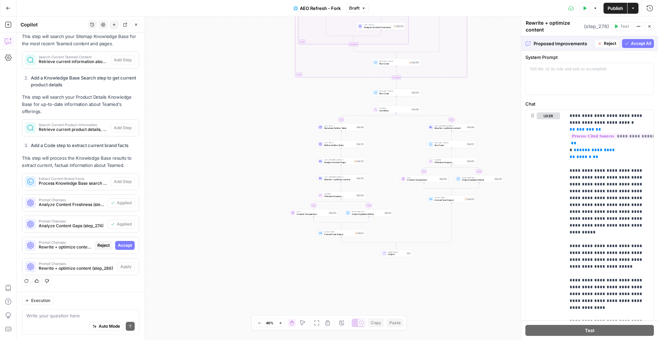
scroll to position [67, 0]
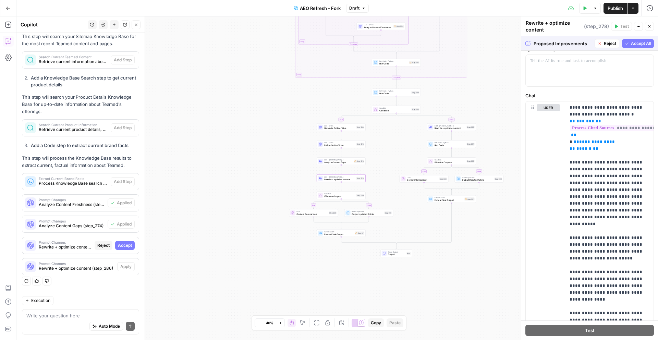
click at [120, 250] on button "Accept" at bounding box center [125, 245] width 20 height 9
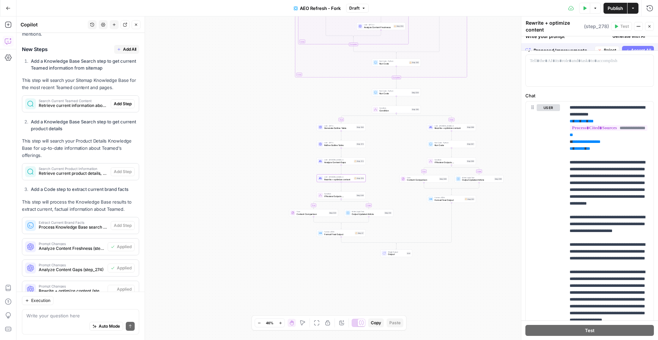
scroll to position [0, 0]
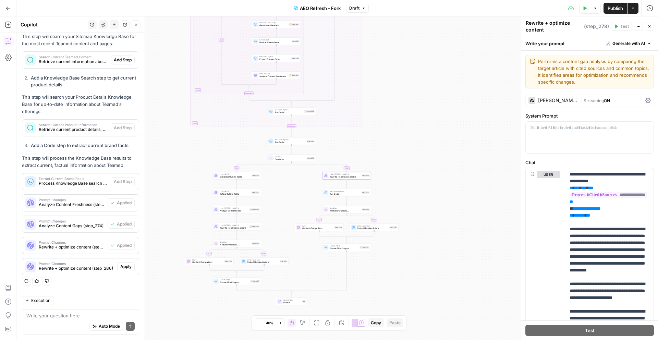
click at [128, 266] on span "Apply" at bounding box center [125, 267] width 11 height 6
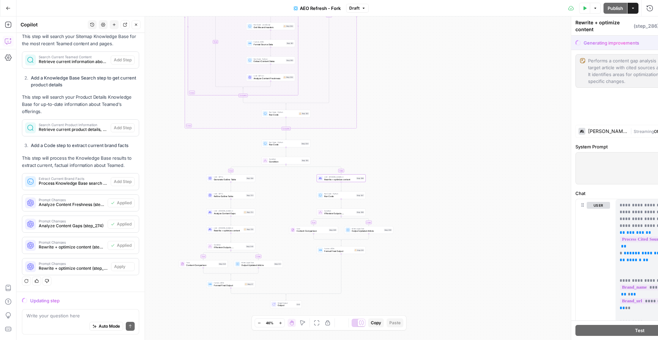
scroll to position [1114, 0]
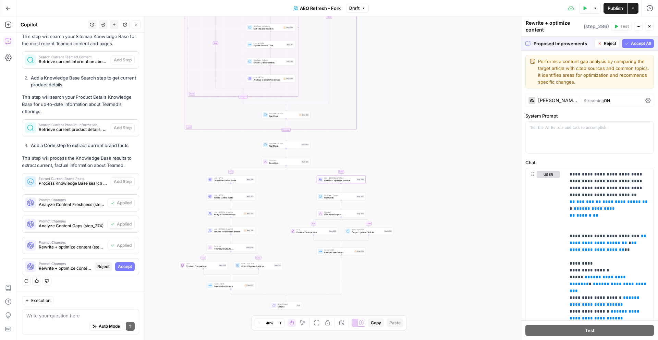
click at [128, 268] on span "Accept" at bounding box center [125, 267] width 14 height 6
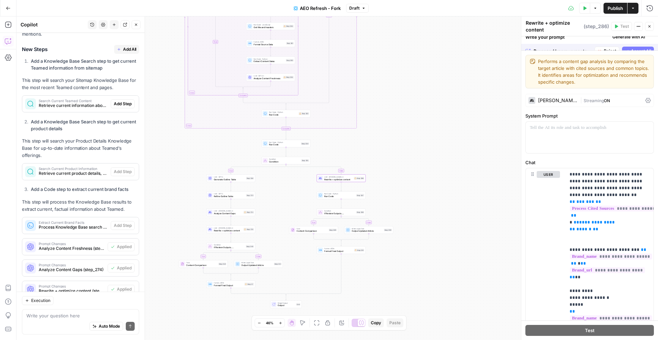
scroll to position [1158, 0]
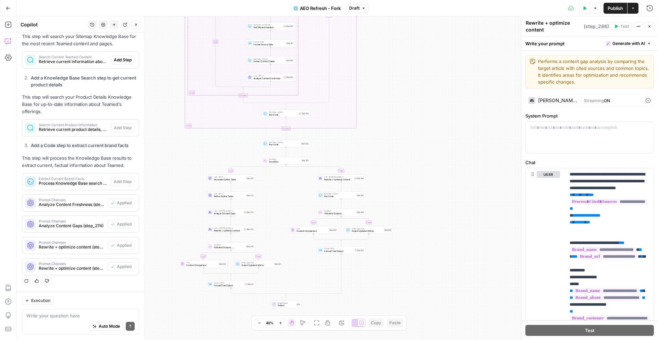
click at [619, 5] on span "Publish" at bounding box center [615, 8] width 15 height 7
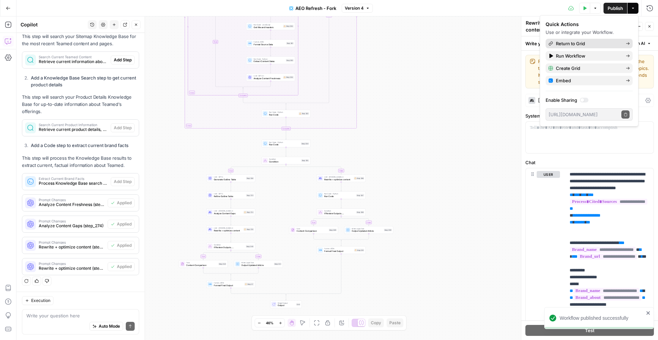
click at [600, 46] on span "Return to Grid" at bounding box center [588, 43] width 64 height 7
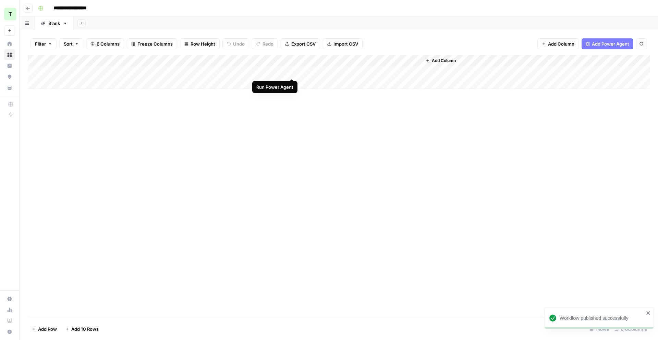
click at [292, 72] on div "Add Column" at bounding box center [339, 72] width 622 height 34
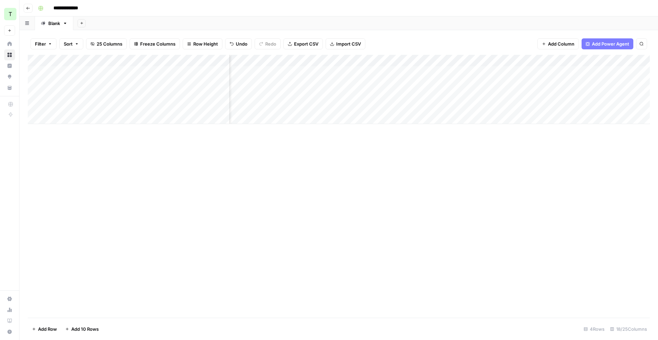
scroll to position [0, 486]
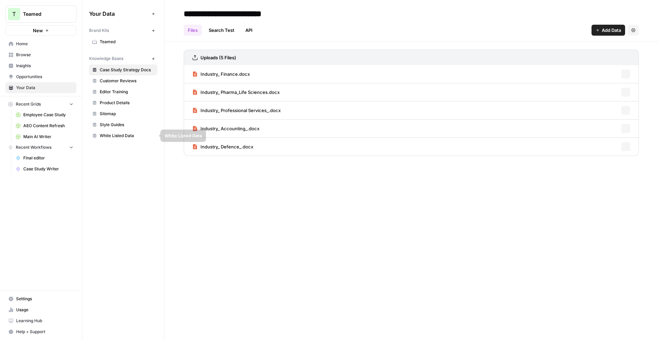
click at [136, 111] on span "Sitemap" at bounding box center [127, 114] width 55 height 6
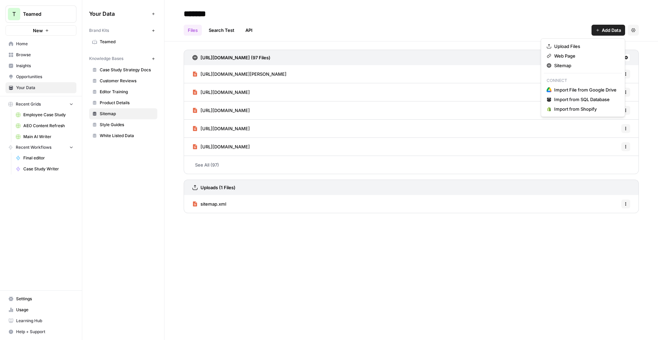
click at [609, 32] on span "Add Data" at bounding box center [611, 30] width 19 height 7
click at [591, 55] on span "Web Page" at bounding box center [585, 55] width 62 height 7
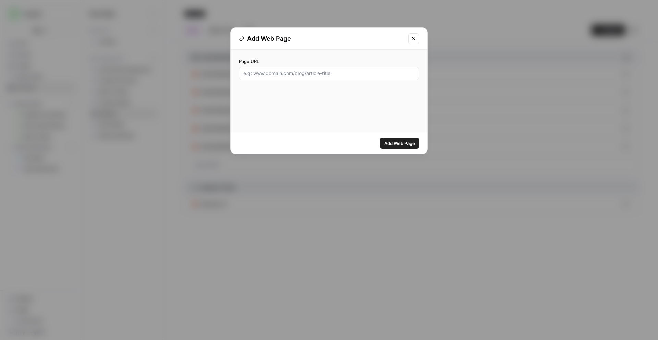
click at [413, 41] on button "Close modal" at bounding box center [413, 38] width 11 height 11
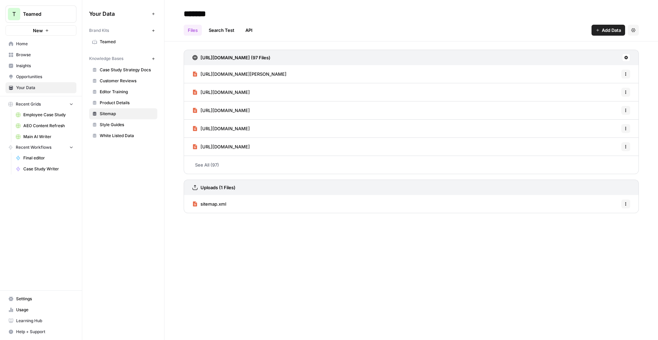
click at [19, 52] on span "Browse" at bounding box center [44, 55] width 57 height 6
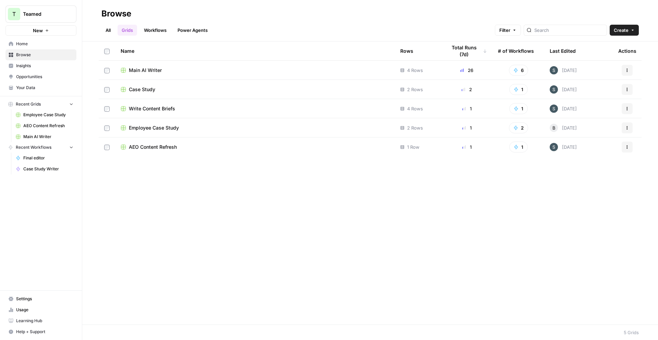
click at [166, 128] on span "Employee Case Study" at bounding box center [154, 127] width 50 height 7
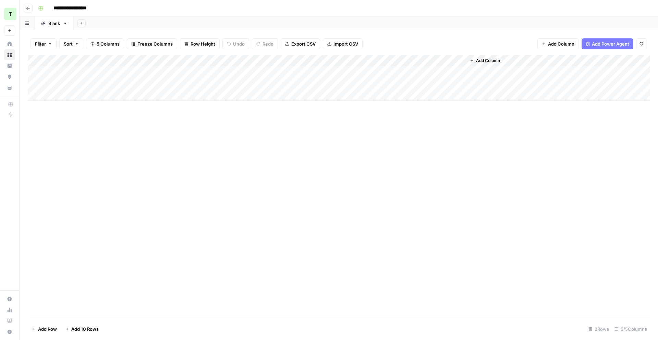
click at [451, 61] on div "Add Column" at bounding box center [339, 78] width 622 height 46
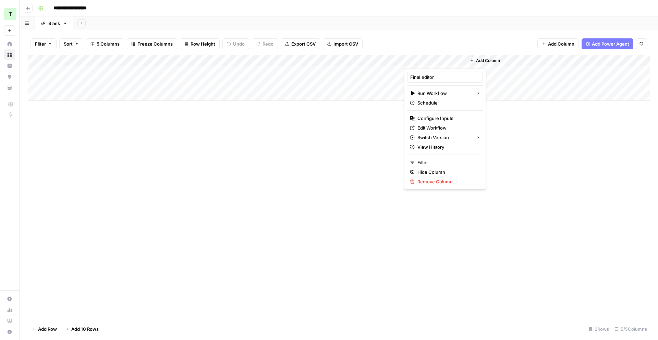
click at [502, 59] on button "Add Column" at bounding box center [485, 60] width 36 height 9
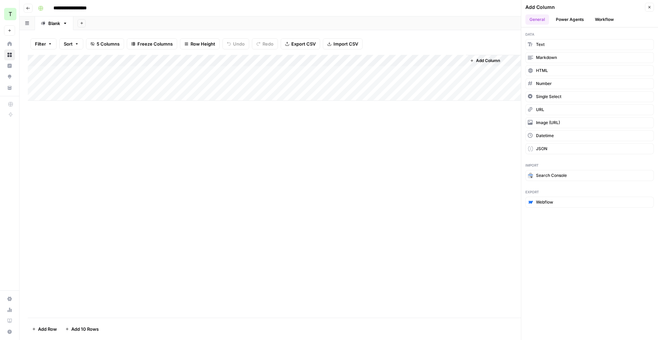
click at [605, 21] on button "Workflow" at bounding box center [604, 19] width 27 height 10
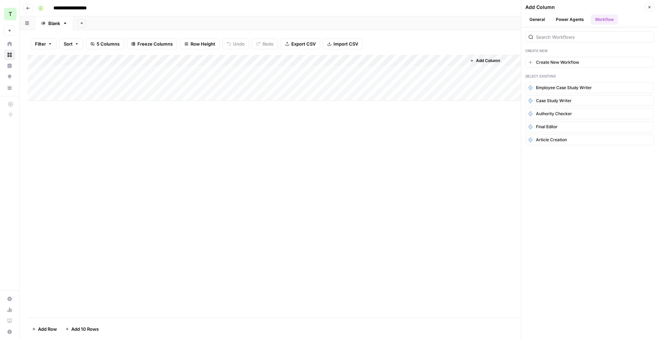
click at [647, 9] on icon "button" at bounding box center [649, 7] width 4 height 4
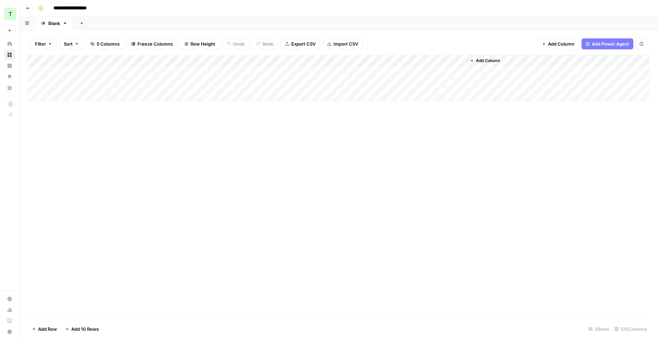
click at [451, 59] on div "Add Column" at bounding box center [339, 78] width 622 height 46
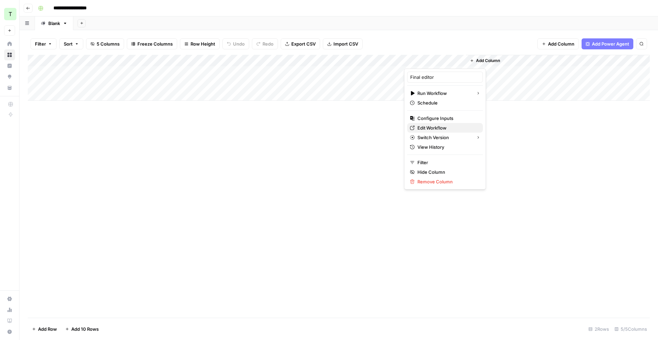
click at [441, 131] on span "Edit Workflow" at bounding box center [447, 127] width 60 height 7
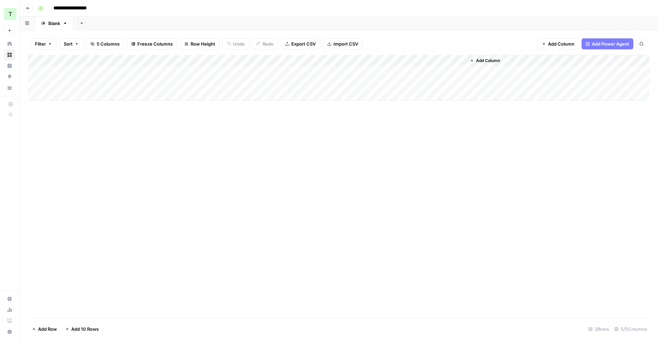
click at [452, 60] on div "Add Column" at bounding box center [339, 78] width 622 height 46
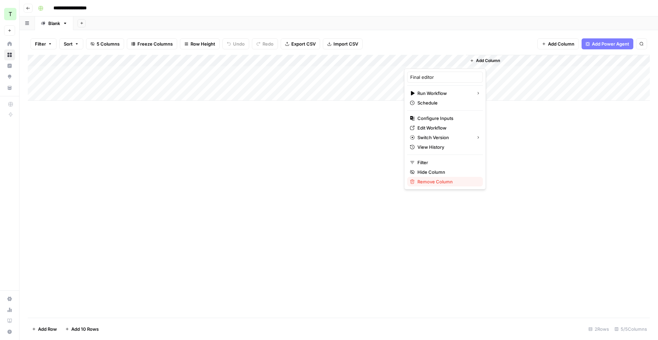
click at [443, 181] on span "Remove Column" at bounding box center [447, 181] width 60 height 7
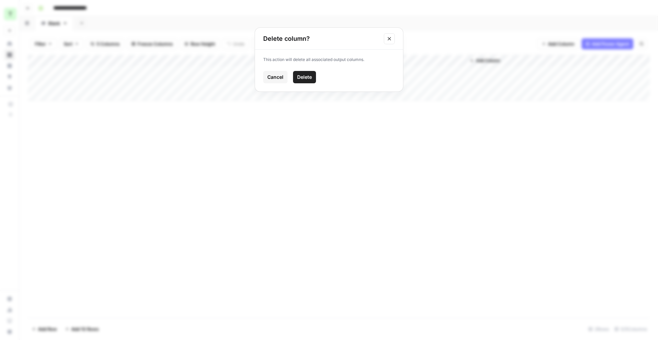
click at [306, 78] on span "Delete" at bounding box center [304, 77] width 15 height 7
click at [400, 61] on div "Add Column" at bounding box center [339, 78] width 622 height 46
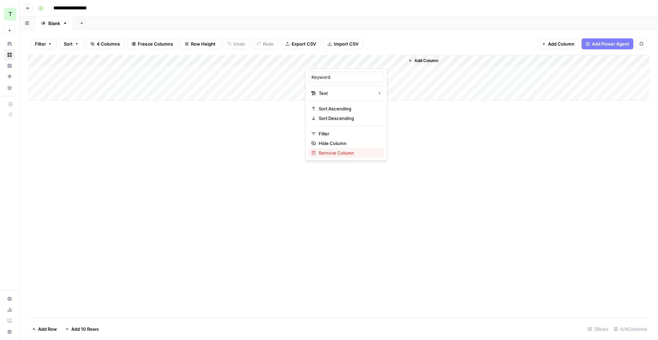
click at [332, 152] on span "Remove Column" at bounding box center [349, 152] width 60 height 7
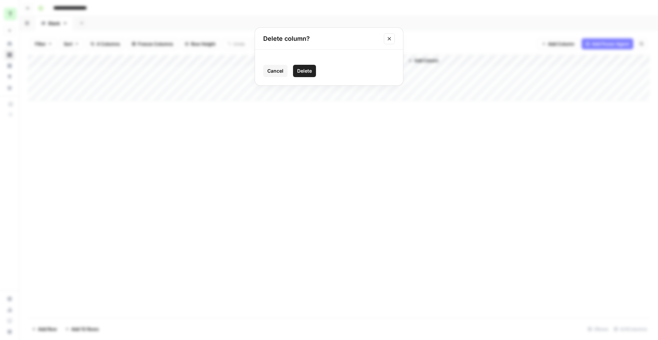
click at [306, 70] on span "Delete" at bounding box center [304, 71] width 15 height 7
click at [325, 62] on span "Add Column" at bounding box center [328, 61] width 24 height 6
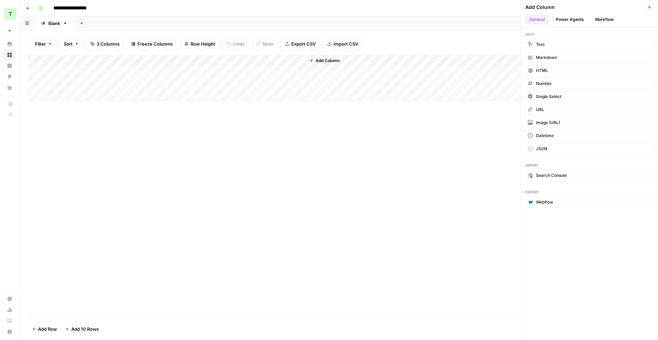
click at [596, 22] on button "Workflow" at bounding box center [604, 19] width 27 height 10
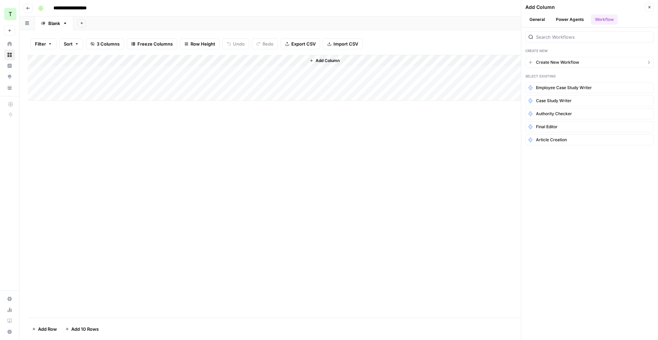
click at [555, 63] on span "Create New Workflow" at bounding box center [557, 62] width 43 height 6
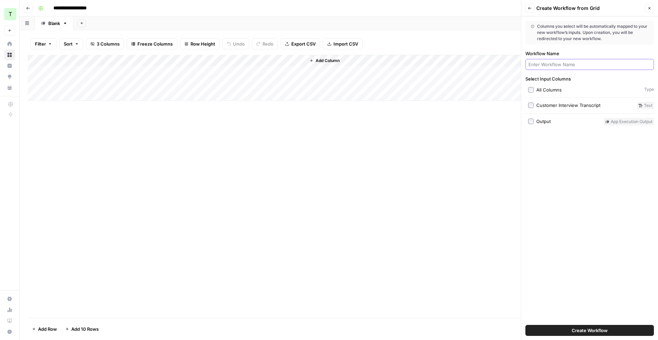
click at [567, 62] on input "Workflow Name" at bounding box center [590, 64] width 122 height 7
type input "Employee case Editor"
click at [606, 328] on span "Create Workflow" at bounding box center [590, 330] width 36 height 7
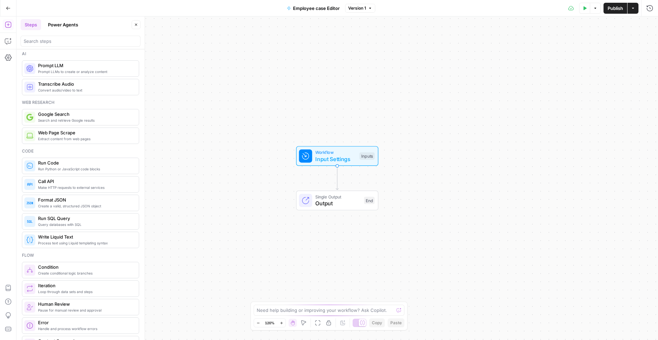
scroll to position [4, 0]
click at [8, 41] on icon "button" at bounding box center [8, 41] width 7 height 7
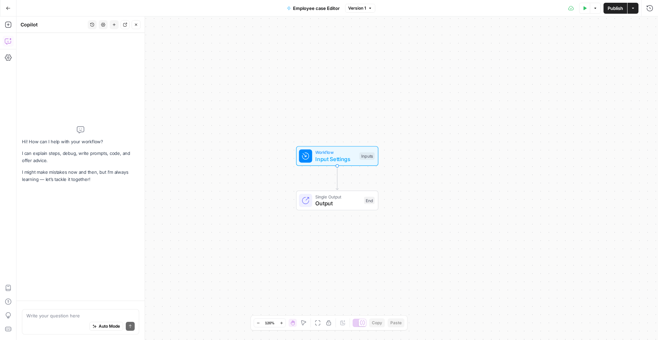
click at [61, 316] on textarea at bounding box center [80, 315] width 108 height 7
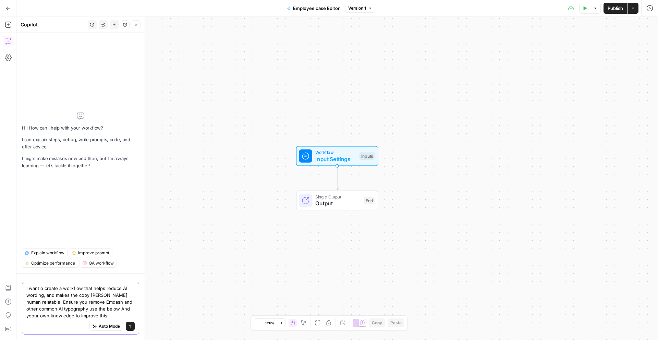
paste textarea "Features Suggesting AI or Professional Copywriting: Polished, Structured Format…"
type textarea "I want o create a workflow that helps reduce AI wording, and makes the copy mor…"
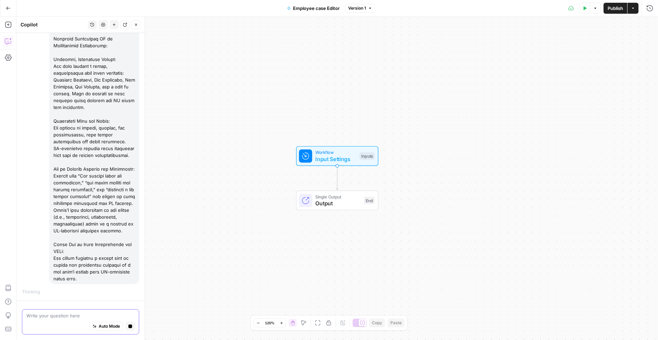
scroll to position [116, 0]
click at [93, 140] on div at bounding box center [94, 134] width 90 height 299
click at [92, 141] on div at bounding box center [94, 134] width 90 height 299
click at [89, 141] on div at bounding box center [94, 134] width 90 height 299
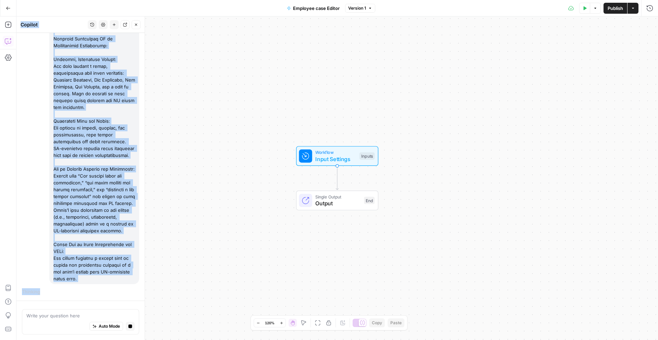
click at [89, 142] on div at bounding box center [94, 134] width 90 height 299
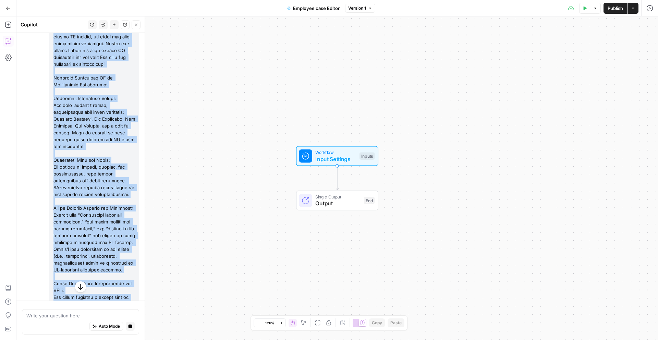
scroll to position [0, 0]
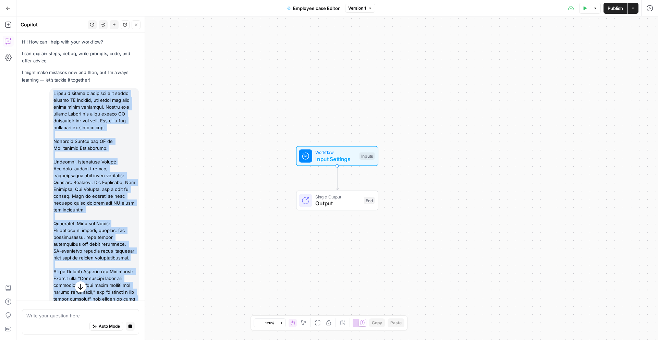
drag, startPoint x: 69, startPoint y: 268, endPoint x: 53, endPoint y: 94, distance: 174.8
click at [53, 94] on div at bounding box center [94, 237] width 90 height 299
copy div "I want o create a workflow that helps reduce AI wording, and makes the copy mor…"
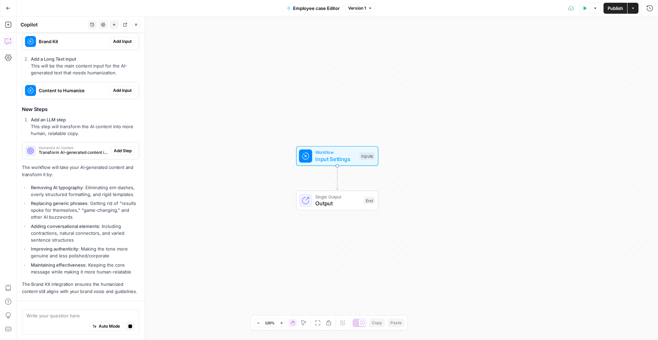
scroll to position [540, 0]
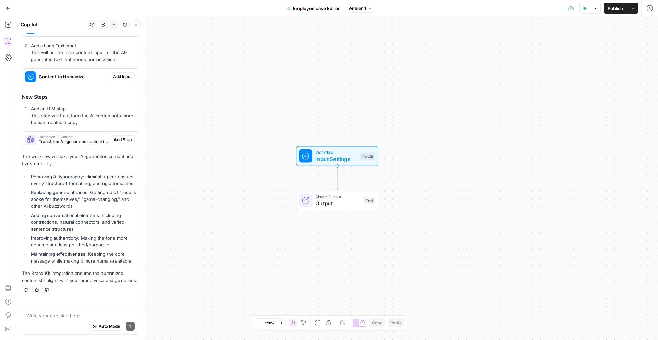
click at [9, 8] on icon "button" at bounding box center [8, 8] width 5 height 5
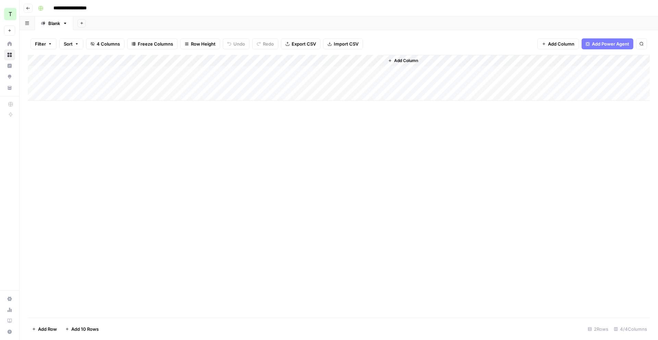
click at [370, 62] on div "Add Column" at bounding box center [339, 78] width 622 height 46
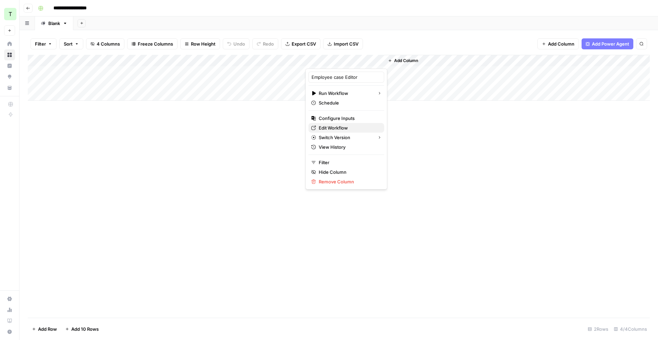
click at [338, 127] on span "Edit Workflow" at bounding box center [349, 127] width 60 height 7
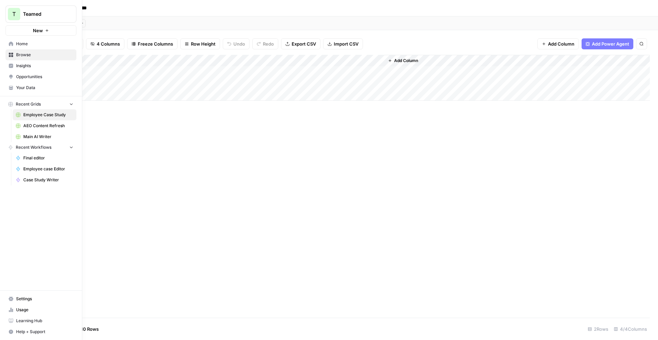
click at [15, 88] on link "Your Data" at bounding box center [40, 87] width 71 height 11
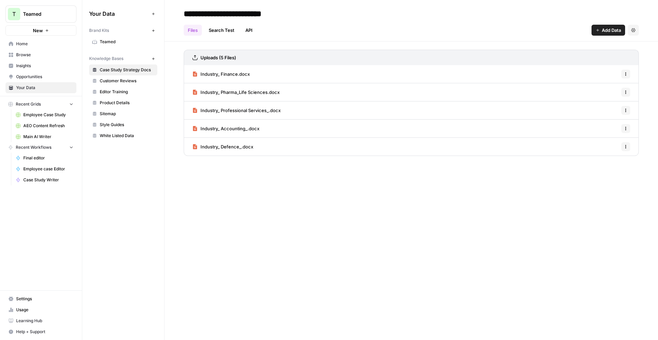
click at [122, 41] on span "Teamed" at bounding box center [127, 42] width 55 height 6
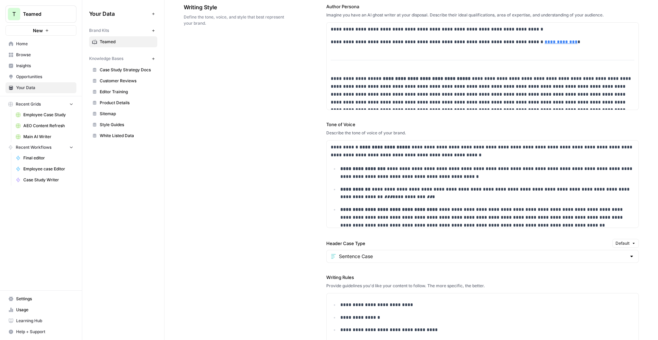
scroll to position [471, 0]
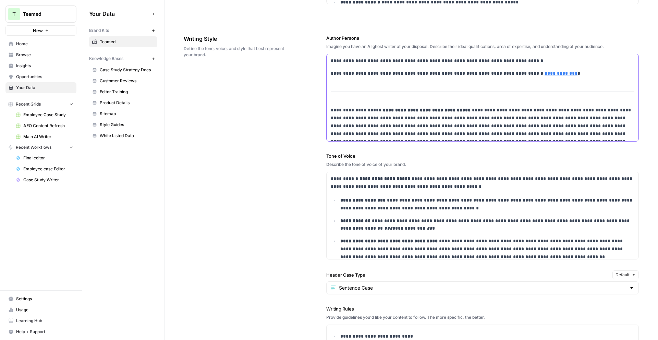
click at [368, 78] on div "**********" at bounding box center [483, 127] width 312 height 146
click at [397, 118] on p "**********" at bounding box center [483, 125] width 304 height 39
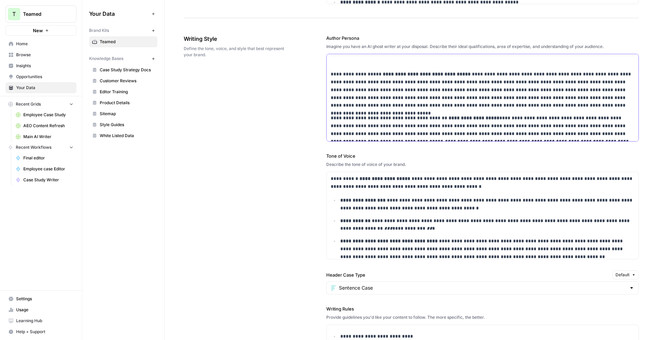
scroll to position [59, 0]
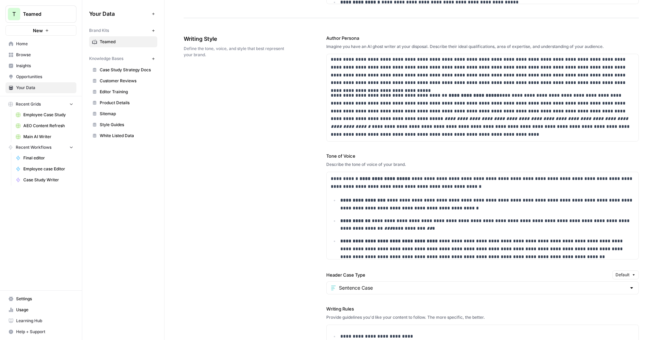
click at [32, 310] on span "Usage" at bounding box center [44, 310] width 57 height 6
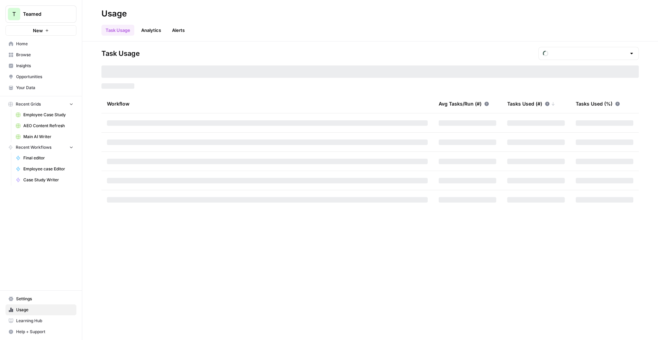
type input "October Included Tasks"
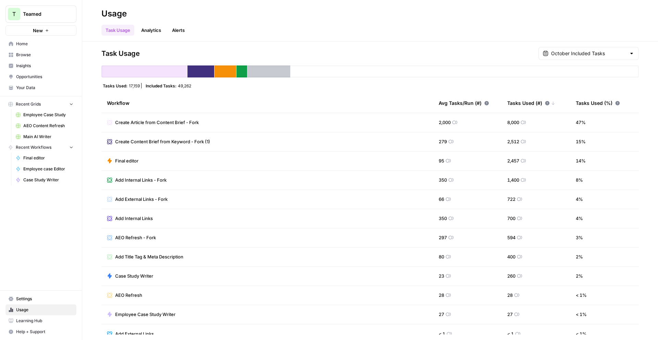
click at [158, 32] on link "Analytics" at bounding box center [151, 30] width 28 height 11
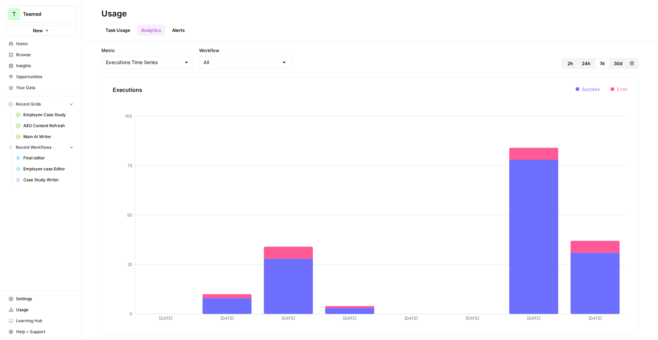
click at [129, 31] on link "Task Usage" at bounding box center [117, 30] width 33 height 11
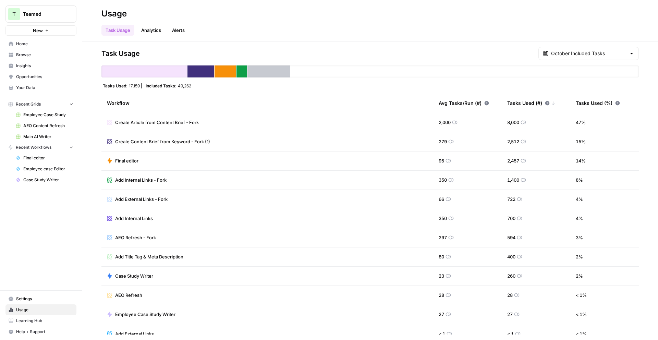
scroll to position [9, 0]
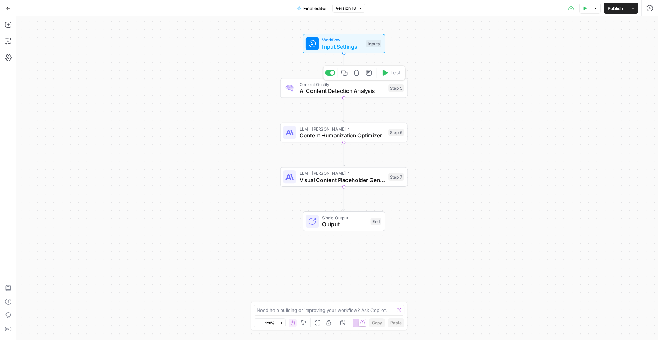
click at [355, 87] on span "AI Content Detection Analysis" at bounding box center [343, 91] width 86 height 8
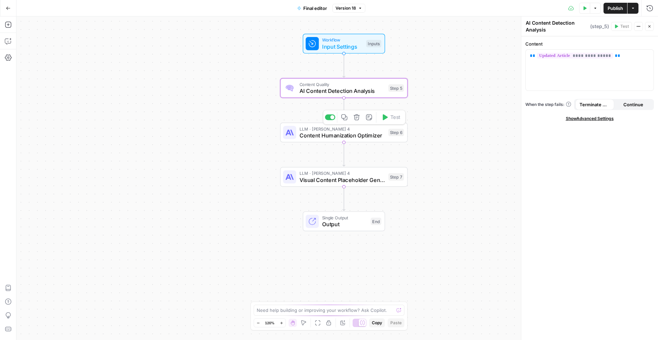
click at [349, 135] on span "Content Humanization Optimizer" at bounding box center [343, 135] width 86 height 8
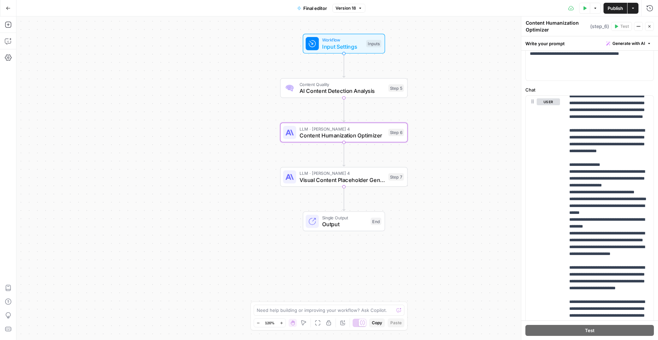
scroll to position [555, 0]
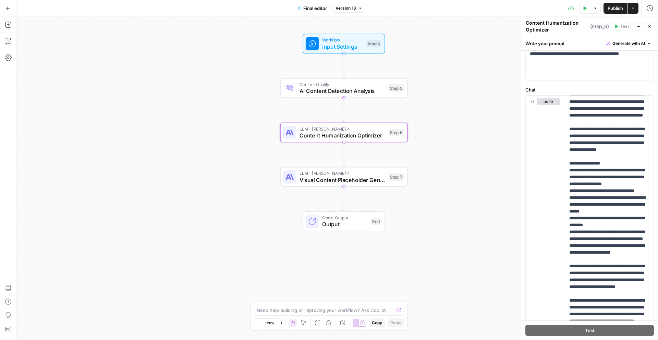
click at [345, 7] on span "Version 18" at bounding box center [346, 8] width 21 height 6
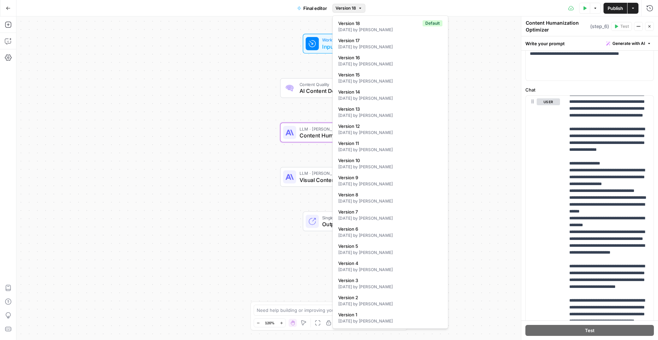
click at [345, 7] on span "Version 18" at bounding box center [346, 8] width 21 height 6
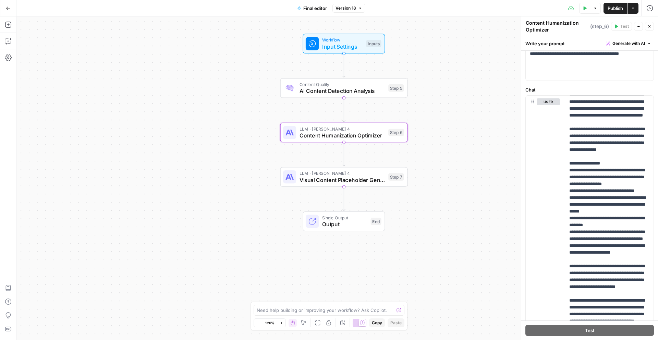
click at [11, 9] on button "Go Back" at bounding box center [8, 8] width 12 height 12
